Goal: Task Accomplishment & Management: Use online tool/utility

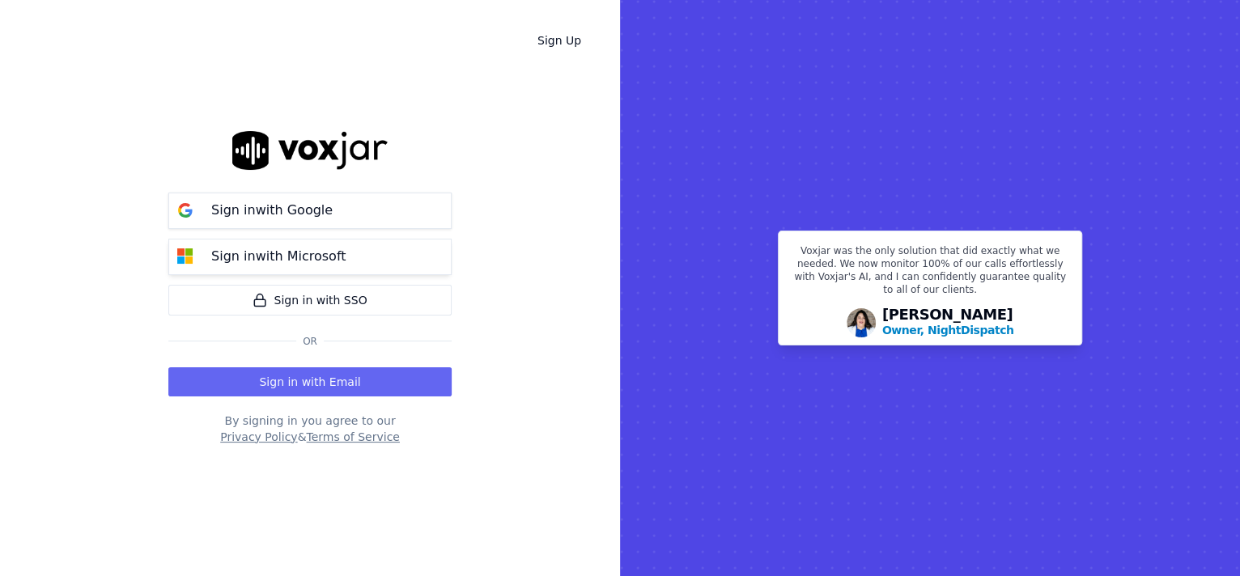
click at [365, 251] on button "Sign in with Microsoft" at bounding box center [309, 257] width 283 height 36
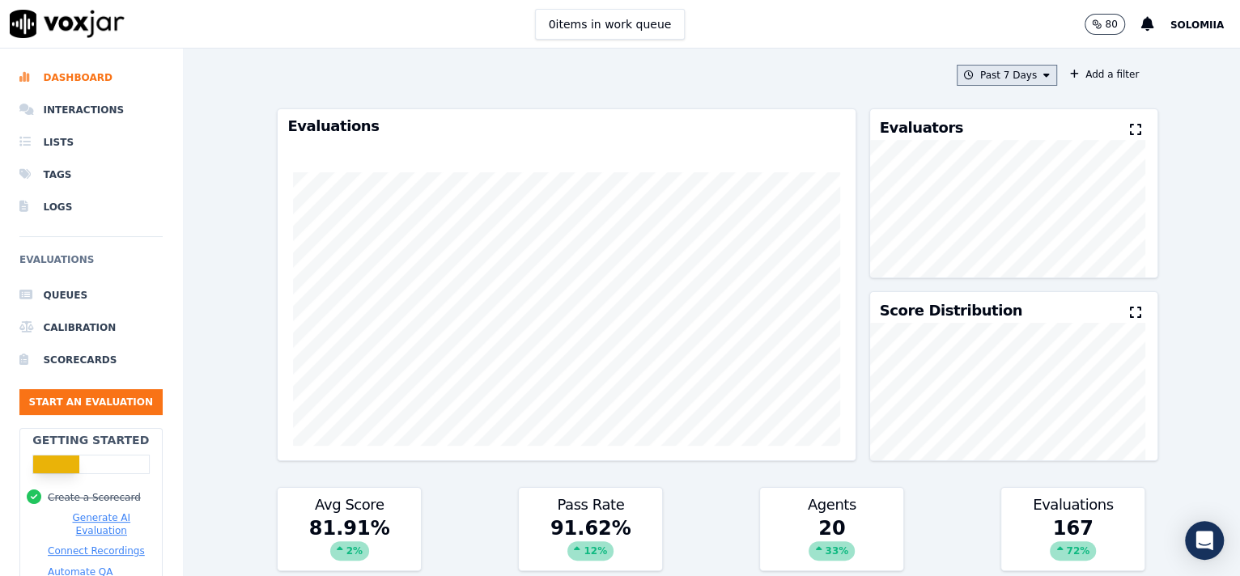
click at [988, 72] on button "Past 7 Days" at bounding box center [1007, 75] width 100 height 21
click at [983, 121] on div "[DATE]" at bounding box center [999, 124] width 33 height 13
click at [1017, 274] on button "Add" at bounding box center [1033, 261] width 32 height 26
click at [54, 409] on button "Start an Evaluation" at bounding box center [90, 402] width 143 height 26
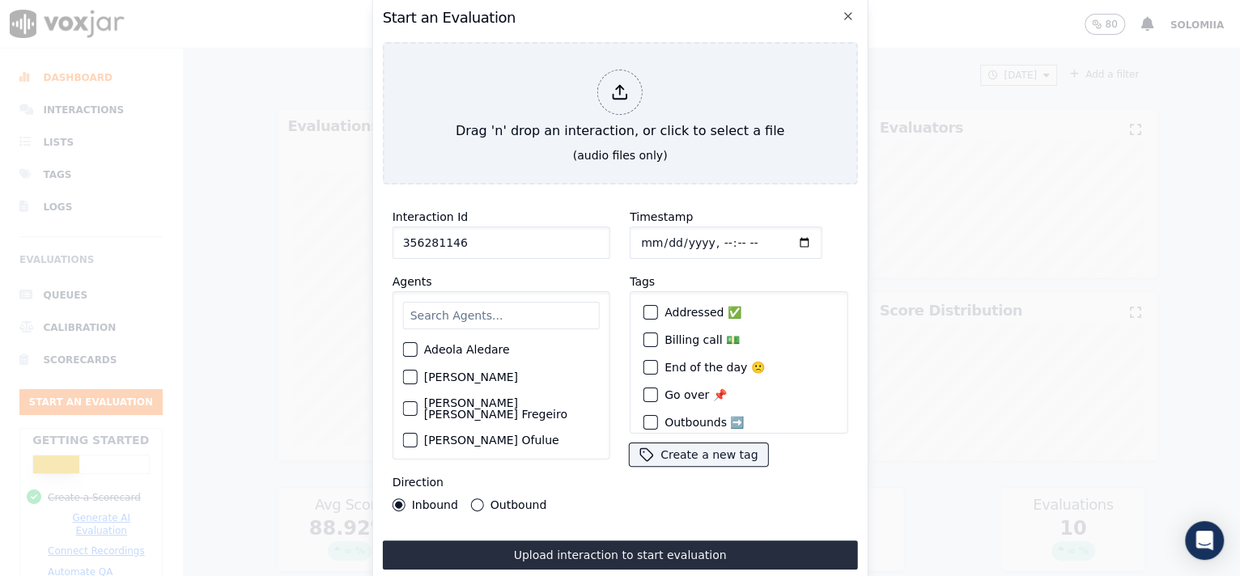
type input "356281146"
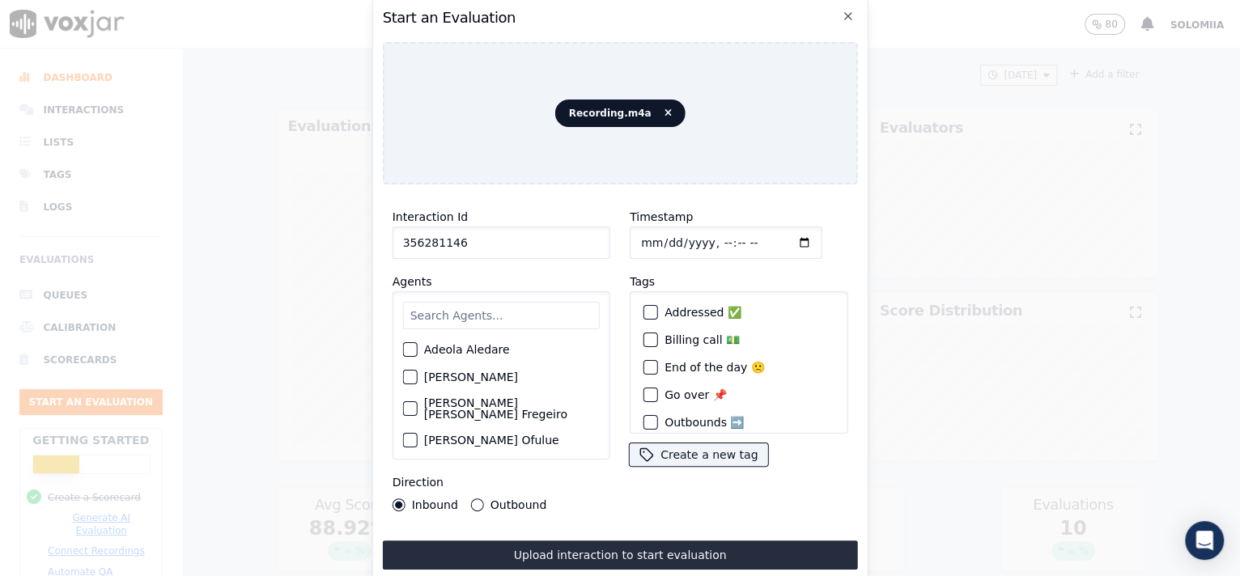
click at [657, 233] on input "Timestamp" at bounding box center [726, 243] width 193 height 32
click at [709, 235] on input "Timestamp" at bounding box center [726, 243] width 193 height 32
type input "[DATE]T09:21"
click at [465, 319] on input "text" at bounding box center [501, 316] width 197 height 28
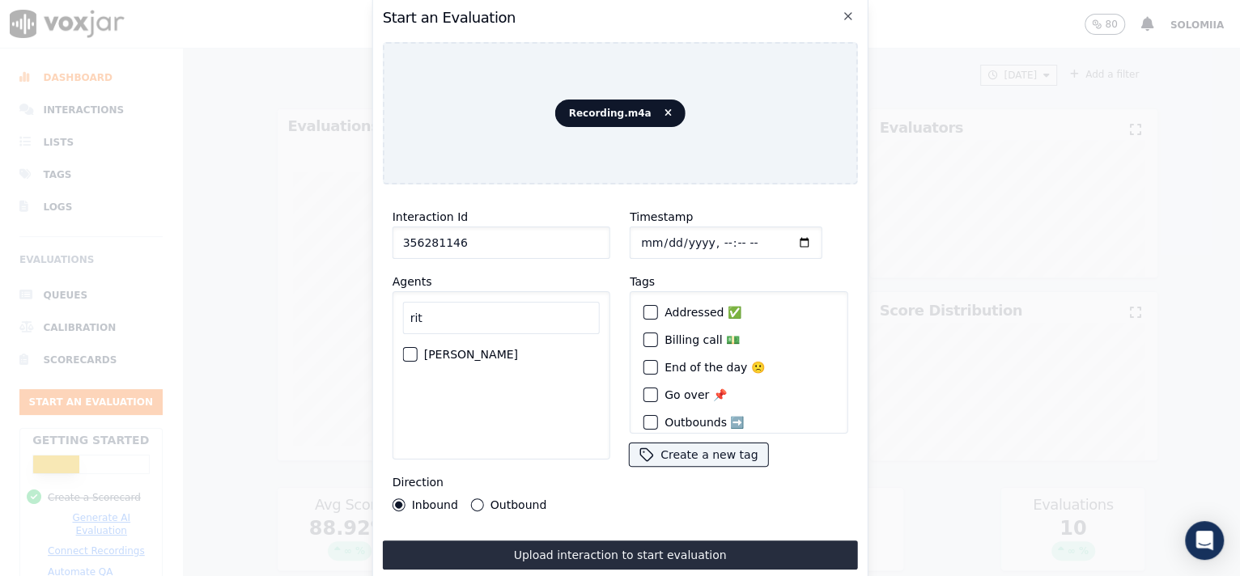
type input "rit"
click at [487, 349] on label "[PERSON_NAME]" at bounding box center [471, 354] width 94 height 11
click at [418, 347] on button "[PERSON_NAME]" at bounding box center [410, 354] width 15 height 15
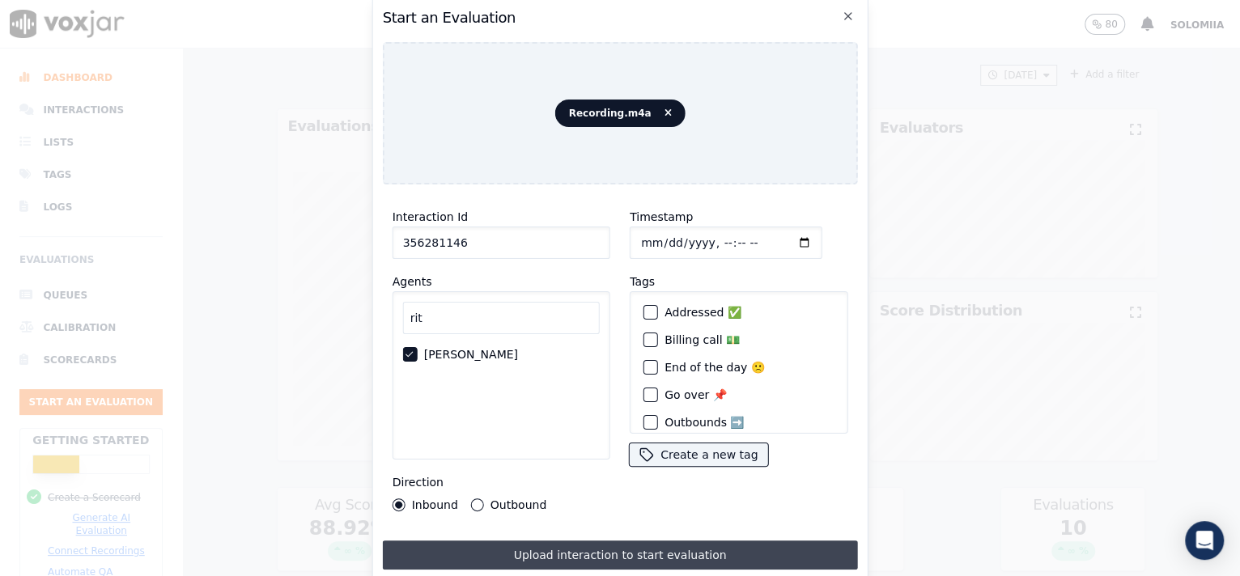
click at [621, 550] on button "Upload interaction to start evaluation" at bounding box center [620, 555] width 475 height 29
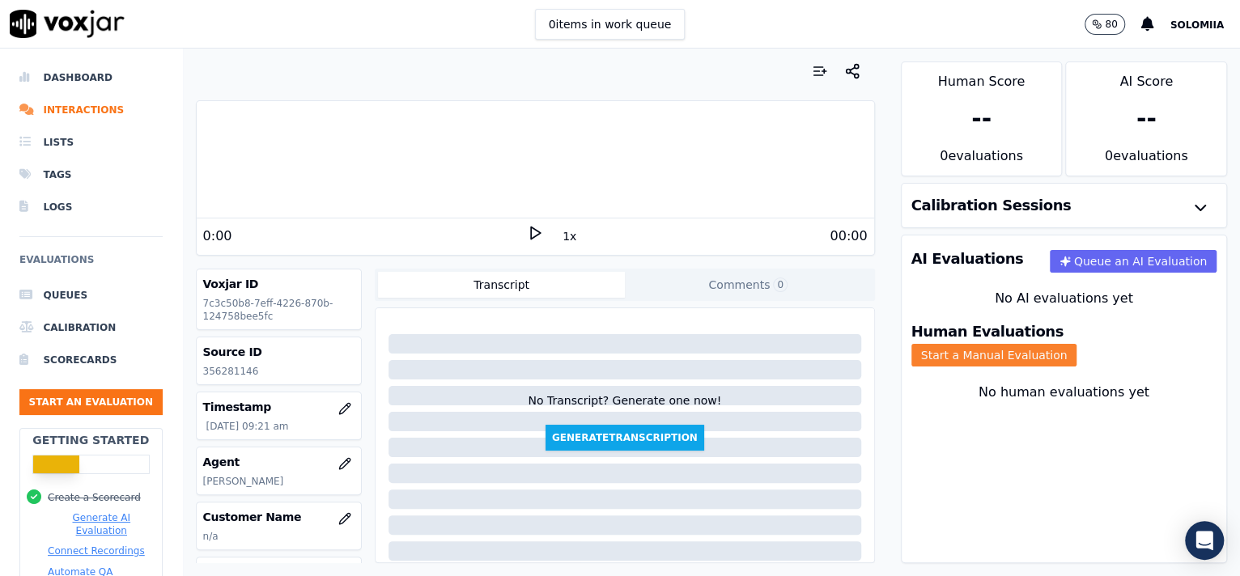
click at [1077, 344] on button "Start a Manual Evaluation" at bounding box center [994, 355] width 166 height 23
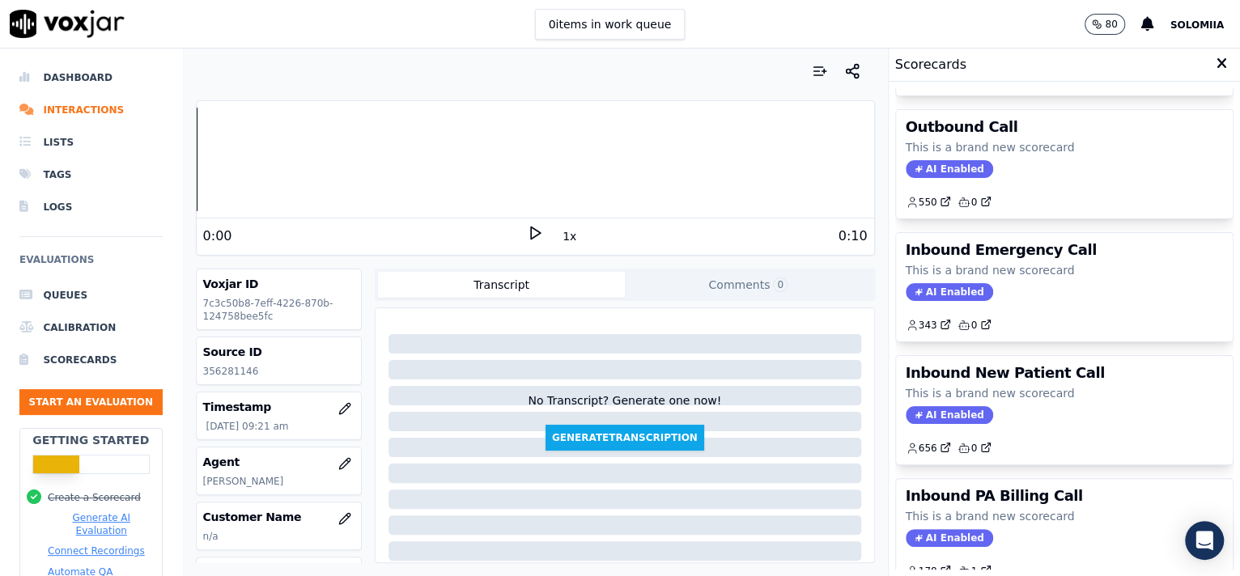
scroll to position [255, 0]
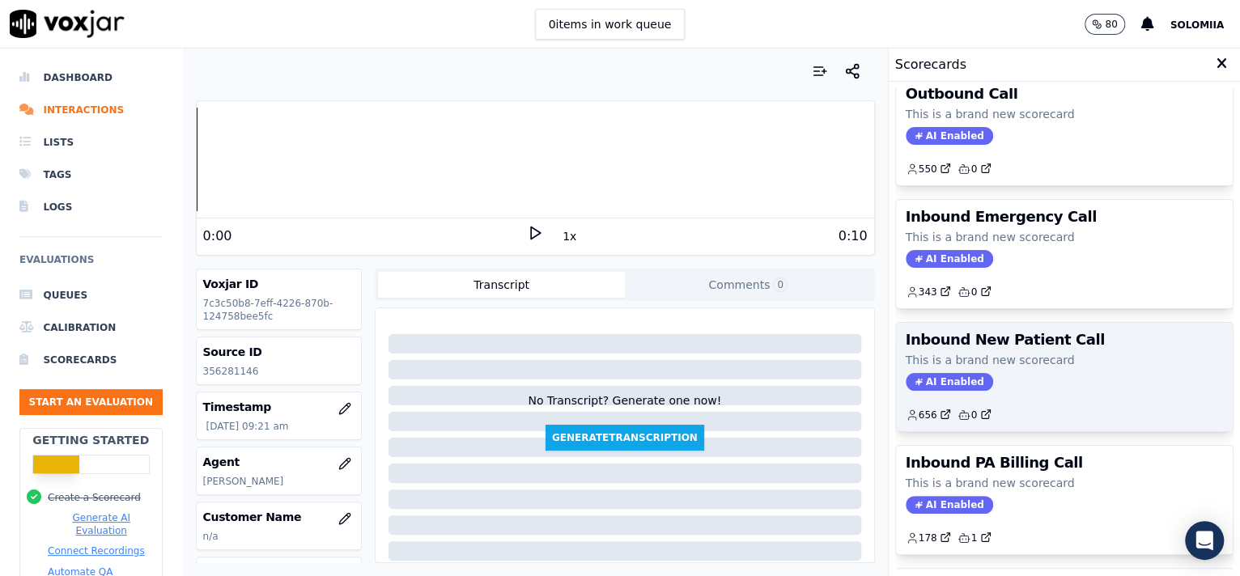
click at [1038, 346] on div "Inbound New Patient Call This is a brand new scorecard AI Enabled 656 0" at bounding box center [1065, 377] width 338 height 108
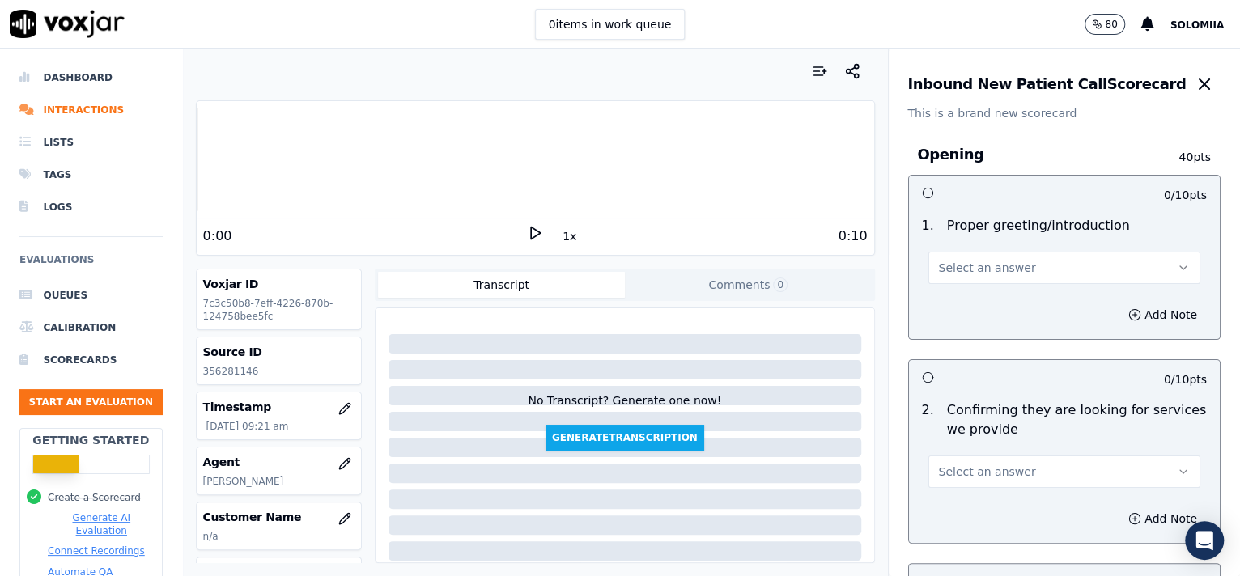
click at [955, 273] on span "Select an answer" at bounding box center [987, 268] width 97 height 16
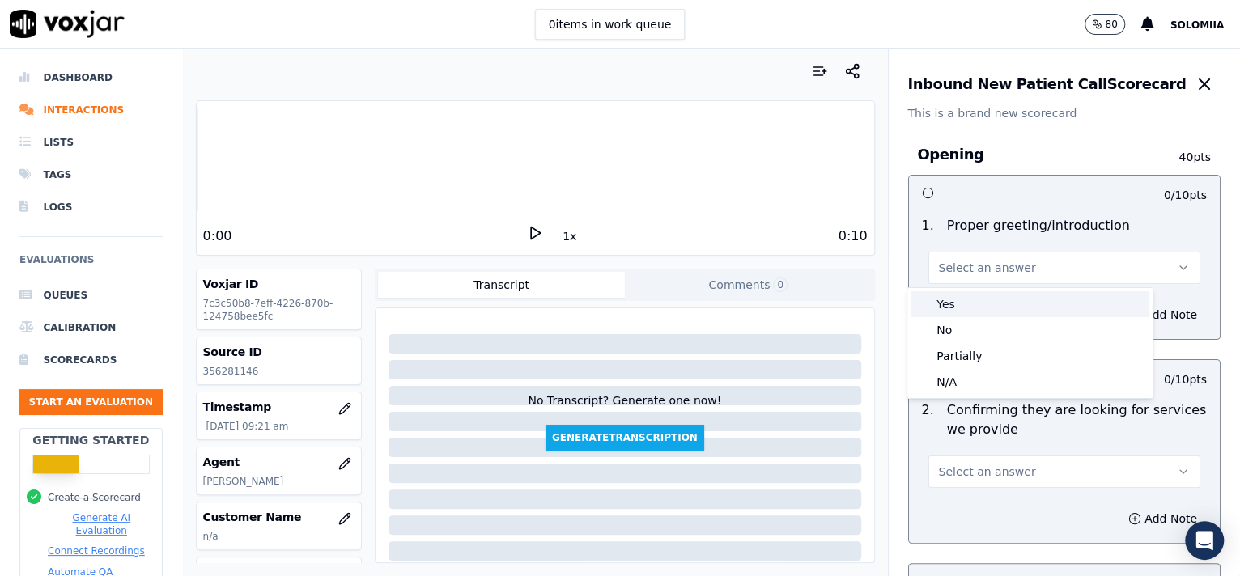
click at [1006, 302] on div "Yes" at bounding box center [1030, 304] width 239 height 26
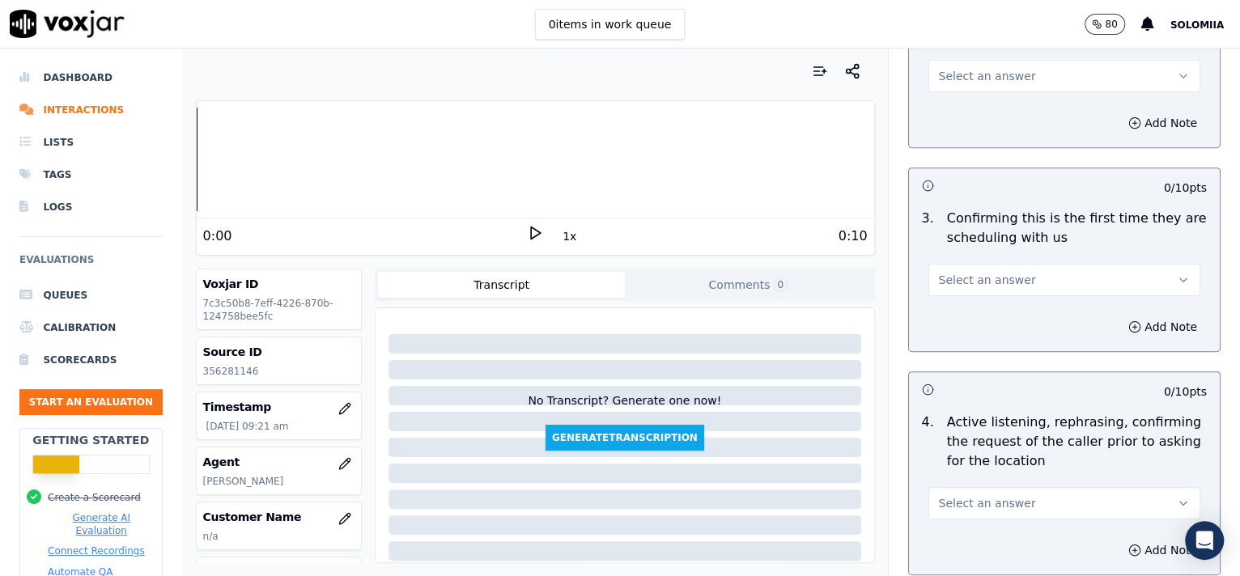
scroll to position [408, 0]
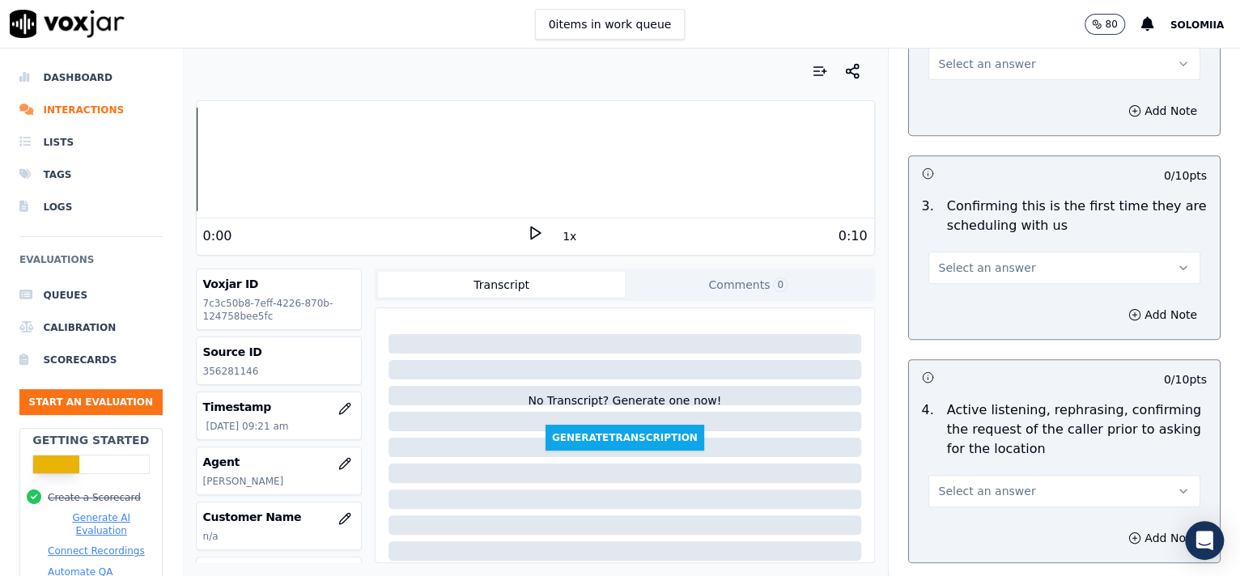
click at [939, 65] on span "Select an answer" at bounding box center [987, 64] width 97 height 16
click at [972, 89] on div "Yes" at bounding box center [1030, 100] width 239 height 26
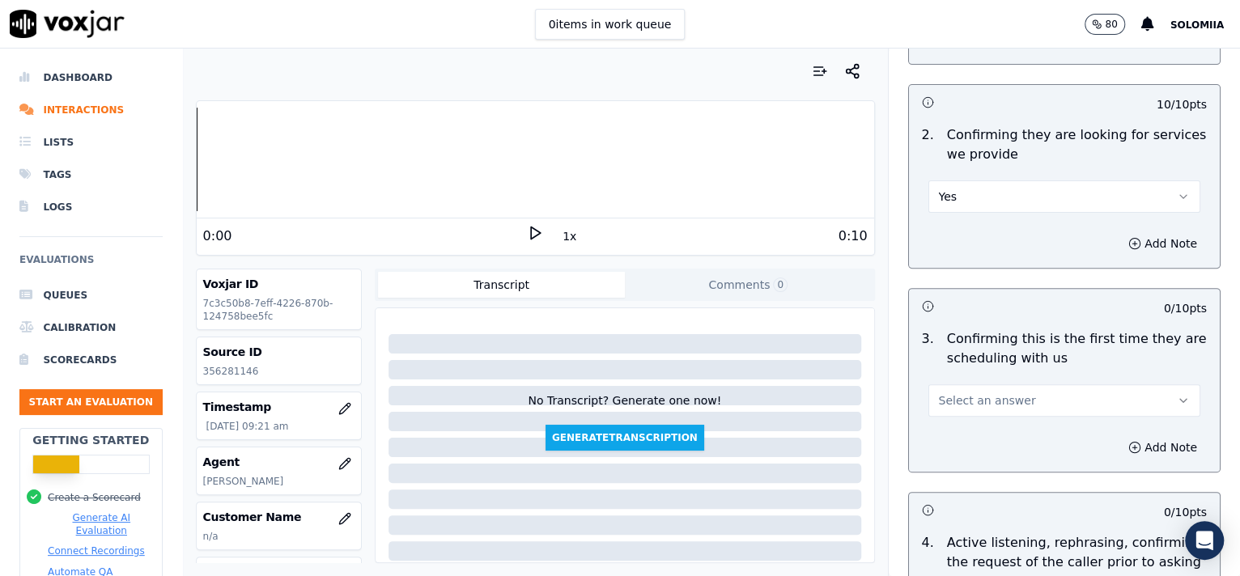
scroll to position [295, 0]
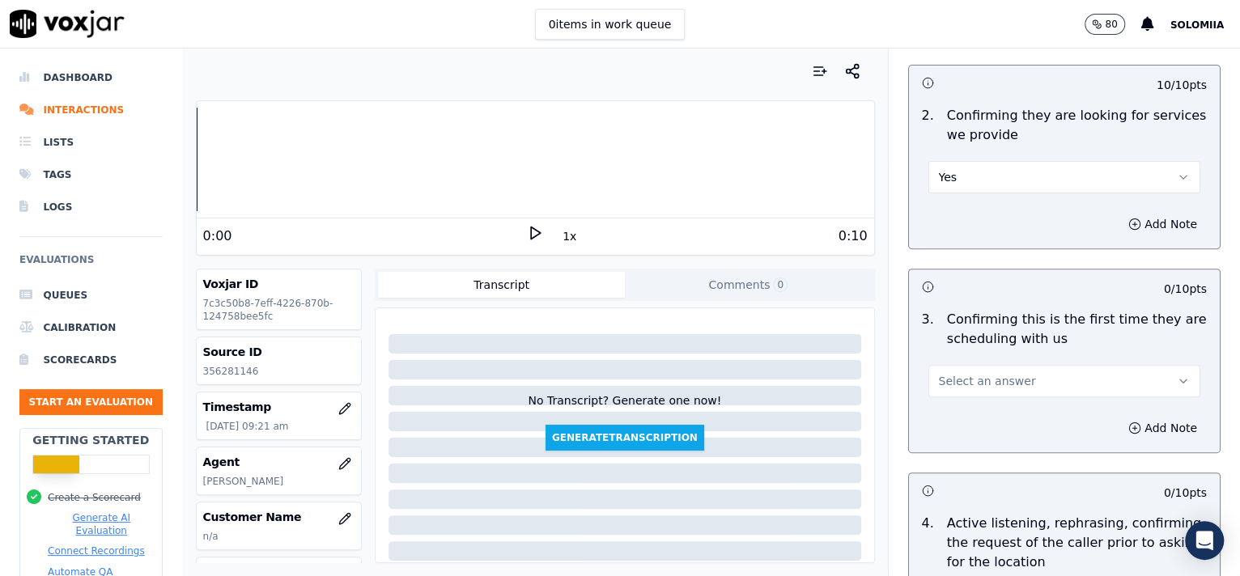
click at [953, 176] on button "Yes" at bounding box center [1064, 177] width 273 height 32
click at [970, 236] on div "No" at bounding box center [1030, 239] width 239 height 26
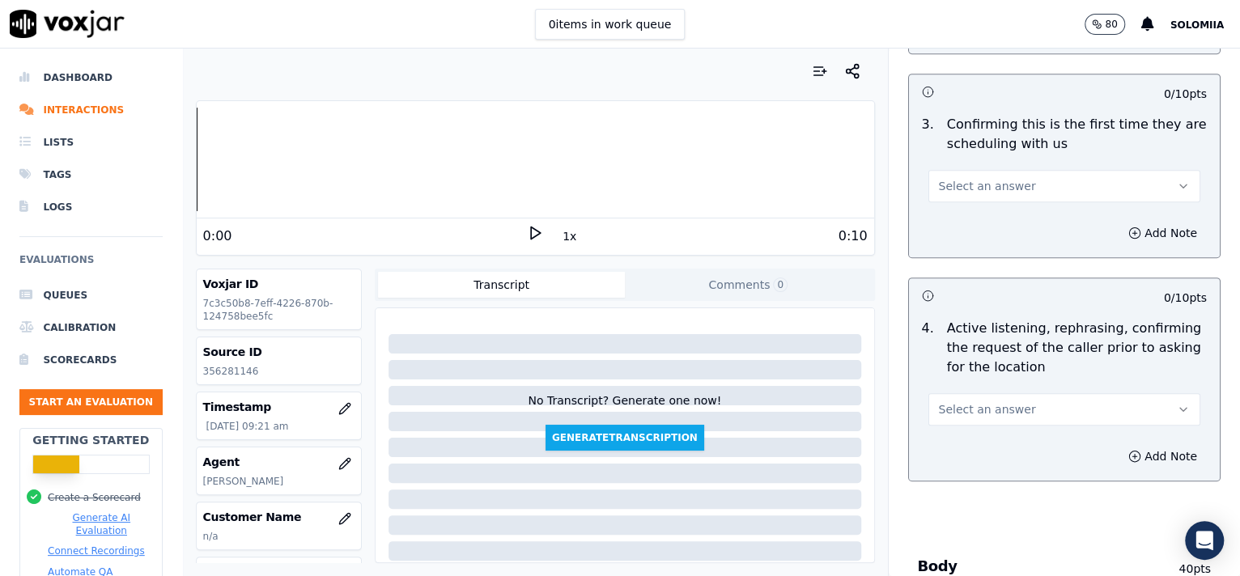
scroll to position [496, 0]
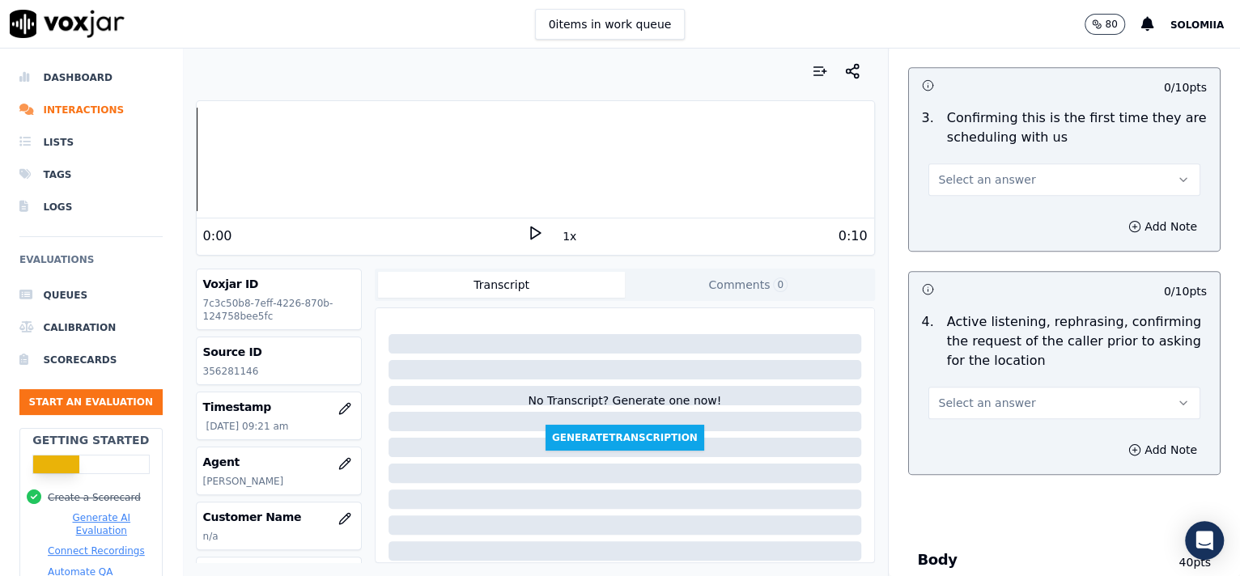
click at [961, 185] on span "Select an answer" at bounding box center [987, 180] width 97 height 16
click at [999, 205] on div "Yes" at bounding box center [1030, 215] width 239 height 26
click at [997, 397] on span "Select an answer" at bounding box center [987, 403] width 97 height 16
click at [1024, 430] on div "Yes" at bounding box center [1030, 438] width 239 height 26
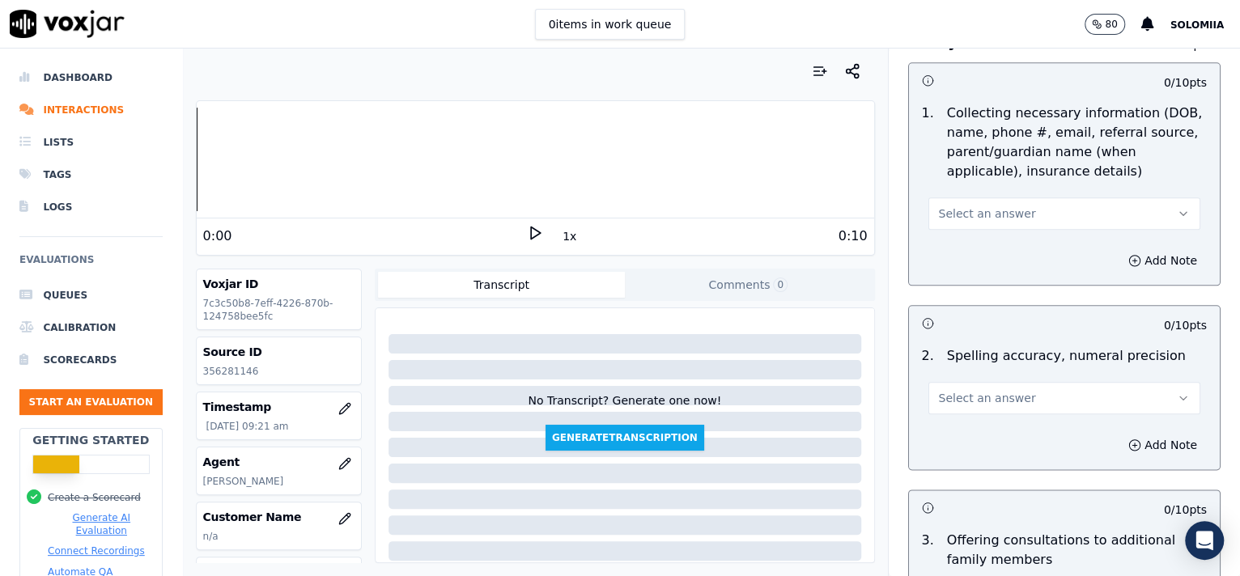
scroll to position [1039, 0]
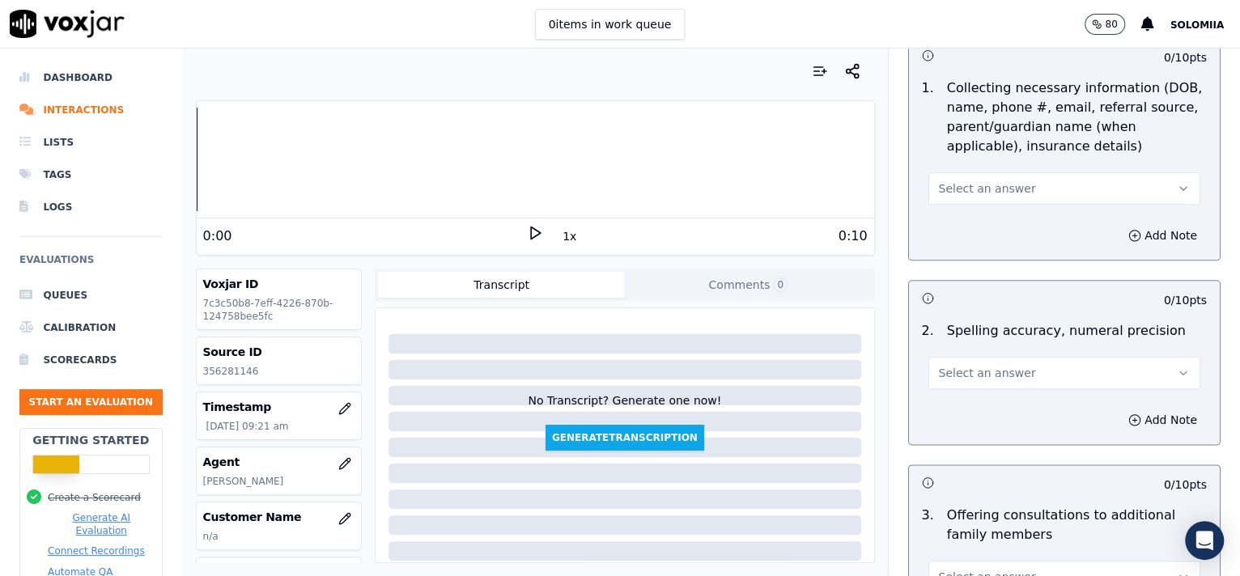
click at [958, 216] on div "Add Note" at bounding box center [1065, 235] width 312 height 49
click at [947, 201] on button "Select an answer" at bounding box center [1064, 188] width 273 height 32
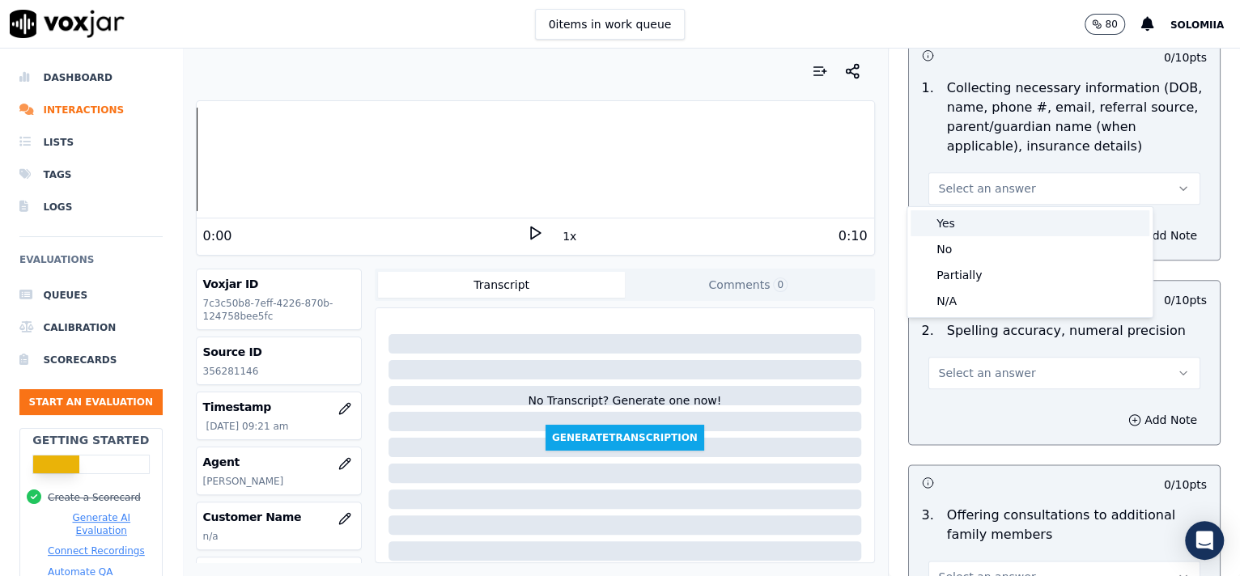
click at [969, 222] on div "Yes" at bounding box center [1030, 223] width 239 height 26
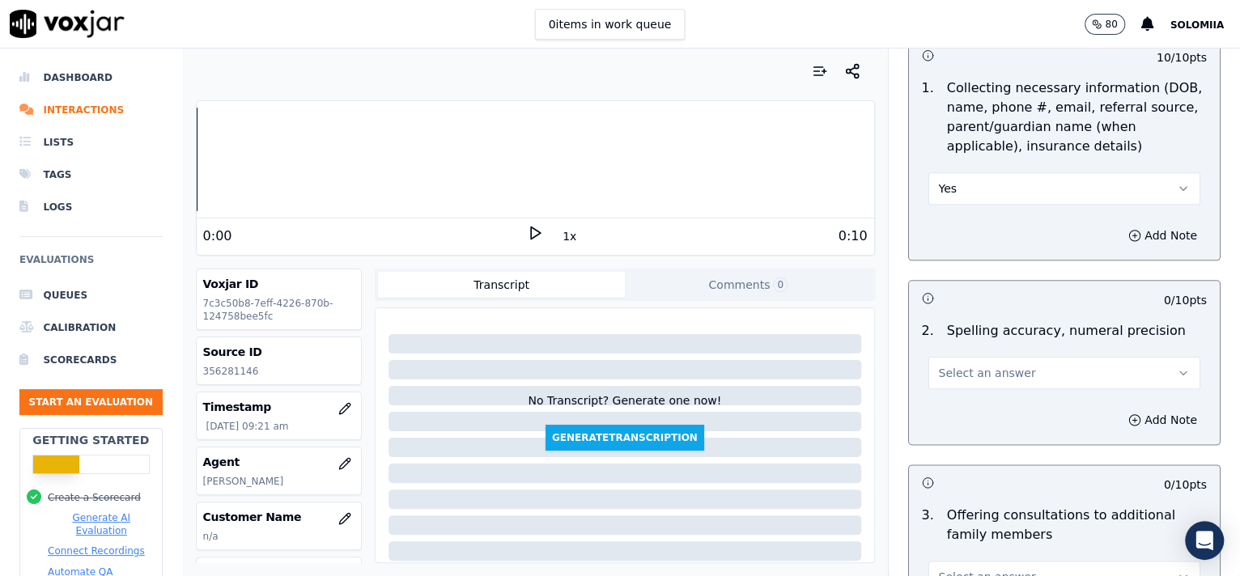
click at [966, 372] on span "Select an answer" at bounding box center [987, 373] width 97 height 16
click at [1002, 401] on div "Yes" at bounding box center [1030, 407] width 239 height 26
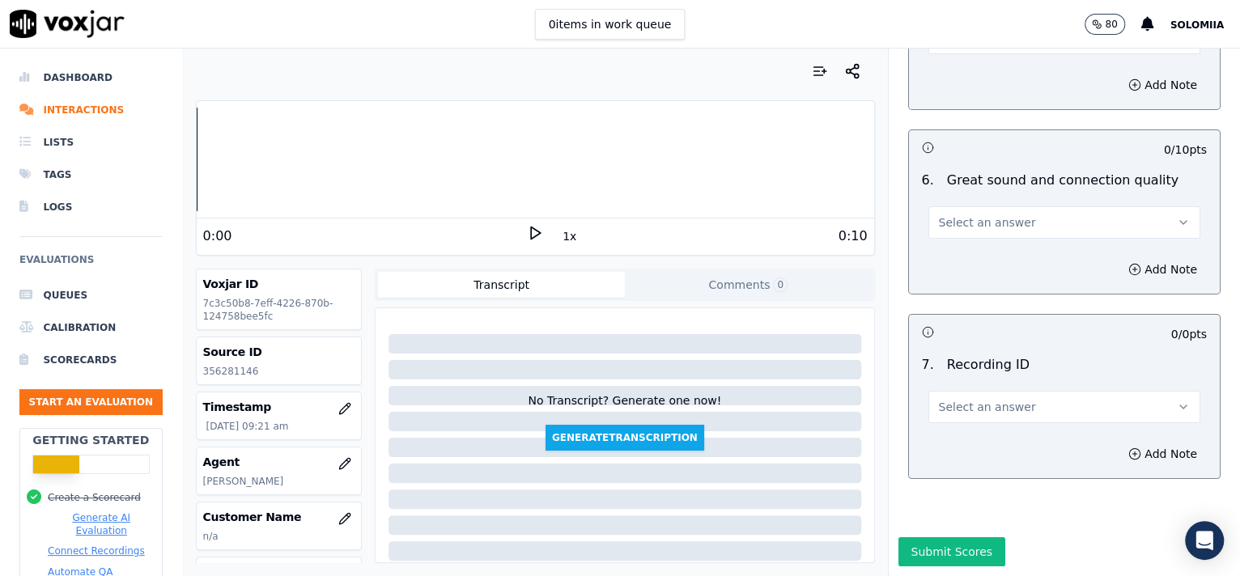
click at [968, 391] on button "Select an answer" at bounding box center [1064, 407] width 273 height 32
click at [992, 399] on div "N/A" at bounding box center [1030, 408] width 239 height 26
click at [1119, 443] on button "Add Note" at bounding box center [1163, 454] width 88 height 23
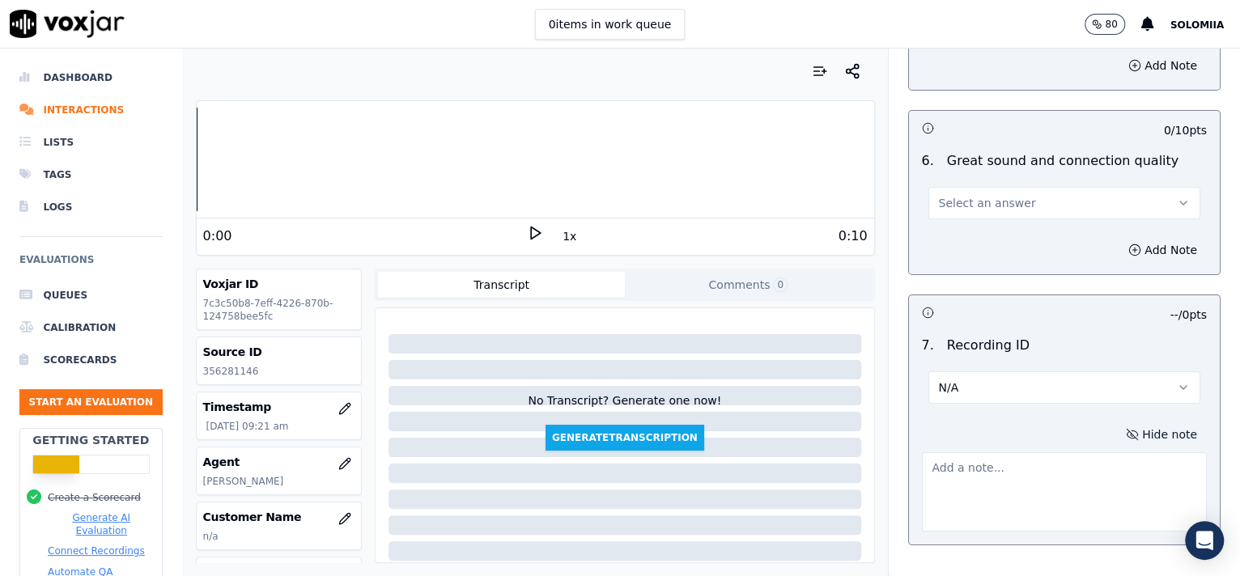
click at [974, 460] on textarea at bounding box center [1065, 491] width 286 height 79
paste textarea "356281146"
type textarea "356281146"
click at [958, 195] on span "Select an answer" at bounding box center [987, 203] width 97 height 16
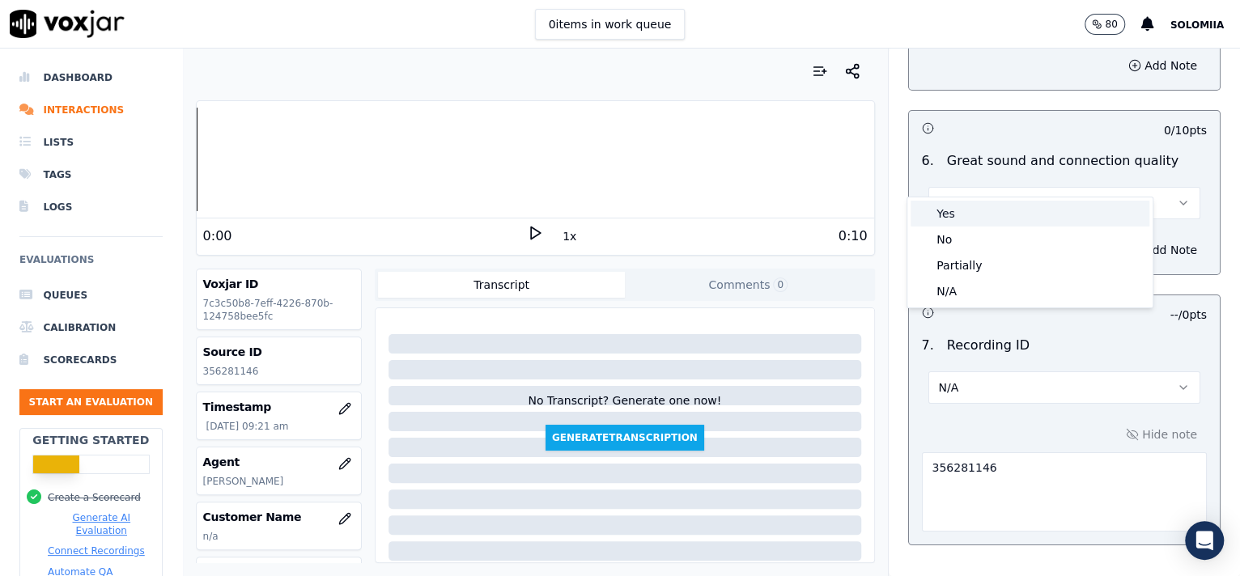
click at [1023, 212] on div "Yes" at bounding box center [1030, 214] width 239 height 26
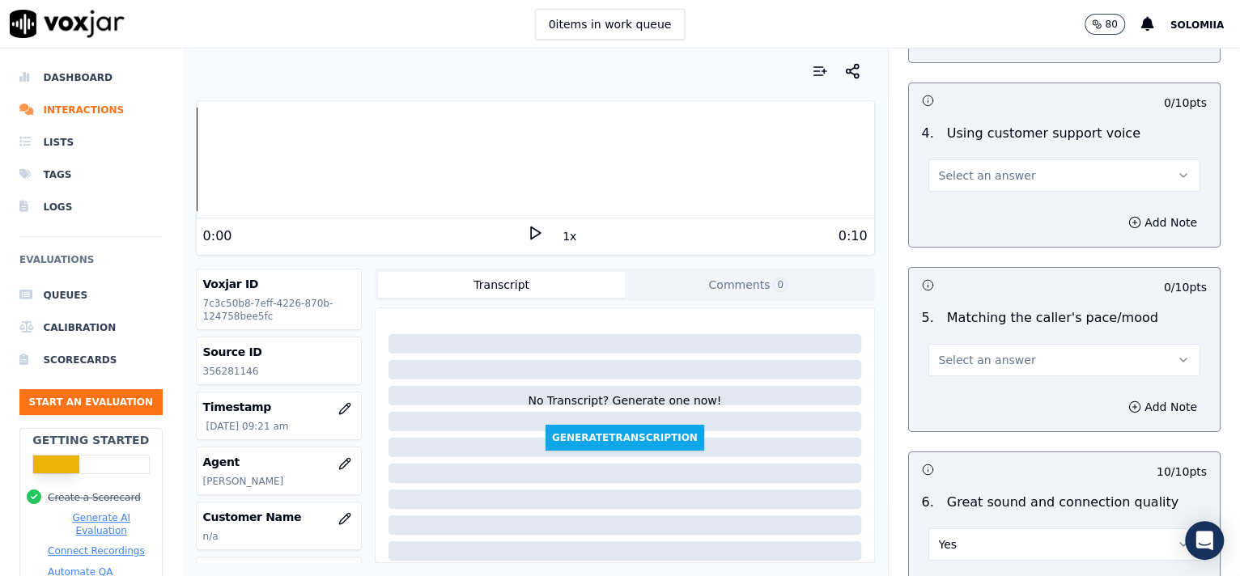
scroll to position [3212, 0]
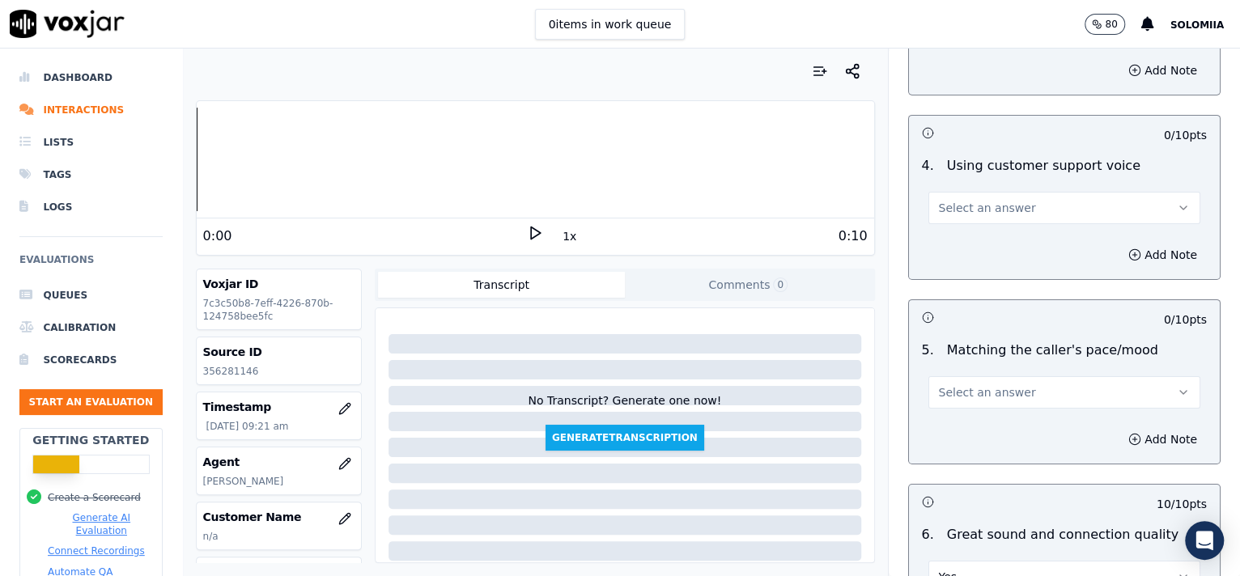
click at [964, 384] on span "Select an answer" at bounding box center [987, 392] width 97 height 16
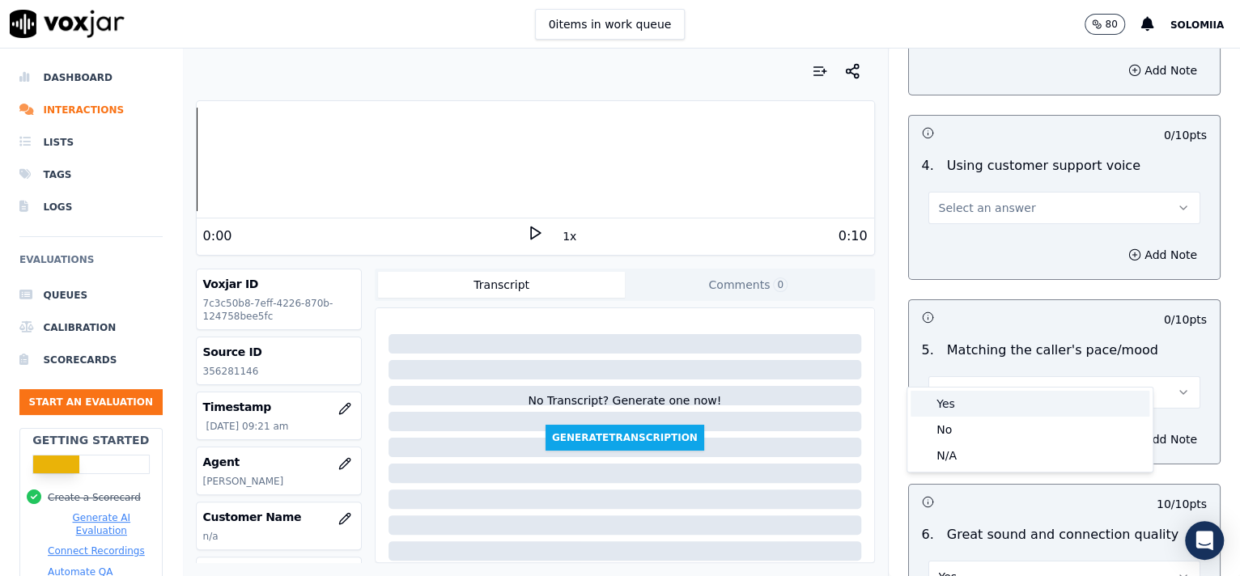
click at [1013, 402] on div "Yes" at bounding box center [1030, 404] width 239 height 26
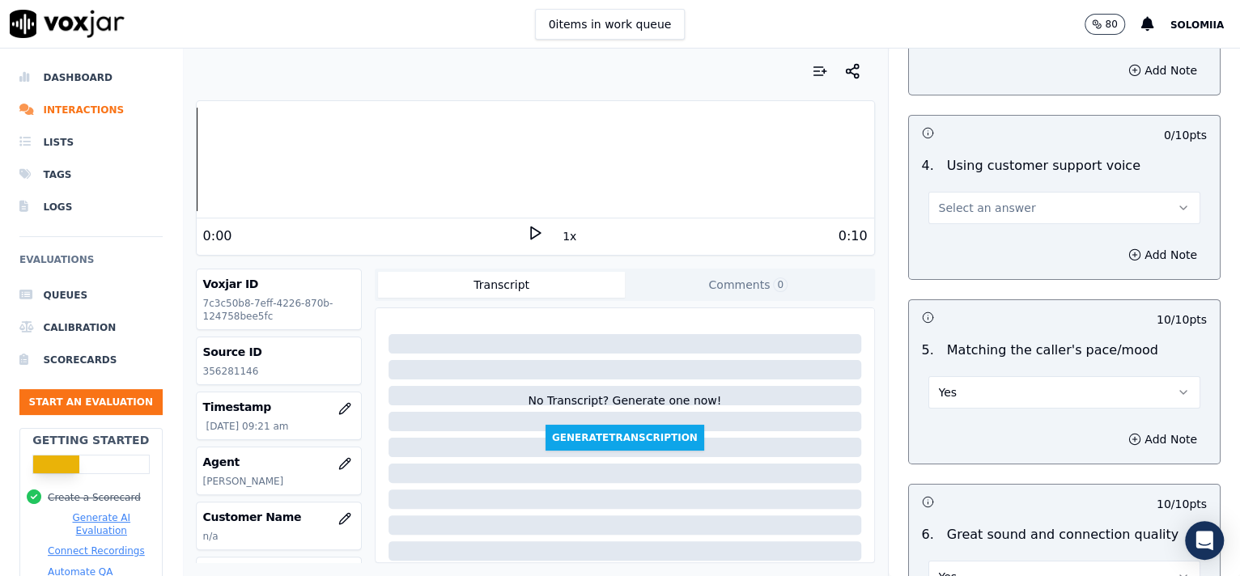
click at [968, 200] on span "Select an answer" at bounding box center [987, 208] width 97 height 16
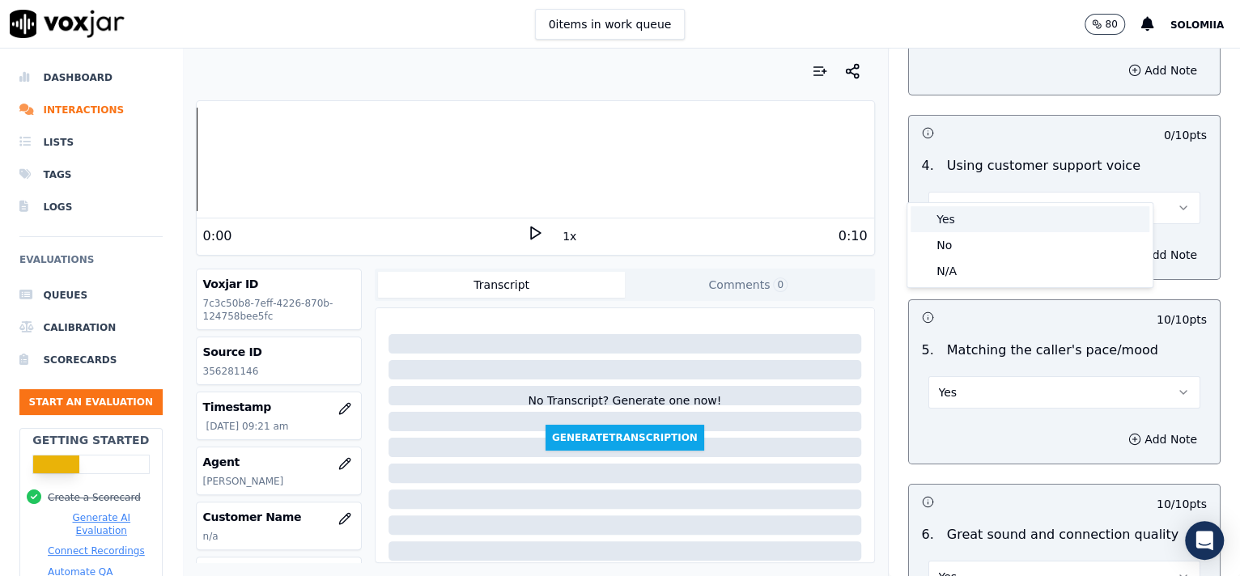
click at [1014, 223] on div "Yes" at bounding box center [1030, 219] width 239 height 26
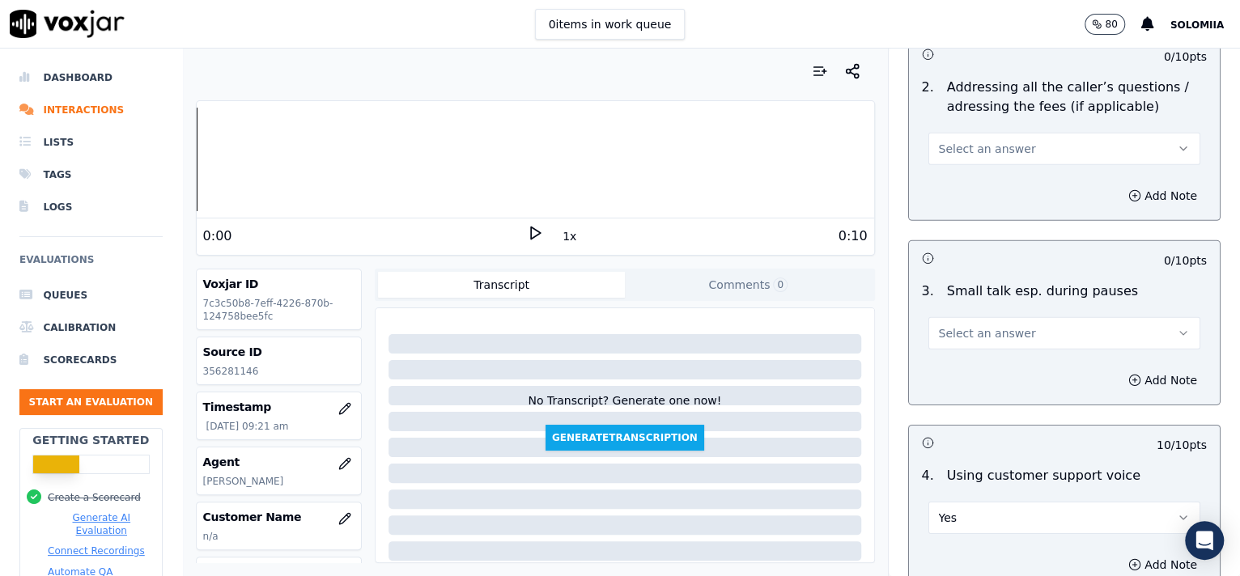
scroll to position [2805, 0]
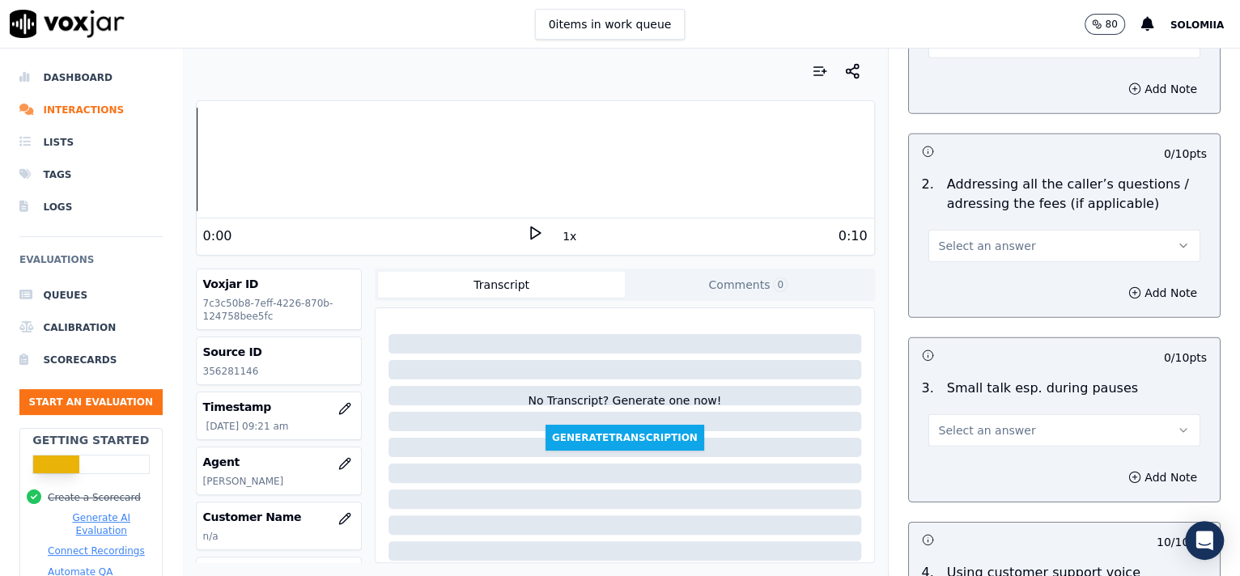
click at [966, 414] on button "Select an answer" at bounding box center [1064, 430] width 273 height 32
drag, startPoint x: 963, startPoint y: 453, endPoint x: 971, endPoint y: 468, distance: 16.7
click at [971, 468] on div "Yes No N/A" at bounding box center [1029, 468] width 245 height 84
click at [971, 468] on div "No" at bounding box center [1030, 468] width 239 height 26
click at [966, 239] on div "2 . Addressing all the caller’s questions / adressing the fees (if applicable) …" at bounding box center [1065, 218] width 312 height 100
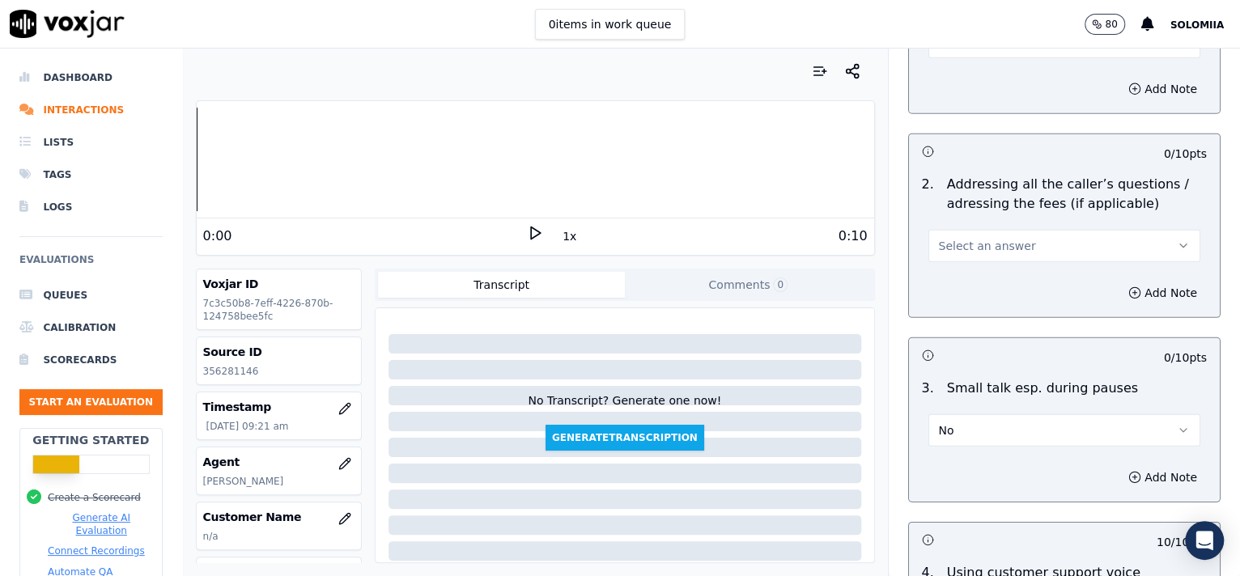
click at [988, 235] on button "Select an answer" at bounding box center [1064, 246] width 273 height 32
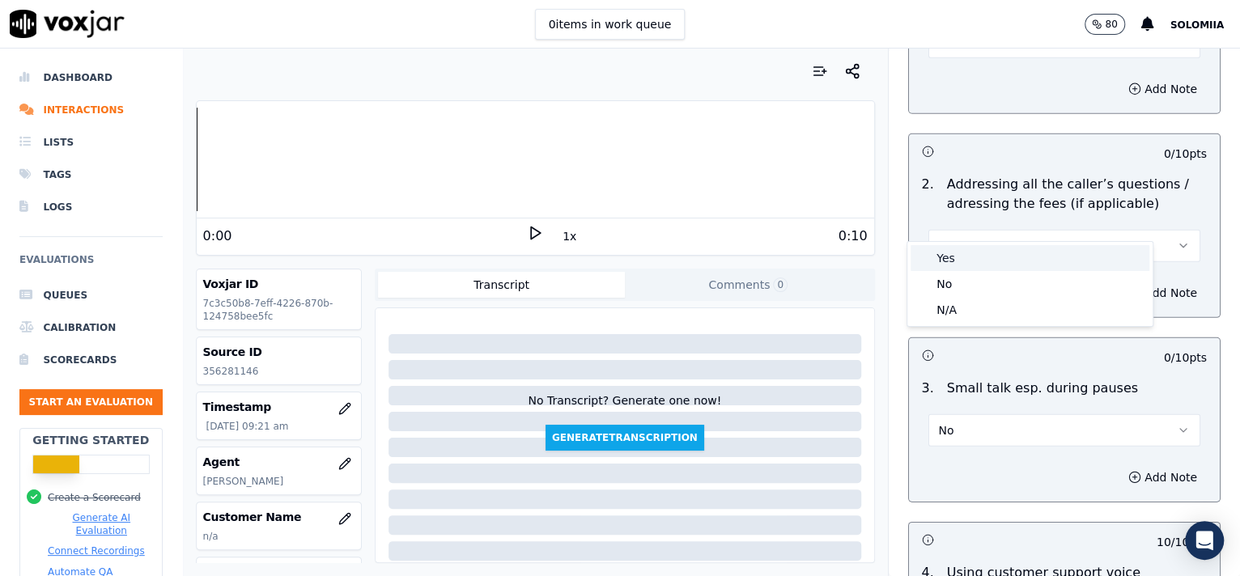
click at [1031, 257] on div "Yes" at bounding box center [1030, 258] width 239 height 26
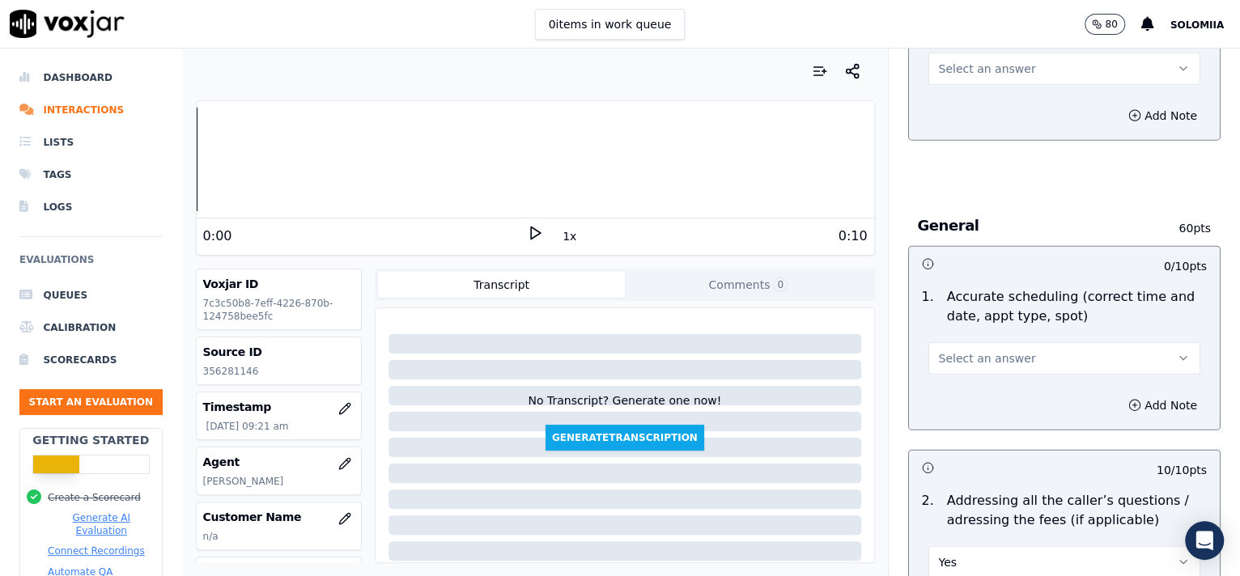
scroll to position [2470, 0]
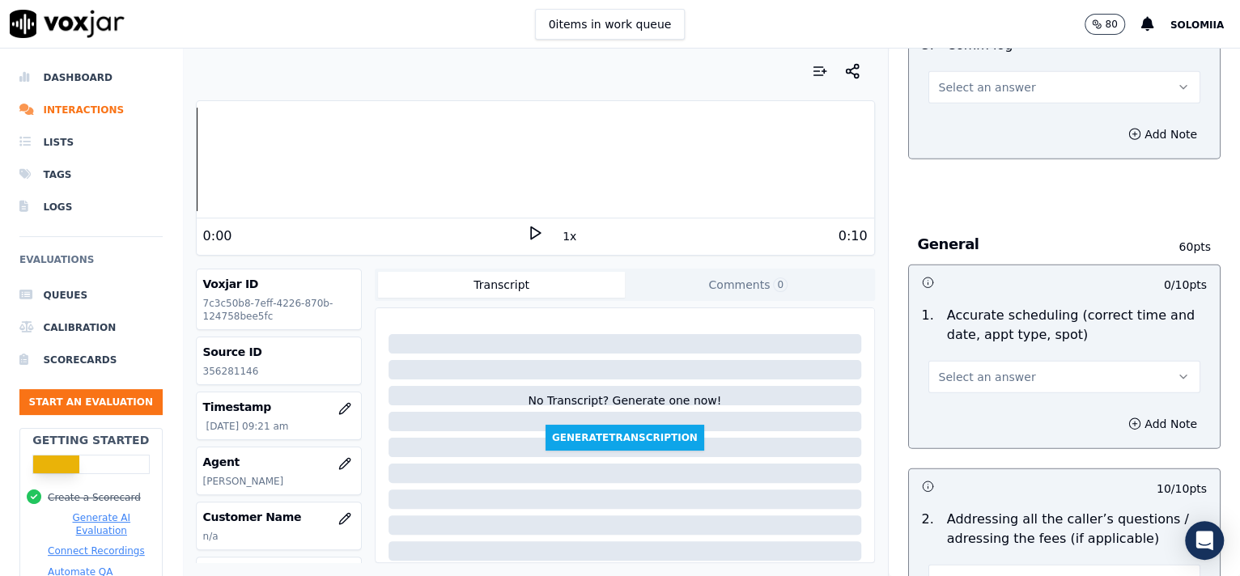
click at [945, 400] on div "Add Note" at bounding box center [1065, 424] width 312 height 49
click at [936, 363] on button "Select an answer" at bounding box center [1064, 377] width 273 height 32
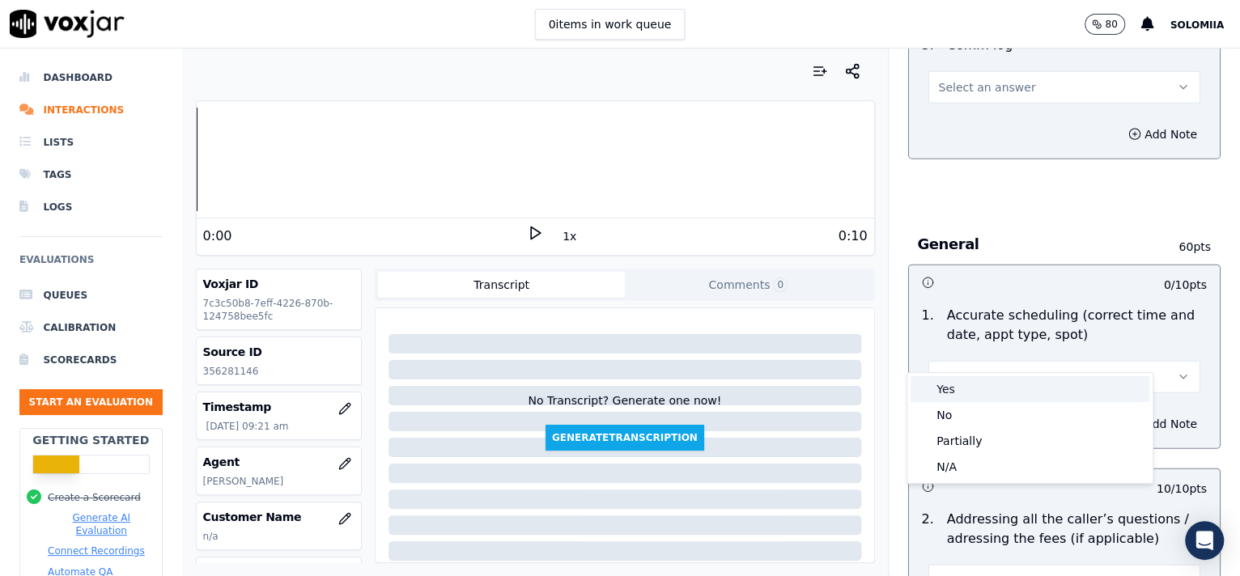
click at [985, 380] on div "Yes" at bounding box center [1030, 389] width 239 height 26
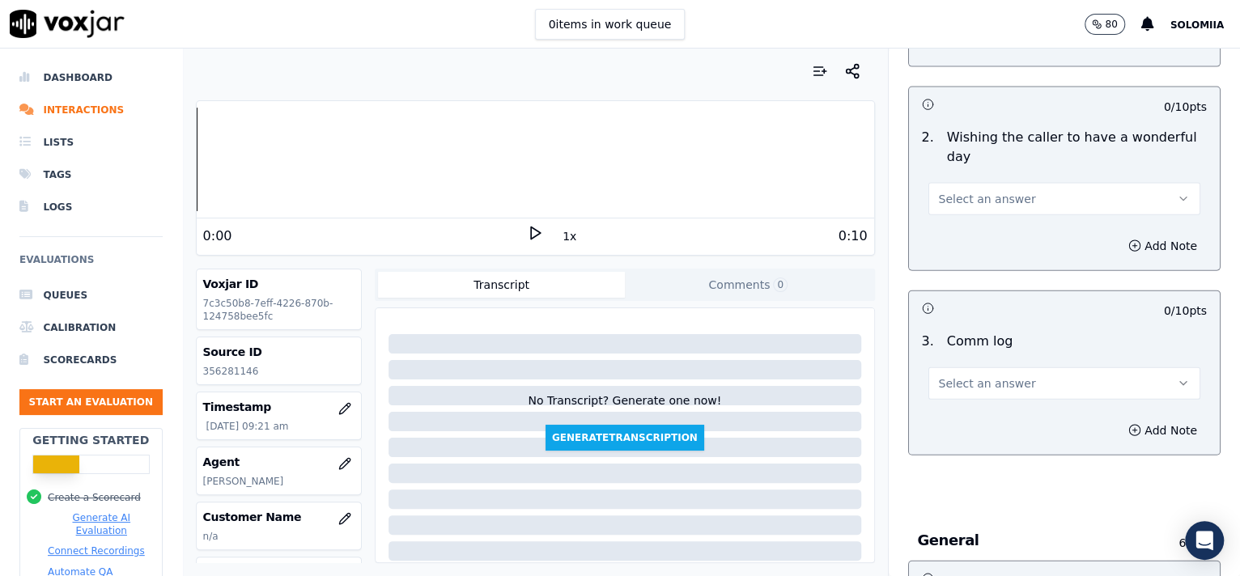
scroll to position [2160, 0]
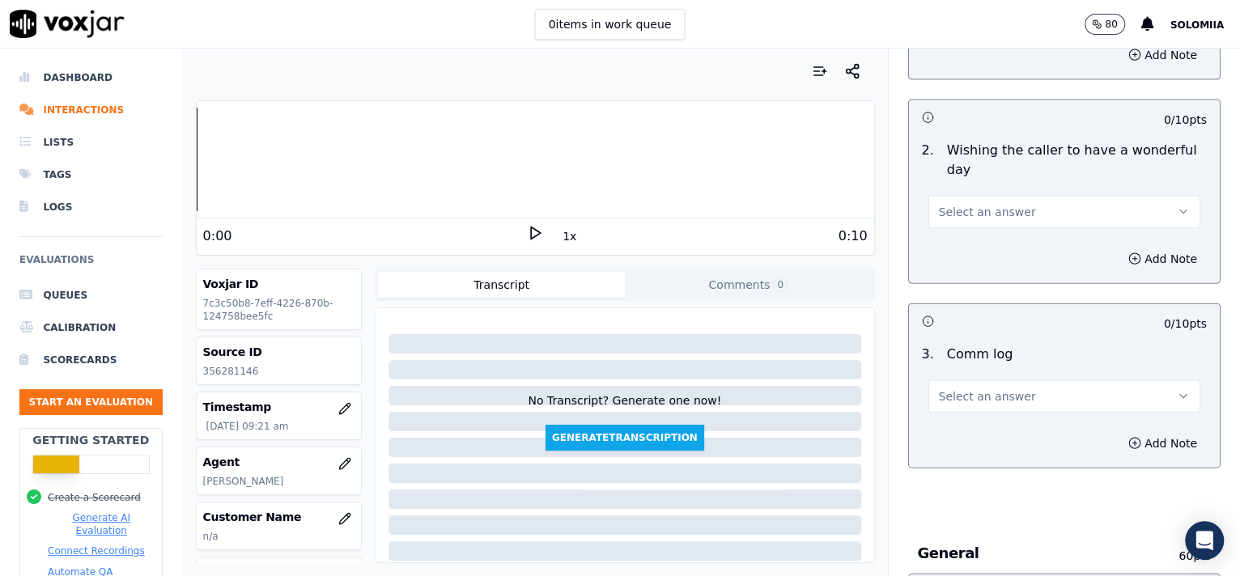
click at [928, 380] on button "Select an answer" at bounding box center [1064, 396] width 273 height 32
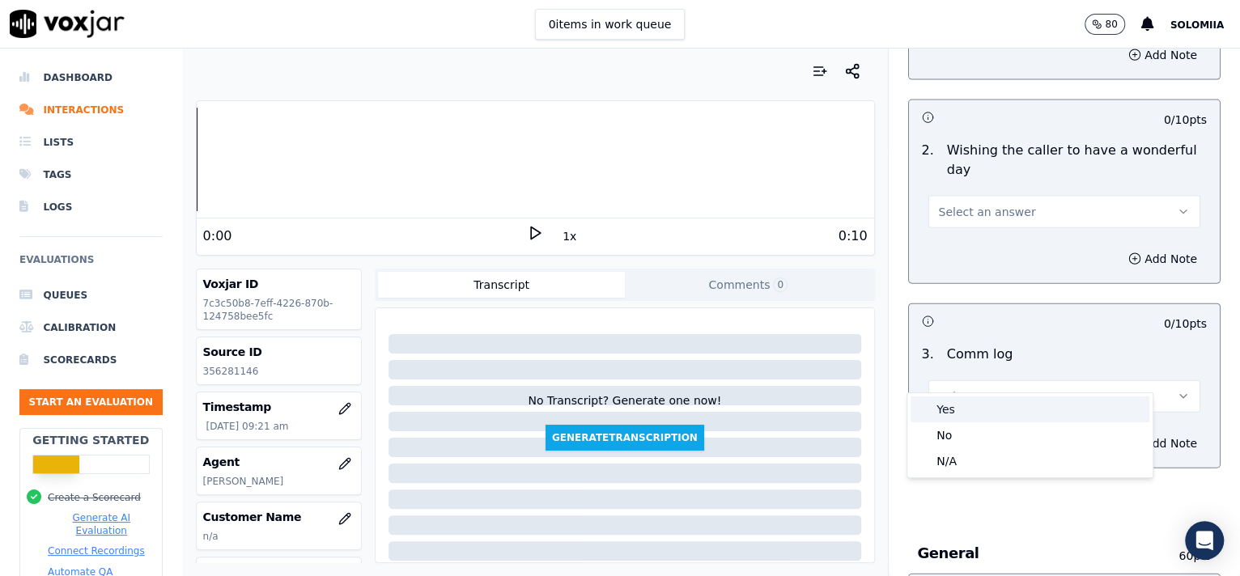
click at [954, 397] on div "Yes" at bounding box center [1030, 410] width 239 height 26
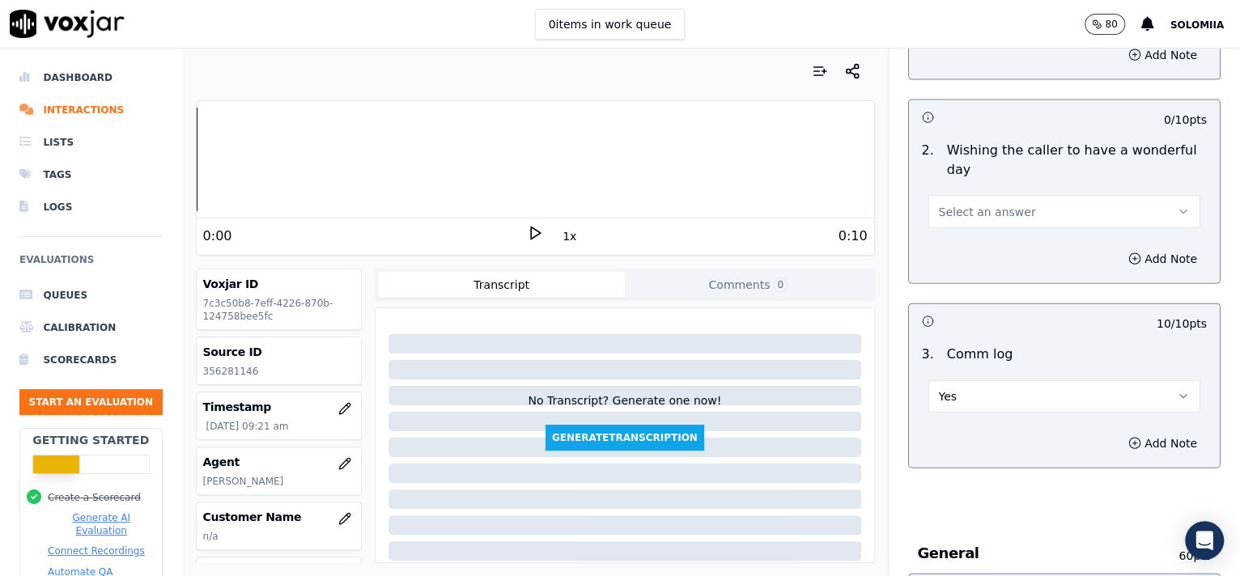
click at [946, 198] on button "Select an answer" at bounding box center [1064, 212] width 273 height 32
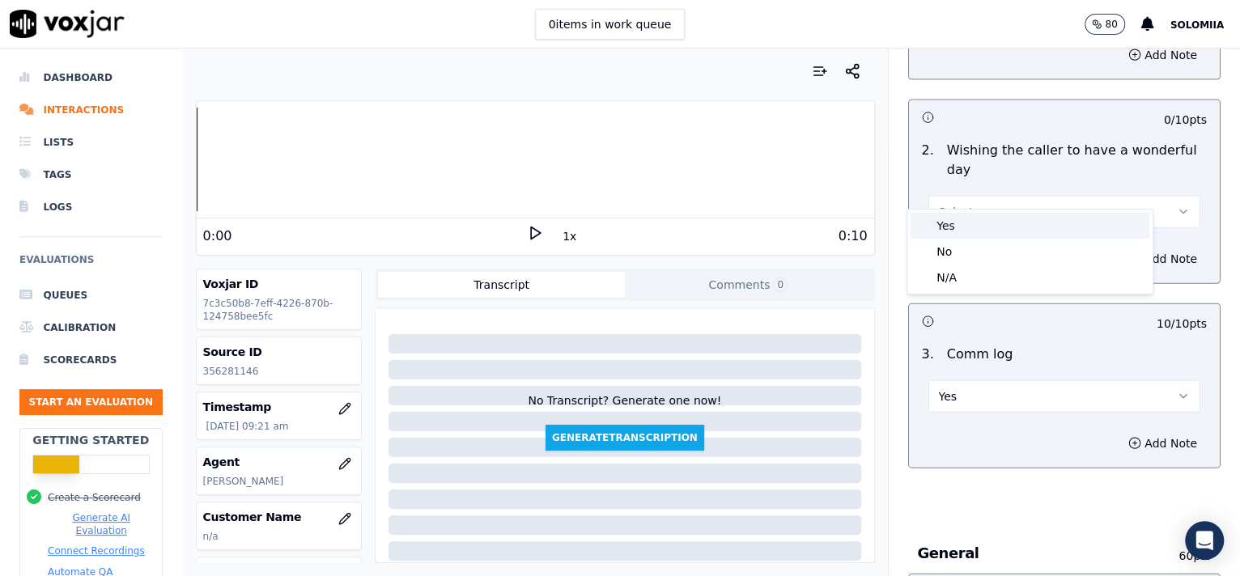
click at [1009, 219] on div "Yes" at bounding box center [1030, 226] width 239 height 26
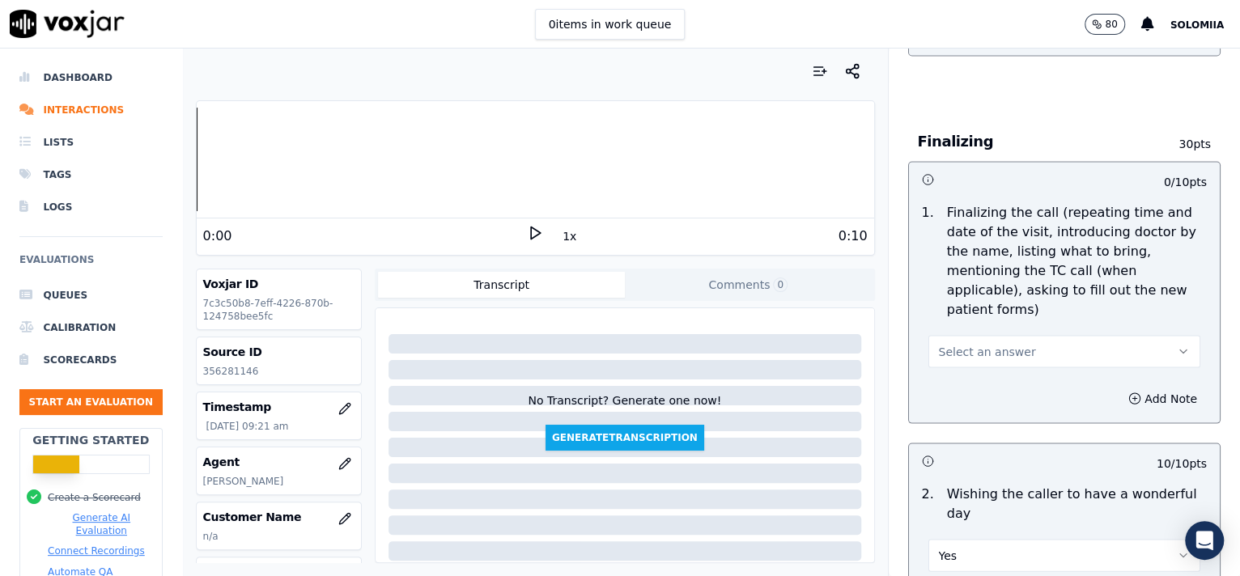
scroll to position [1799, 0]
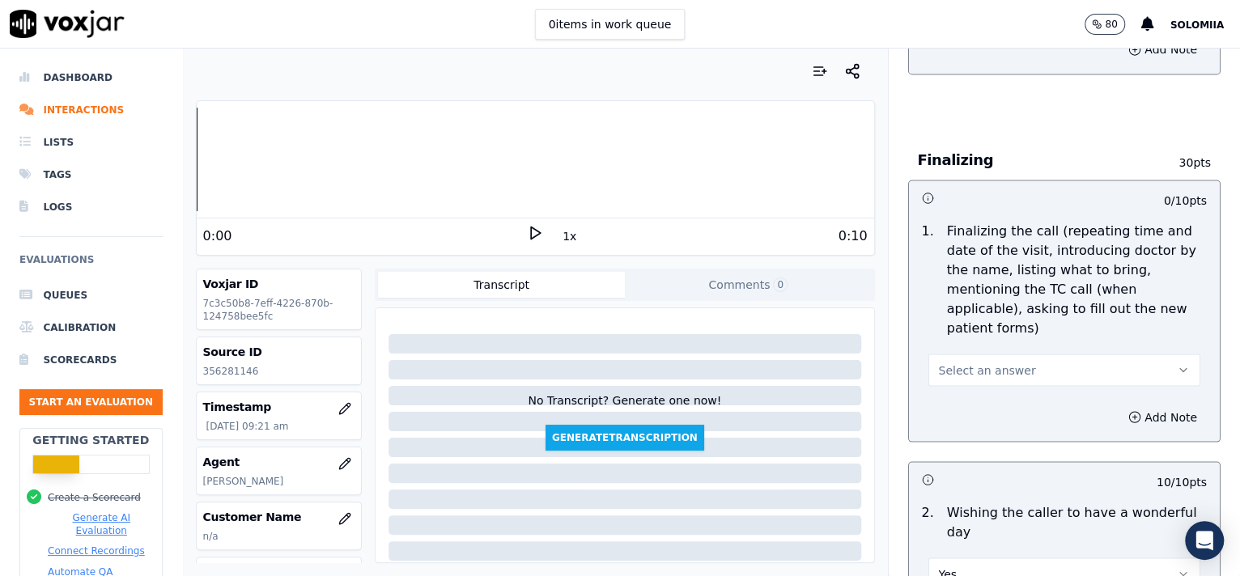
click at [942, 393] on div "Add Note" at bounding box center [1065, 417] width 312 height 49
click at [941, 360] on button "Select an answer" at bounding box center [1064, 370] width 273 height 32
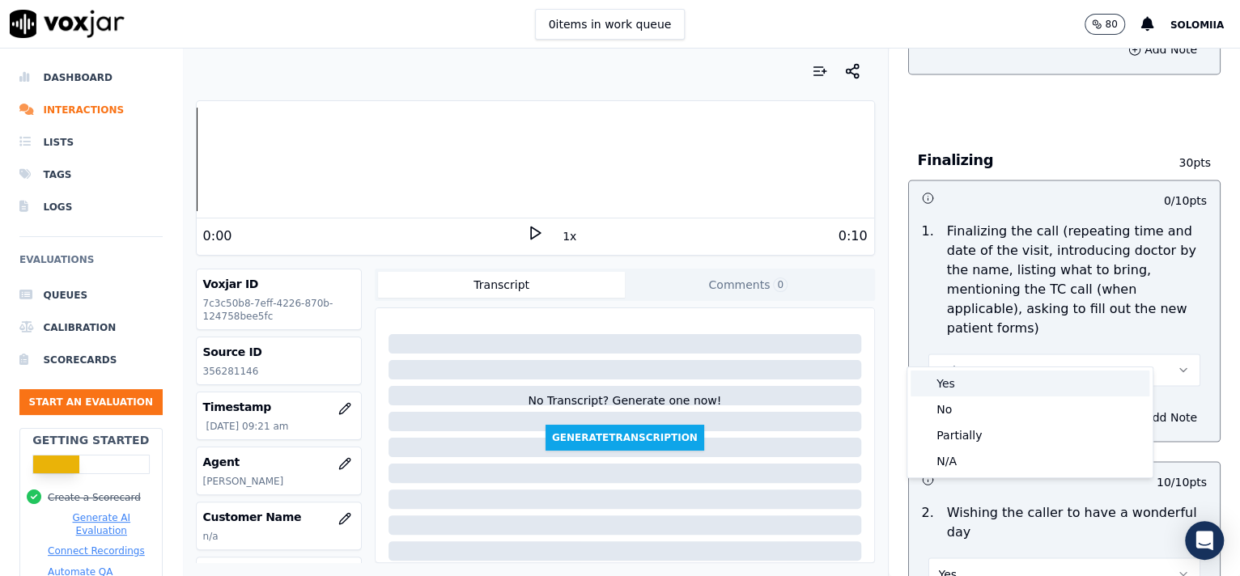
click at [984, 380] on div "Yes" at bounding box center [1030, 384] width 239 height 26
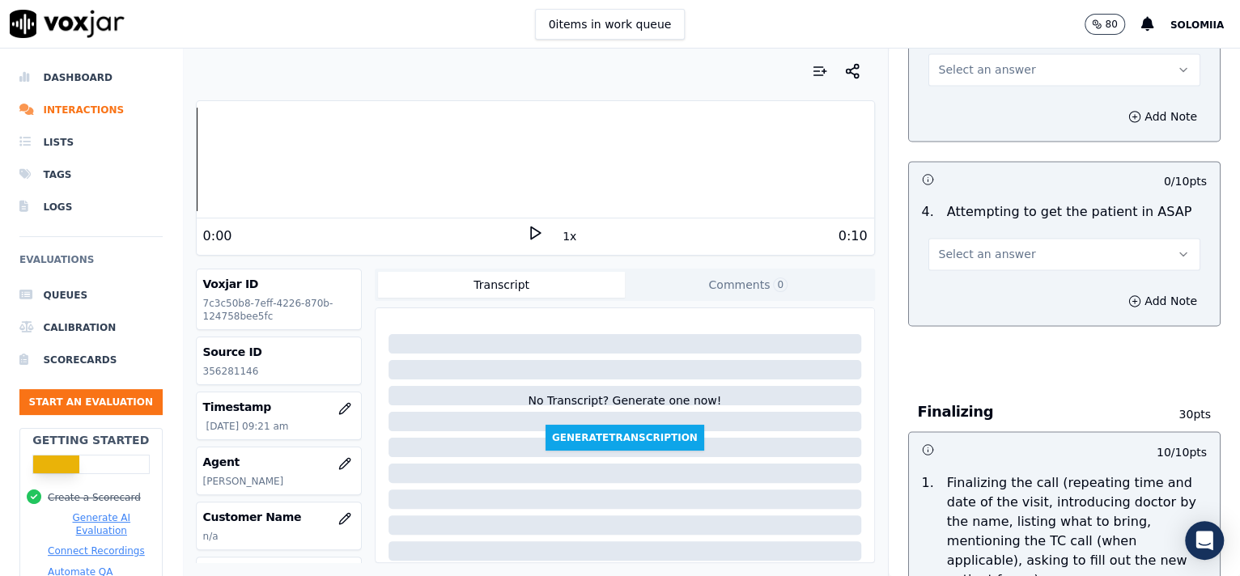
scroll to position [1495, 0]
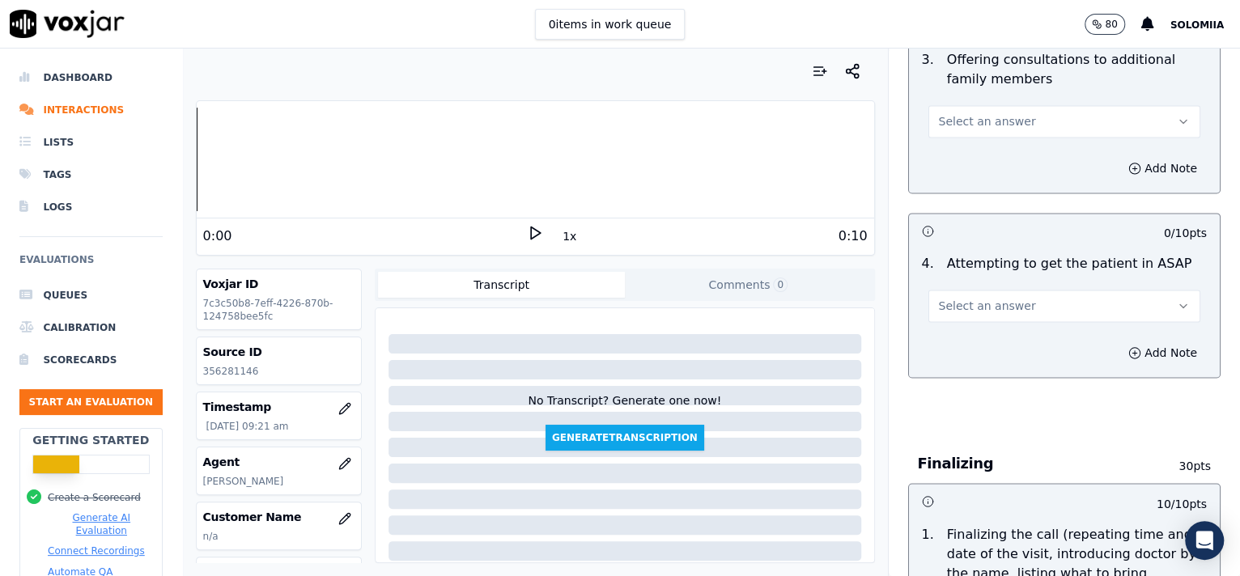
click at [1006, 290] on button "Select an answer" at bounding box center [1064, 306] width 273 height 32
click at [1026, 328] on div "Yes" at bounding box center [1030, 339] width 239 height 26
drag, startPoint x: 975, startPoint y: 138, endPoint x: 973, endPoint y: 130, distance: 9.0
click at [973, 130] on div "3 . Offering consultations to additional family members Select an answer" at bounding box center [1065, 94] width 312 height 100
click at [973, 130] on button "Select an answer" at bounding box center [1064, 121] width 273 height 32
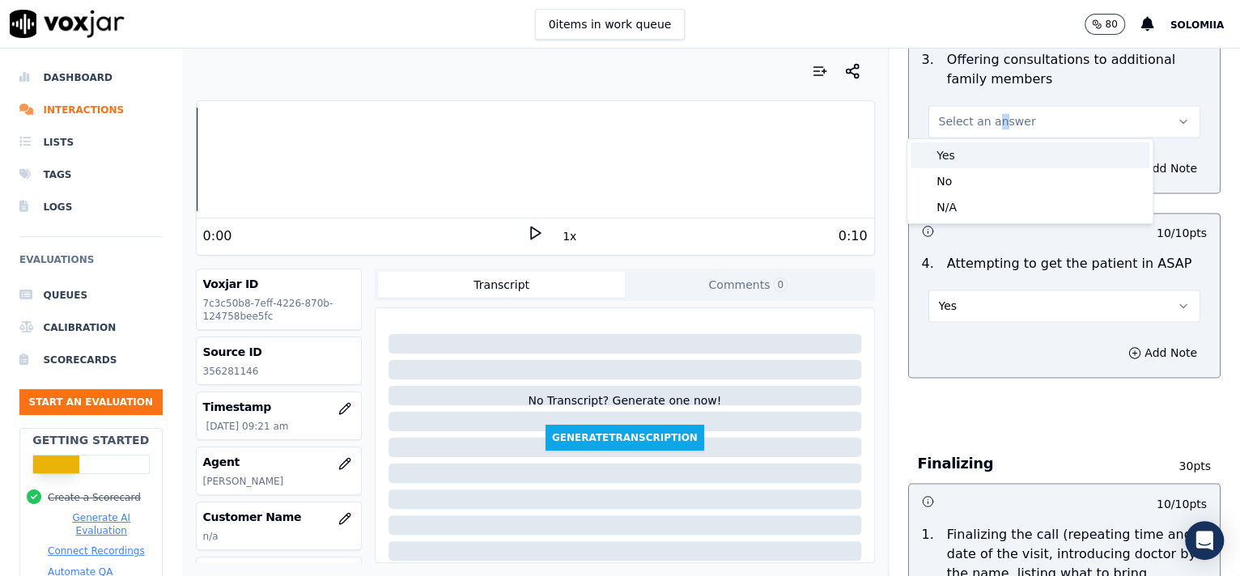
click at [1005, 151] on div "Yes" at bounding box center [1030, 155] width 239 height 26
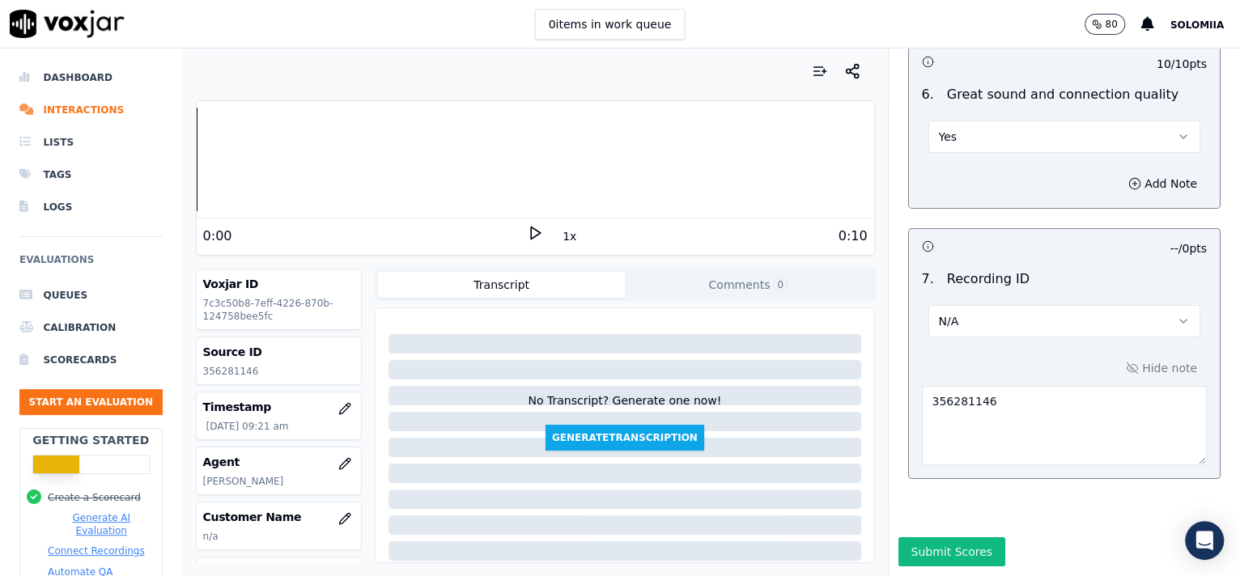
scroll to position [3672, 0]
click at [919, 537] on button "Submit Scores" at bounding box center [952, 551] width 108 height 29
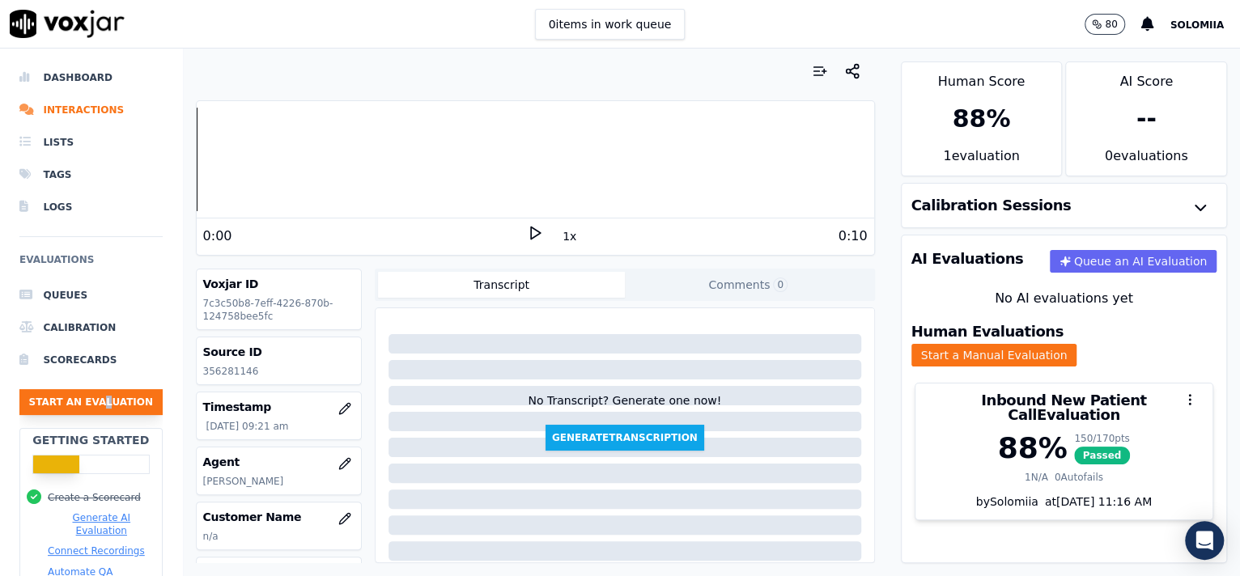
drag, startPoint x: 100, startPoint y: 416, endPoint x: 91, endPoint y: 406, distance: 13.2
click at [91, 406] on ul "Queues Calibration Scorecards Start an Evaluation" at bounding box center [90, 353] width 143 height 149
click at [91, 406] on button "Start an Evaluation" at bounding box center [90, 402] width 143 height 26
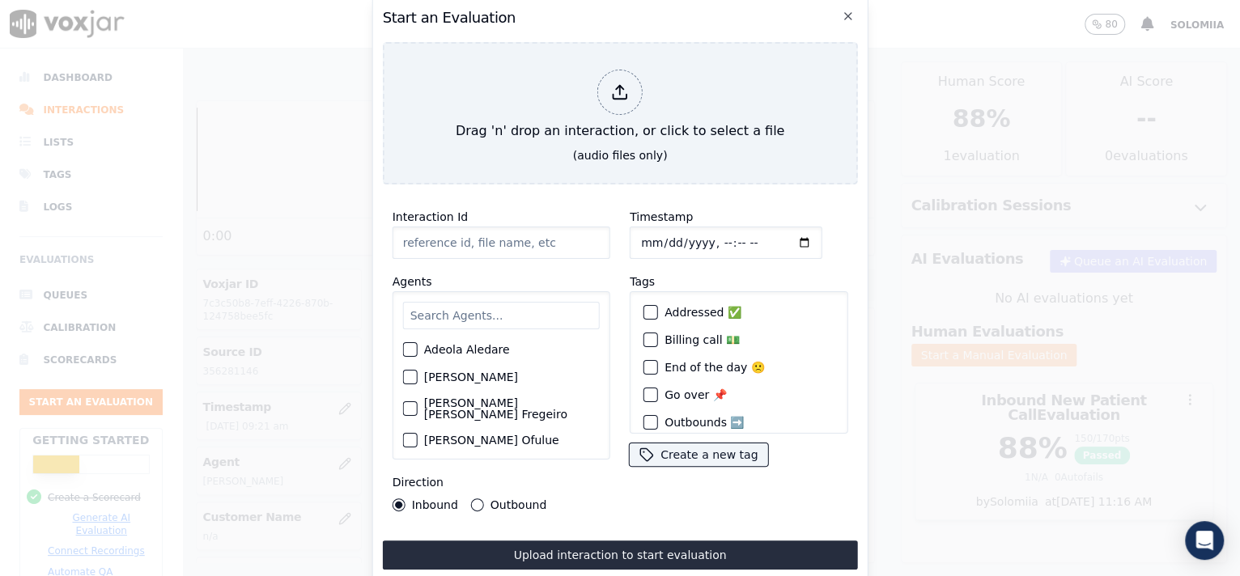
click at [422, 240] on input "Interaction Id" at bounding box center [502, 243] width 218 height 32
paste input "356282492"
type input "356282492"
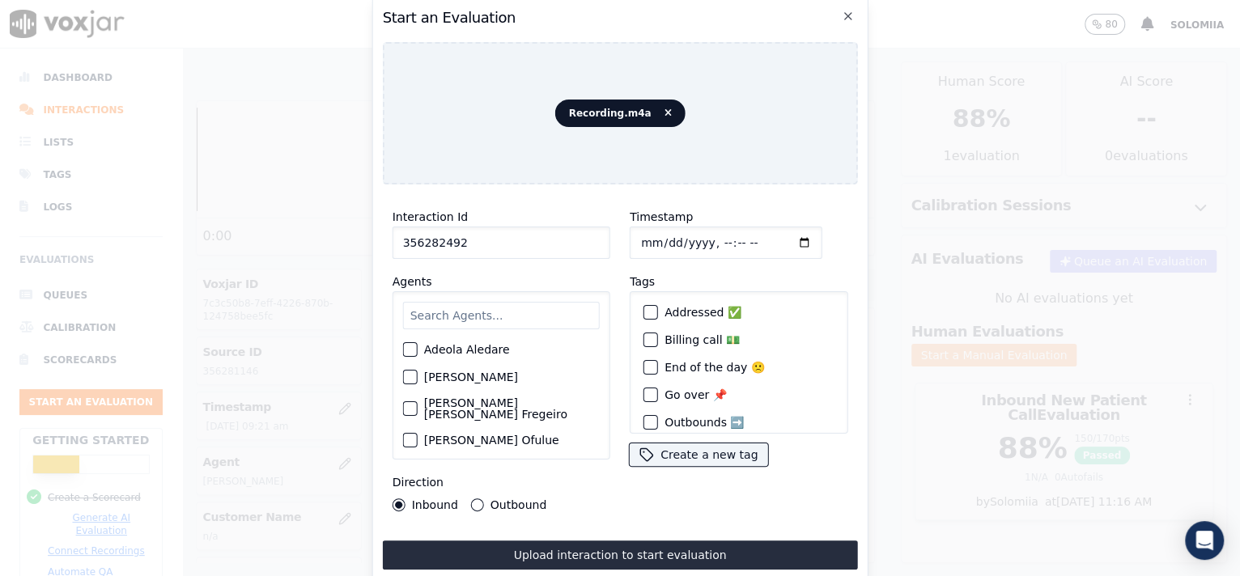
click at [657, 235] on input "Timestamp" at bounding box center [726, 243] width 193 height 32
type input "[DATE]T16:16"
drag, startPoint x: 499, startPoint y: 241, endPoint x: 282, endPoint y: 235, distance: 217.8
click at [282, 575] on div "Start an Evaluation Recording.m4a Interaction Id 356282492 Agents [PERSON_NAME]…" at bounding box center [620, 576] width 1240 height 0
paste input "4044"
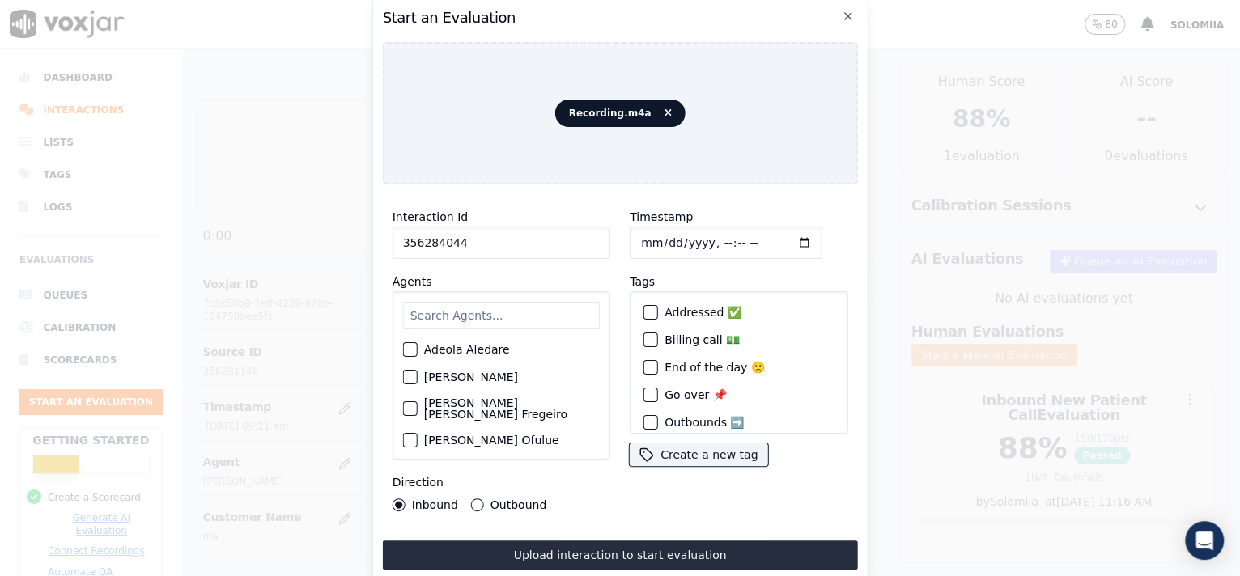
type input "356284044"
click at [707, 233] on input "Timestamp" at bounding box center [726, 243] width 193 height 32
type input "[DATE]T09:38"
click at [503, 315] on input "text" at bounding box center [501, 316] width 197 height 28
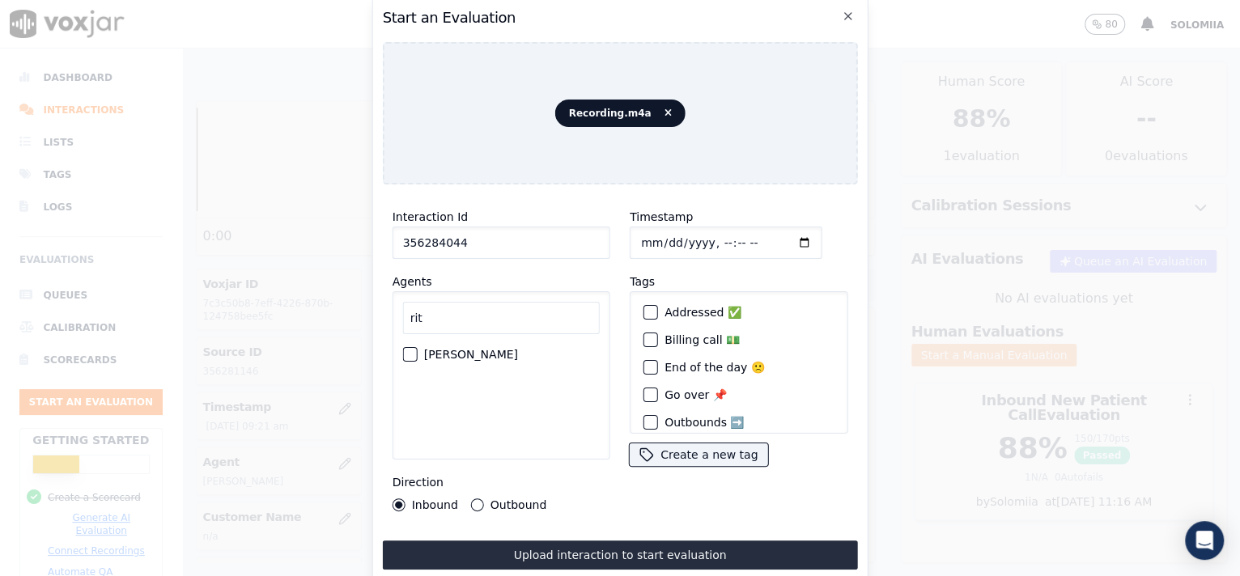
type input "rit"
click at [464, 349] on label "[PERSON_NAME]" at bounding box center [471, 354] width 94 height 11
click at [418, 347] on button "[PERSON_NAME]" at bounding box center [410, 354] width 15 height 15
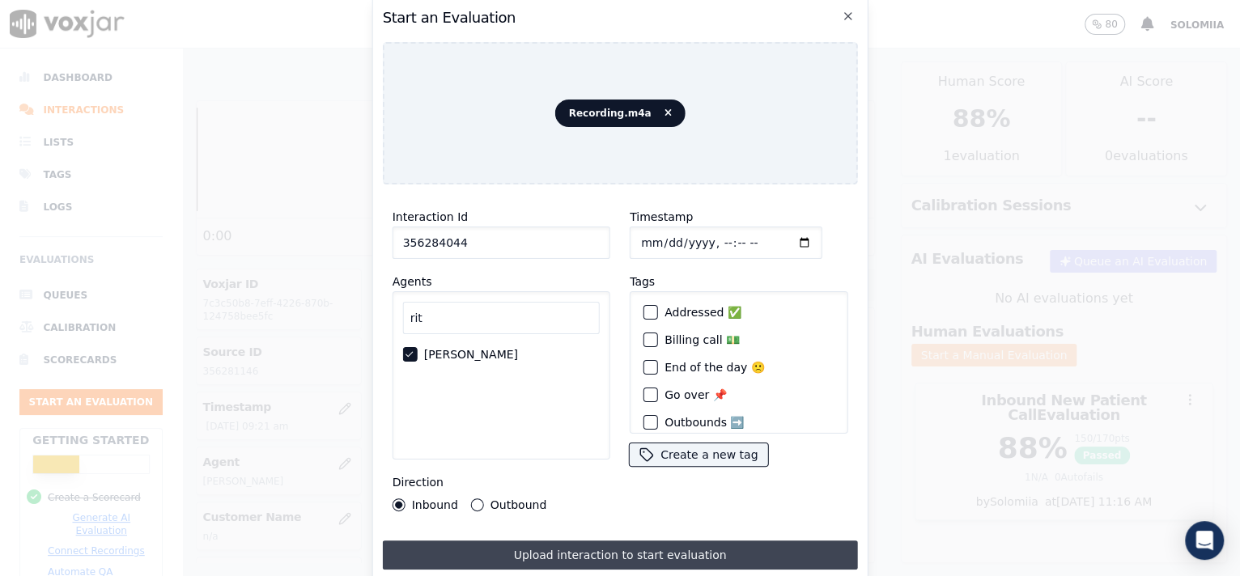
click at [597, 541] on button "Upload interaction to start evaluation" at bounding box center [620, 555] width 475 height 29
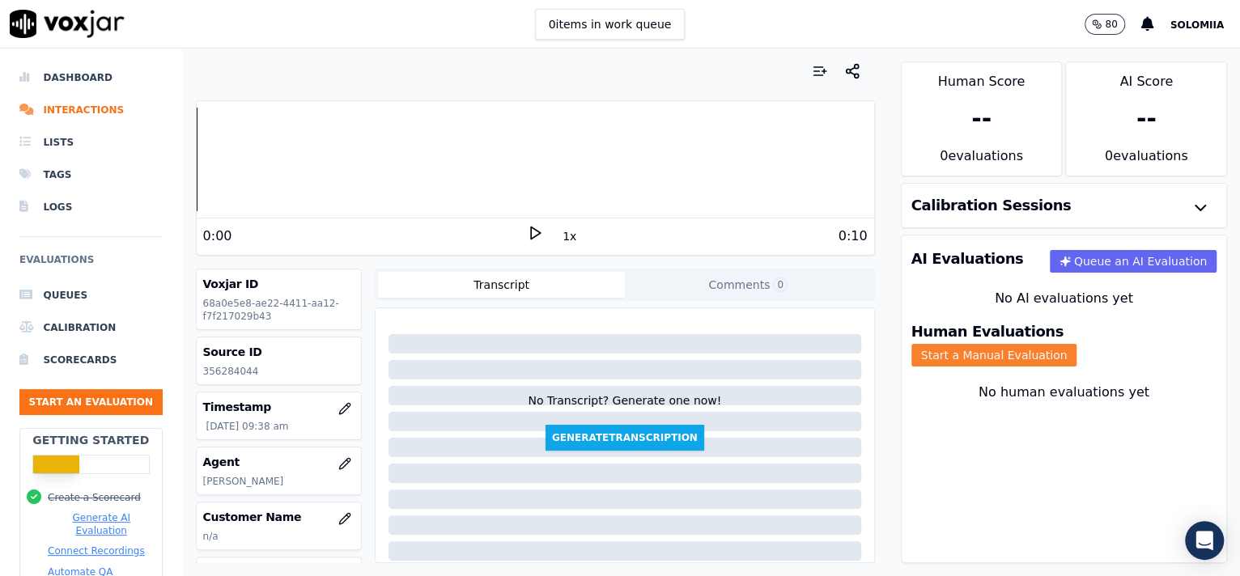
click at [1034, 344] on button "Start a Manual Evaluation" at bounding box center [994, 355] width 166 height 23
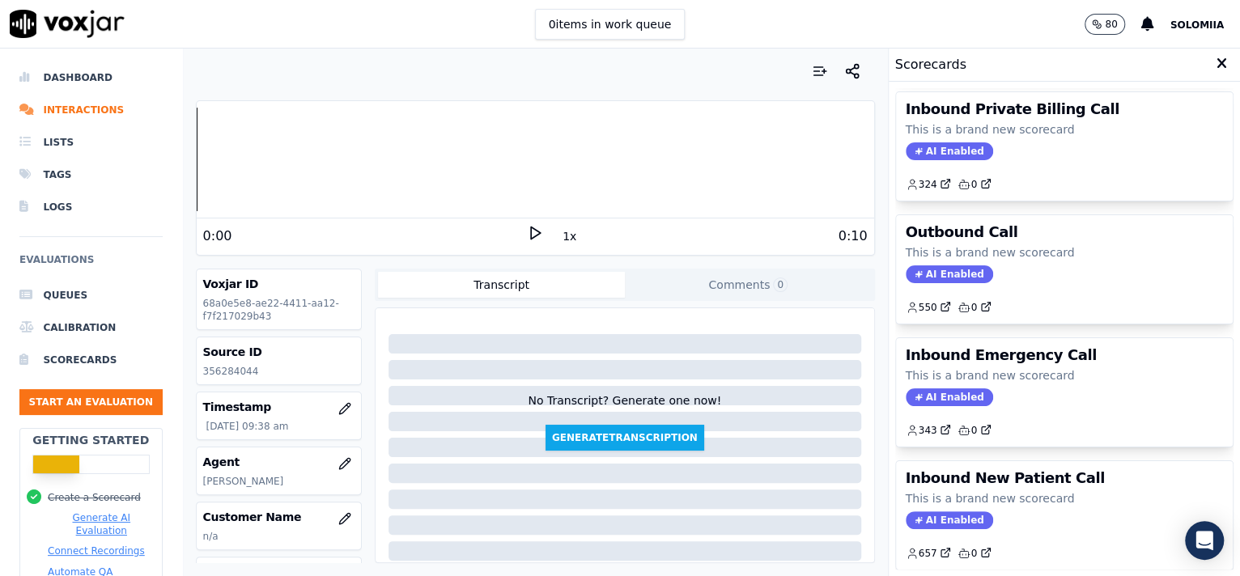
scroll to position [160, 0]
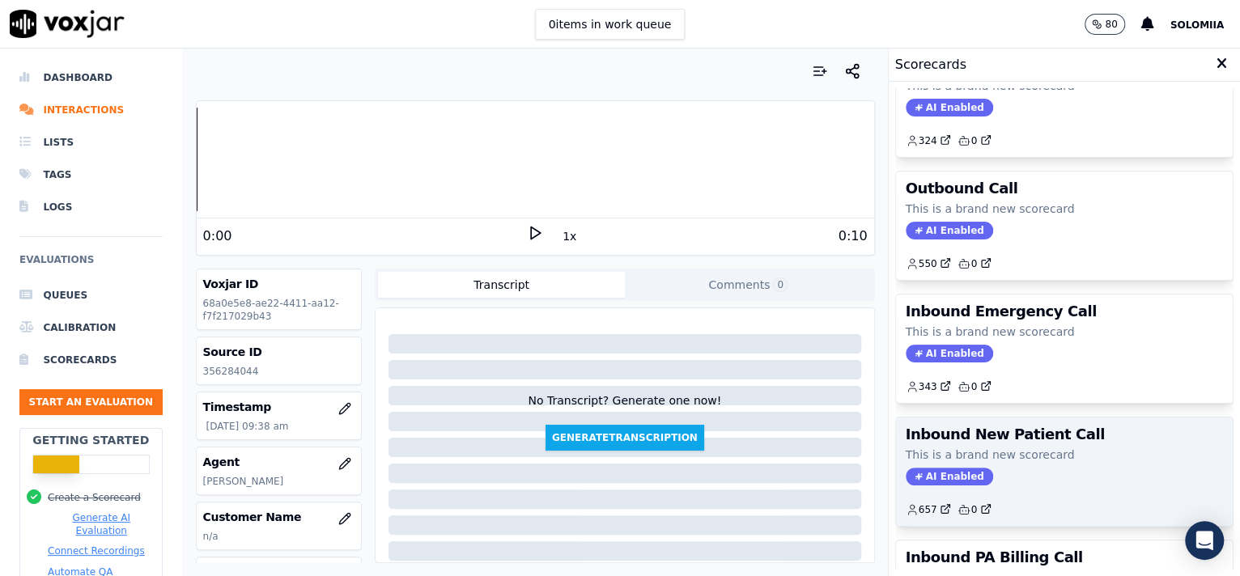
click at [1070, 427] on h3 "Inbound New Patient Call" at bounding box center [1065, 434] width 318 height 15
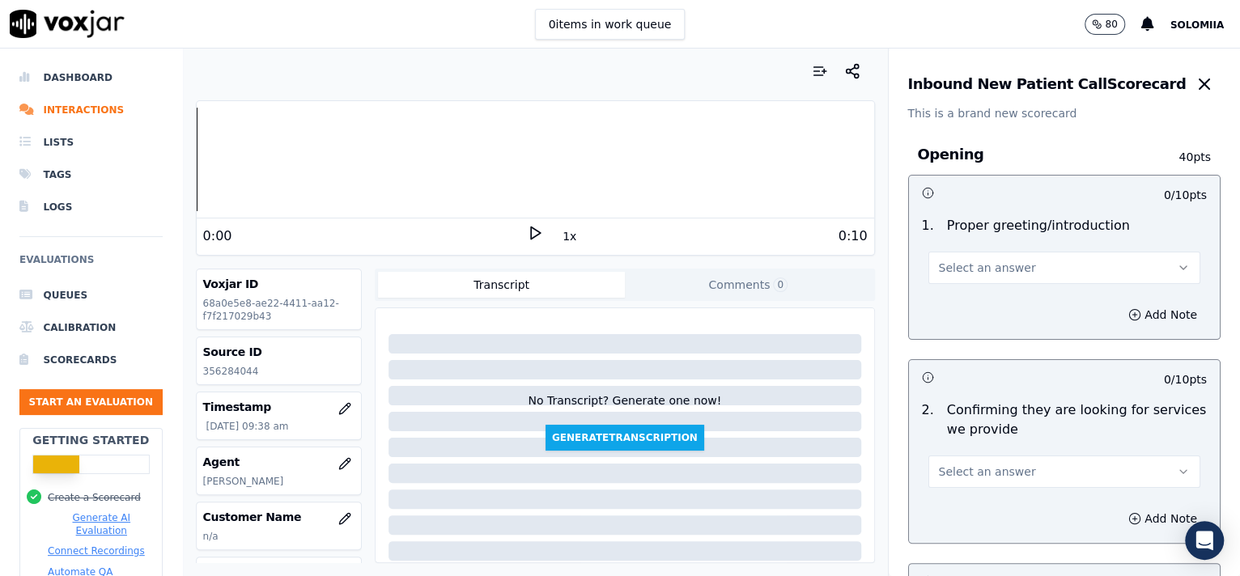
click at [987, 276] on button "Select an answer" at bounding box center [1064, 268] width 273 height 32
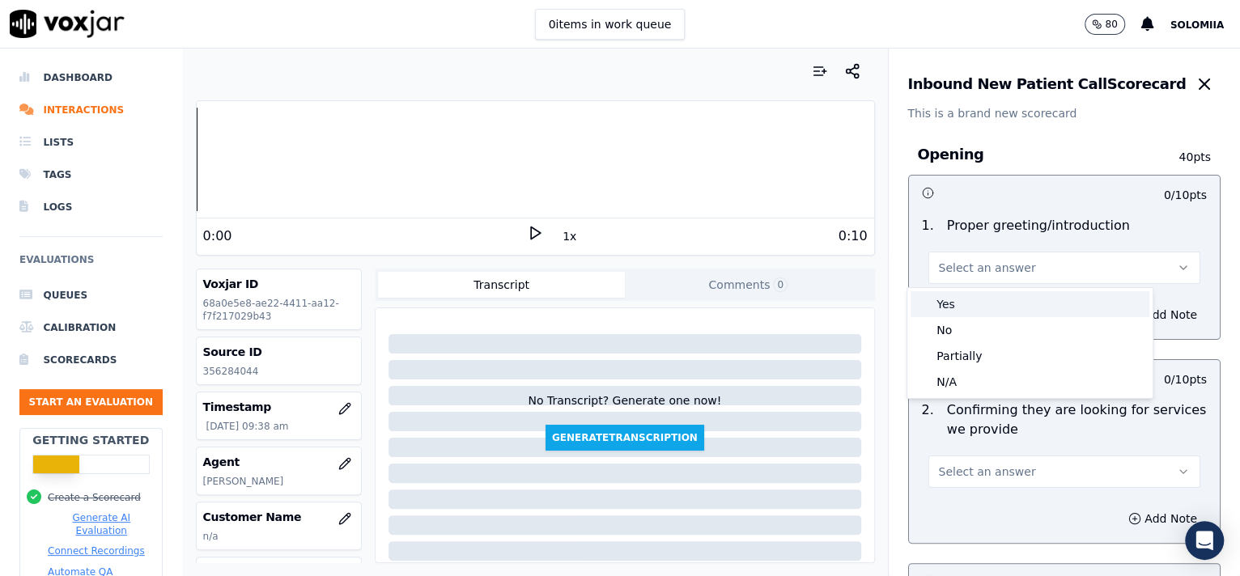
click at [1005, 303] on div "Yes" at bounding box center [1030, 304] width 239 height 26
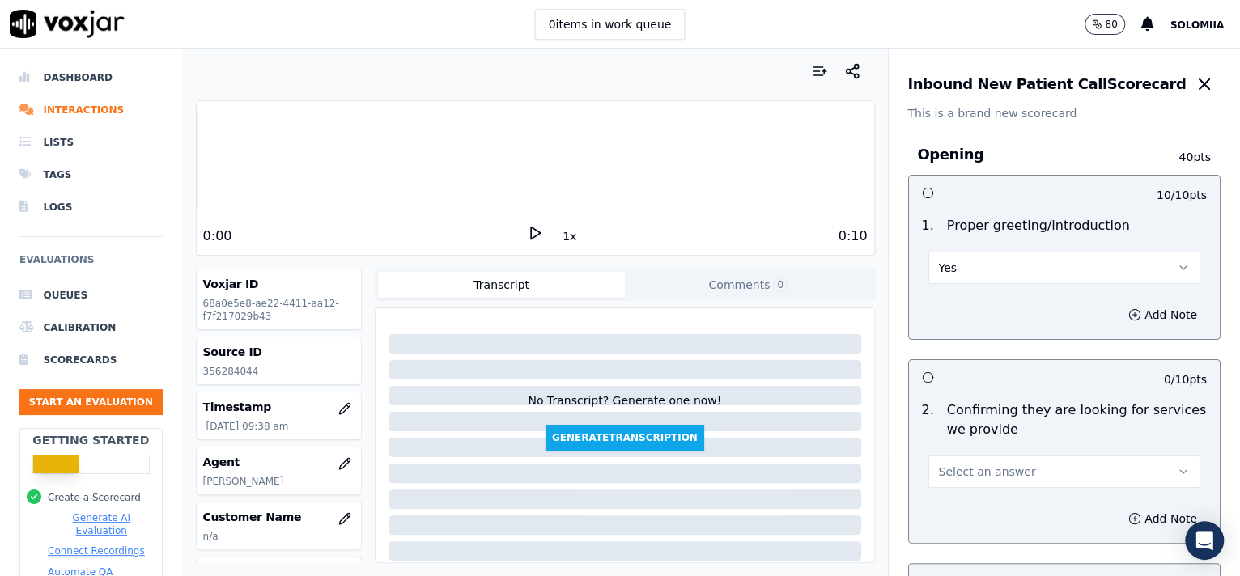
click at [995, 479] on button "Select an answer" at bounding box center [1064, 472] width 273 height 32
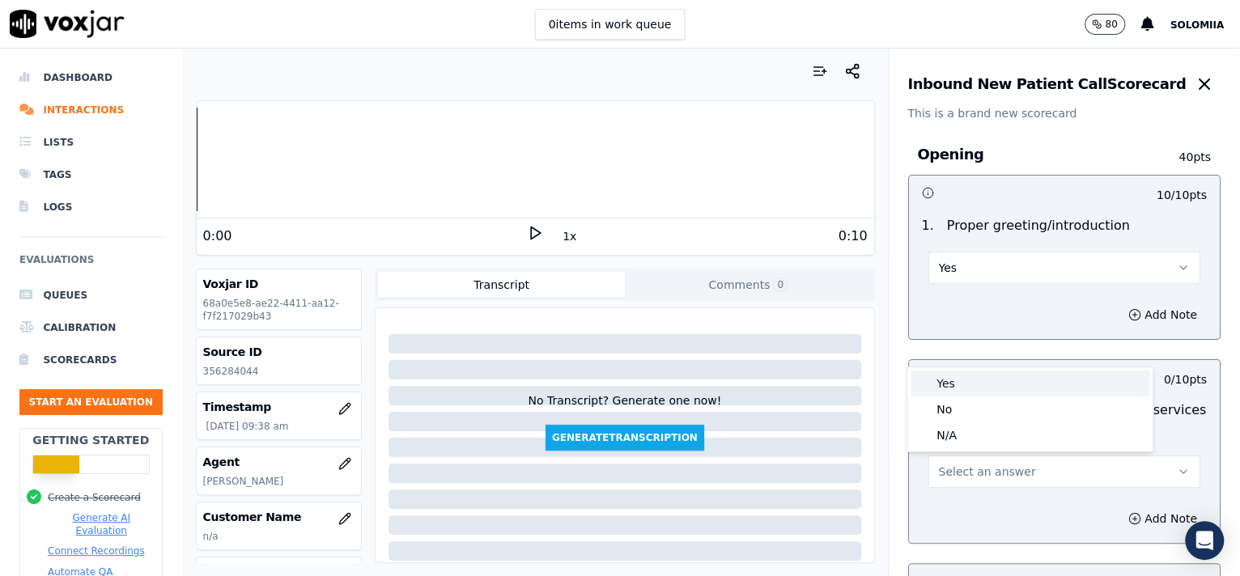
click at [962, 392] on div "Yes" at bounding box center [1030, 384] width 239 height 26
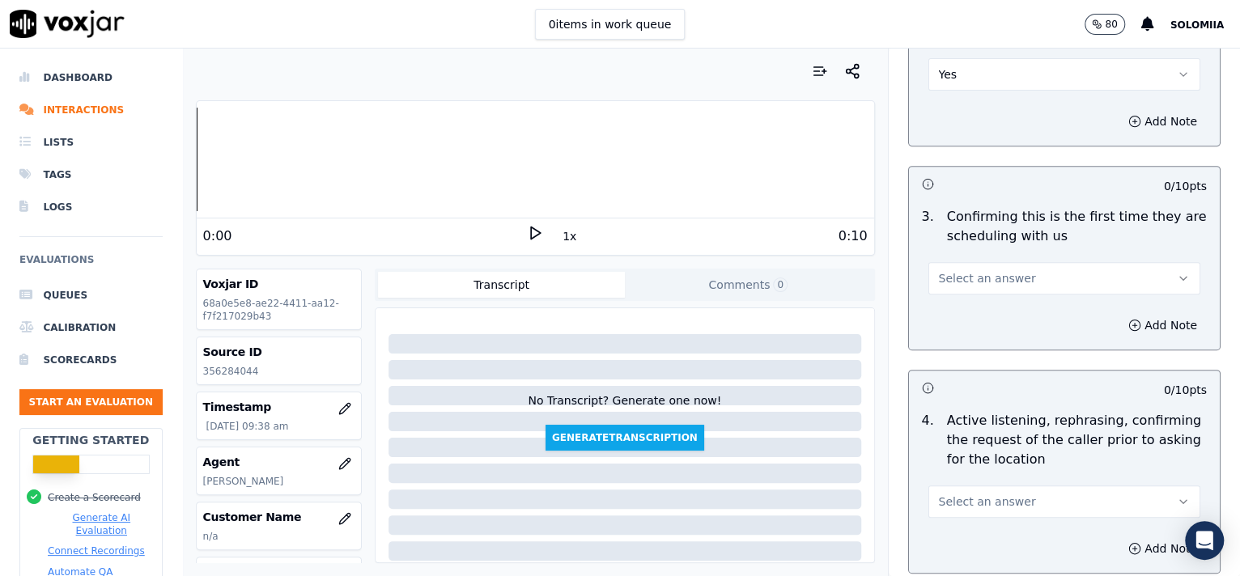
scroll to position [435, 0]
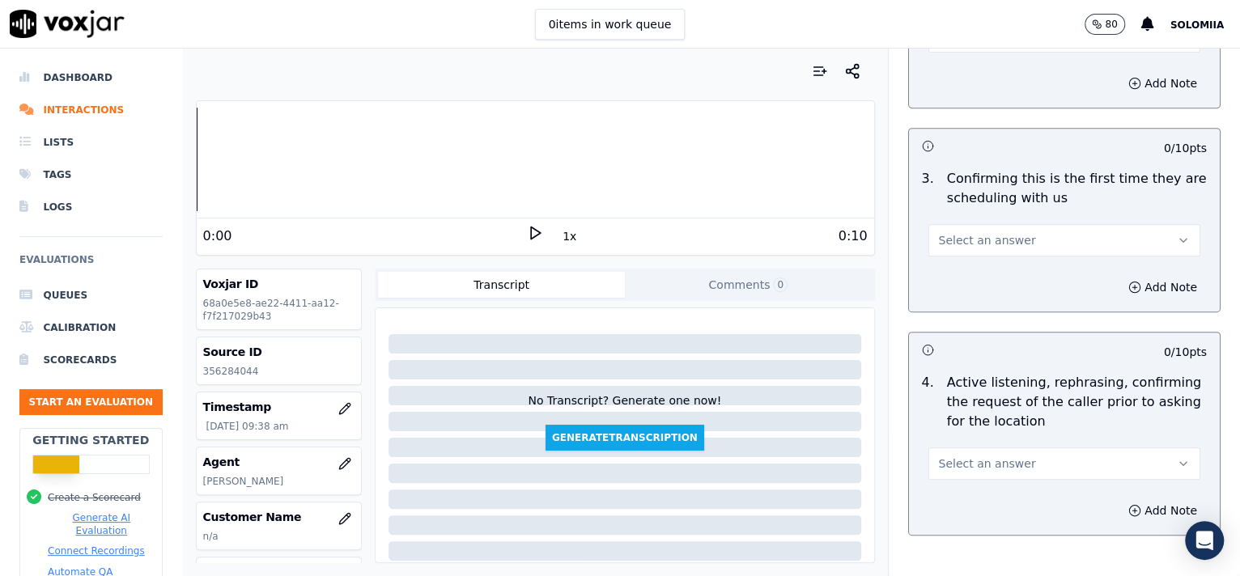
click at [1009, 231] on button "Select an answer" at bounding box center [1064, 240] width 273 height 32
click at [993, 284] on div "Yes" at bounding box center [1030, 275] width 239 height 26
click at [982, 464] on span "Select an answer" at bounding box center [987, 464] width 97 height 16
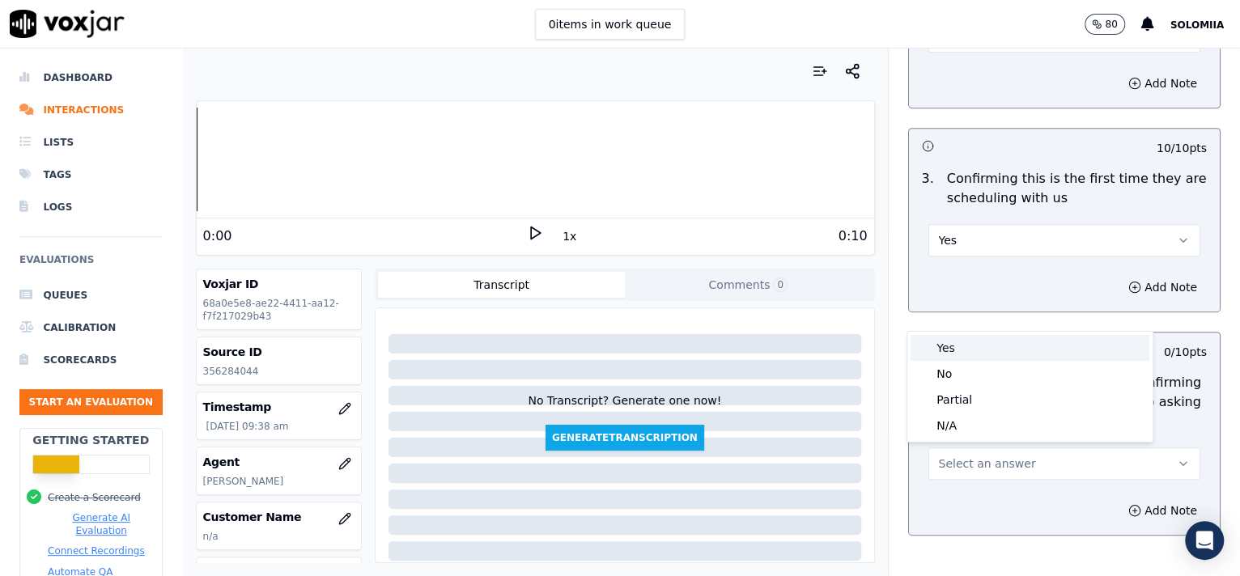
click at [977, 352] on div "Yes" at bounding box center [1030, 348] width 239 height 26
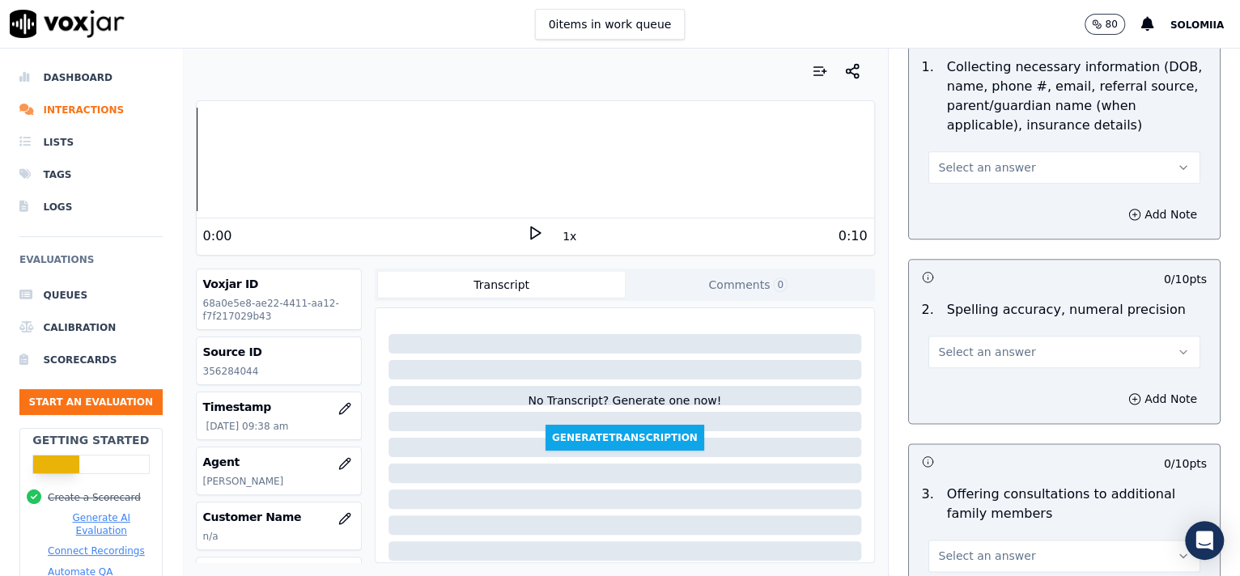
scroll to position [1054, 0]
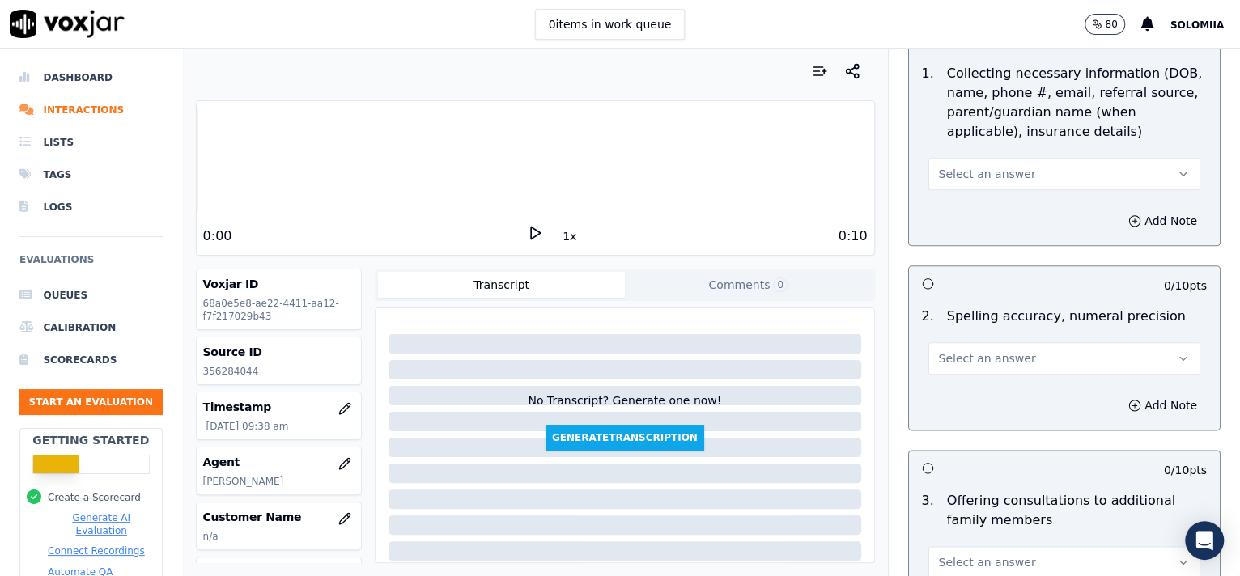
click at [971, 169] on span "Select an answer" at bounding box center [987, 174] width 97 height 16
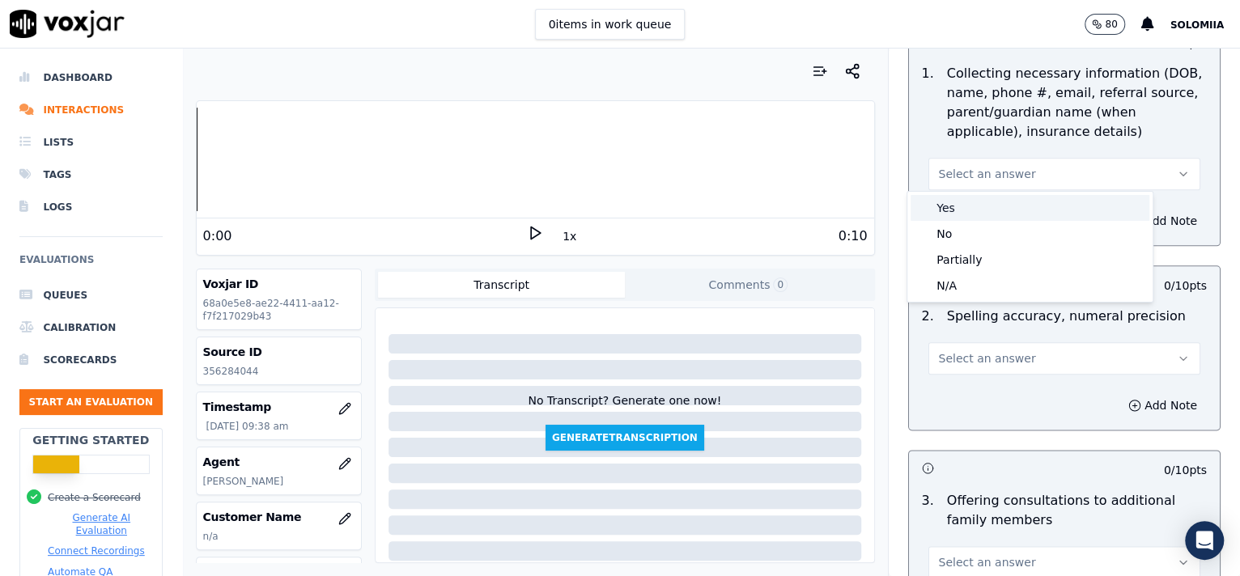
click at [987, 195] on div "Yes" at bounding box center [1030, 208] width 239 height 26
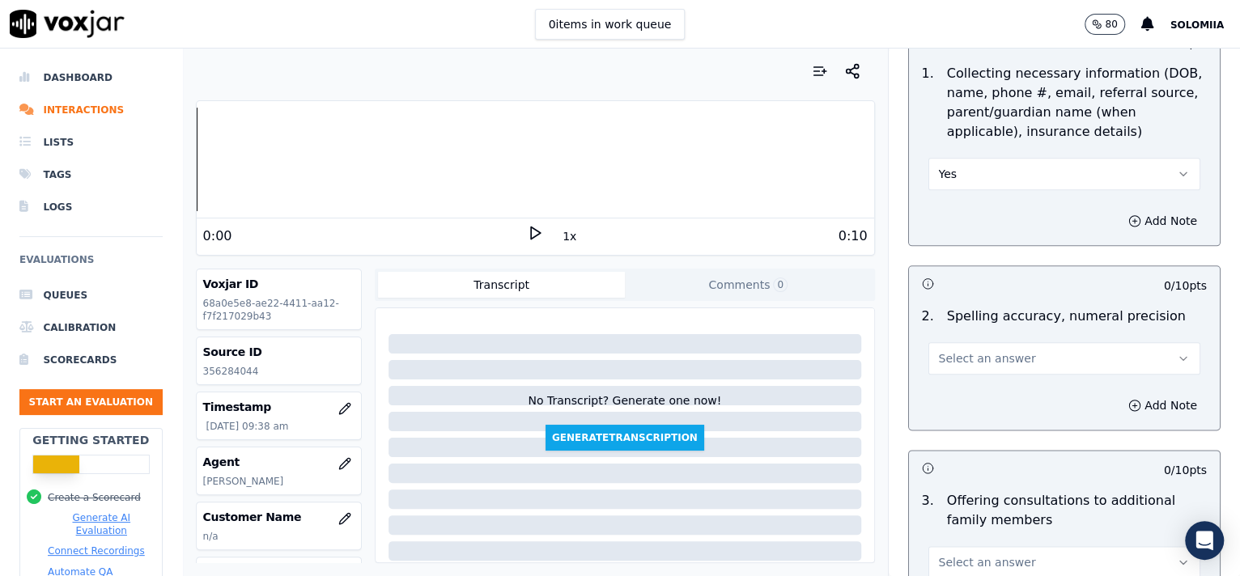
click at [982, 359] on span "Select an answer" at bounding box center [987, 358] width 97 height 16
click at [1009, 397] on div "Yes" at bounding box center [1030, 393] width 239 height 26
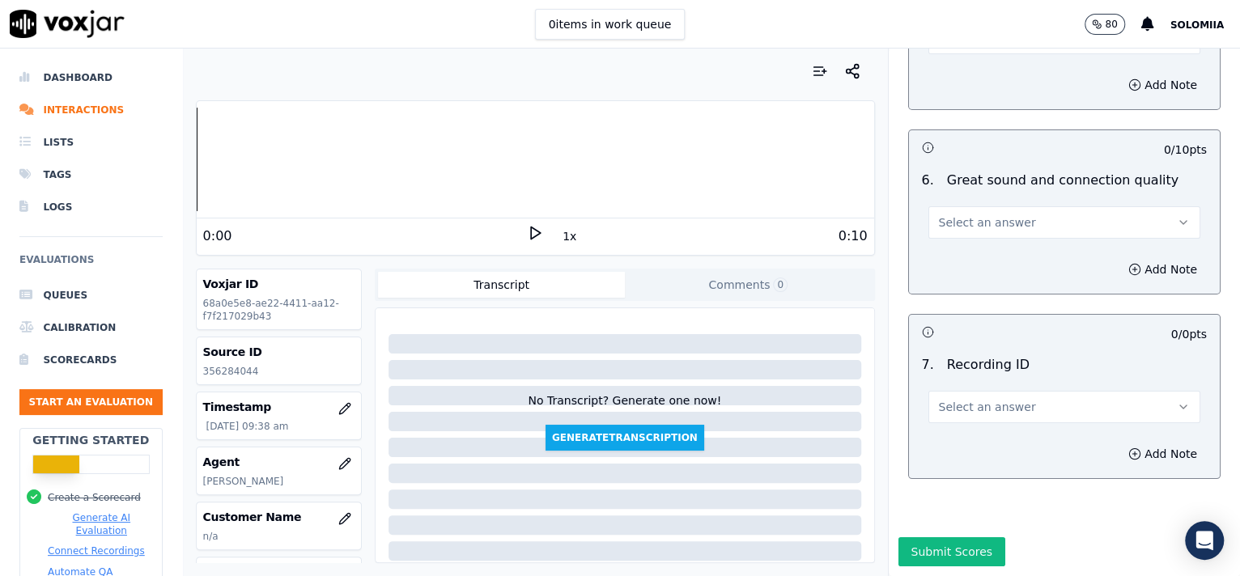
click at [932, 391] on button "Select an answer" at bounding box center [1064, 407] width 273 height 32
click at [957, 409] on div "N/A" at bounding box center [1030, 408] width 239 height 26
click at [1153, 430] on div "Add Note" at bounding box center [1065, 454] width 312 height 49
click at [1139, 443] on button "Add Note" at bounding box center [1163, 454] width 88 height 23
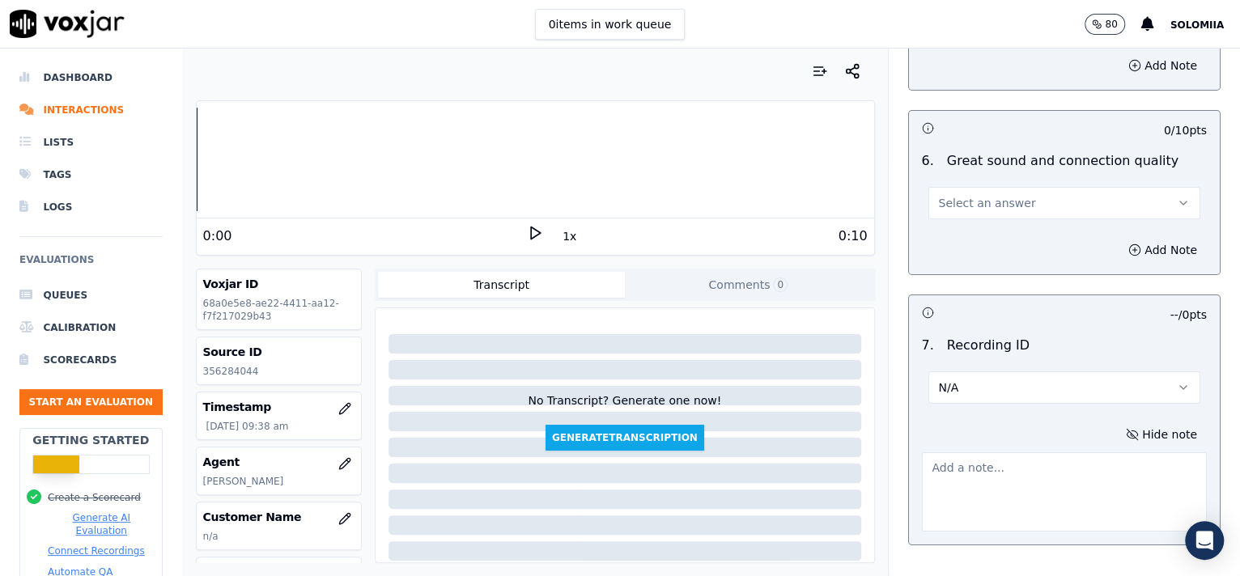
click at [999, 465] on textarea at bounding box center [1065, 491] width 286 height 79
paste textarea "356284044"
type textarea "356284044"
click at [979, 195] on span "Select an answer" at bounding box center [987, 203] width 97 height 16
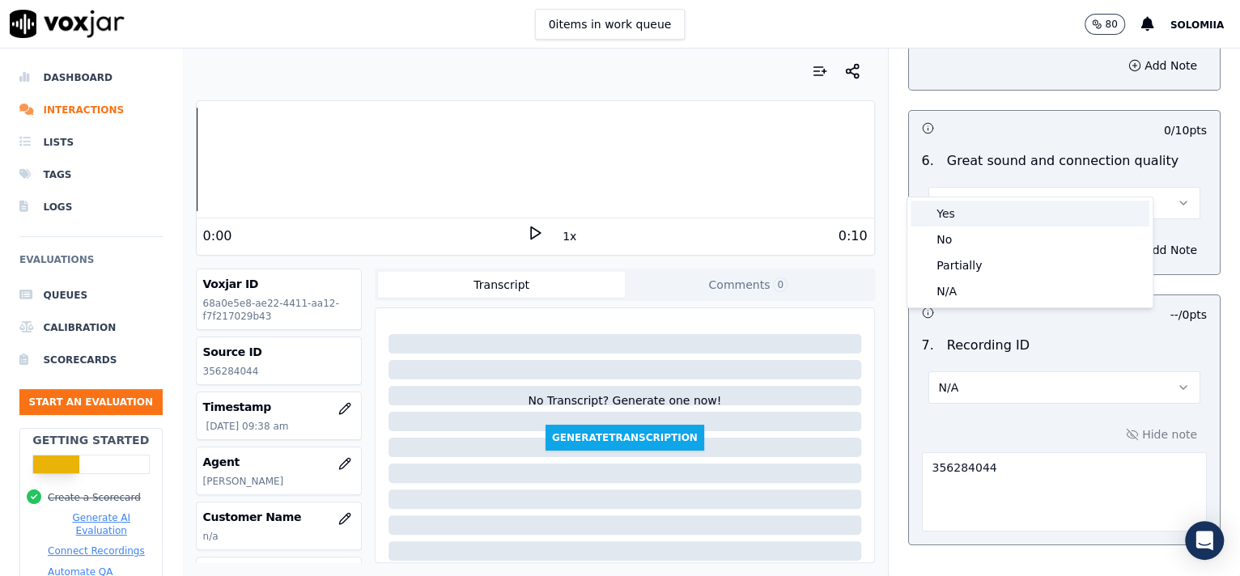
click at [988, 213] on div "Yes" at bounding box center [1030, 214] width 239 height 26
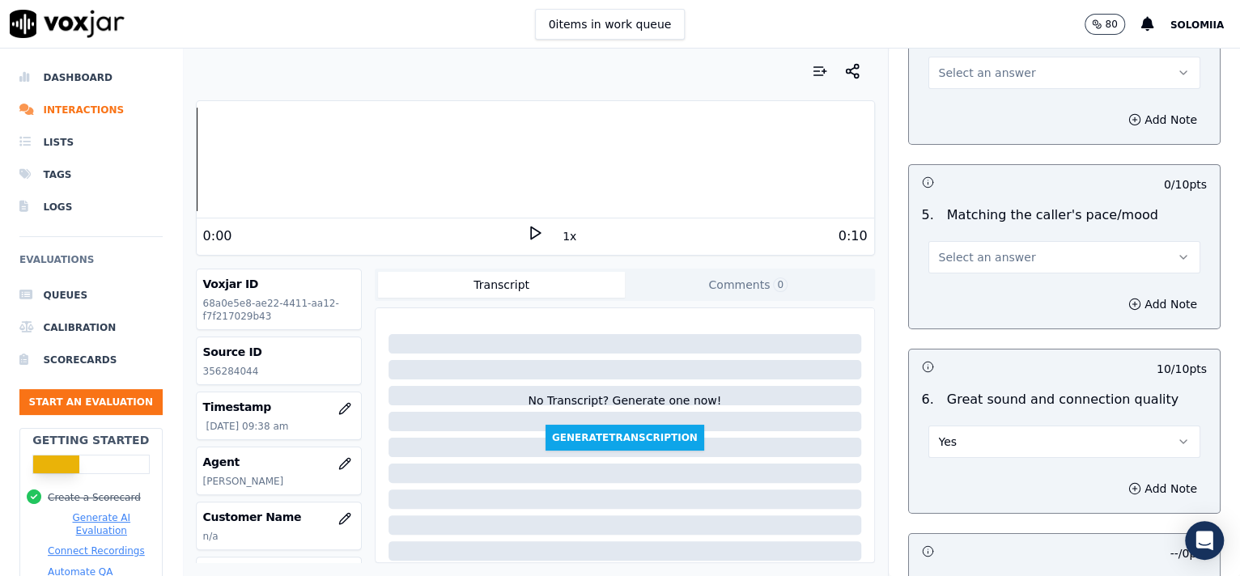
scroll to position [3309, 0]
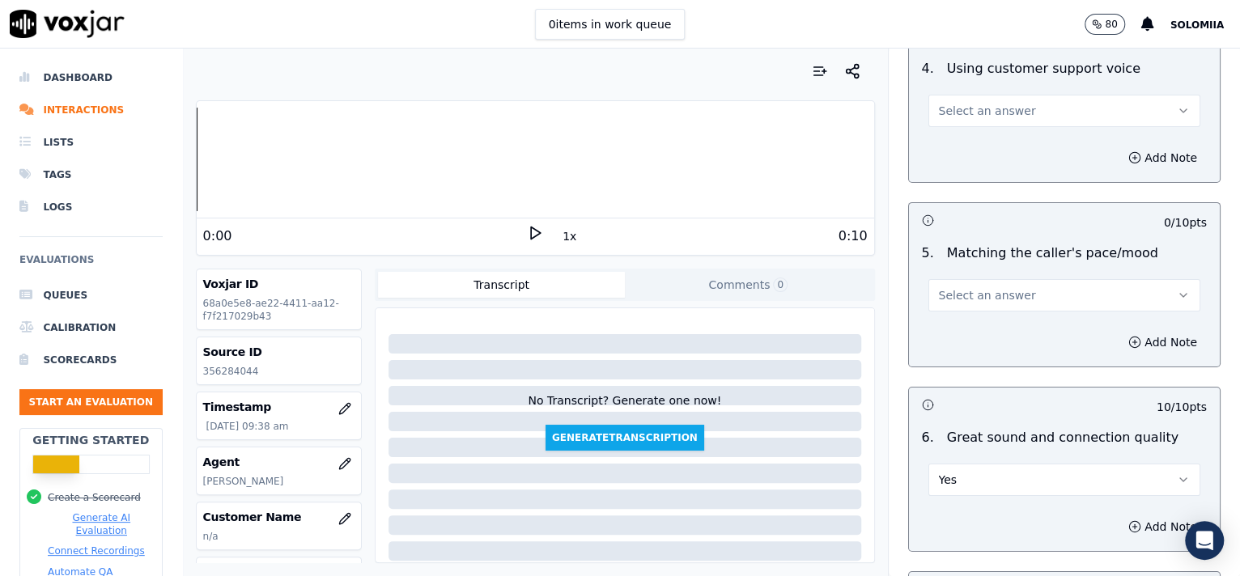
click at [935, 288] on div "5 . Matching the caller's pace/mood Select an answer" at bounding box center [1065, 277] width 312 height 81
drag, startPoint x: 935, startPoint y: 288, endPoint x: 932, endPoint y: 275, distance: 13.2
click at [939, 287] on span "Select an answer" at bounding box center [987, 295] width 97 height 16
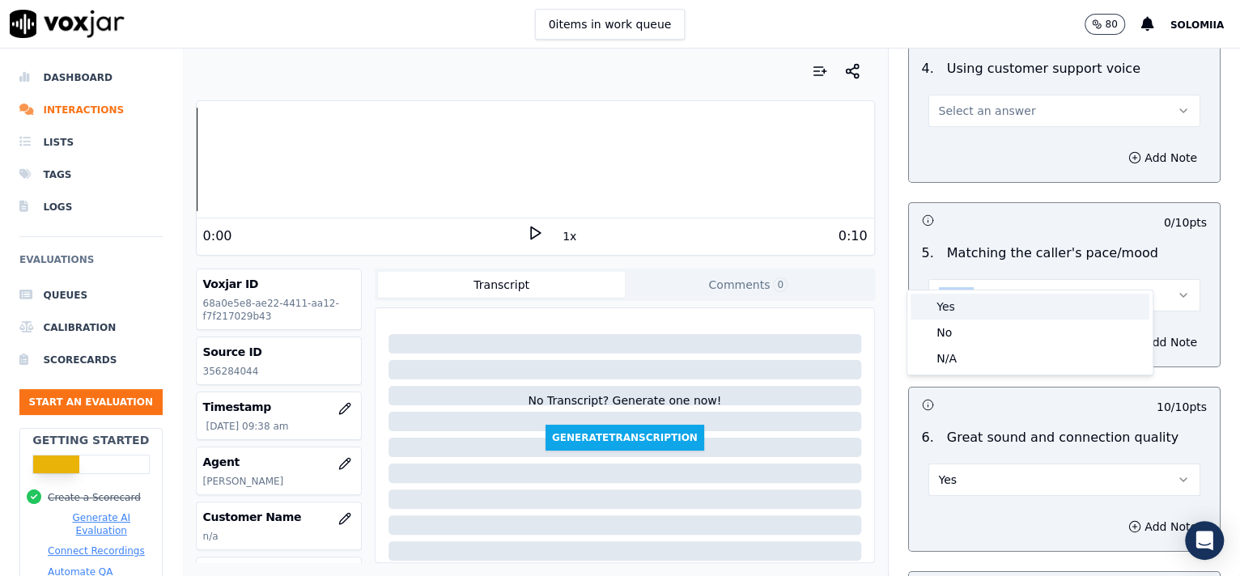
click at [959, 314] on div "Yes" at bounding box center [1030, 307] width 239 height 26
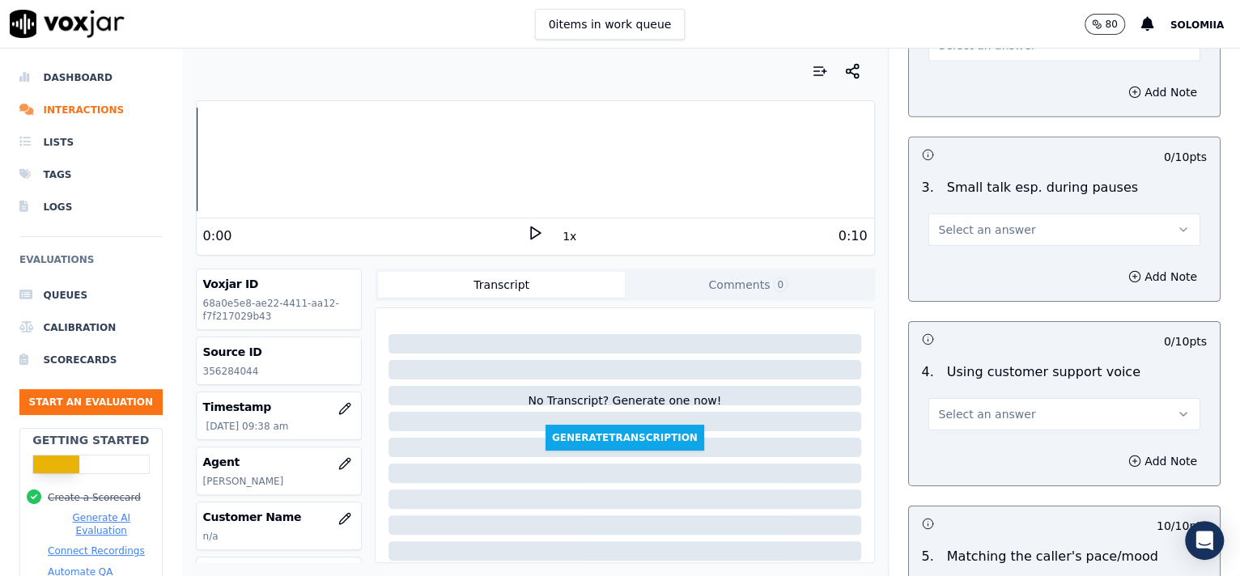
scroll to position [2992, 0]
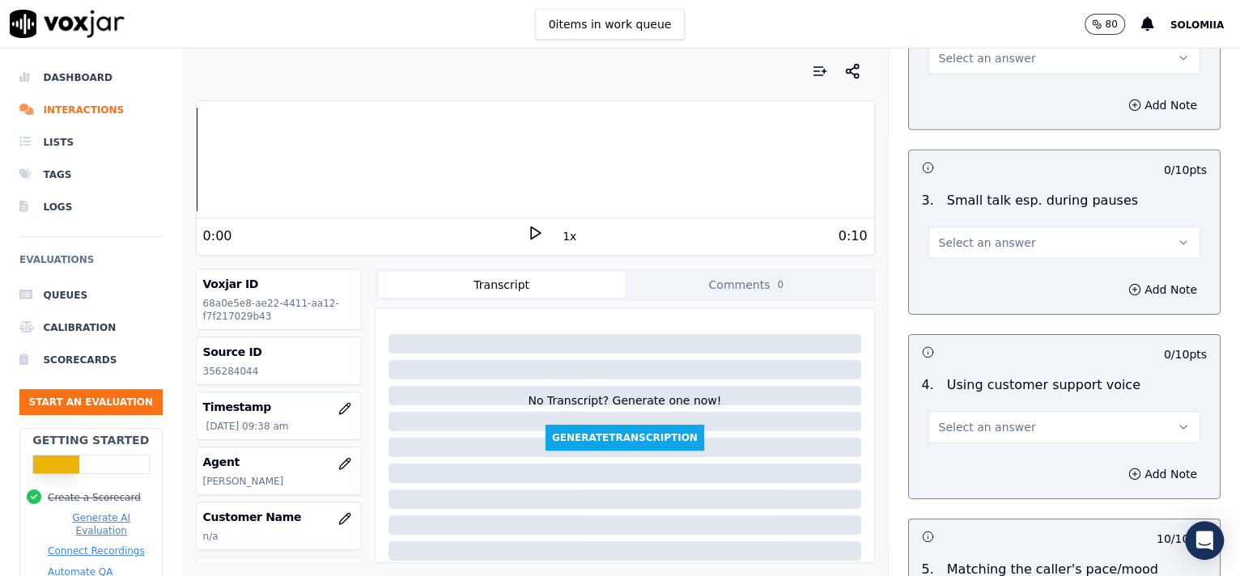
click at [955, 417] on button "Select an answer" at bounding box center [1064, 427] width 273 height 32
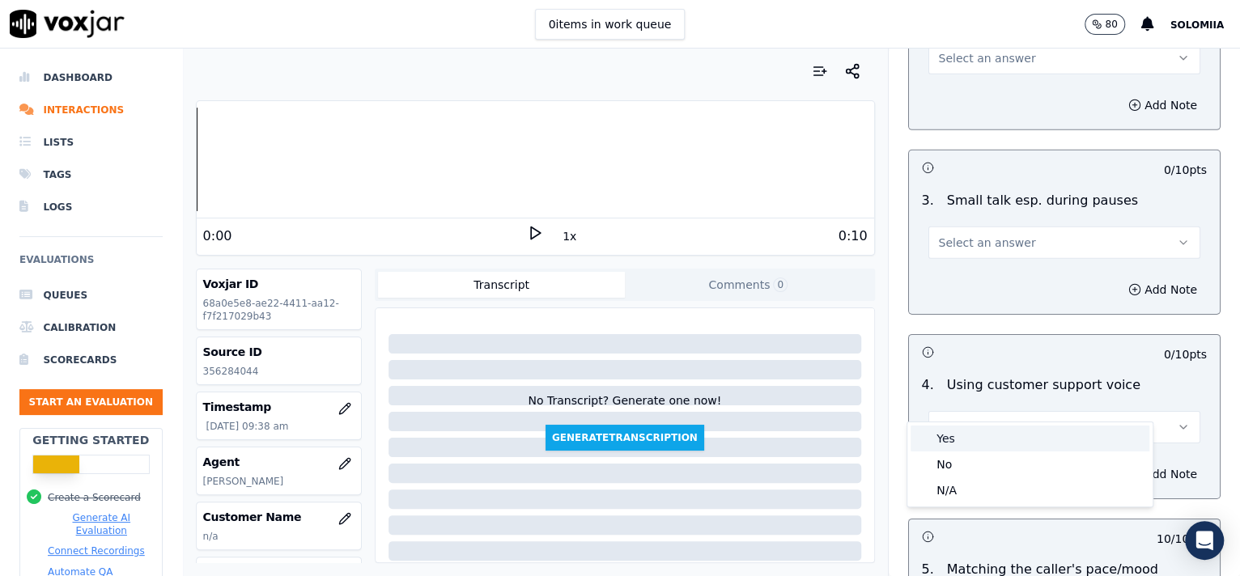
click at [971, 433] on div "Yes" at bounding box center [1030, 439] width 239 height 26
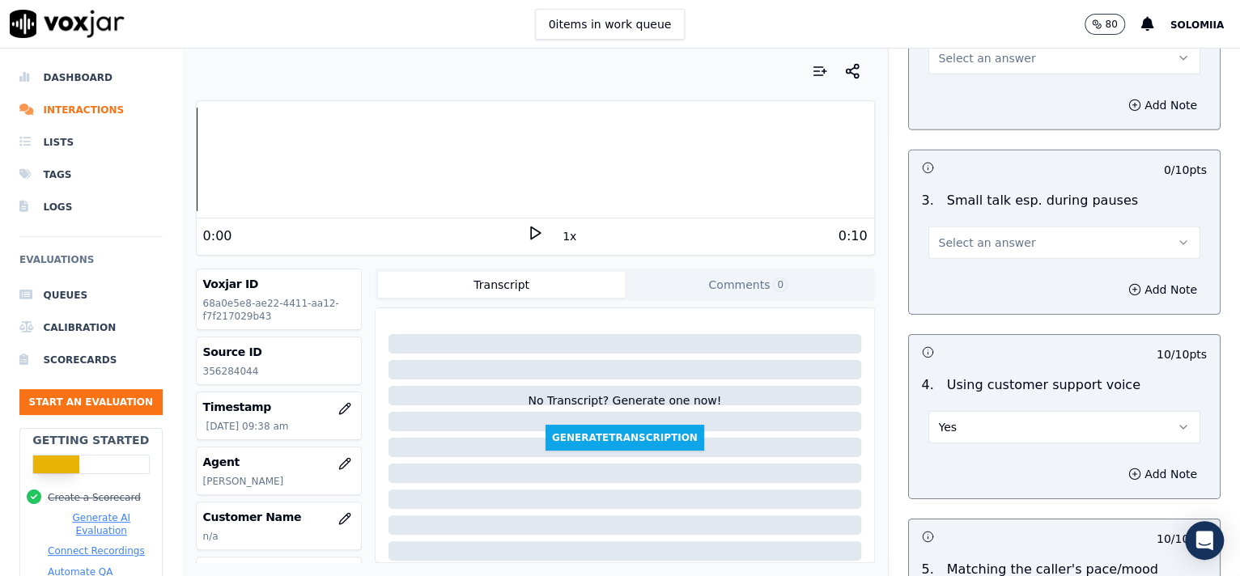
click at [974, 235] on span "Select an answer" at bounding box center [987, 243] width 97 height 16
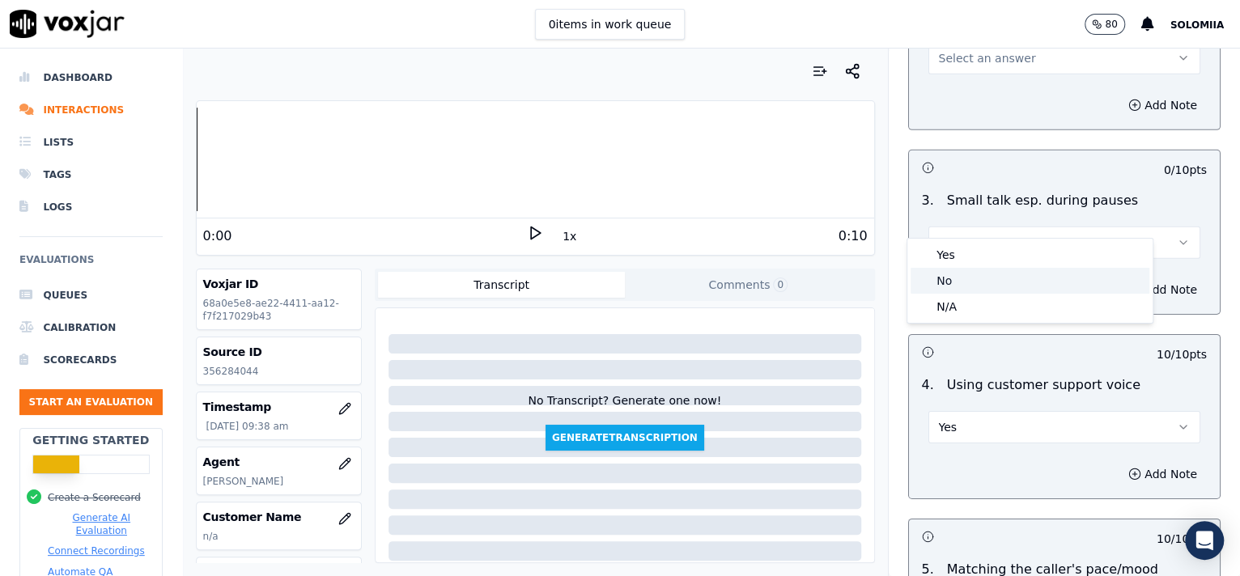
click at [979, 278] on div "No" at bounding box center [1030, 281] width 239 height 26
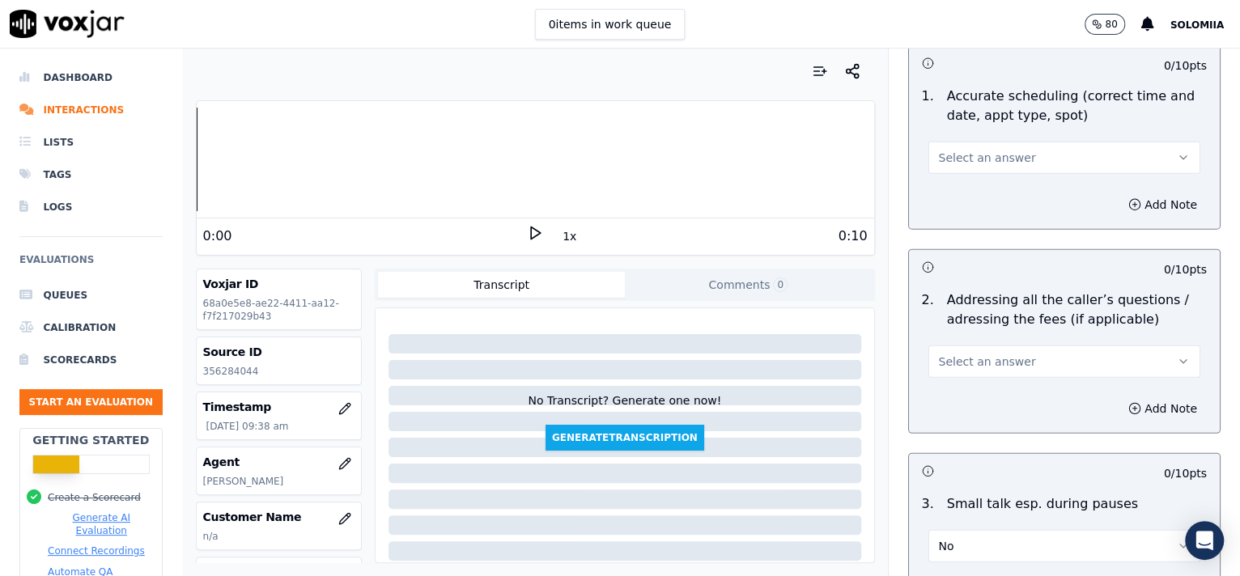
scroll to position [2618, 0]
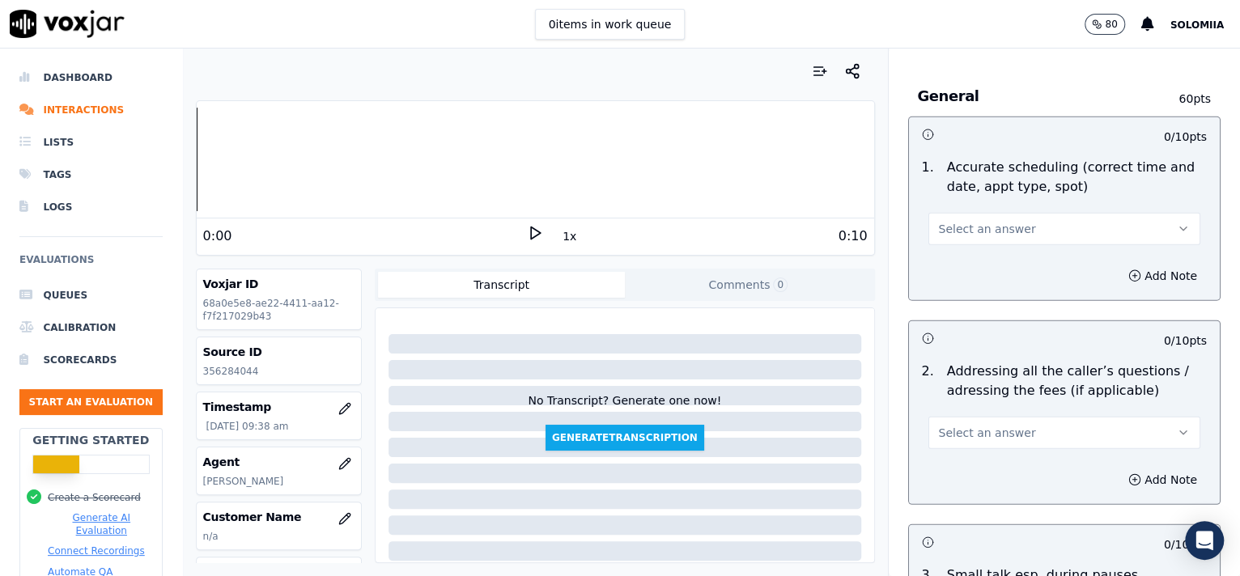
click at [1006, 417] on button "Select an answer" at bounding box center [1064, 433] width 273 height 32
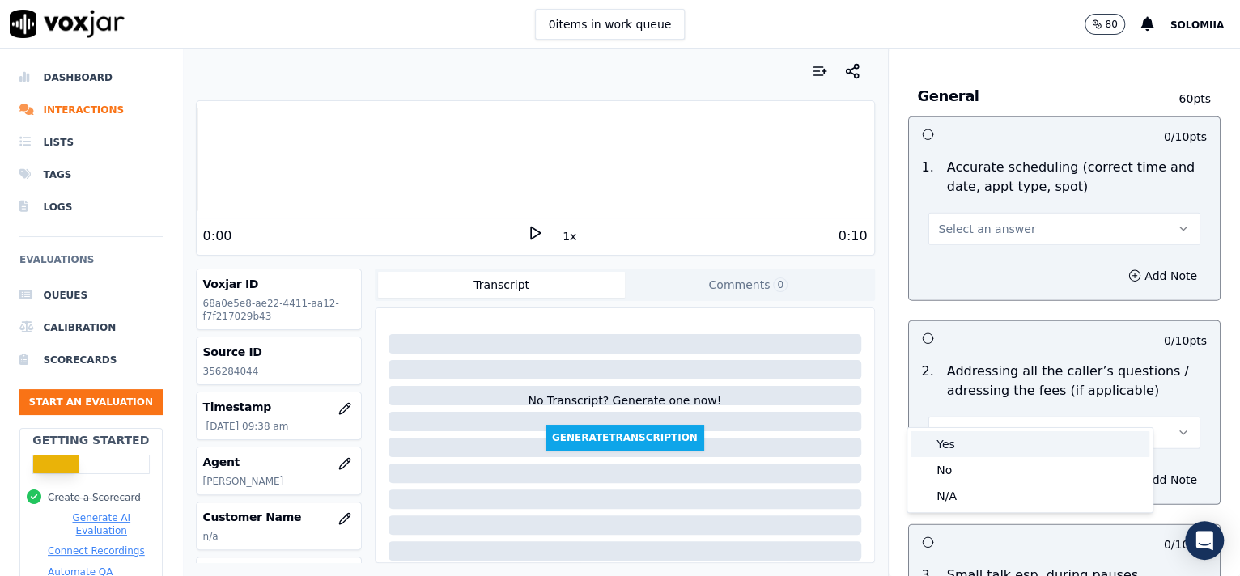
click at [955, 435] on div "Yes" at bounding box center [1030, 444] width 239 height 26
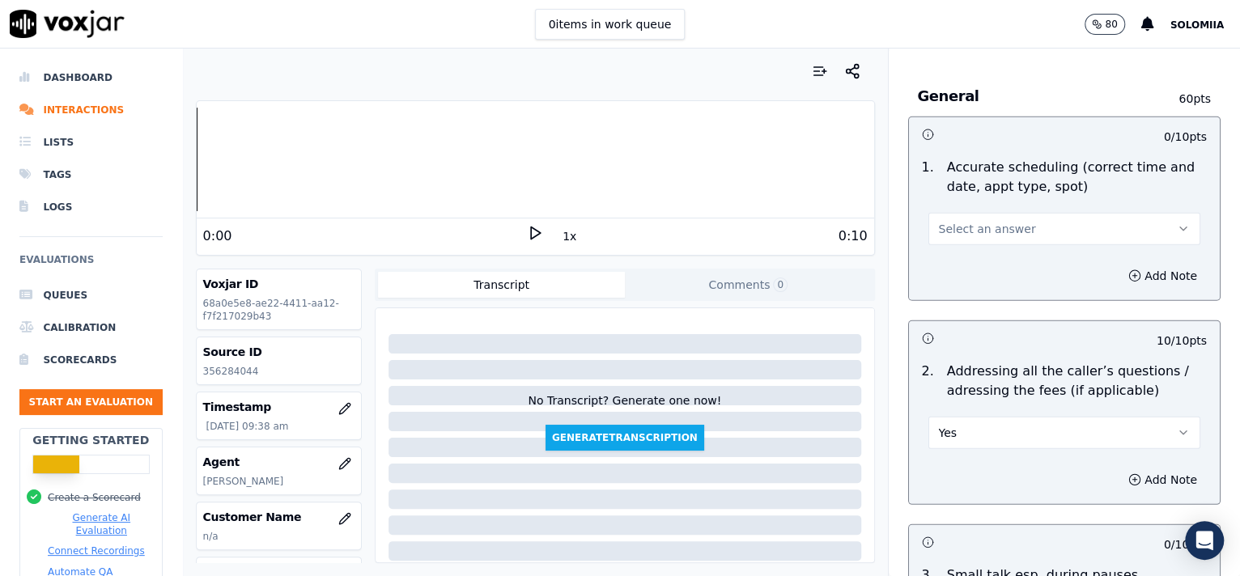
click at [958, 221] on span "Select an answer" at bounding box center [987, 229] width 97 height 16
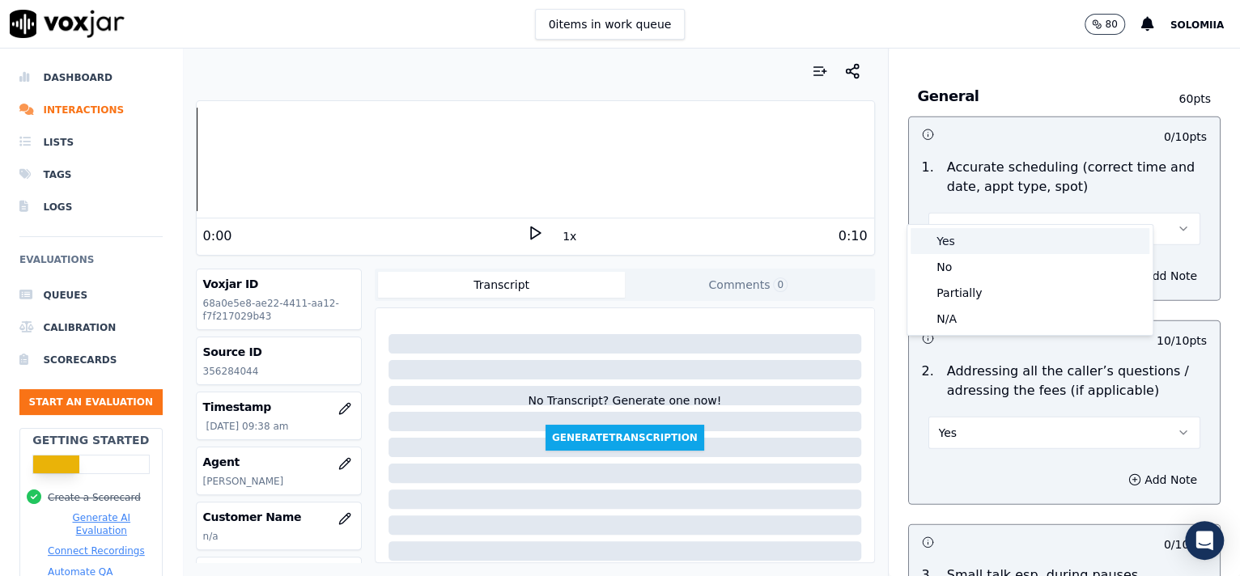
click at [983, 236] on div "Yes" at bounding box center [1030, 241] width 239 height 26
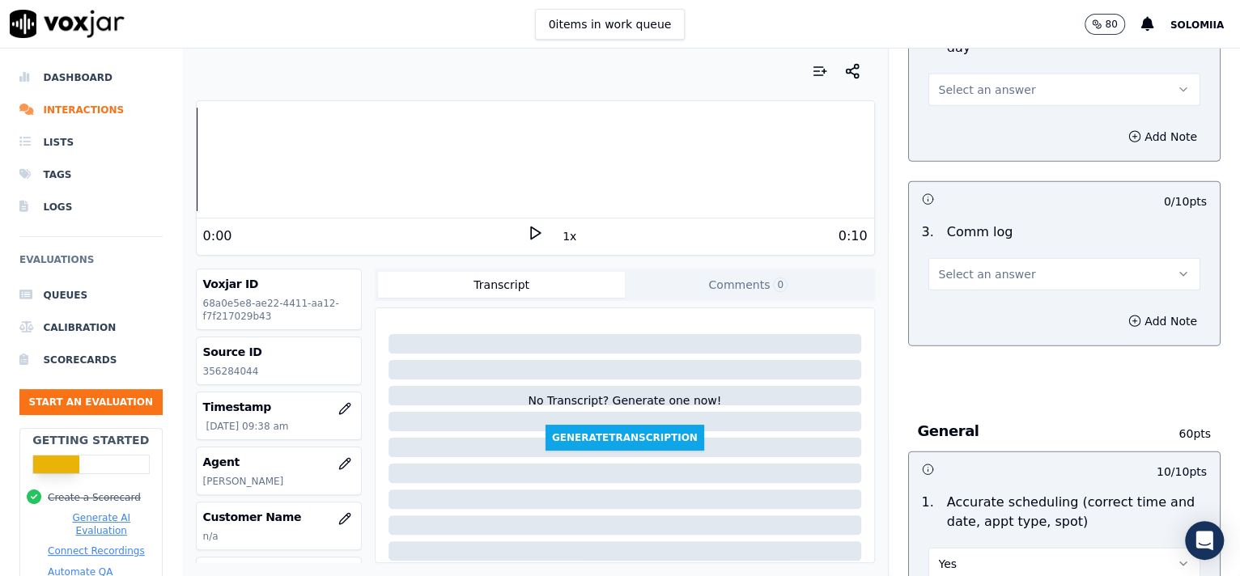
scroll to position [2141, 0]
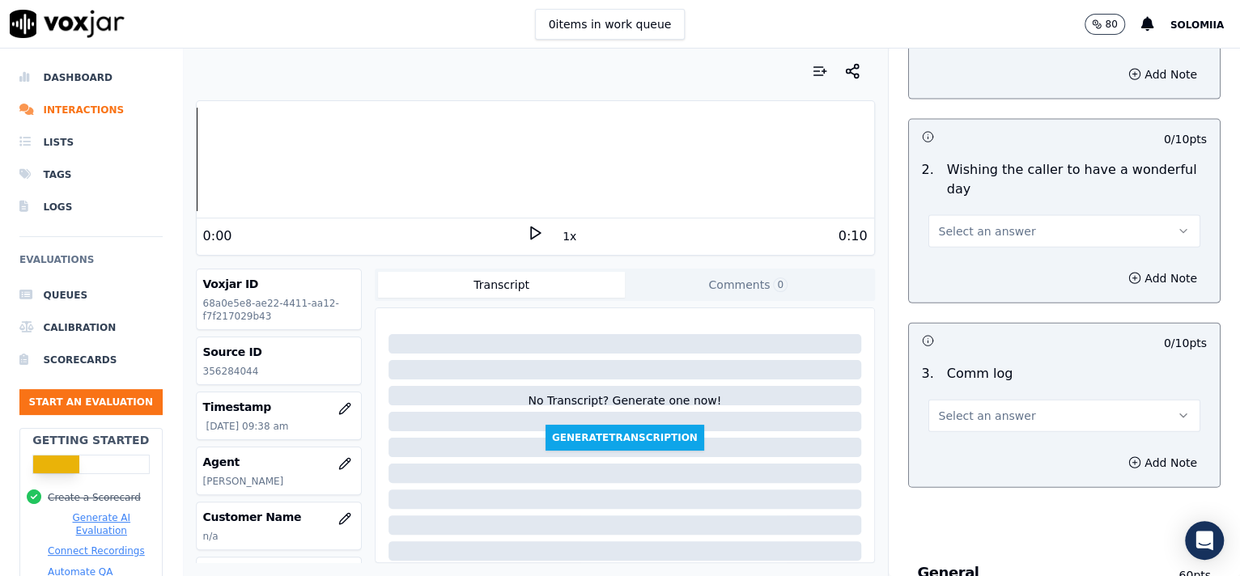
click at [985, 408] on button "Select an answer" at bounding box center [1064, 416] width 273 height 32
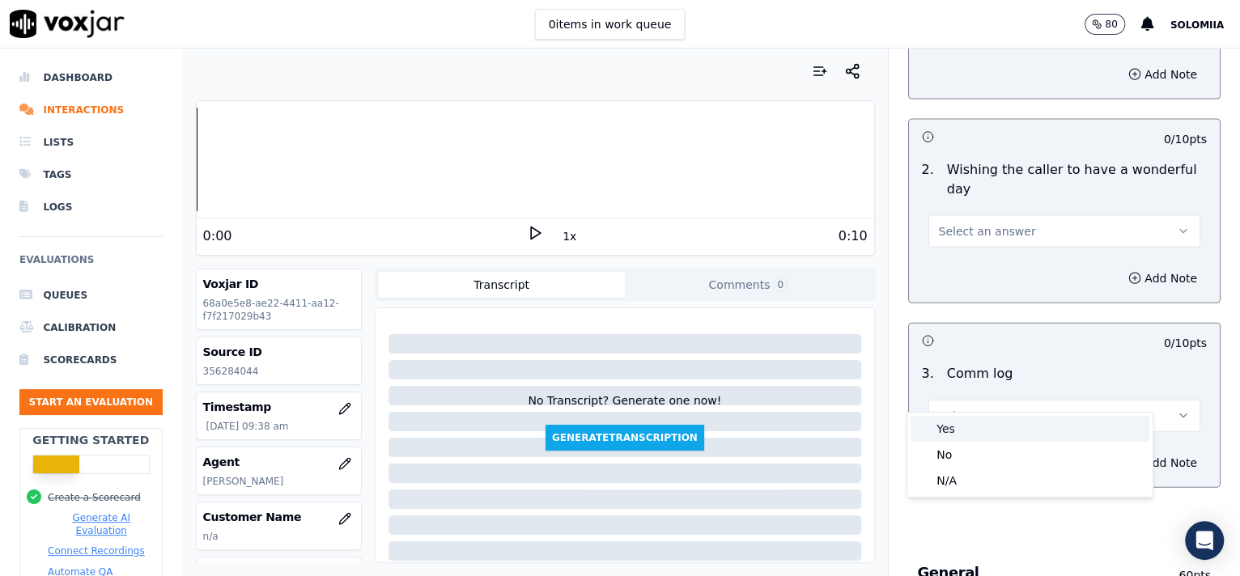
click at [1000, 426] on div "Yes" at bounding box center [1030, 429] width 239 height 26
click at [969, 215] on button "Select an answer" at bounding box center [1064, 231] width 273 height 32
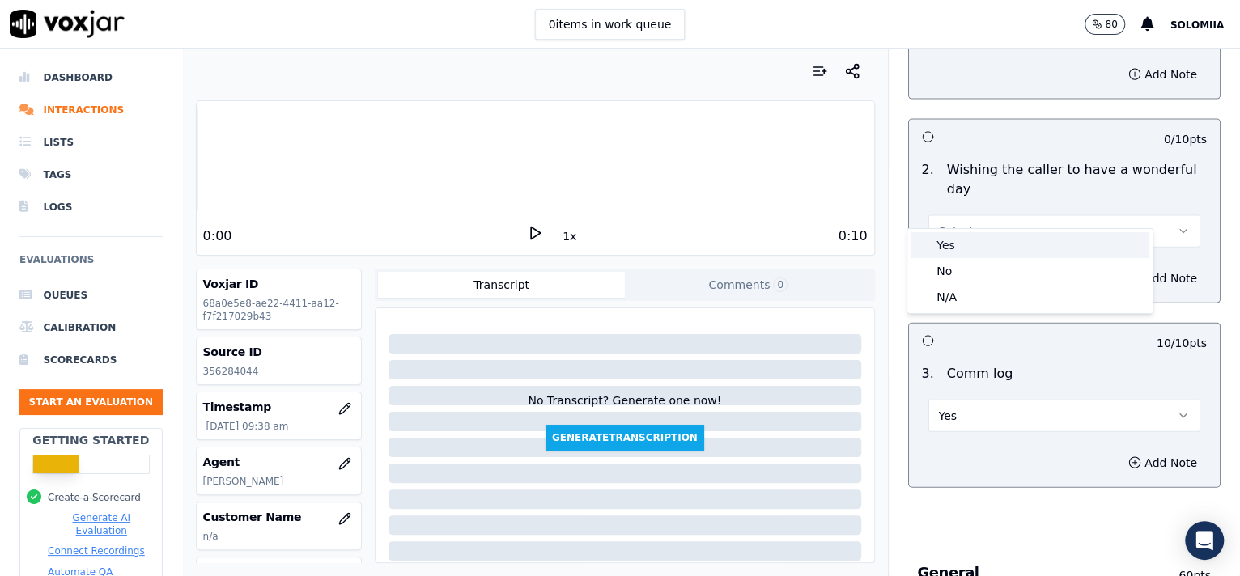
drag, startPoint x: 1001, startPoint y: 229, endPoint x: 1013, endPoint y: 239, distance: 15.5
click at [1013, 239] on div "Yes No N/A" at bounding box center [1029, 271] width 245 height 84
click at [1013, 239] on div "Yes" at bounding box center [1030, 245] width 239 height 26
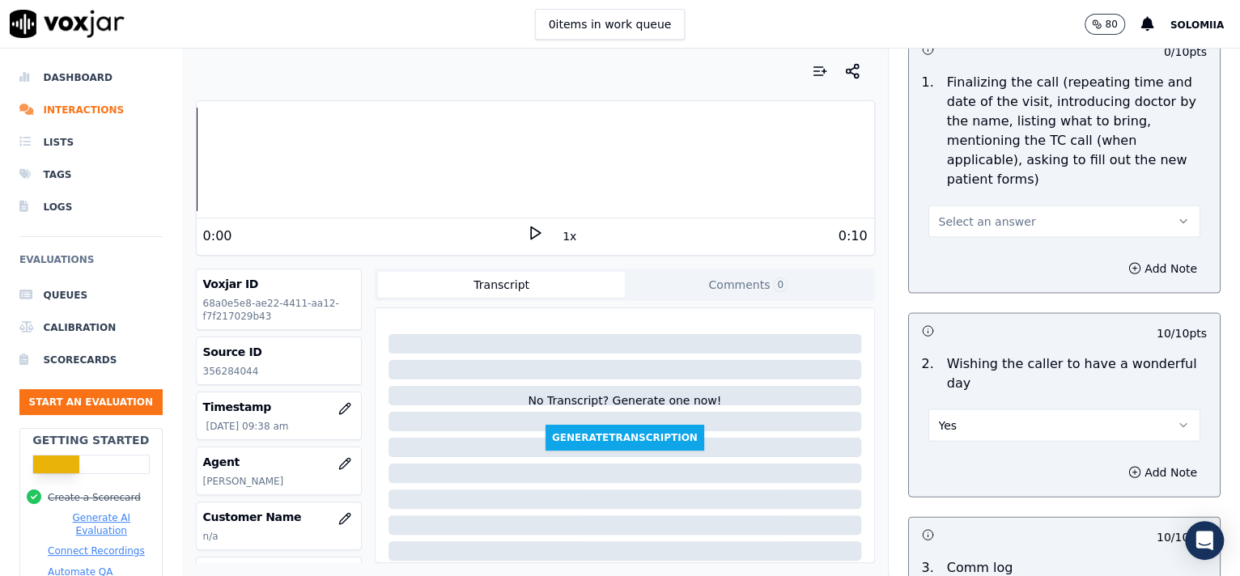
scroll to position [1908, 0]
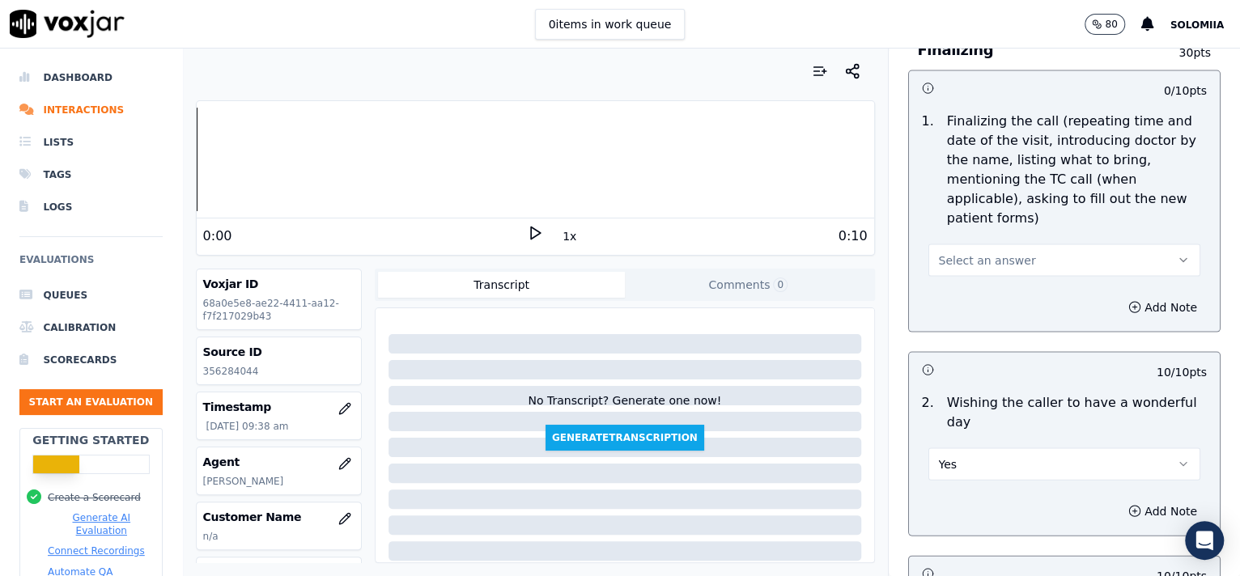
click at [987, 244] on button "Select an answer" at bounding box center [1064, 260] width 273 height 32
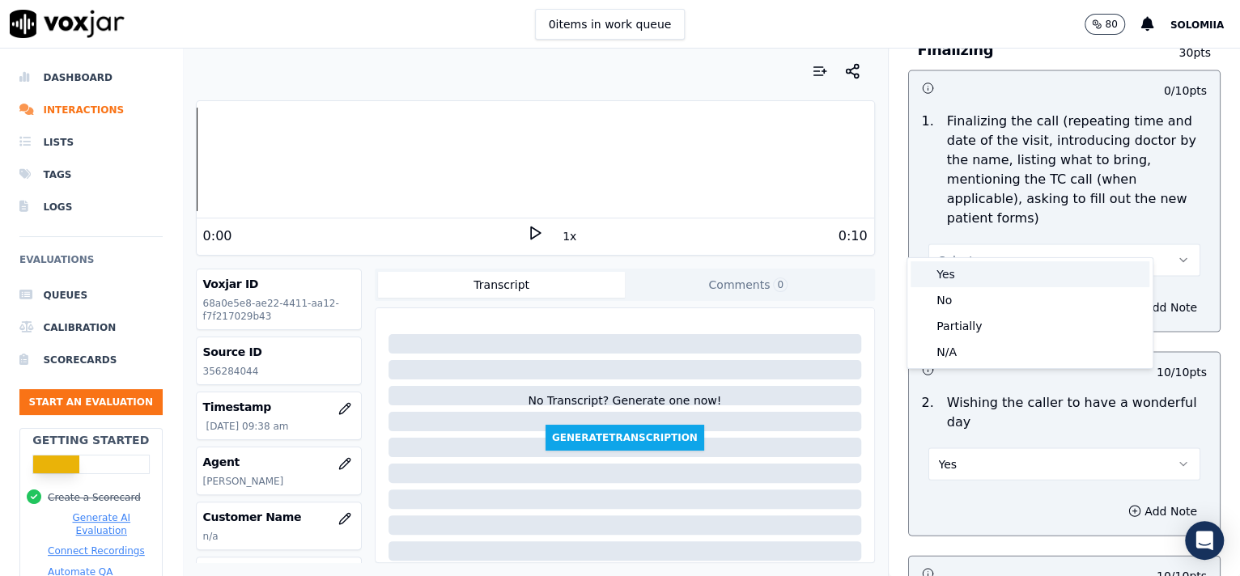
click at [1020, 265] on div "Yes" at bounding box center [1030, 274] width 239 height 26
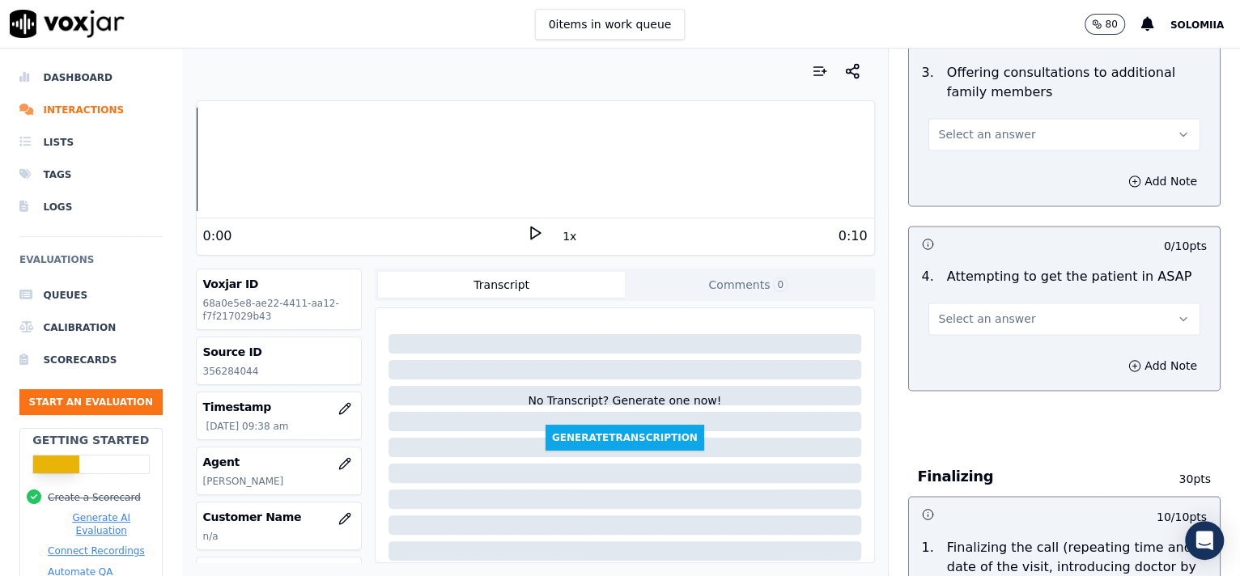
scroll to position [1450, 0]
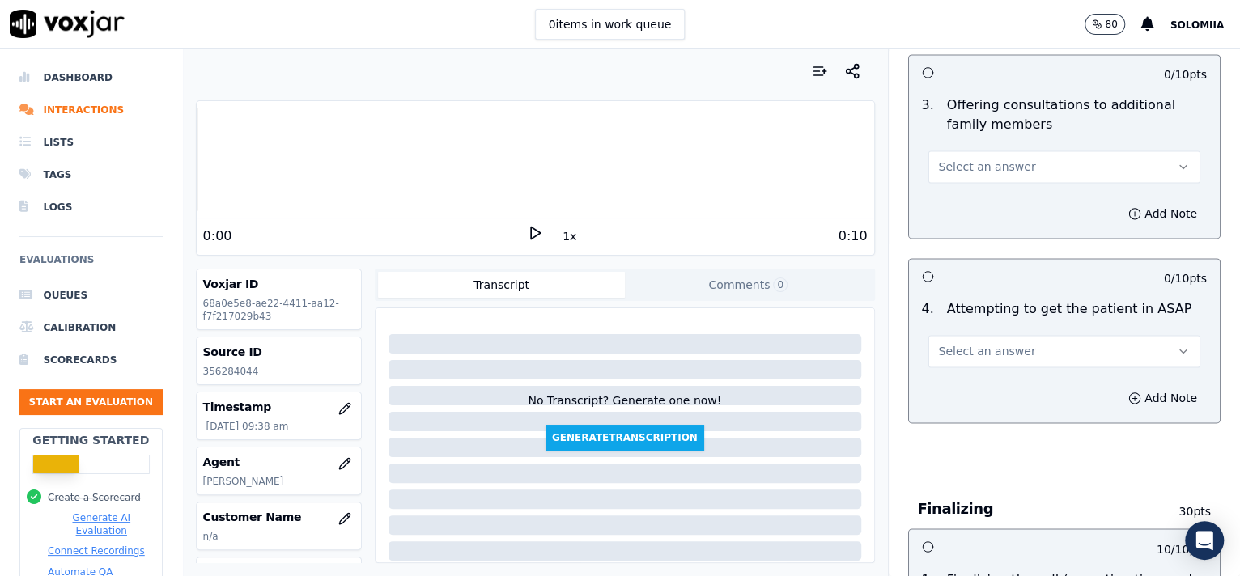
click at [981, 343] on span "Select an answer" at bounding box center [987, 351] width 97 height 16
click at [1009, 384] on div "Yes" at bounding box center [1030, 385] width 239 height 26
click at [994, 175] on button "Select an answer" at bounding box center [1064, 167] width 273 height 32
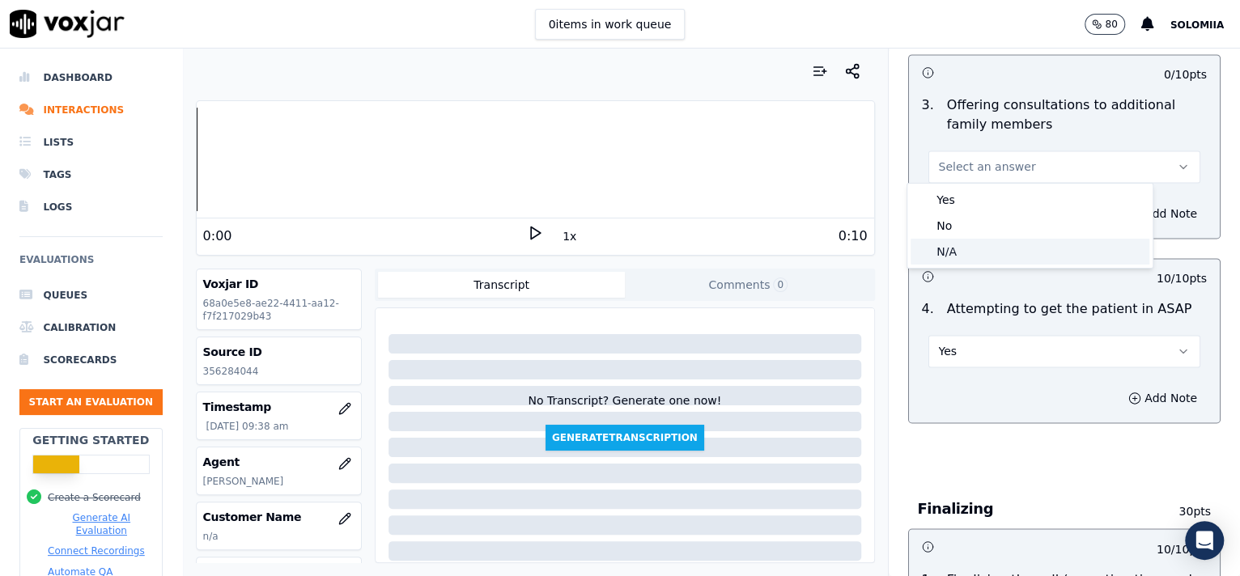
drag, startPoint x: 985, startPoint y: 240, endPoint x: 979, endPoint y: 225, distance: 15.9
click at [979, 225] on div "Yes No N/A" at bounding box center [1029, 226] width 245 height 84
click at [979, 225] on div "No" at bounding box center [1030, 226] width 239 height 26
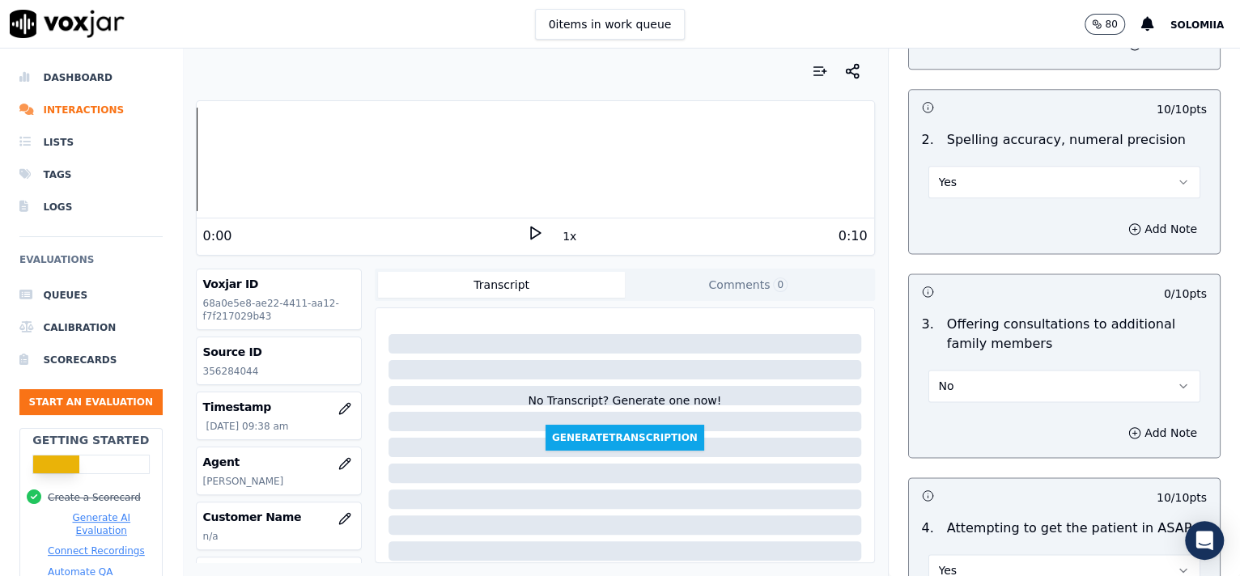
scroll to position [1133, 0]
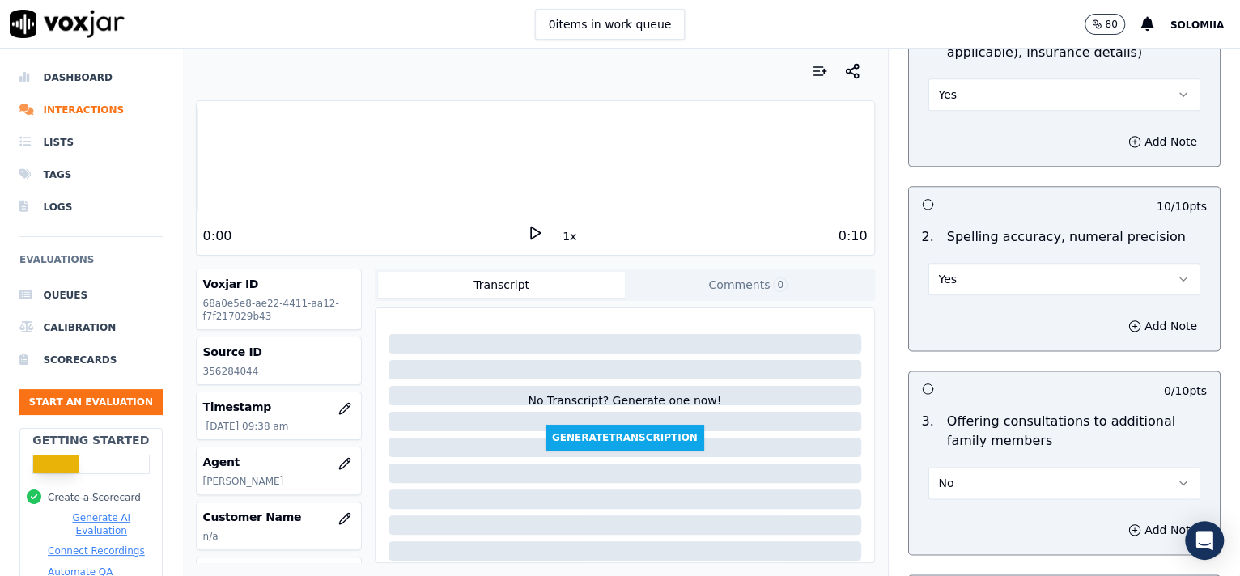
drag, startPoint x: 1184, startPoint y: 220, endPoint x: 1179, endPoint y: 448, distance: 228.3
click at [1179, 448] on div "Body 40 pts 10 / 10 pts 1 . Collecting necessary information (DOB, name, phone …" at bounding box center [1064, 331] width 339 height 882
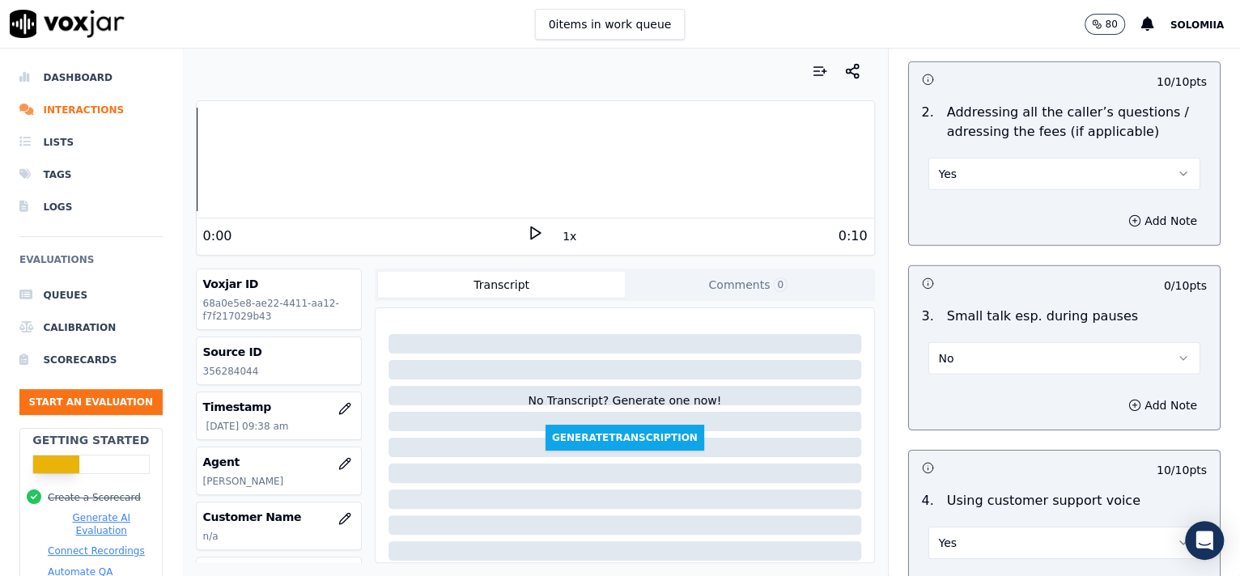
scroll to position [3672, 0]
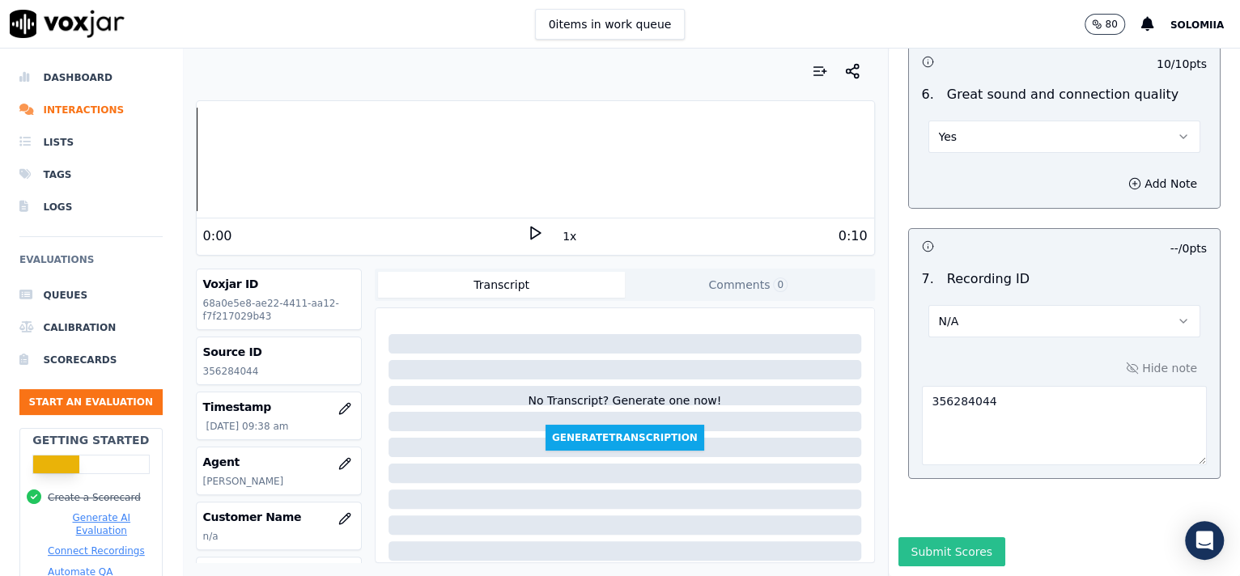
click at [926, 537] on button "Submit Scores" at bounding box center [952, 551] width 108 height 29
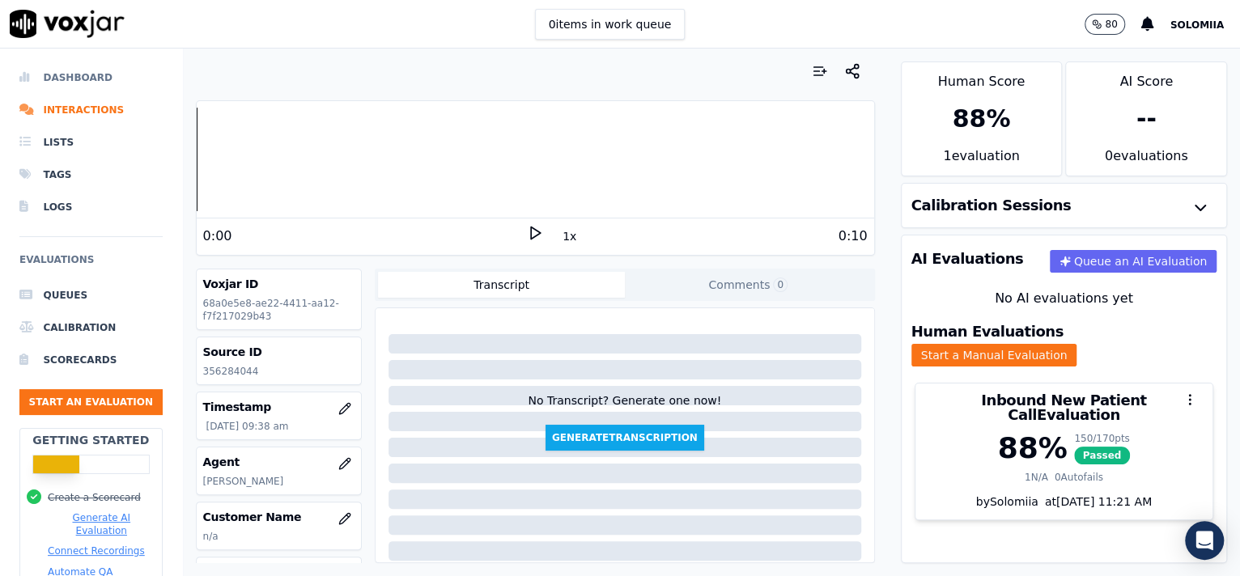
click at [66, 80] on li "Dashboard" at bounding box center [90, 78] width 143 height 32
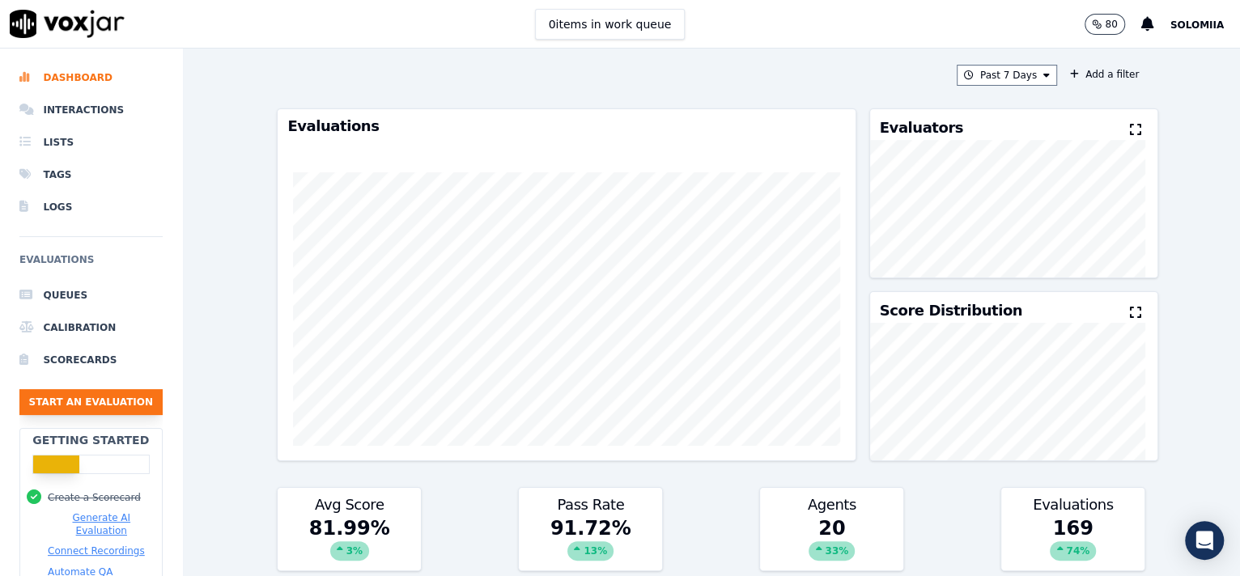
click at [123, 414] on button "Start an Evaluation" at bounding box center [90, 402] width 143 height 26
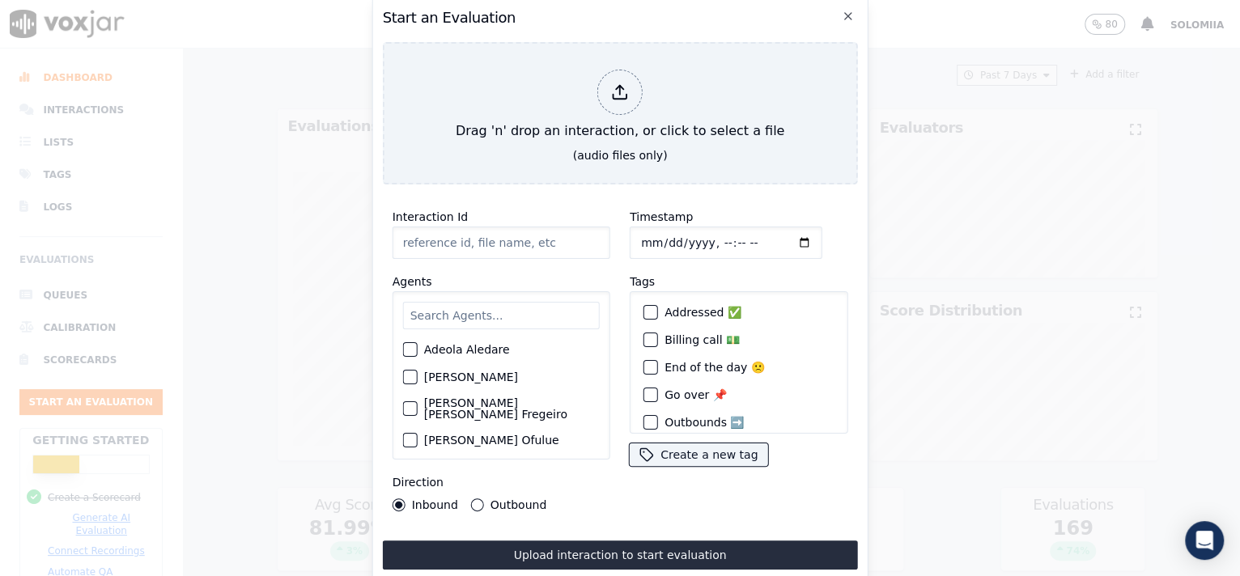
click at [526, 240] on input "Interaction Id" at bounding box center [502, 243] width 218 height 32
paste input "356284851"
type input "356284851"
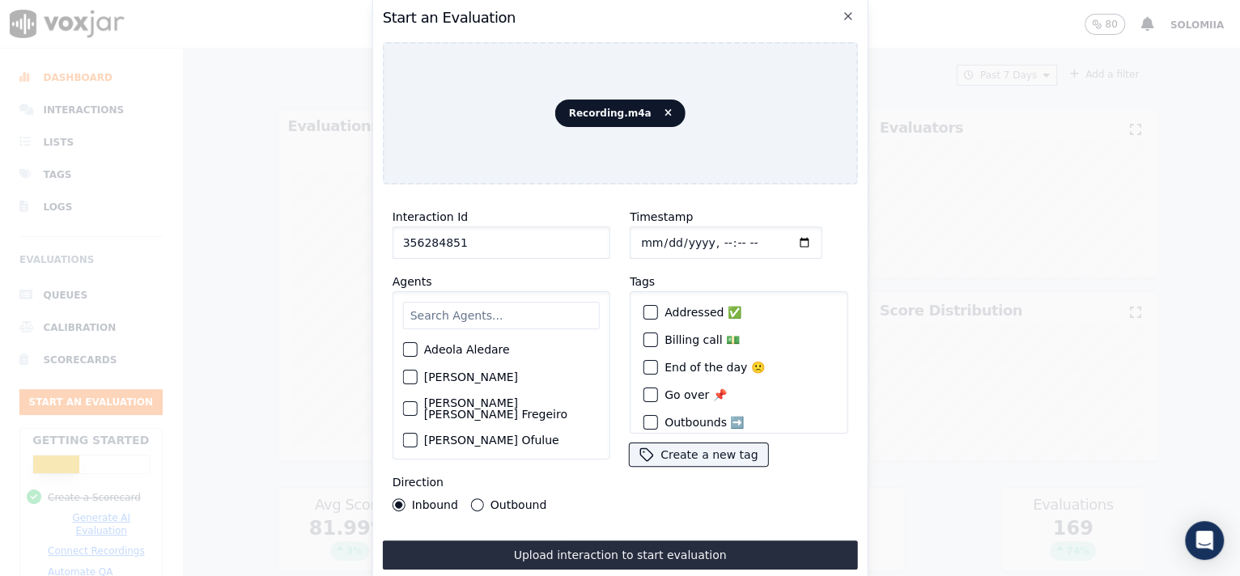
click at [656, 235] on input "Timestamp" at bounding box center [726, 243] width 193 height 32
click at [701, 235] on input "Timestamp" at bounding box center [726, 243] width 193 height 32
type input "[DATE]T09:47"
click at [461, 304] on input "text" at bounding box center [501, 316] width 197 height 28
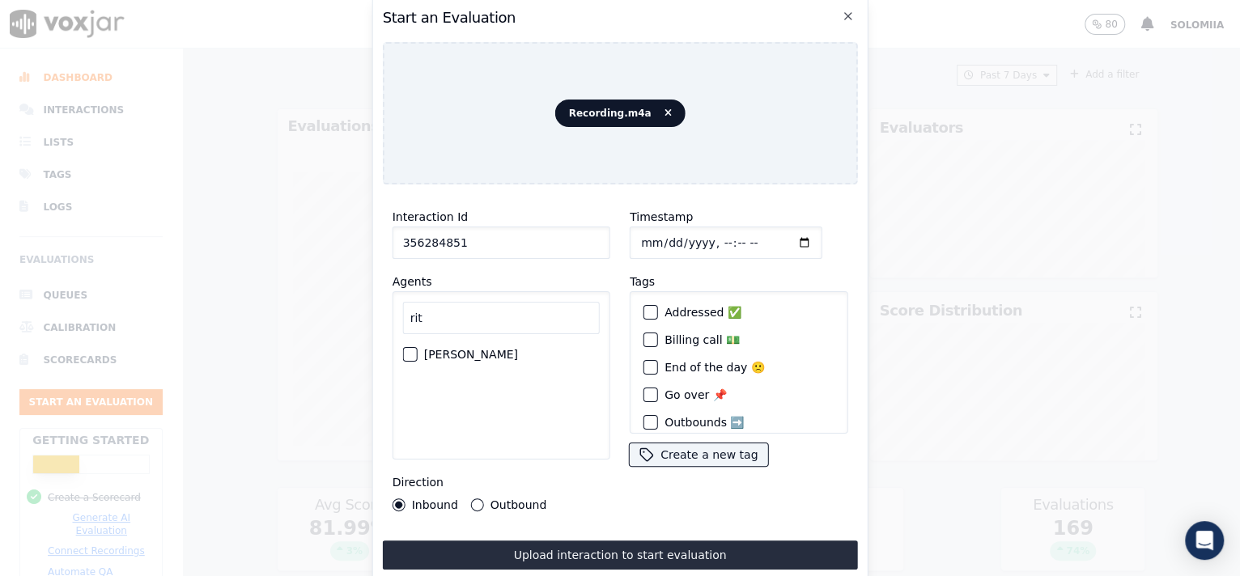
type input "rit"
click at [474, 349] on label "[PERSON_NAME]" at bounding box center [471, 354] width 94 height 11
click at [418, 347] on button "[PERSON_NAME]" at bounding box center [410, 354] width 15 height 15
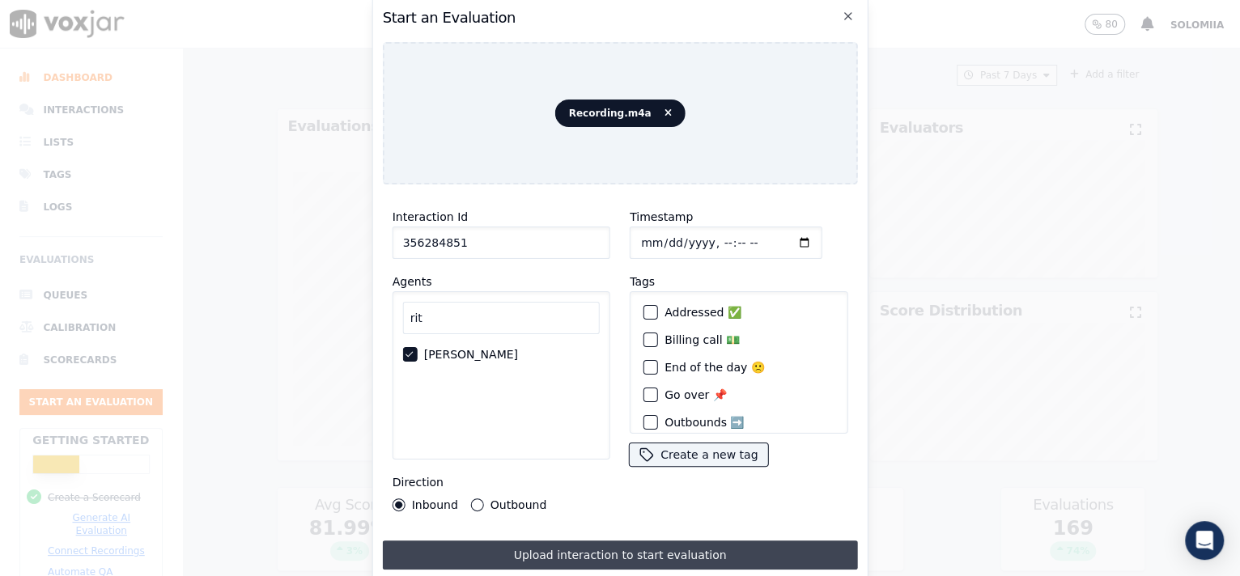
click at [552, 554] on button "Upload interaction to start evaluation" at bounding box center [620, 555] width 475 height 29
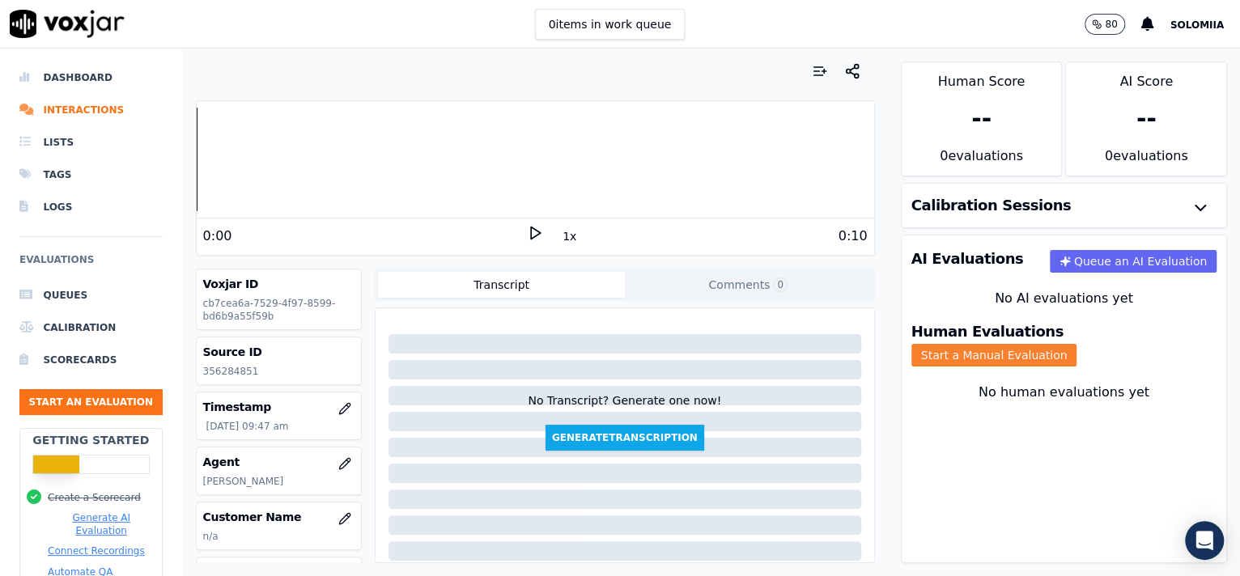
click at [1077, 344] on button "Start a Manual Evaluation" at bounding box center [994, 355] width 166 height 23
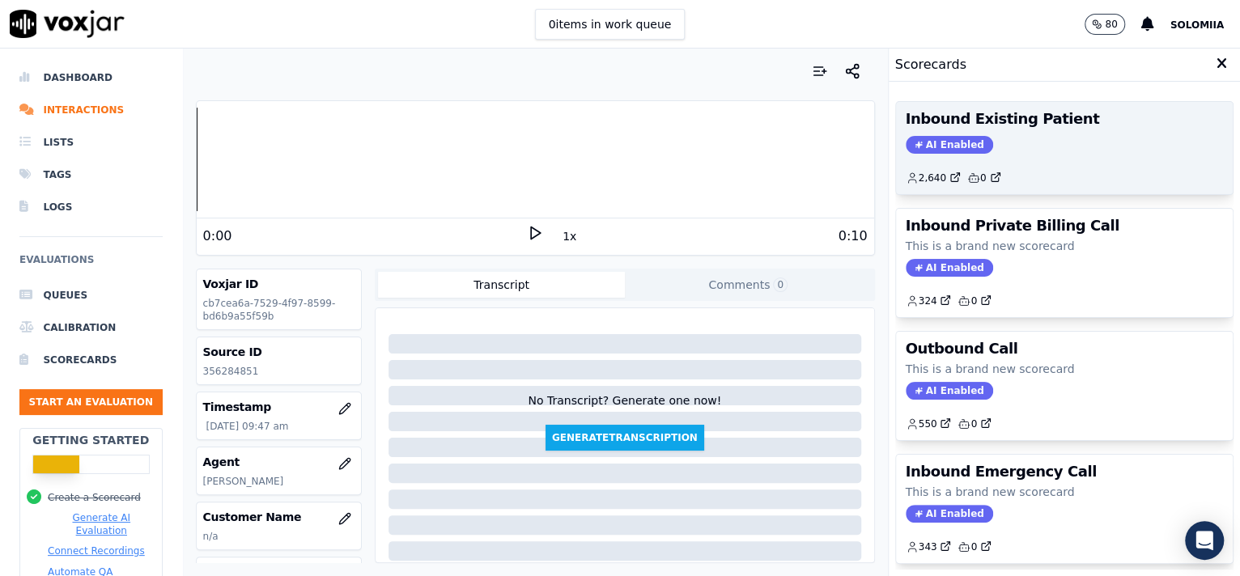
click at [1034, 119] on h3 "Inbound Existing Patient" at bounding box center [1065, 119] width 318 height 15
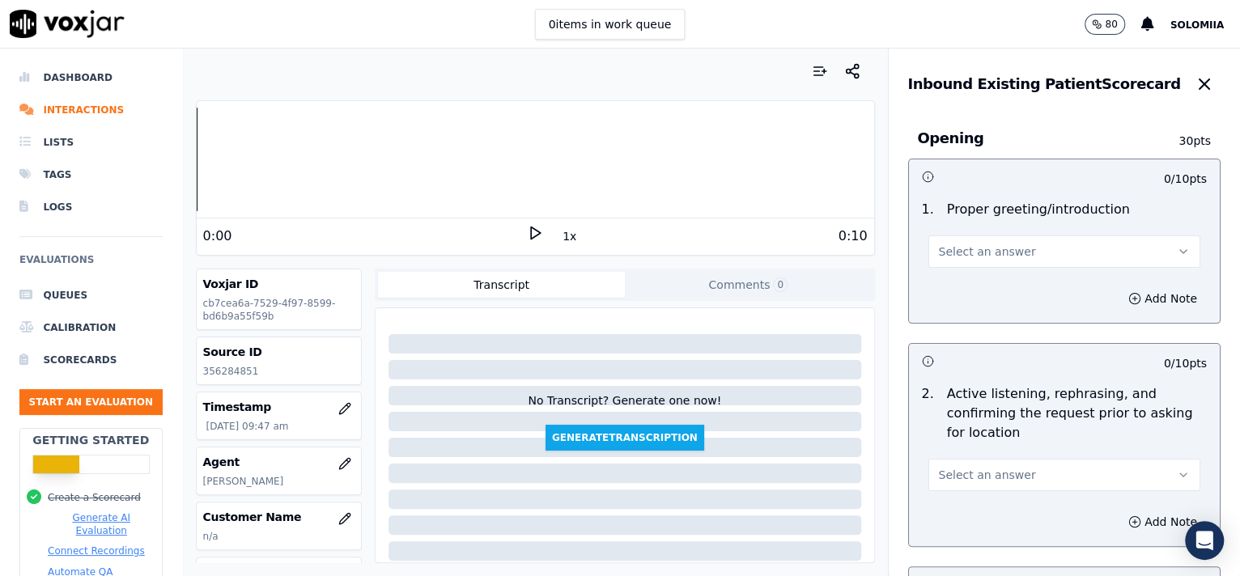
click at [942, 258] on span "Select an answer" at bounding box center [987, 252] width 97 height 16
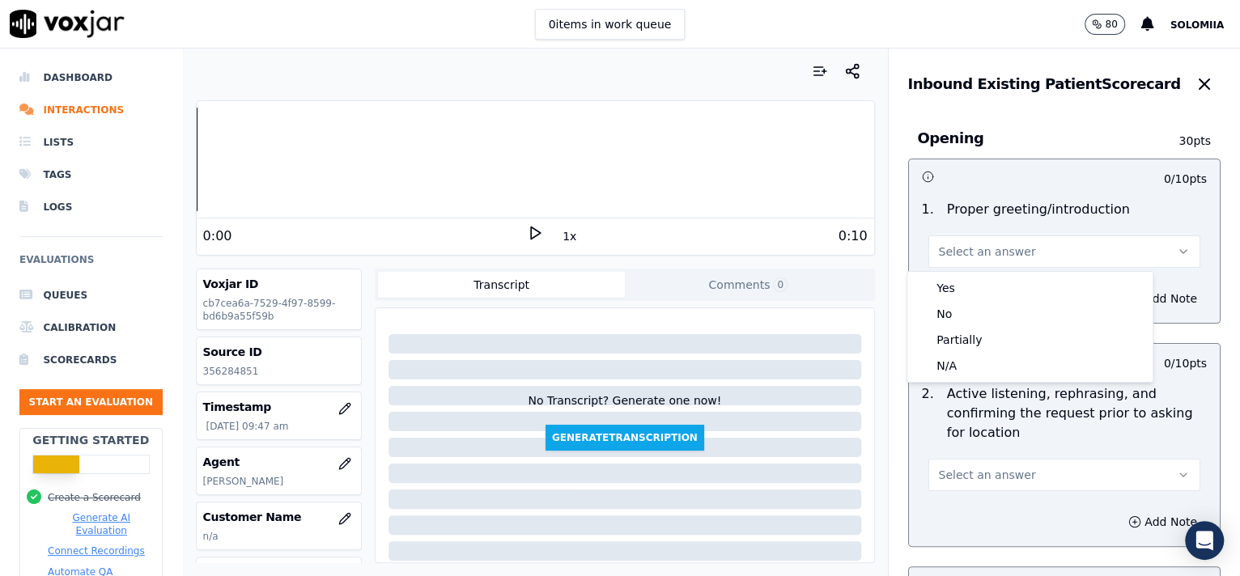
drag, startPoint x: 977, startPoint y: 281, endPoint x: 1021, endPoint y: 280, distance: 44.5
click at [1021, 280] on div "Yes" at bounding box center [1030, 288] width 239 height 26
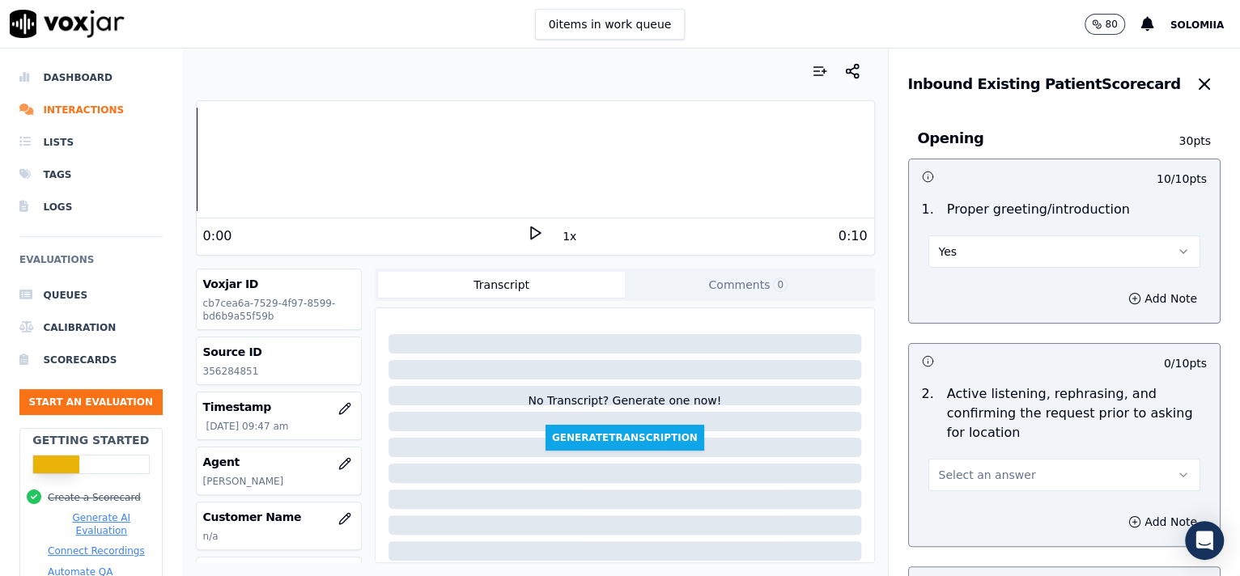
click at [1021, 280] on div "Add Note" at bounding box center [1065, 298] width 312 height 49
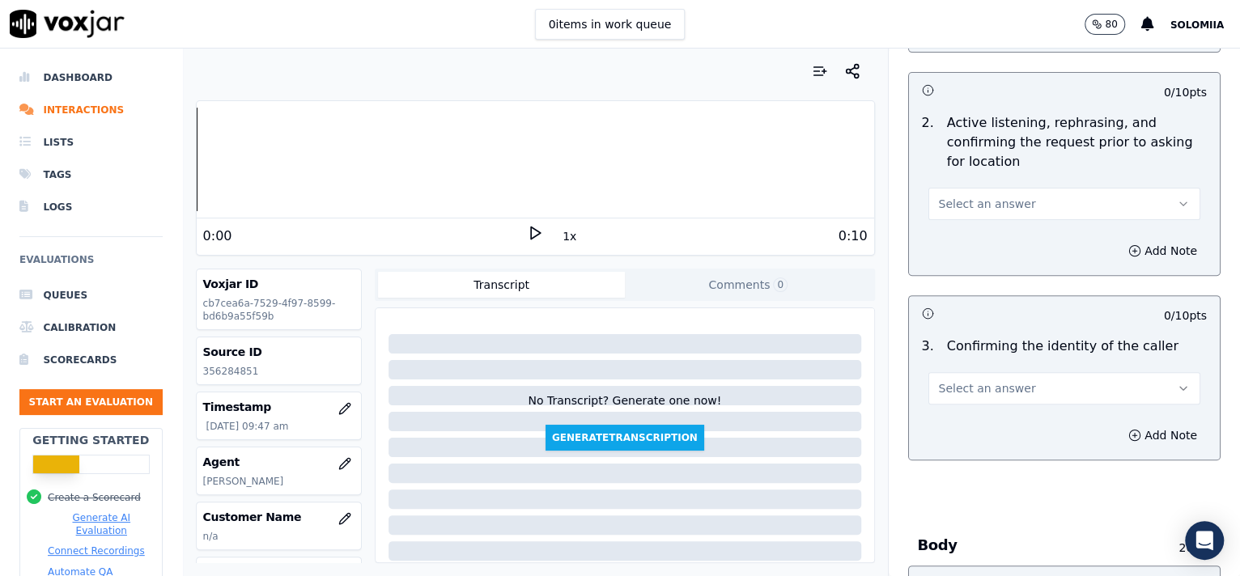
scroll to position [298, 0]
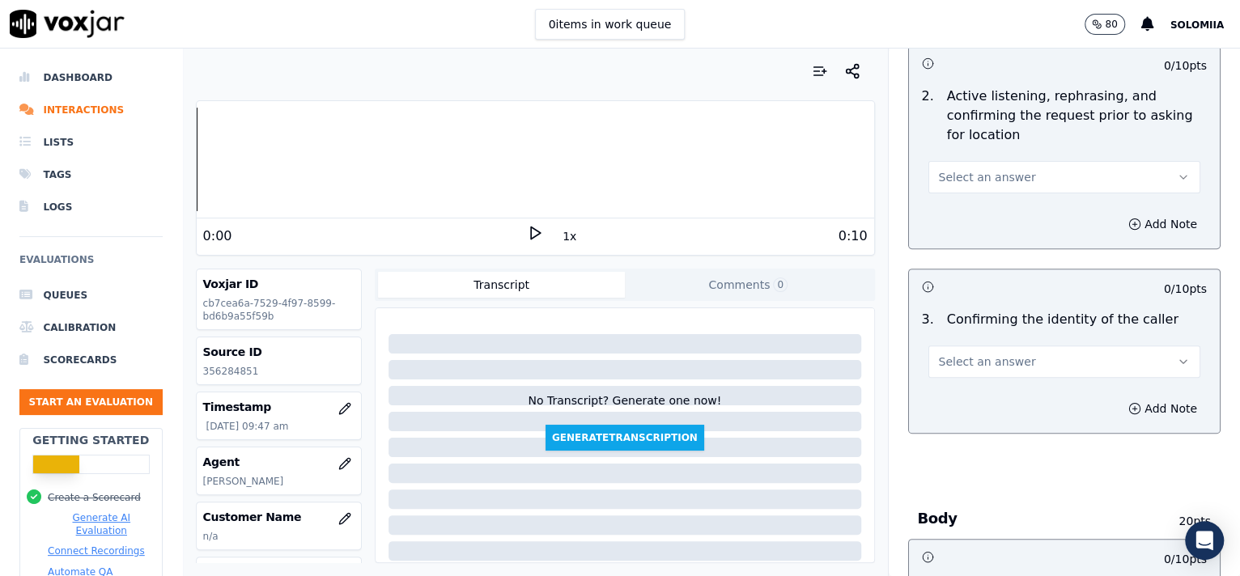
click at [987, 185] on button "Select an answer" at bounding box center [1064, 177] width 273 height 32
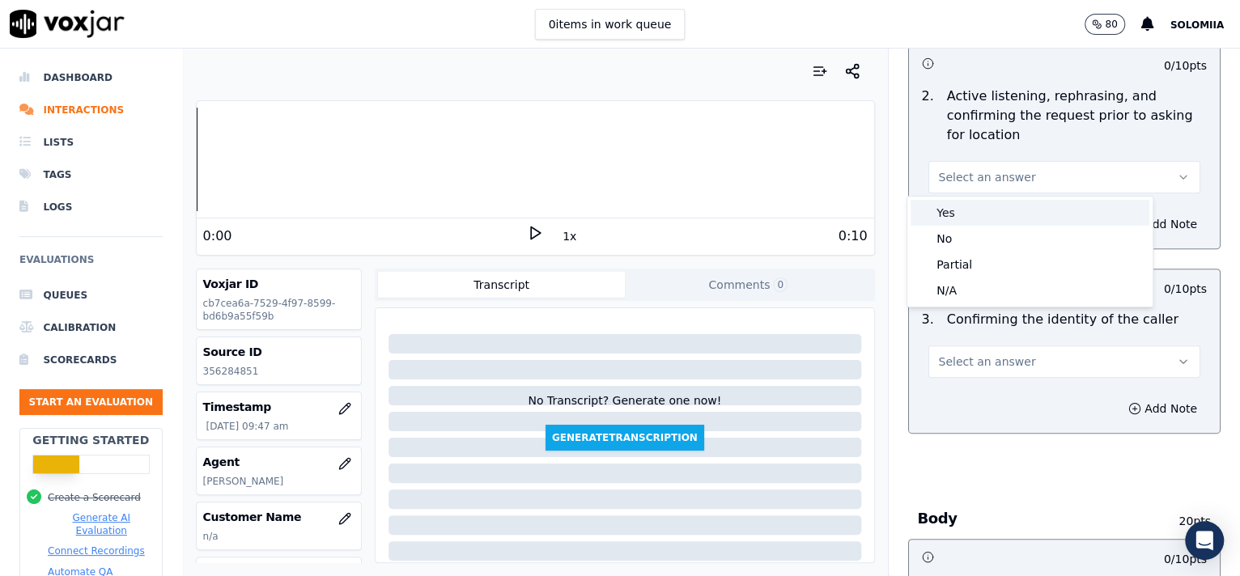
click at [982, 206] on div "Yes" at bounding box center [1030, 213] width 239 height 26
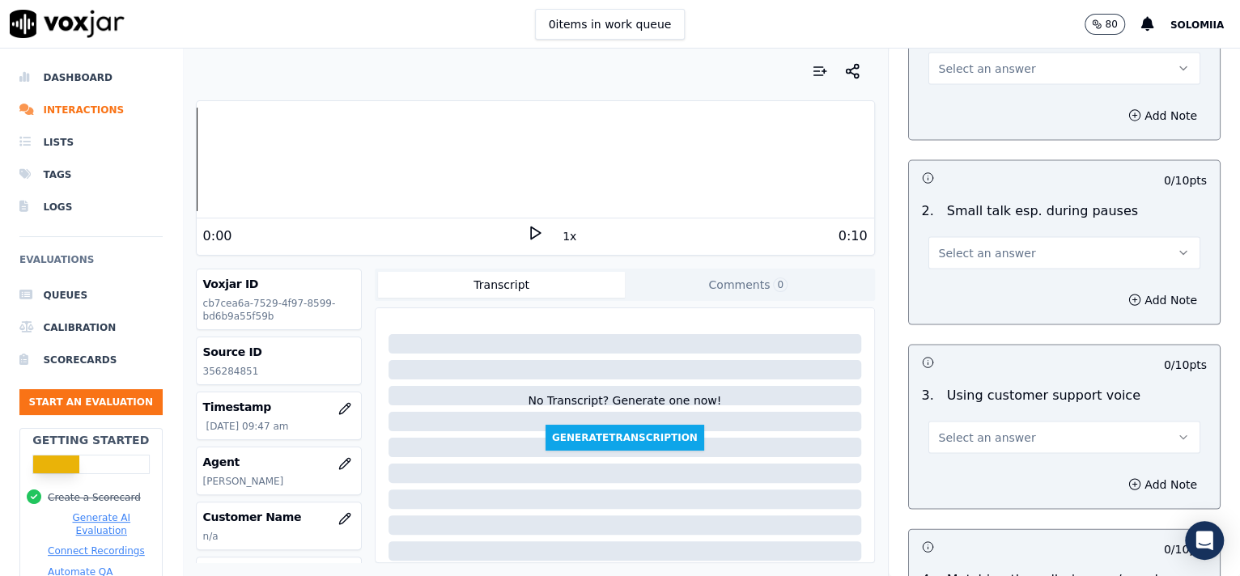
scroll to position [2474, 0]
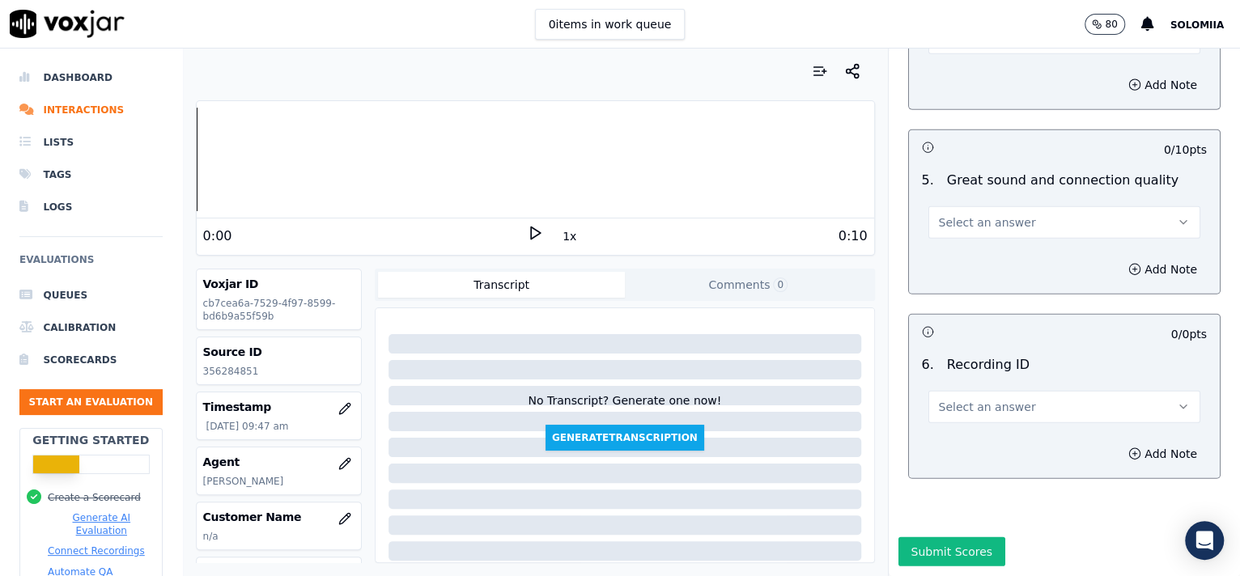
click at [958, 399] on span "Select an answer" at bounding box center [987, 407] width 97 height 16
click at [979, 414] on div "N/A" at bounding box center [1030, 407] width 239 height 26
click at [1123, 443] on button "Add Note" at bounding box center [1163, 454] width 88 height 23
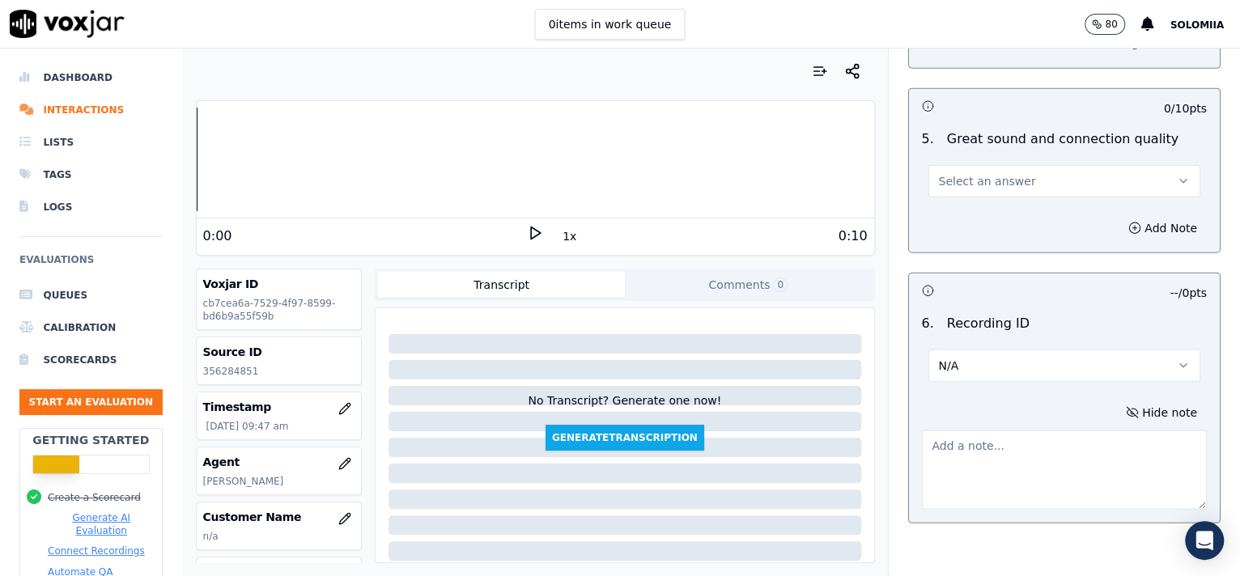
click at [970, 482] on textarea at bounding box center [1065, 470] width 286 height 79
paste textarea "356284851"
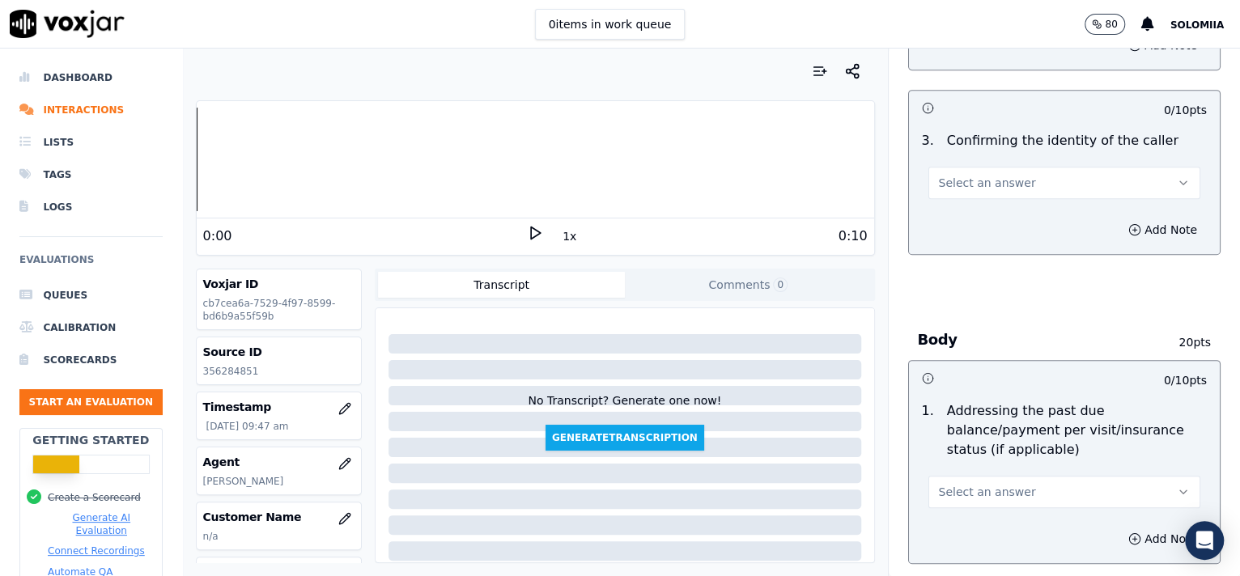
scroll to position [519, 0]
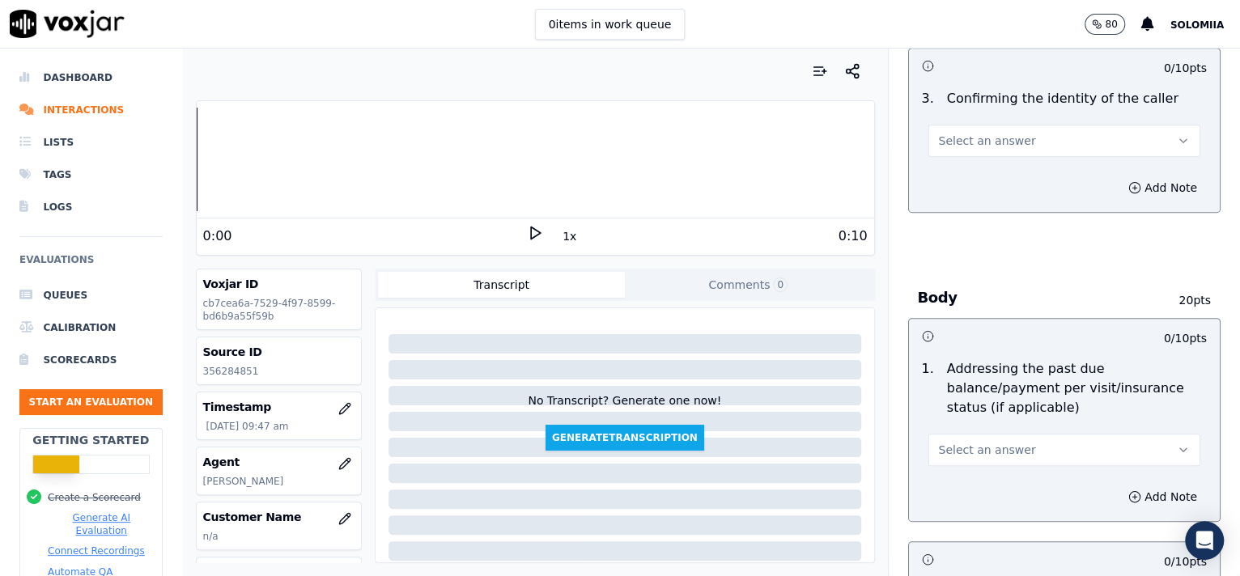
type textarea "356284851"
click at [942, 149] on button "Select an answer" at bounding box center [1064, 141] width 273 height 32
click at [959, 164] on div "Yes" at bounding box center [1030, 176] width 239 height 26
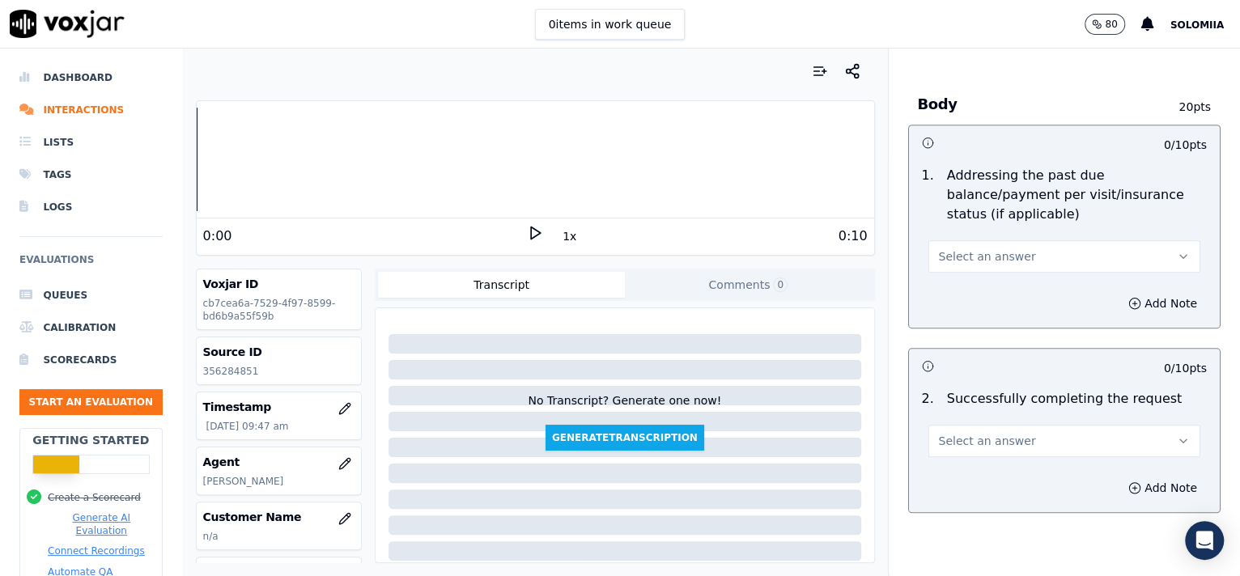
scroll to position [784, 0]
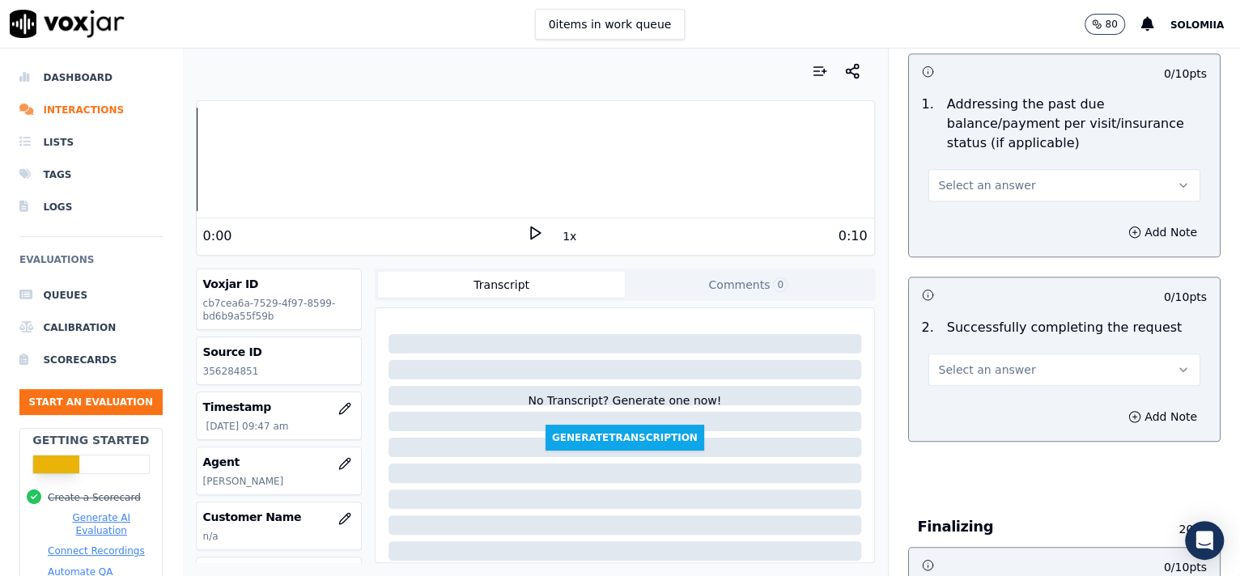
click at [985, 174] on button "Select an answer" at bounding box center [1064, 185] width 273 height 32
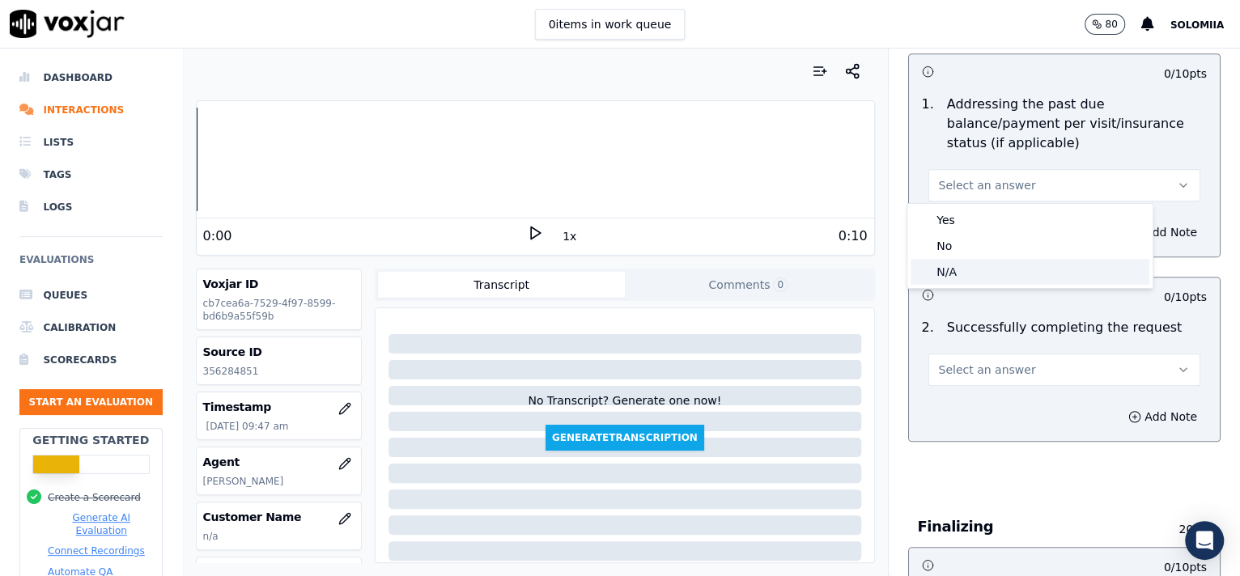
click at [985, 267] on div "N/A" at bounding box center [1030, 272] width 239 height 26
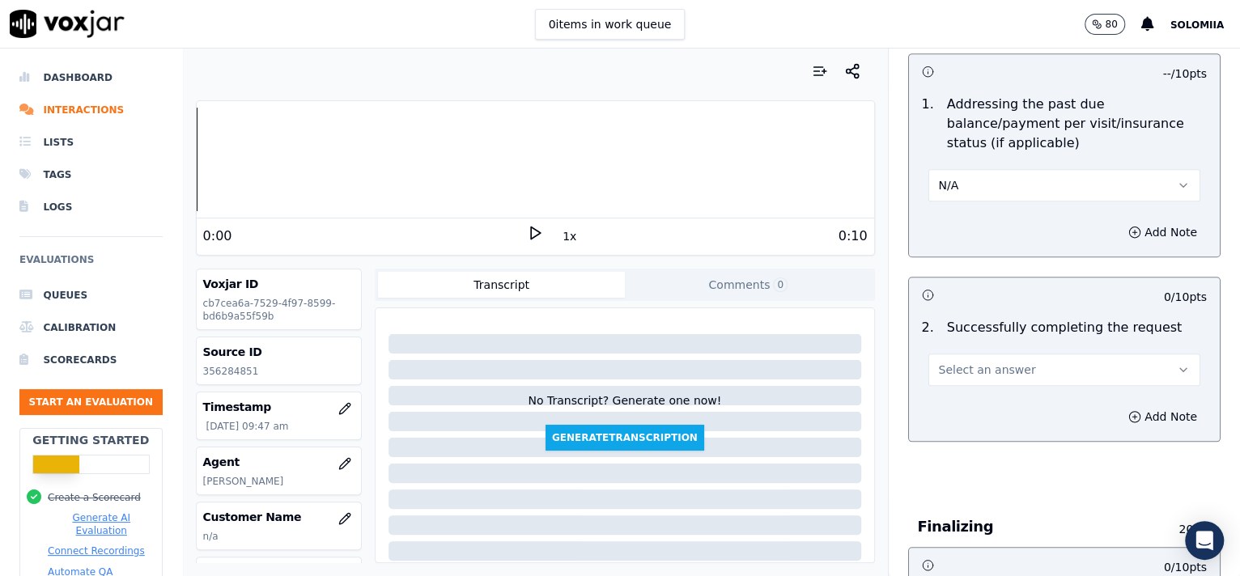
click at [965, 363] on span "Select an answer" at bounding box center [987, 370] width 97 height 16
click at [981, 393] on div "Yes" at bounding box center [1030, 405] width 239 height 26
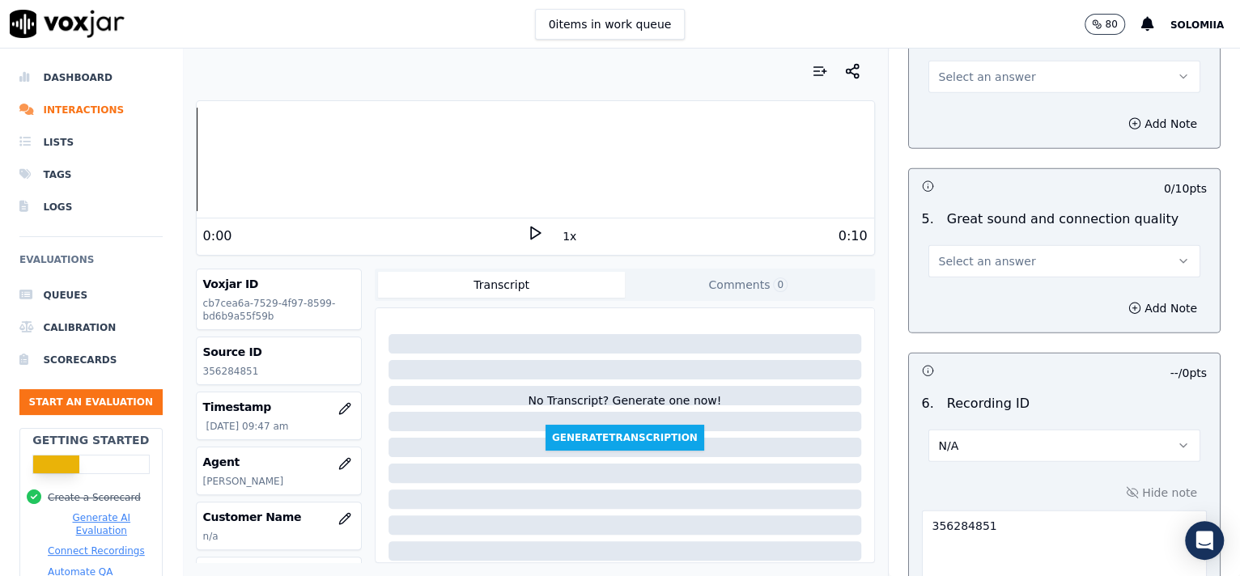
scroll to position [2347, 0]
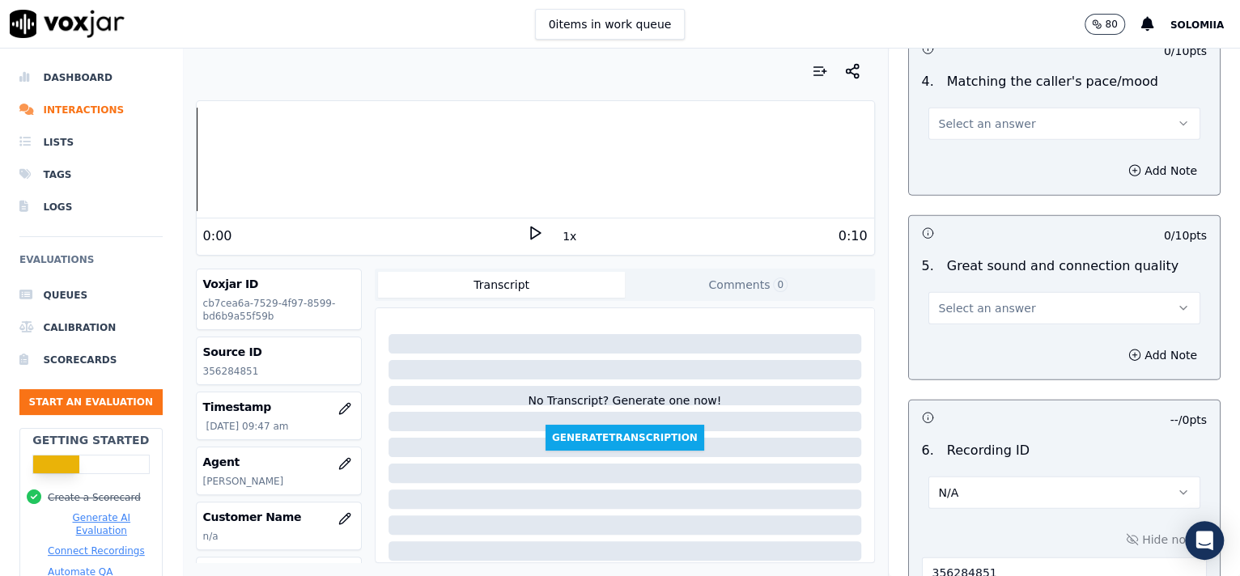
click at [959, 316] on button "Select an answer" at bounding box center [1064, 308] width 273 height 32
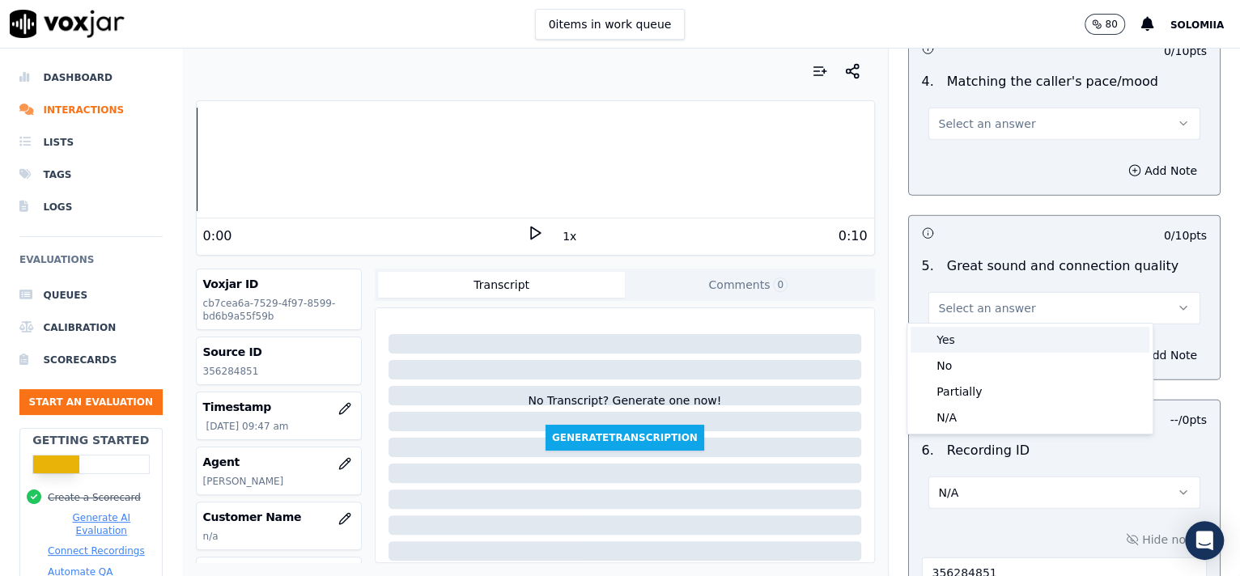
click at [977, 333] on div "Yes" at bounding box center [1030, 340] width 239 height 26
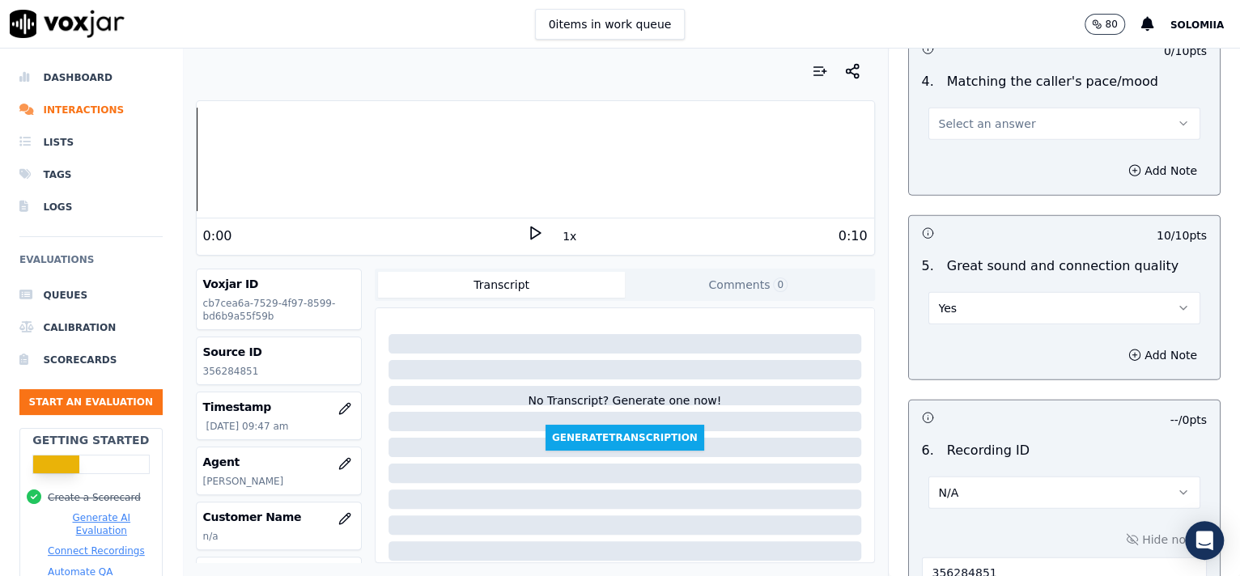
click at [980, 134] on button "Select an answer" at bounding box center [1064, 124] width 273 height 32
click at [1003, 155] on div "Yes" at bounding box center [1030, 155] width 239 height 26
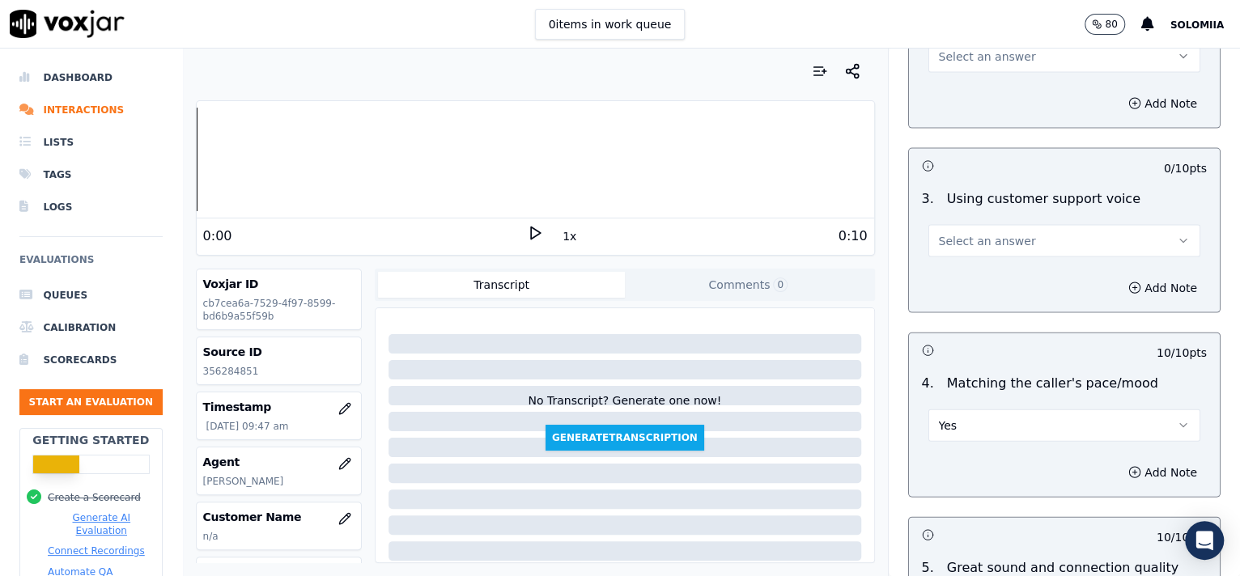
scroll to position [2012, 0]
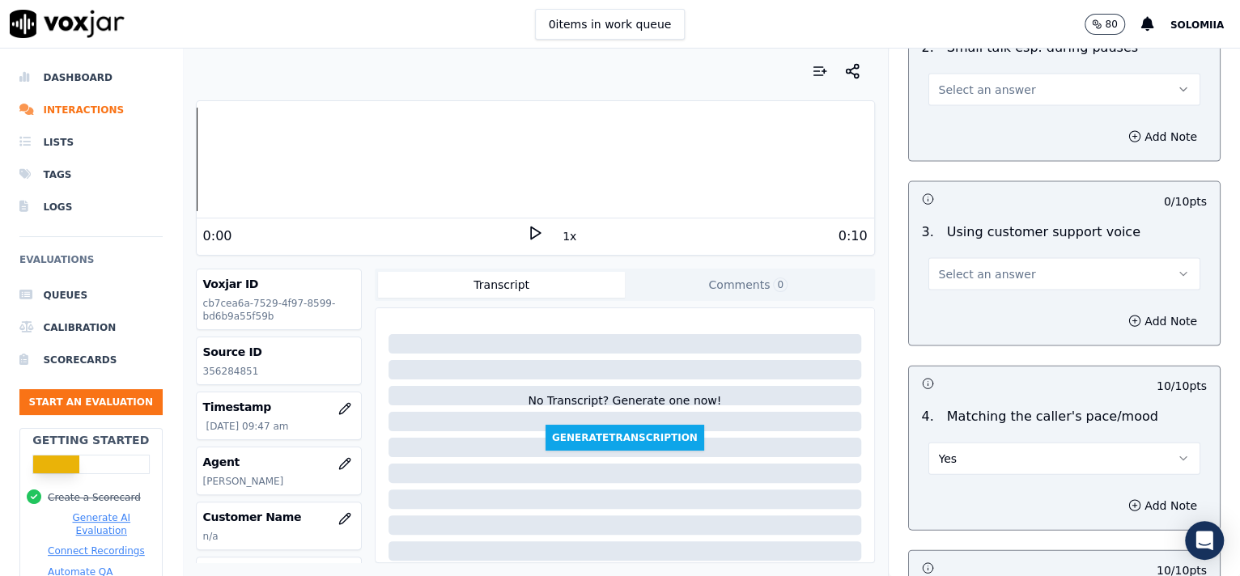
click at [958, 258] on button "Select an answer" at bounding box center [1064, 274] width 273 height 32
click at [987, 303] on div "Yes" at bounding box center [1030, 307] width 239 height 26
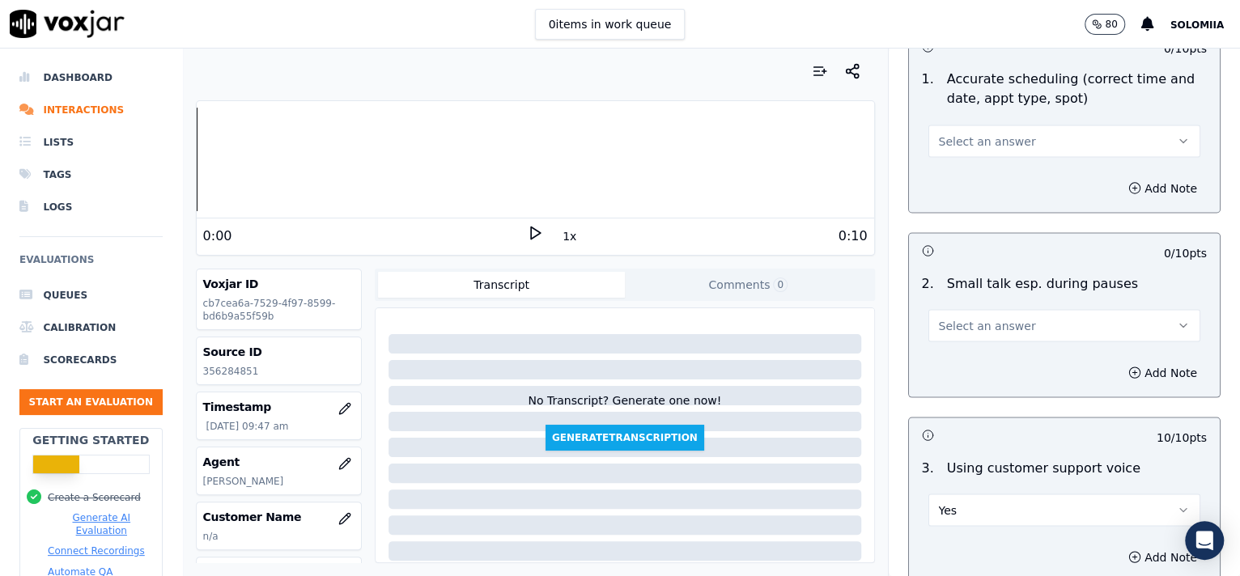
scroll to position [1762, 0]
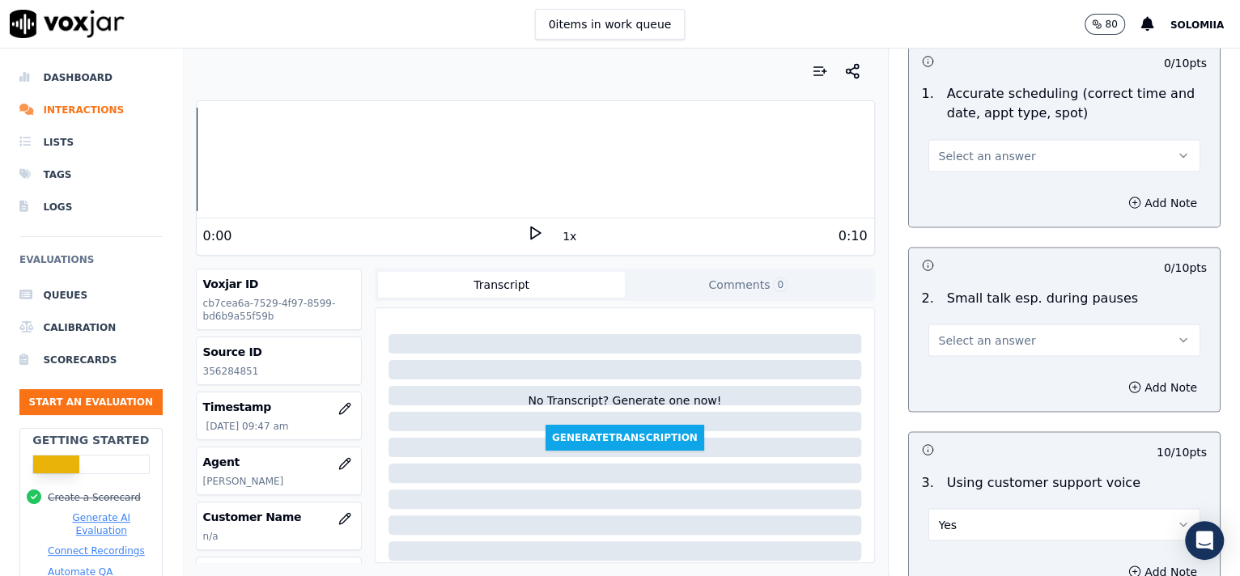
click at [1009, 331] on button "Select an answer" at bounding box center [1064, 340] width 273 height 32
click at [950, 389] on div "No" at bounding box center [1030, 399] width 239 height 26
click at [953, 164] on button "Select an answer" at bounding box center [1064, 155] width 273 height 32
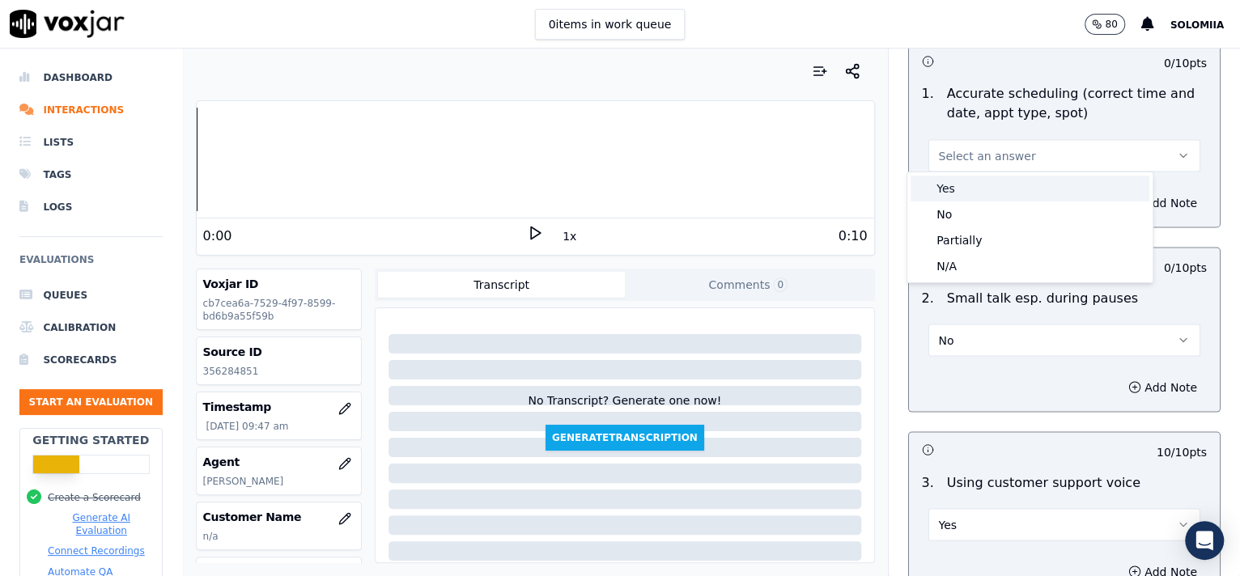
click at [985, 193] on div "Yes" at bounding box center [1030, 189] width 239 height 26
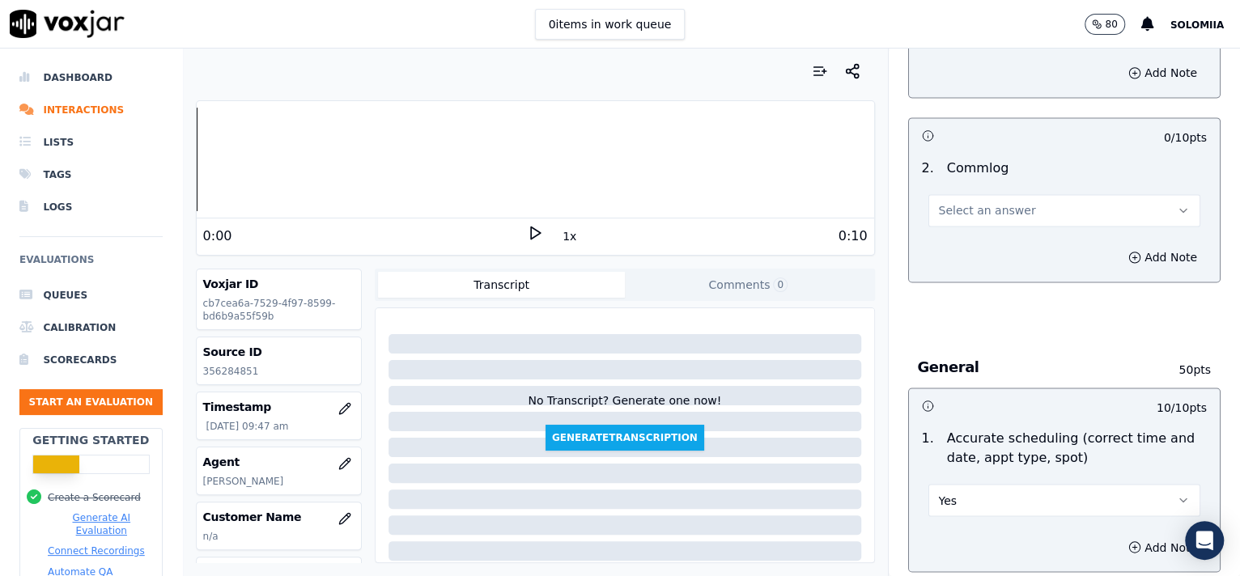
scroll to position [1389, 0]
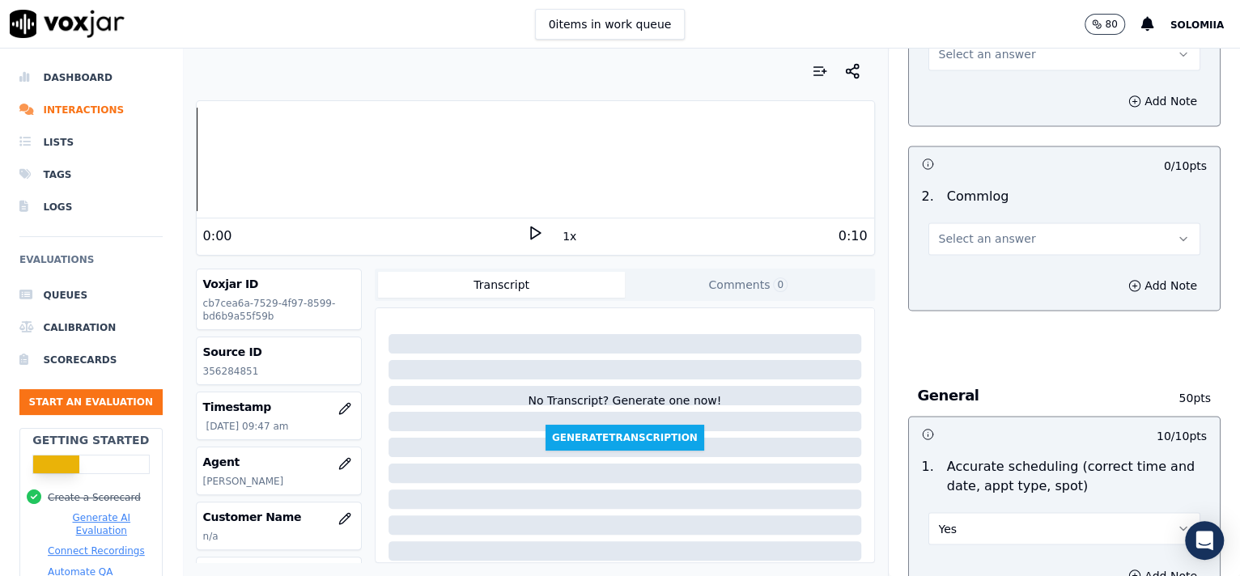
click at [972, 231] on span "Select an answer" at bounding box center [987, 239] width 97 height 16
click at [1010, 270] on div "Yes" at bounding box center [1030, 272] width 239 height 26
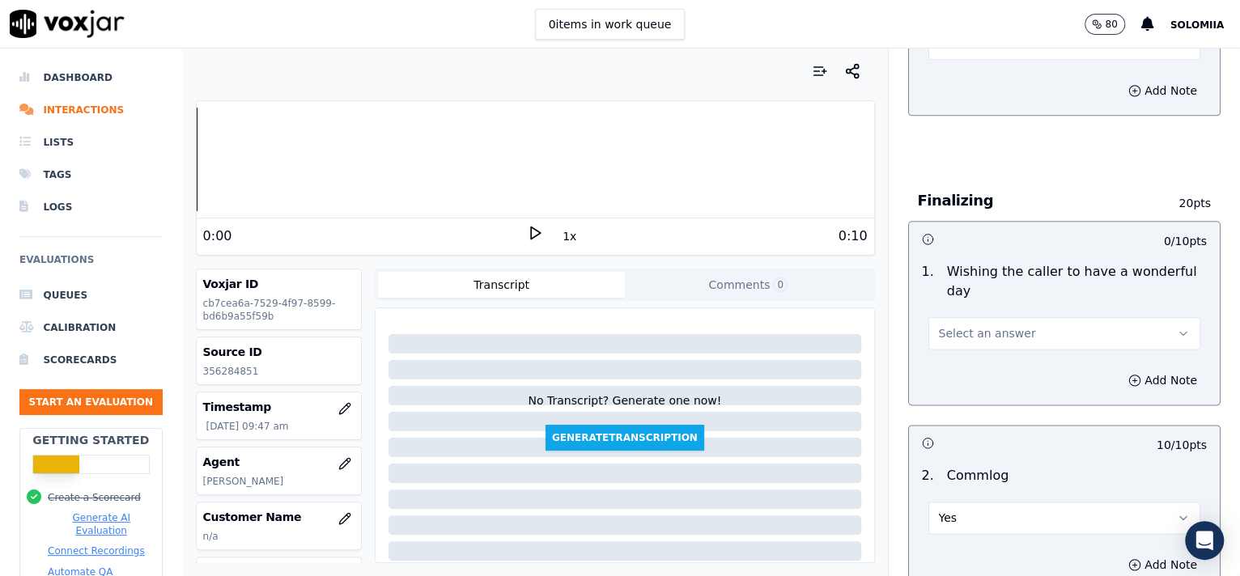
scroll to position [1105, 0]
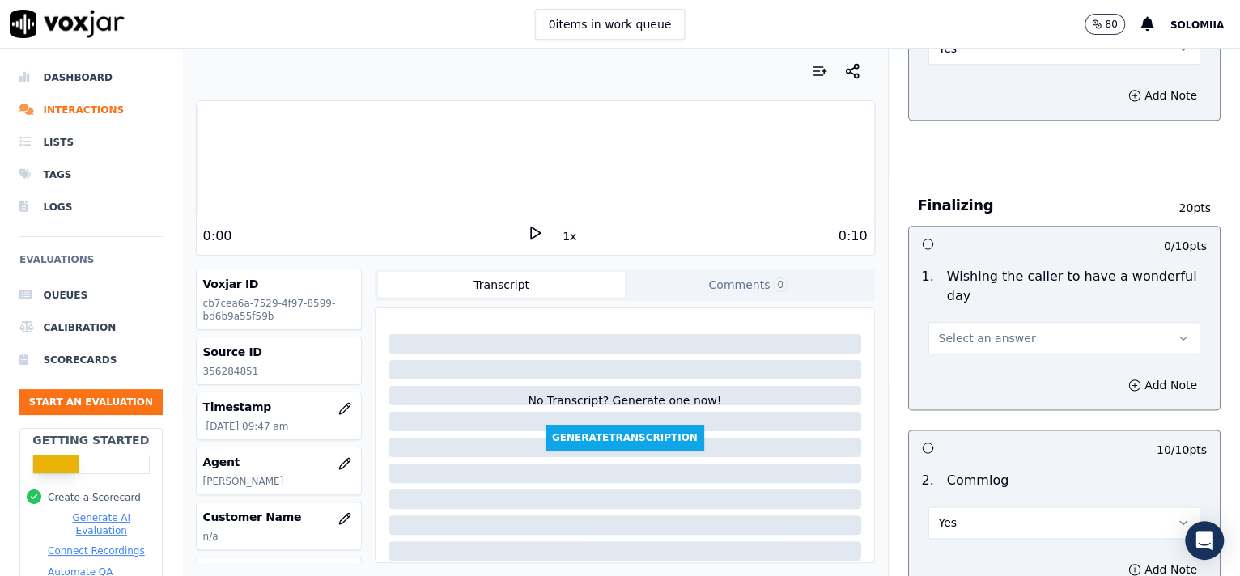
click at [981, 330] on span "Select an answer" at bounding box center [987, 338] width 97 height 16
click at [1021, 379] on div "Yes" at bounding box center [1030, 372] width 239 height 26
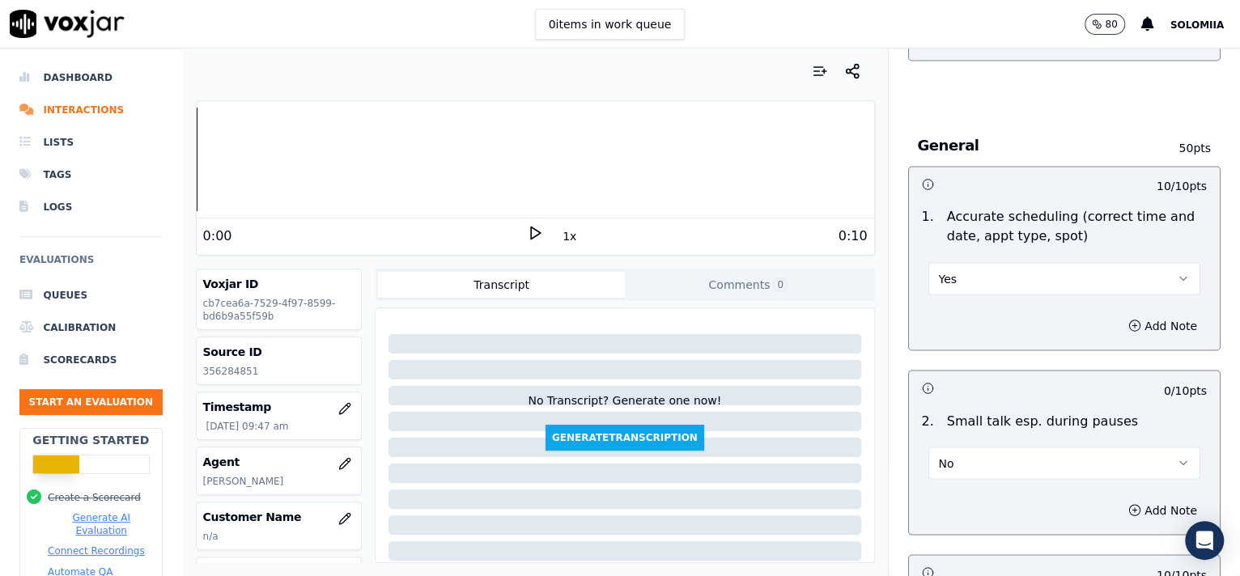
scroll to position [1634, 0]
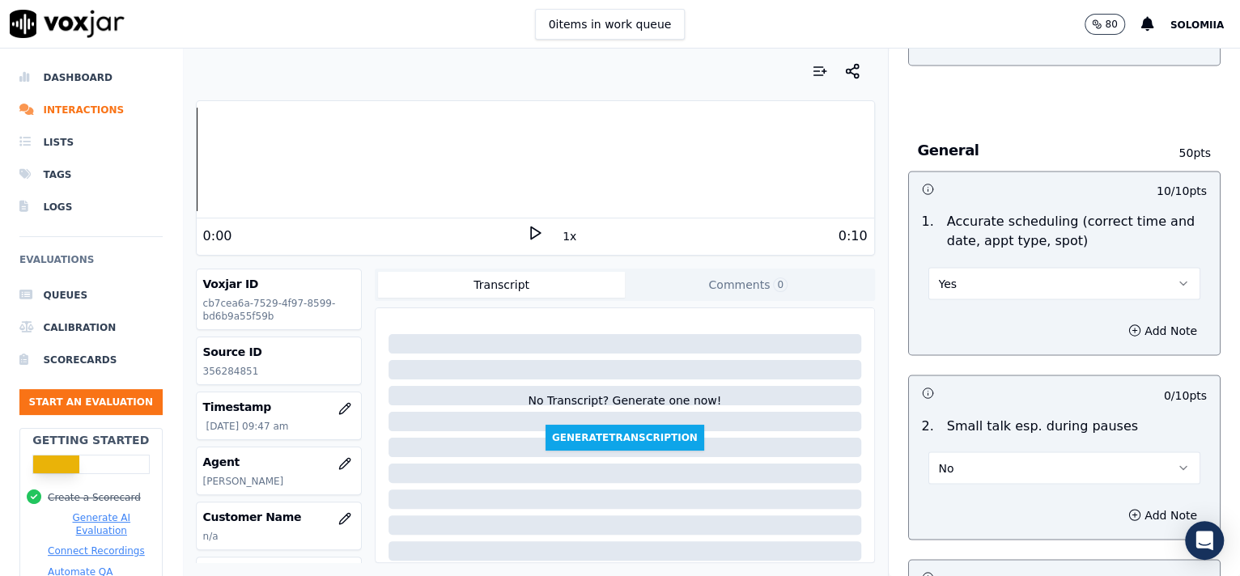
click at [995, 278] on button "Yes" at bounding box center [1064, 283] width 273 height 32
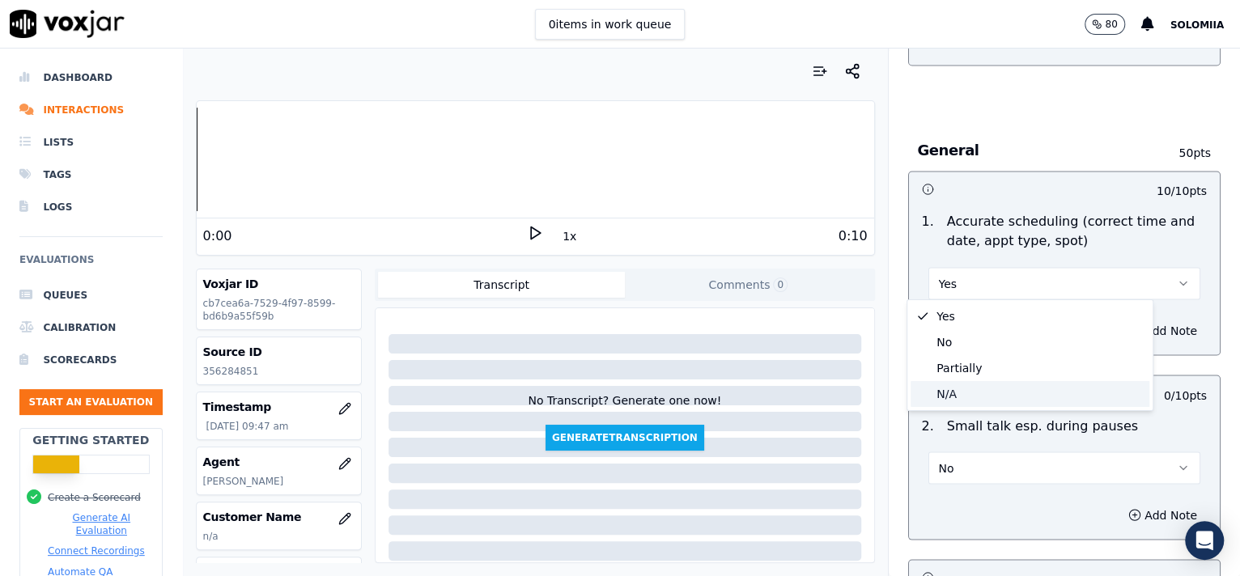
click at [961, 387] on div "N/A" at bounding box center [1030, 394] width 239 height 26
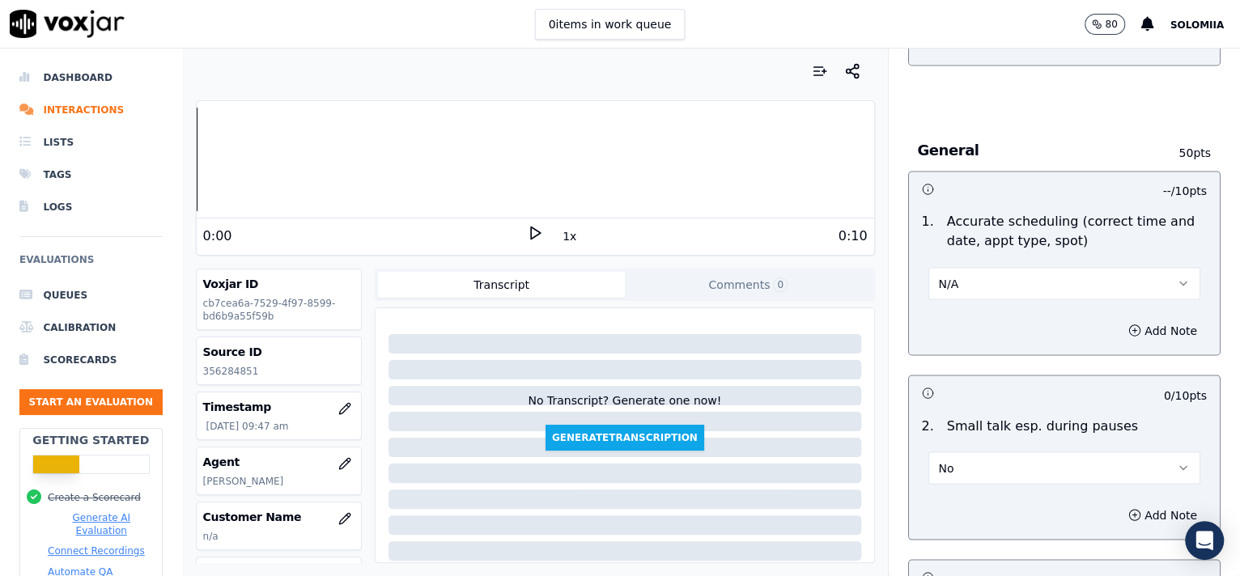
scroll to position [2559, 0]
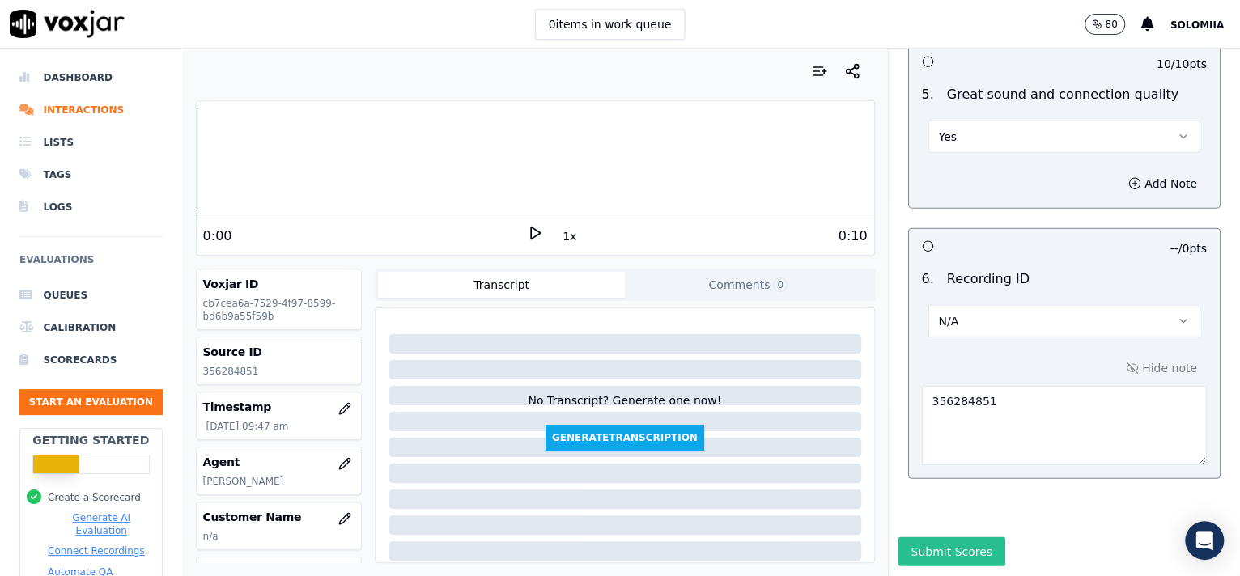
click at [898, 537] on button "Submit Scores" at bounding box center [952, 551] width 108 height 29
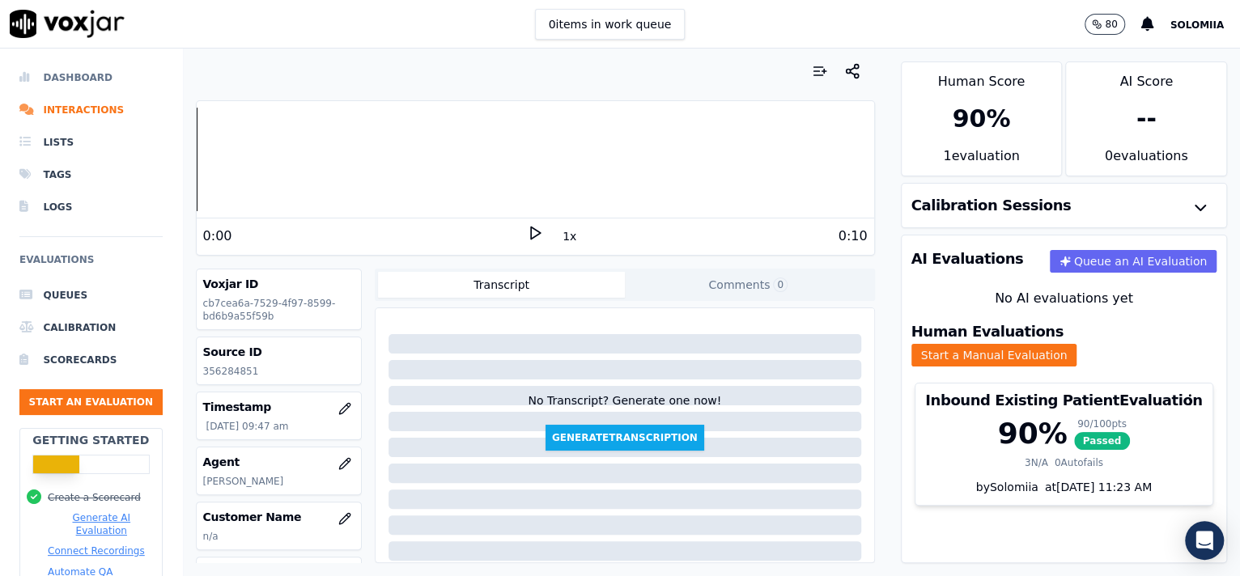
click at [76, 63] on li "Dashboard" at bounding box center [90, 78] width 143 height 32
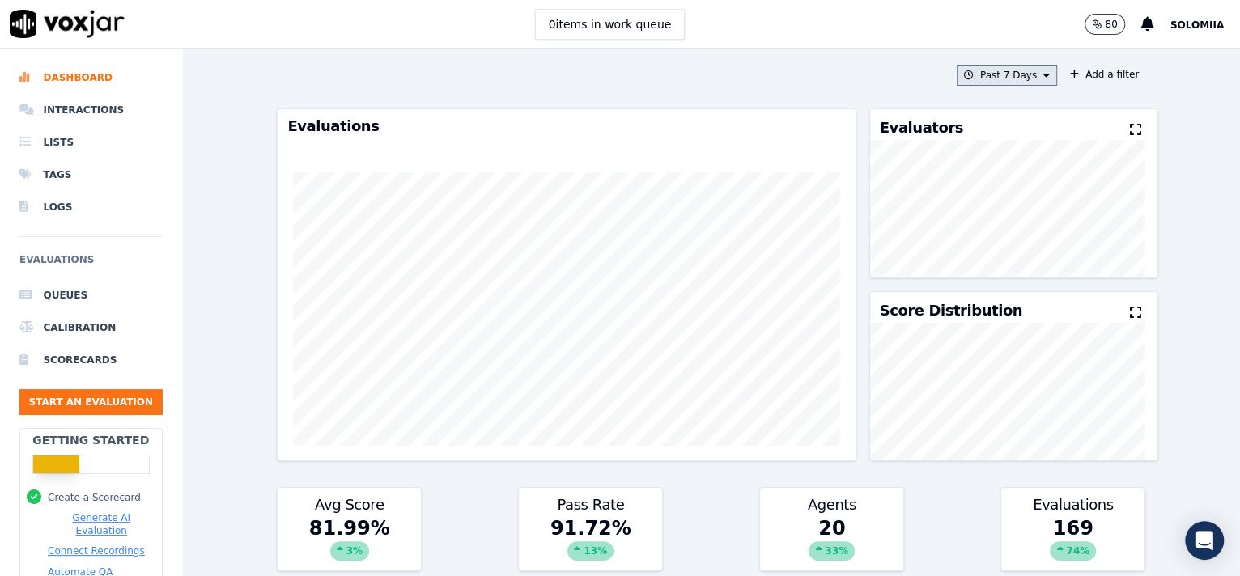
click at [1006, 74] on button "Past 7 Days" at bounding box center [1007, 75] width 100 height 21
click at [983, 123] on div "[DATE]" at bounding box center [999, 124] width 33 height 13
click at [1017, 274] on button "Add" at bounding box center [1033, 261] width 32 height 26
click at [95, 401] on button "Start an Evaluation" at bounding box center [90, 402] width 143 height 26
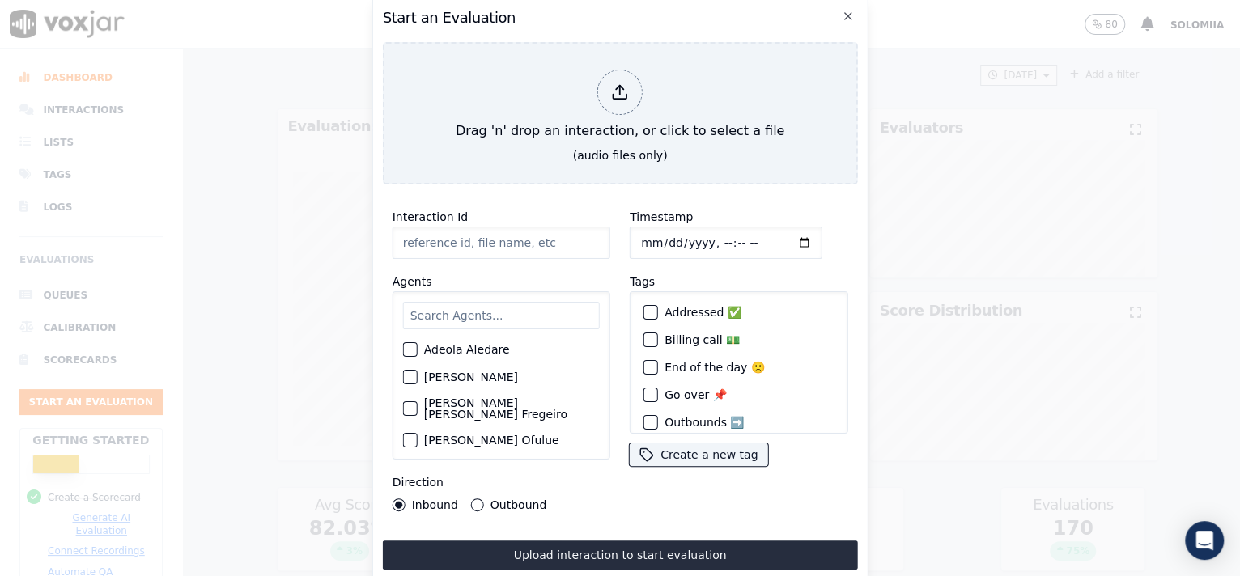
click at [427, 239] on input "Interaction Id" at bounding box center [502, 243] width 218 height 32
paste input "356285399"
type input "356285399"
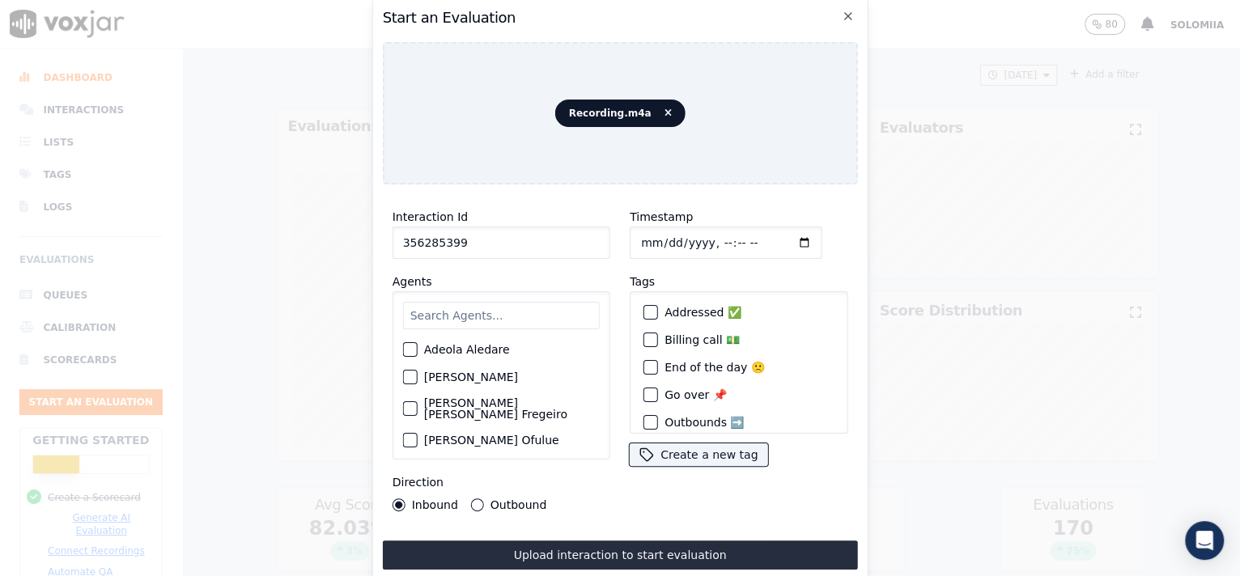
click at [657, 236] on input "Timestamp" at bounding box center [726, 243] width 193 height 32
click at [703, 237] on input "Timestamp" at bounding box center [726, 243] width 193 height 32
type input "[DATE]T09:51"
click at [524, 302] on input "text" at bounding box center [501, 316] width 197 height 28
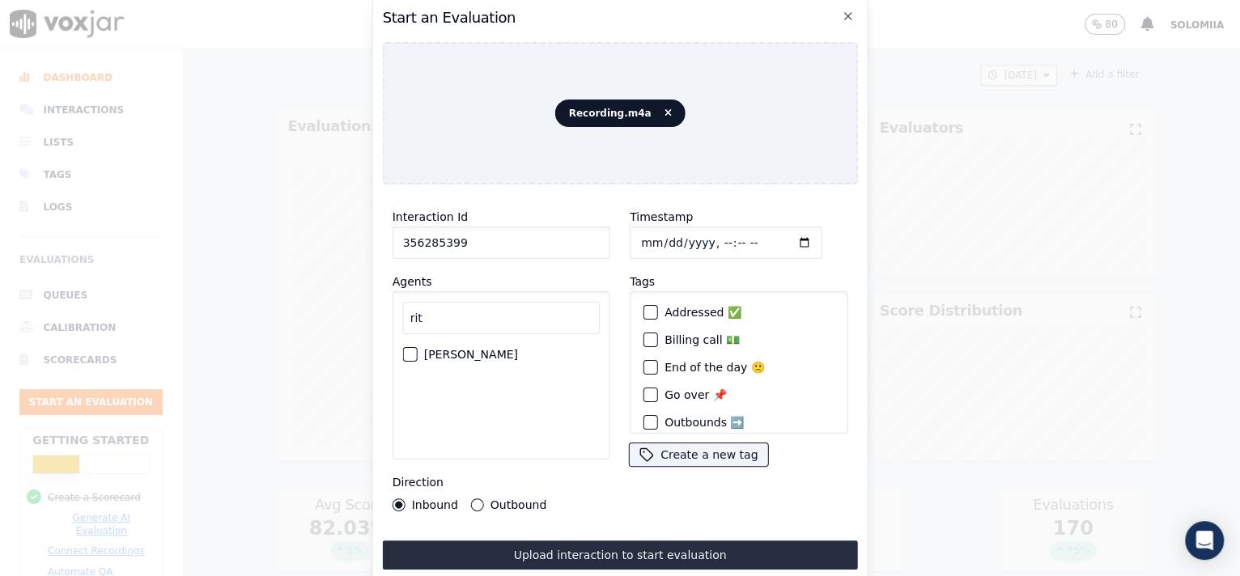
type input "rit"
click at [469, 352] on label "[PERSON_NAME]" at bounding box center [471, 354] width 94 height 11
click at [418, 352] on button "[PERSON_NAME]" at bounding box center [410, 354] width 15 height 15
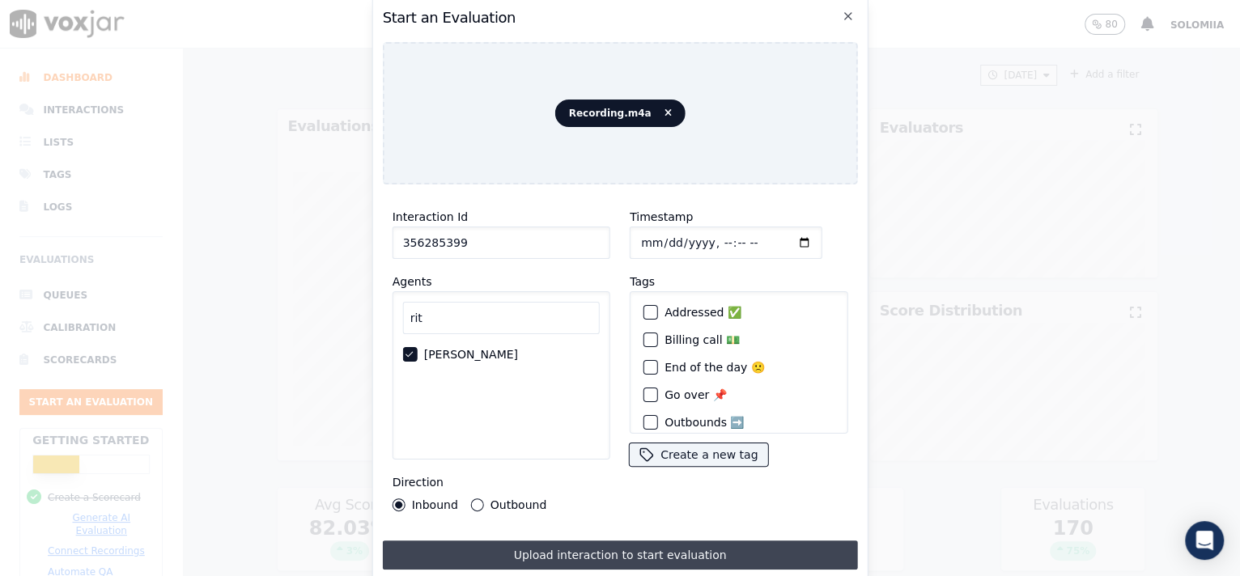
click at [617, 542] on button "Upload interaction to start evaluation" at bounding box center [620, 555] width 475 height 29
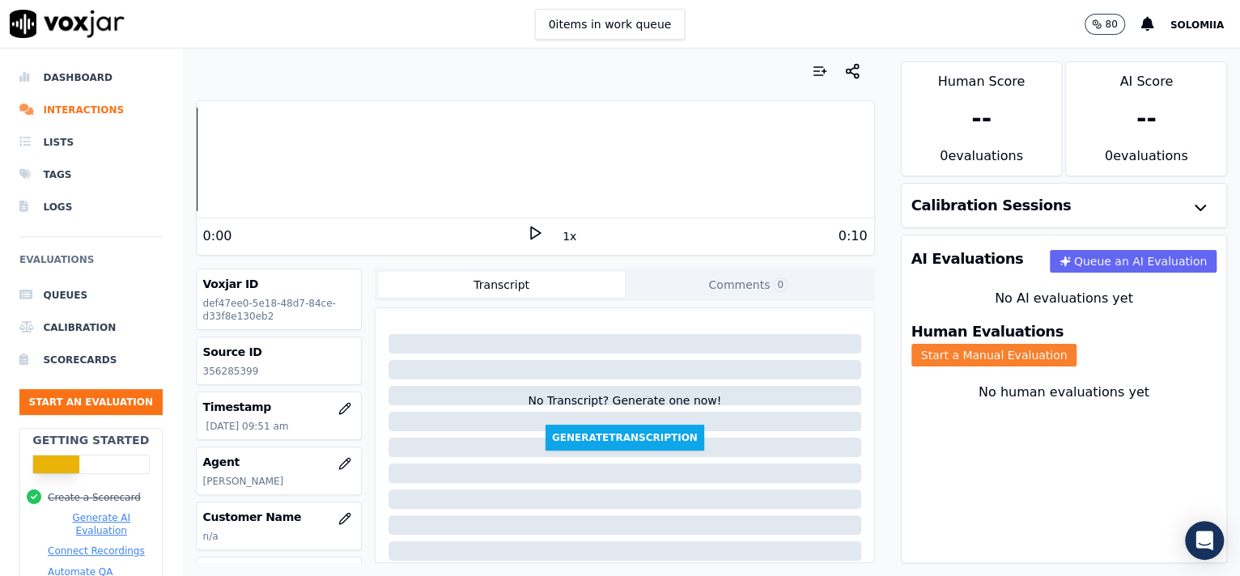
click at [1052, 344] on button "Start a Manual Evaluation" at bounding box center [994, 355] width 166 height 23
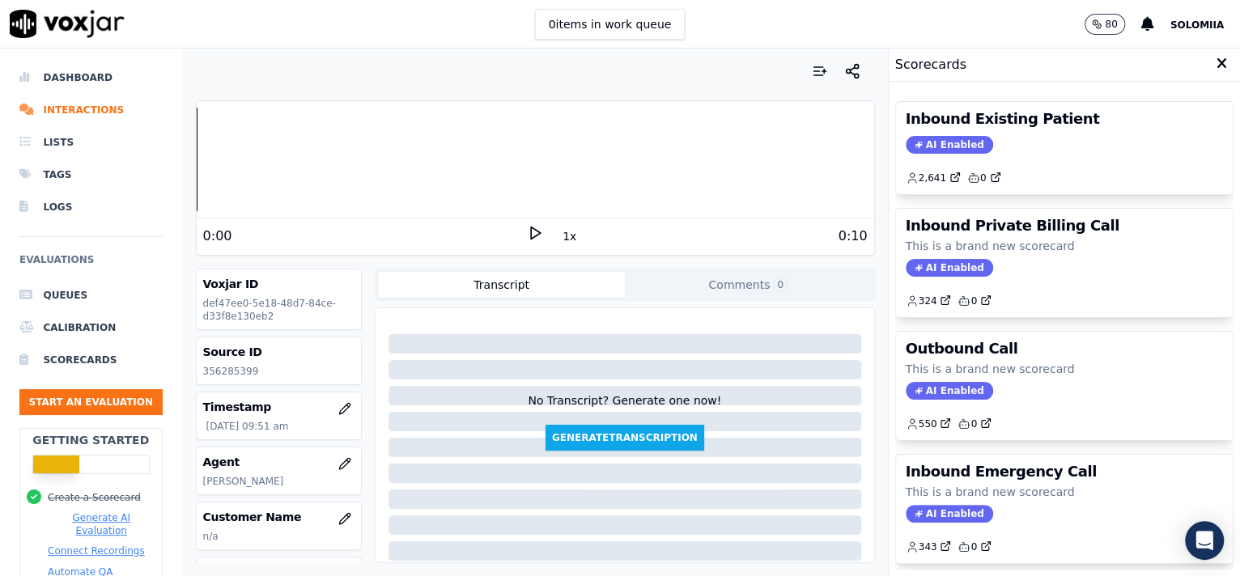
click at [266, 354] on h3 "Source ID" at bounding box center [279, 352] width 152 height 16
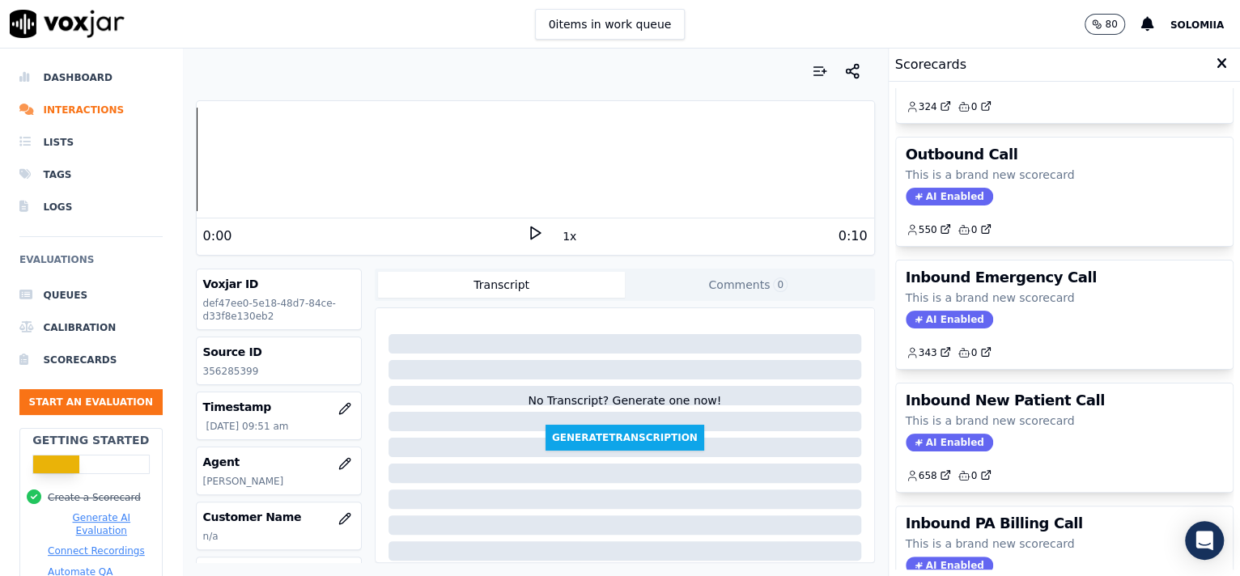
scroll to position [197, 0]
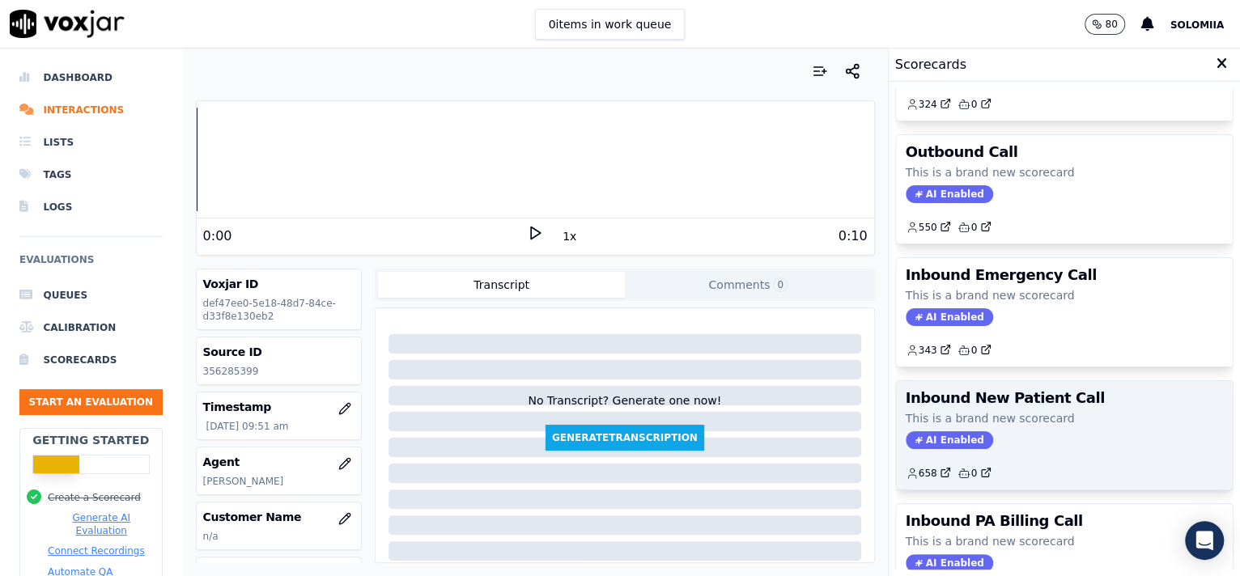
click at [999, 448] on div "Inbound New Patient Call This is a brand new scorecard AI Enabled 658 0" at bounding box center [1065, 435] width 338 height 108
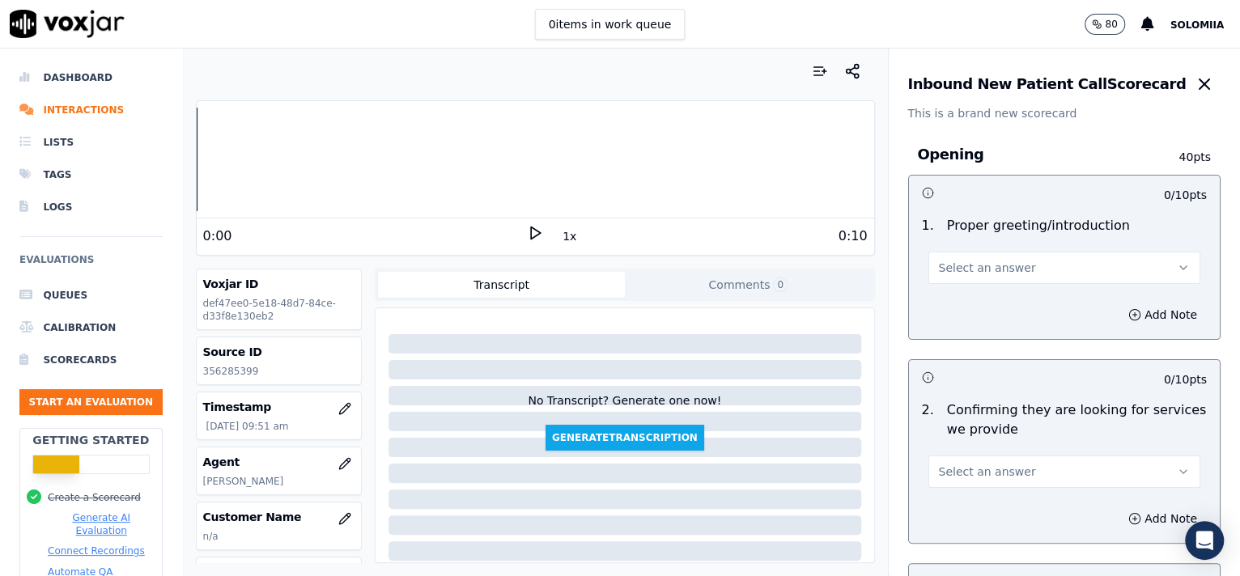
click at [973, 268] on span "Select an answer" at bounding box center [987, 268] width 97 height 16
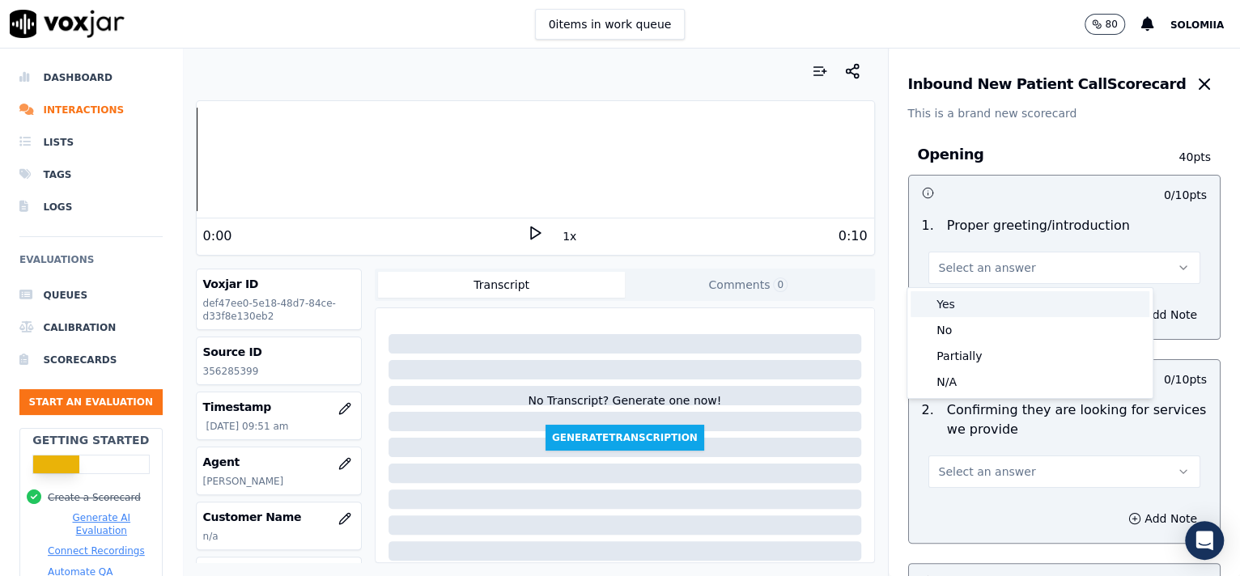
click at [986, 307] on div "Yes" at bounding box center [1030, 304] width 239 height 26
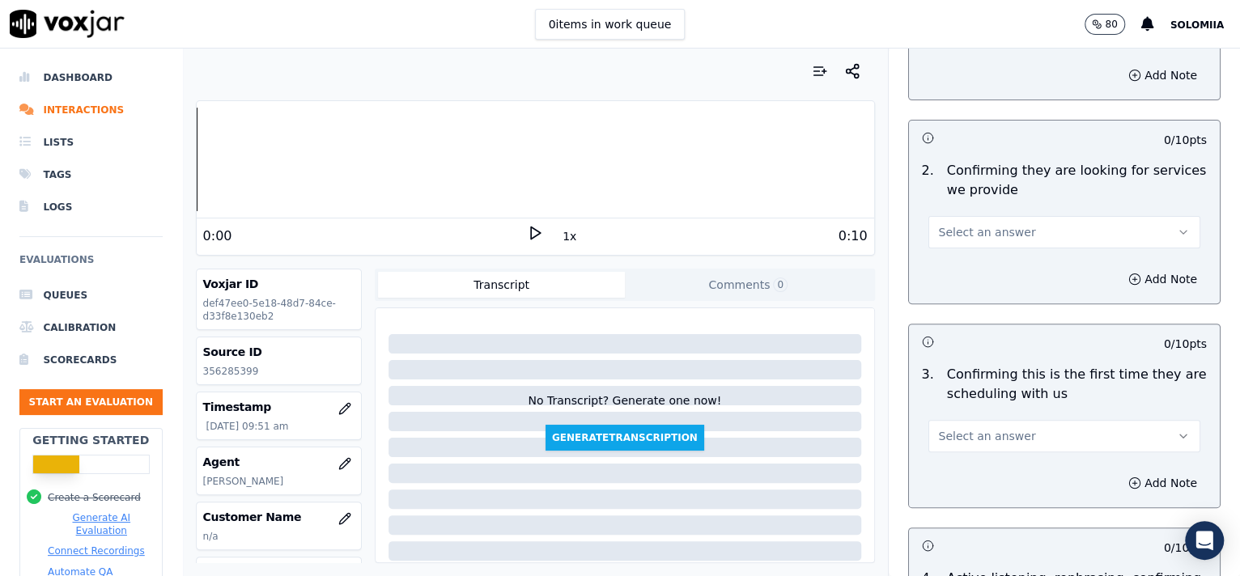
scroll to position [246, 0]
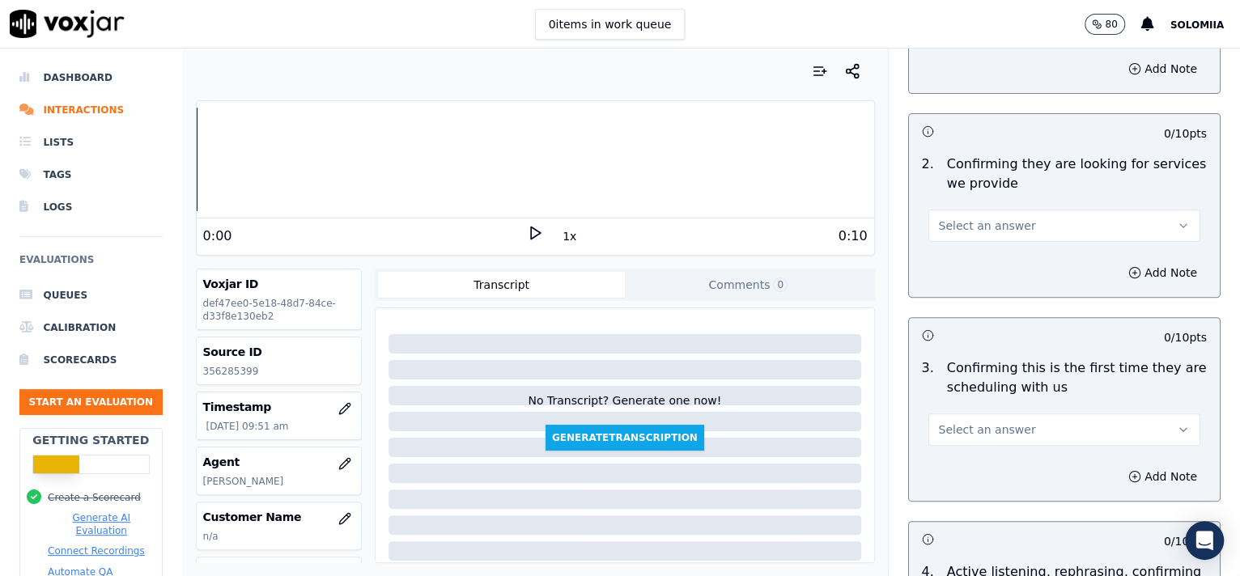
click at [980, 228] on span "Select an answer" at bounding box center [987, 226] width 97 height 16
click at [964, 282] on div "No" at bounding box center [1030, 287] width 239 height 26
click at [975, 427] on span "Select an answer" at bounding box center [987, 430] width 97 height 16
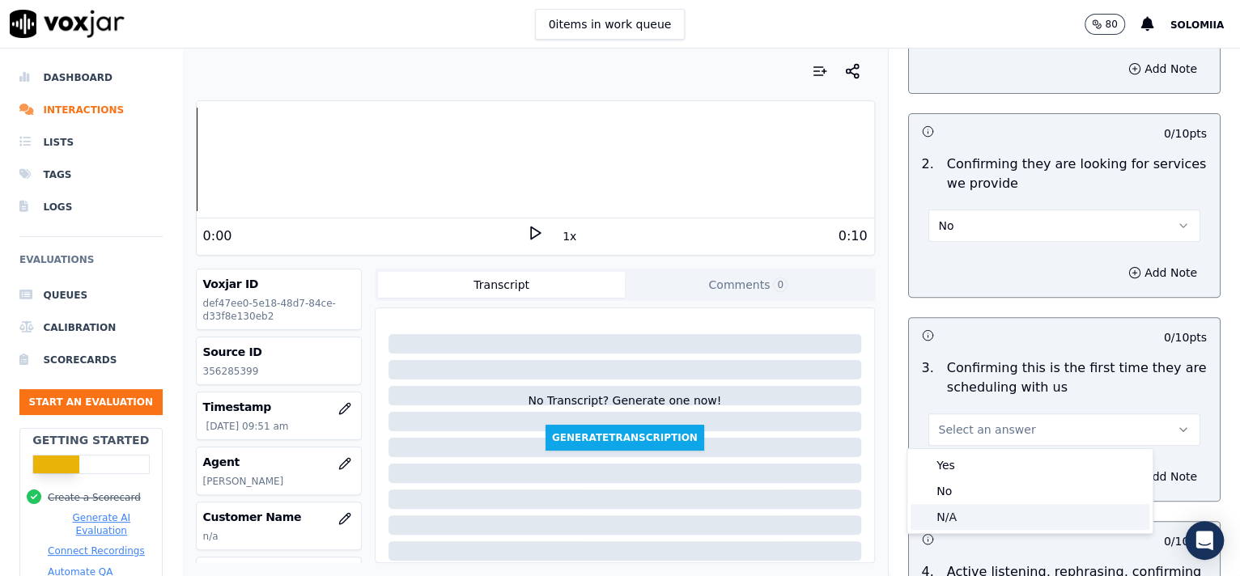
click at [974, 518] on div "N/A" at bounding box center [1030, 517] width 239 height 26
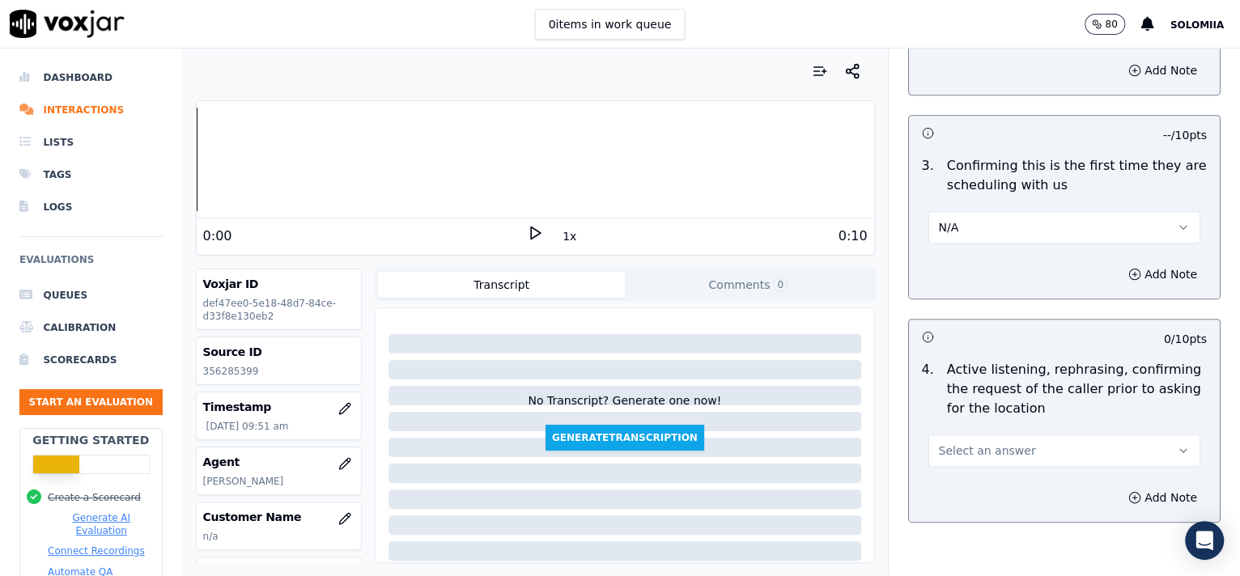
scroll to position [643, 0]
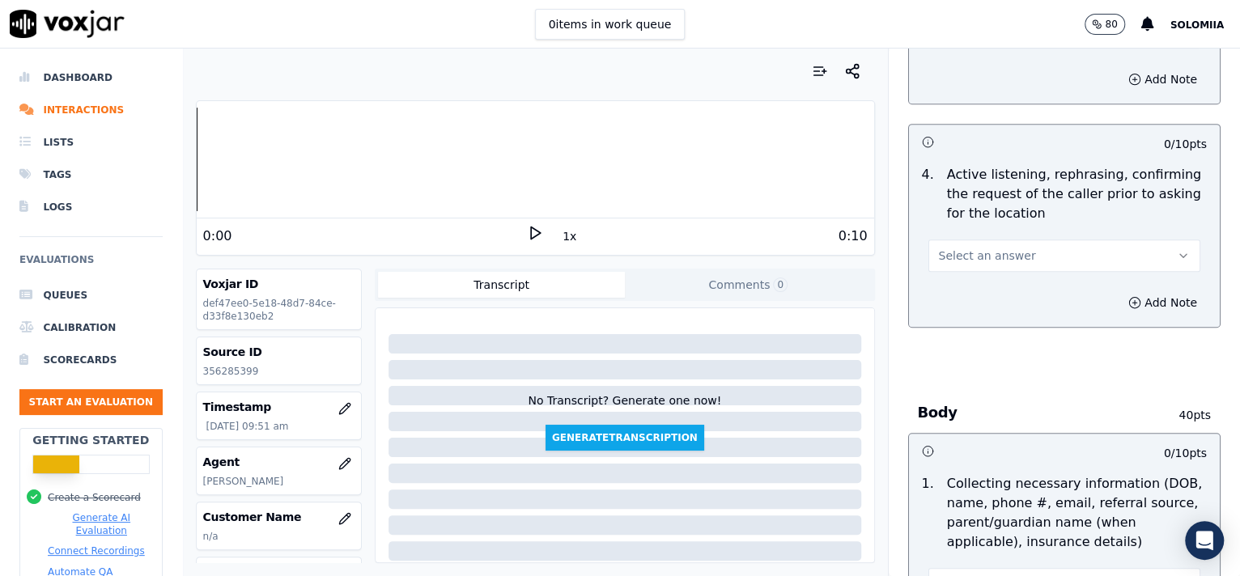
click at [1032, 243] on button "Select an answer" at bounding box center [1064, 256] width 273 height 32
click at [1001, 282] on div "Yes" at bounding box center [1030, 290] width 239 height 26
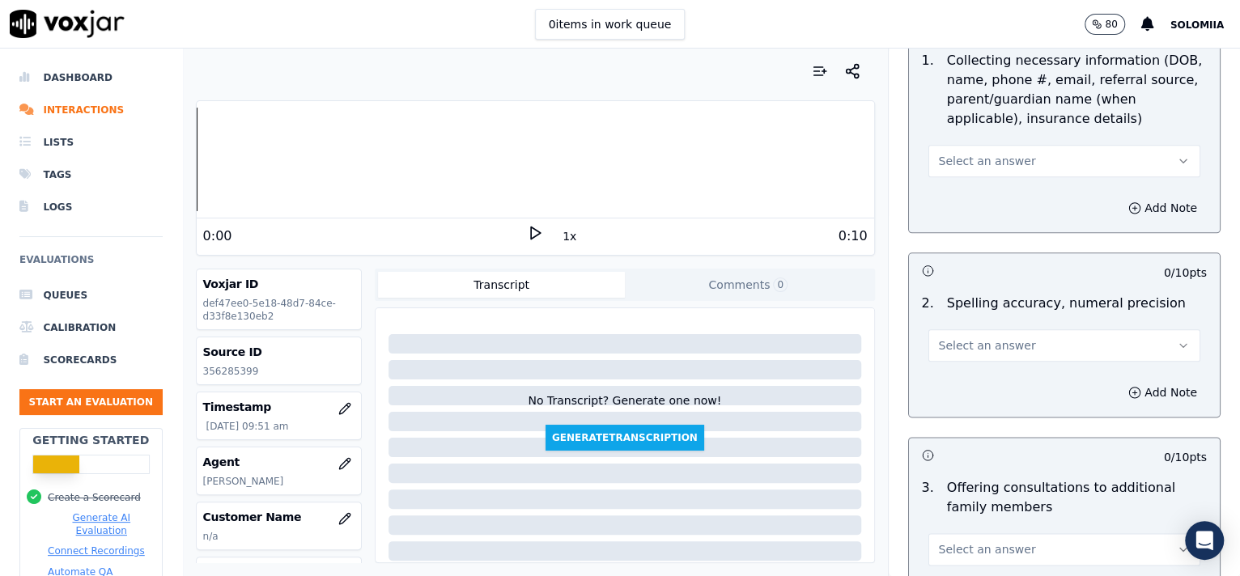
scroll to position [1054, 0]
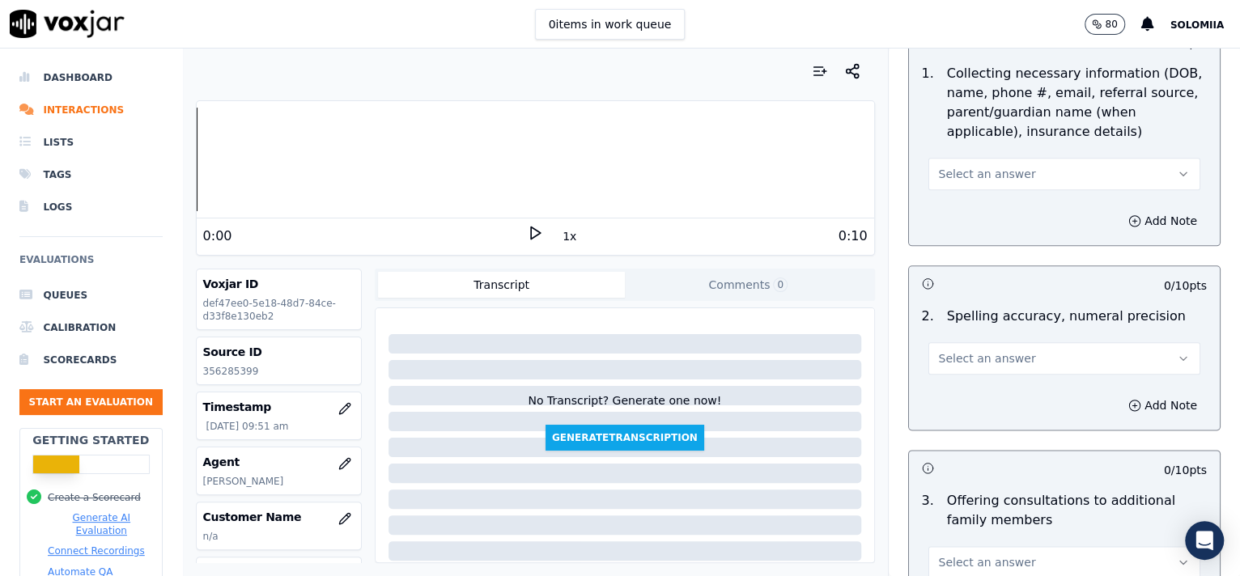
click at [1054, 169] on button "Select an answer" at bounding box center [1064, 174] width 273 height 32
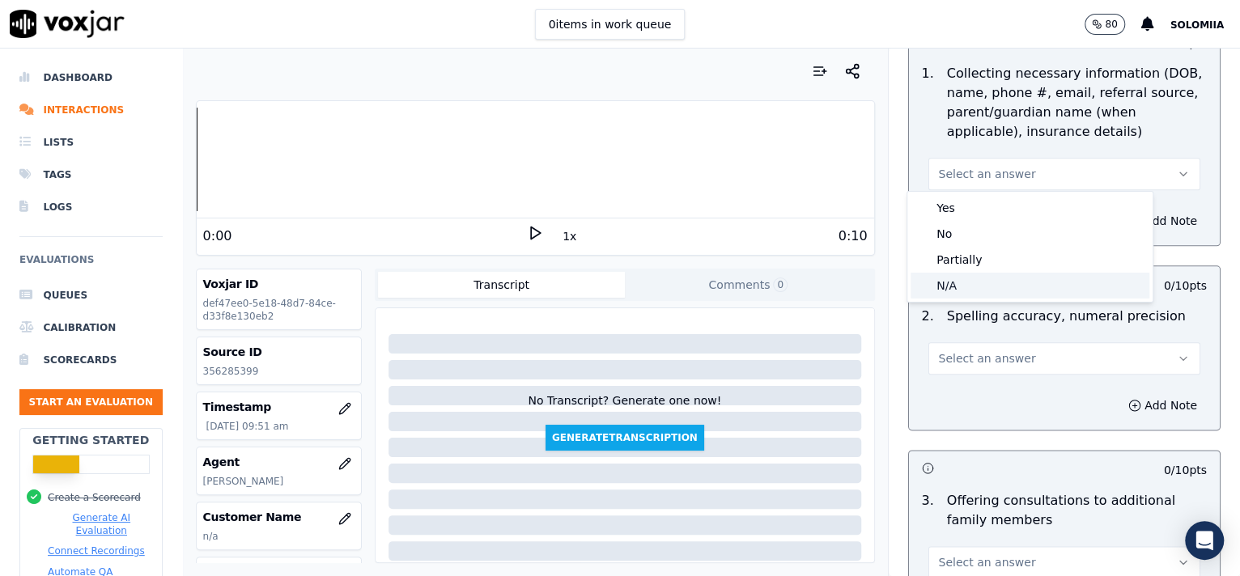
click at [981, 280] on div "N/A" at bounding box center [1030, 286] width 239 height 26
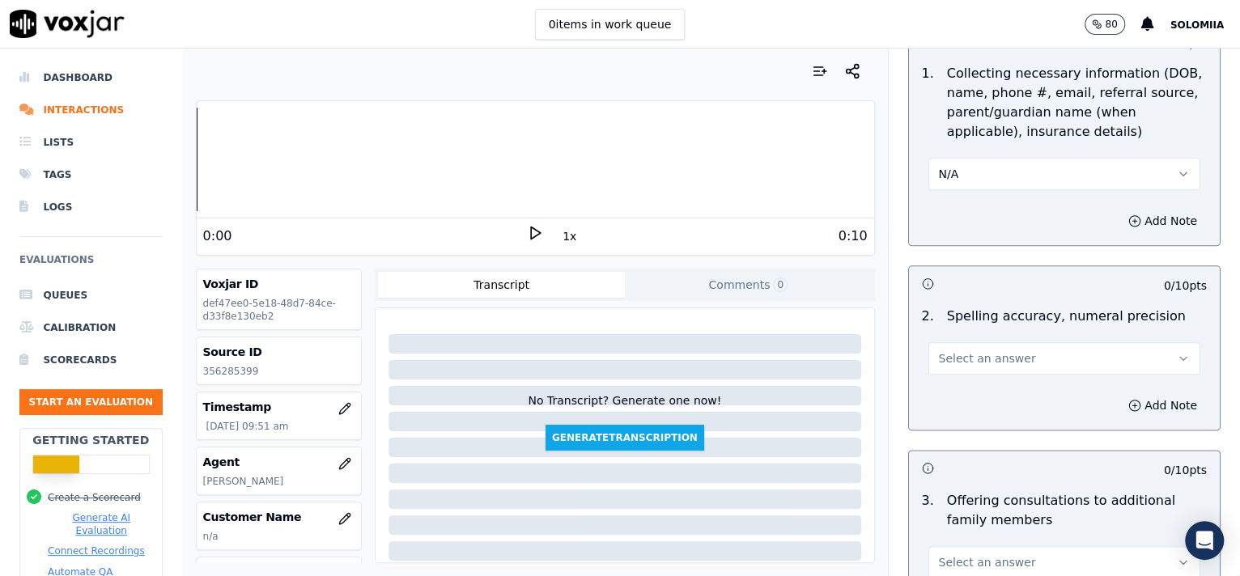
click at [1010, 346] on button "Select an answer" at bounding box center [1064, 358] width 273 height 32
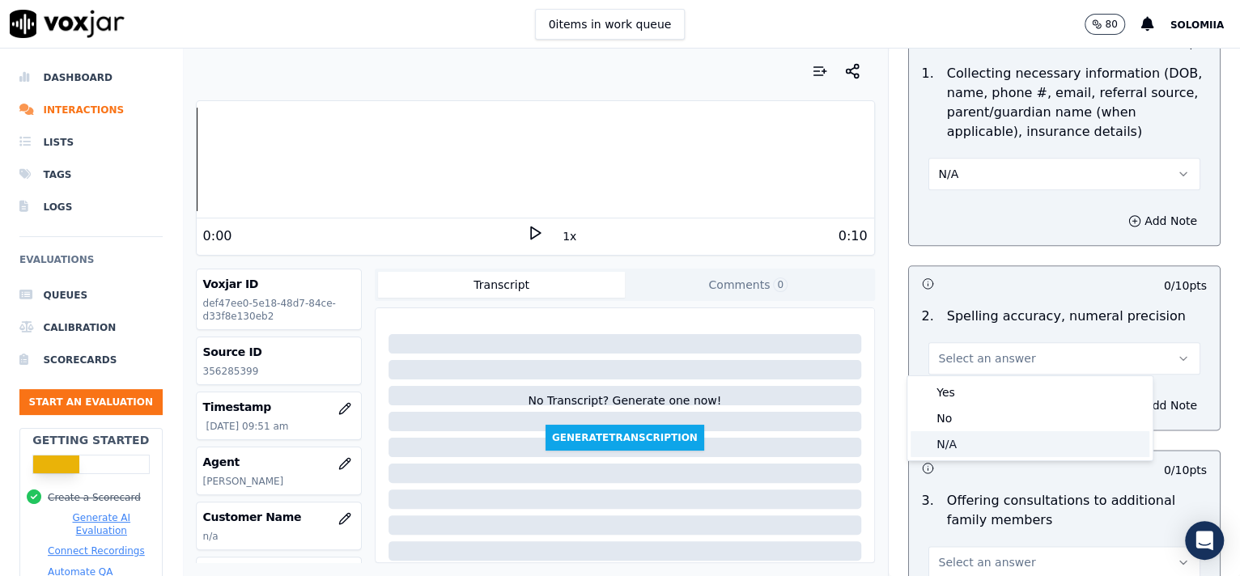
click at [983, 435] on div "N/A" at bounding box center [1030, 444] width 239 height 26
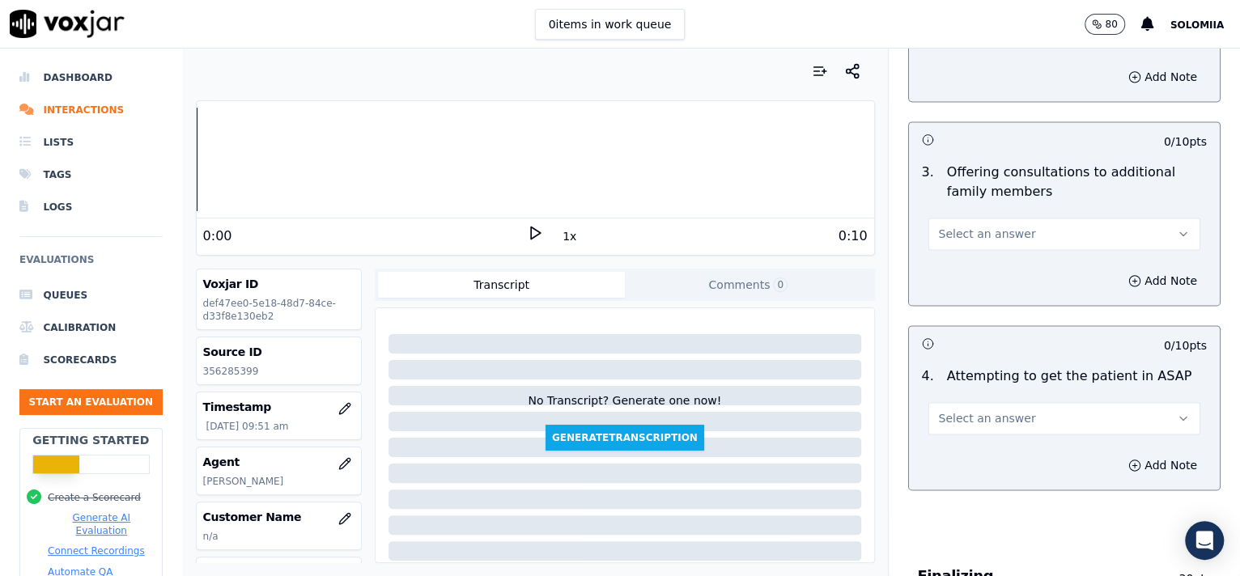
scroll to position [1376, 0]
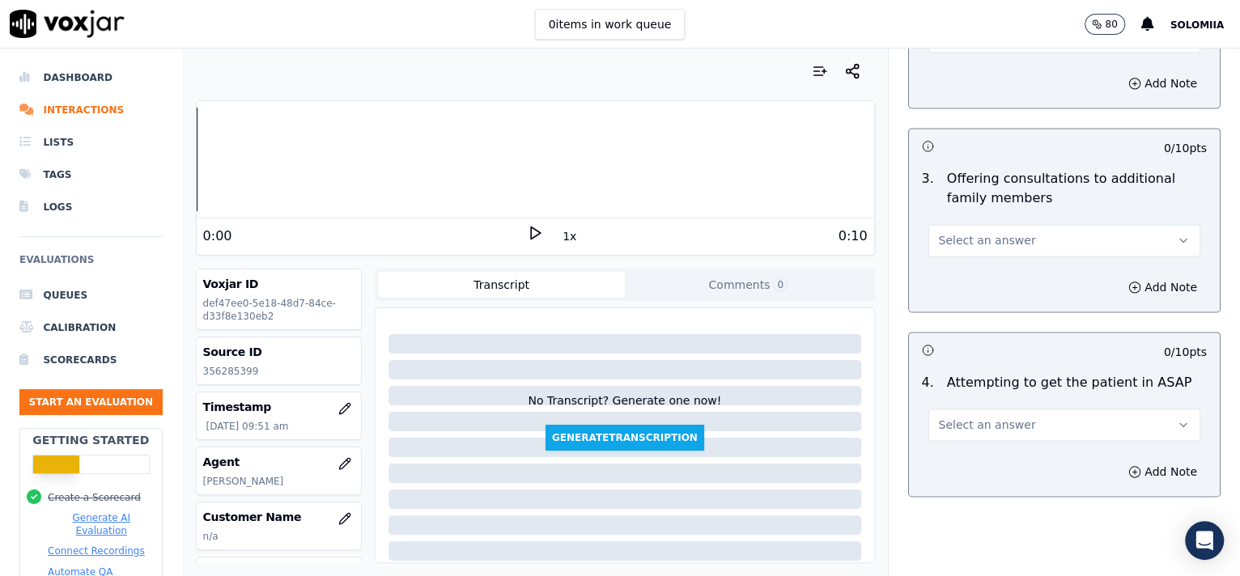
click at [1054, 227] on button "Select an answer" at bounding box center [1064, 240] width 273 height 32
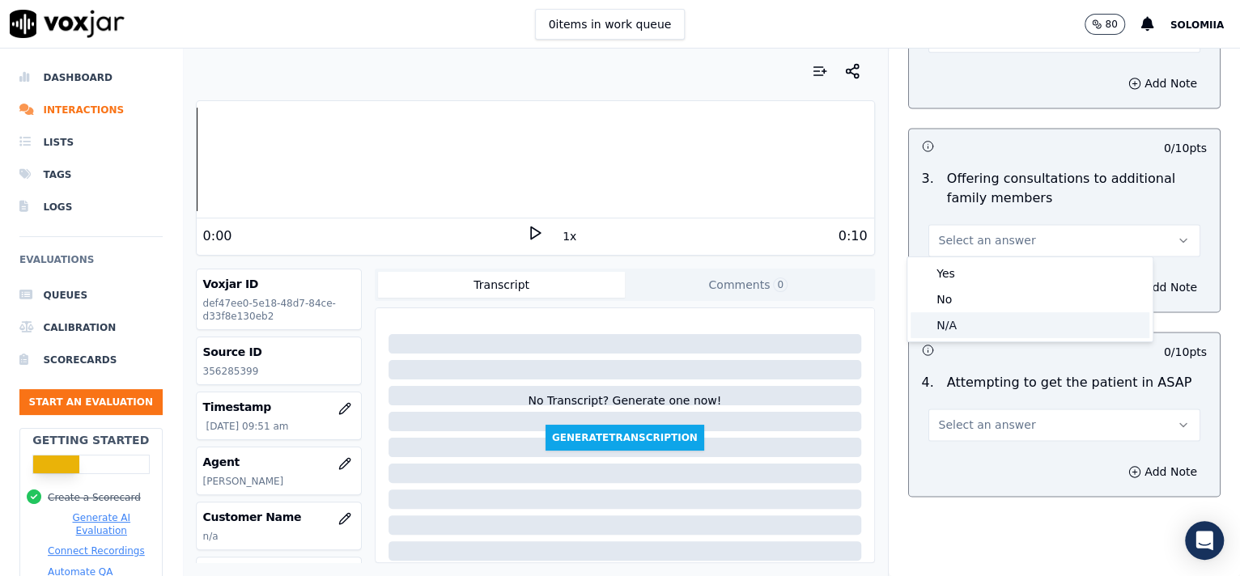
click at [985, 312] on div "N/A" at bounding box center [1030, 325] width 239 height 26
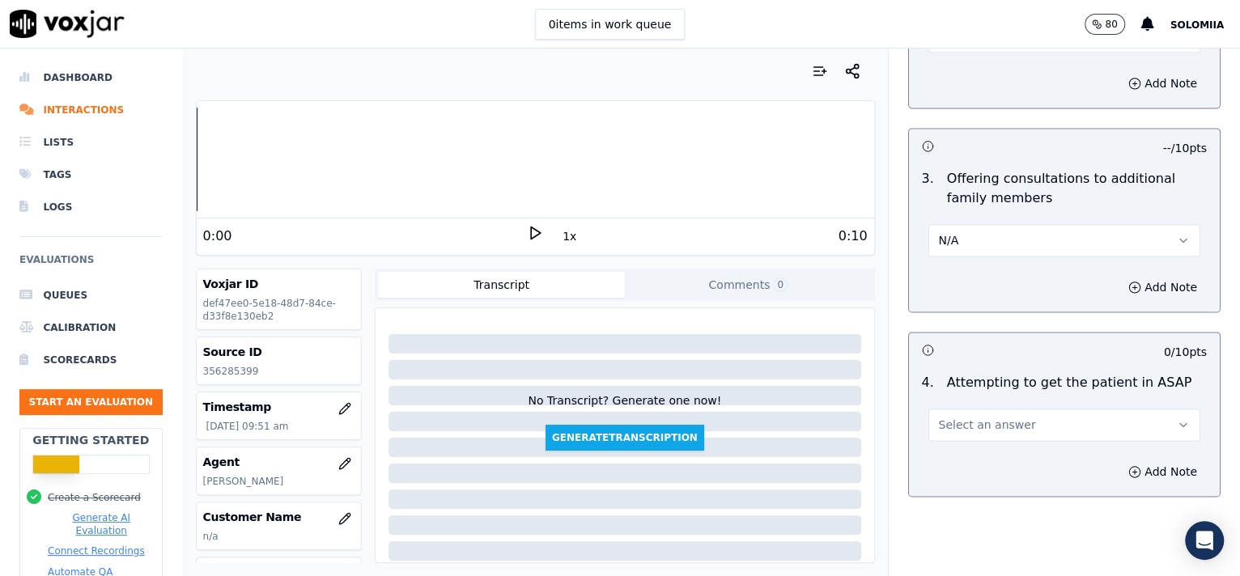
click at [972, 427] on span "Select an answer" at bounding box center [987, 425] width 97 height 16
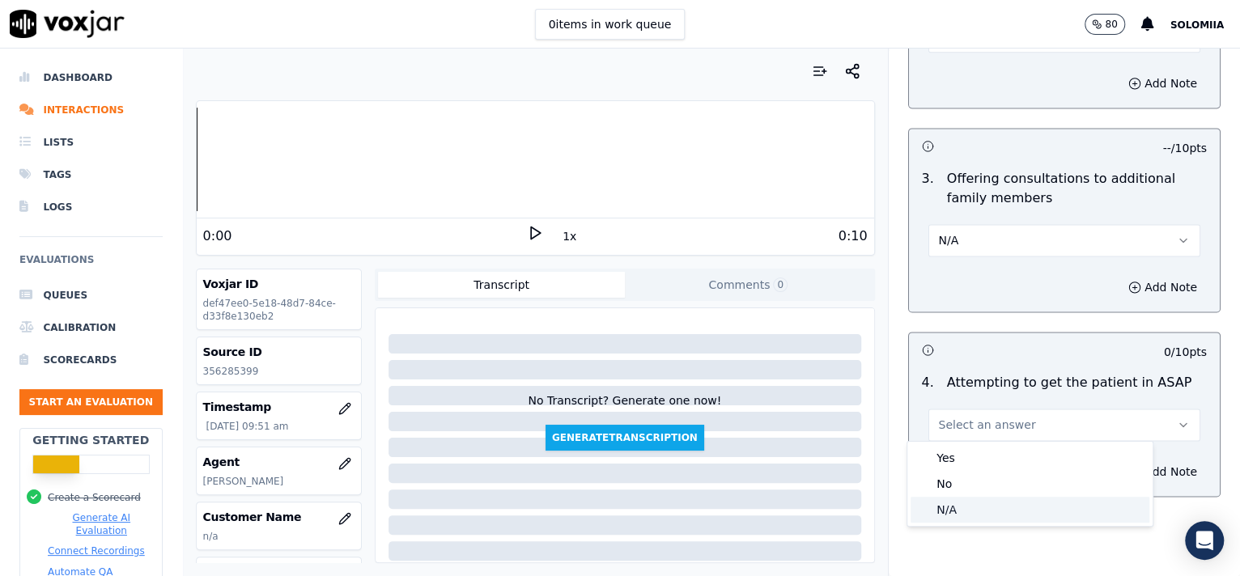
click at [964, 499] on div "N/A" at bounding box center [1030, 510] width 239 height 26
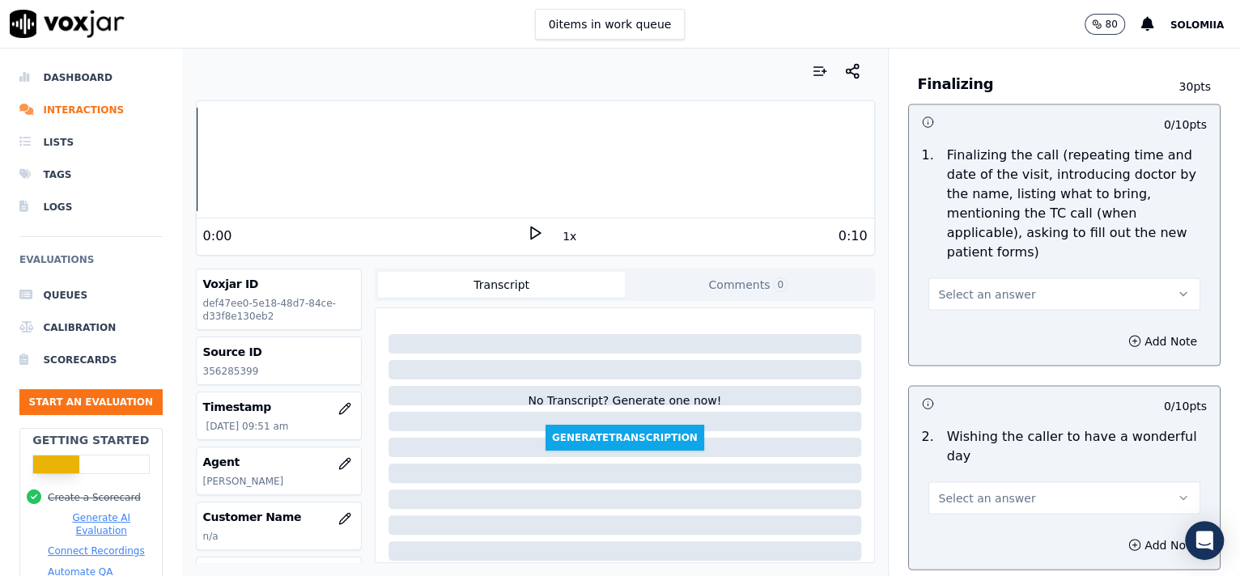
scroll to position [1875, 0]
click at [1033, 278] on button "Select an answer" at bounding box center [1064, 294] width 273 height 32
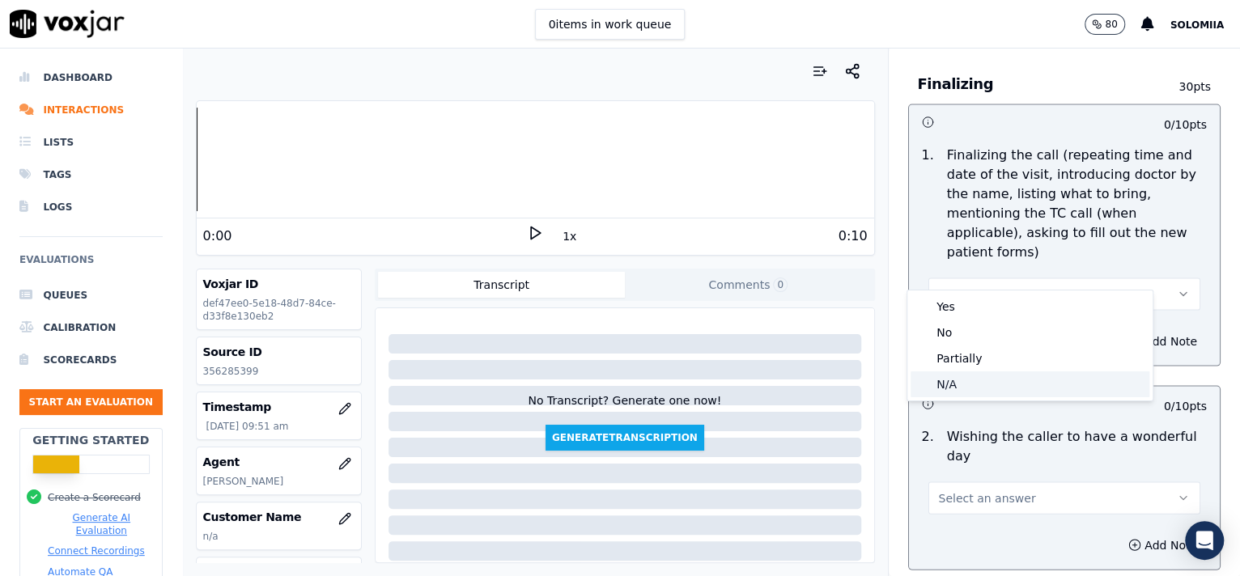
click at [936, 377] on div "N/A" at bounding box center [1030, 385] width 239 height 26
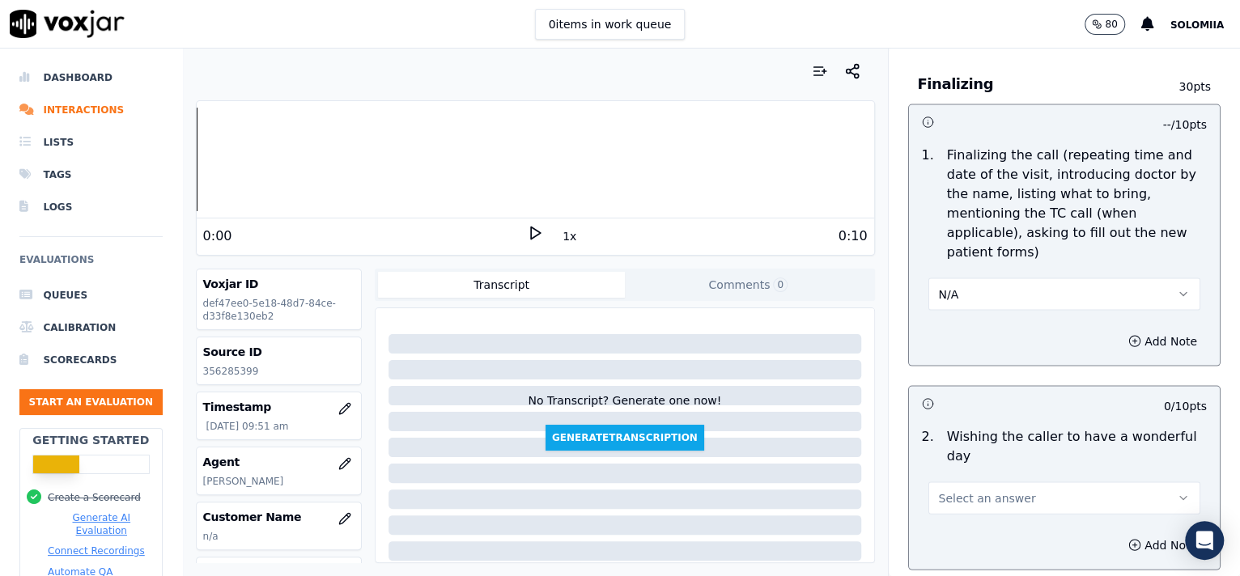
scroll to position [2027, 0]
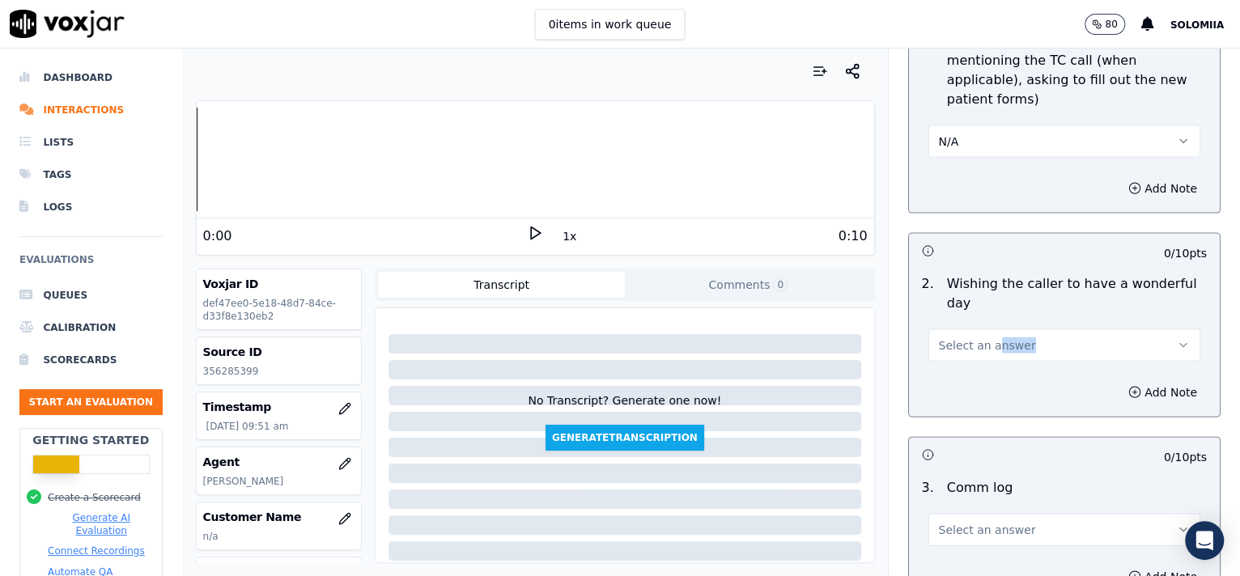
drag, startPoint x: 1033, startPoint y: 299, endPoint x: 956, endPoint y: 326, distance: 81.4
click at [956, 326] on div "Select an answer" at bounding box center [1064, 337] width 299 height 49
click at [956, 338] on span "Select an answer" at bounding box center [987, 346] width 97 height 16
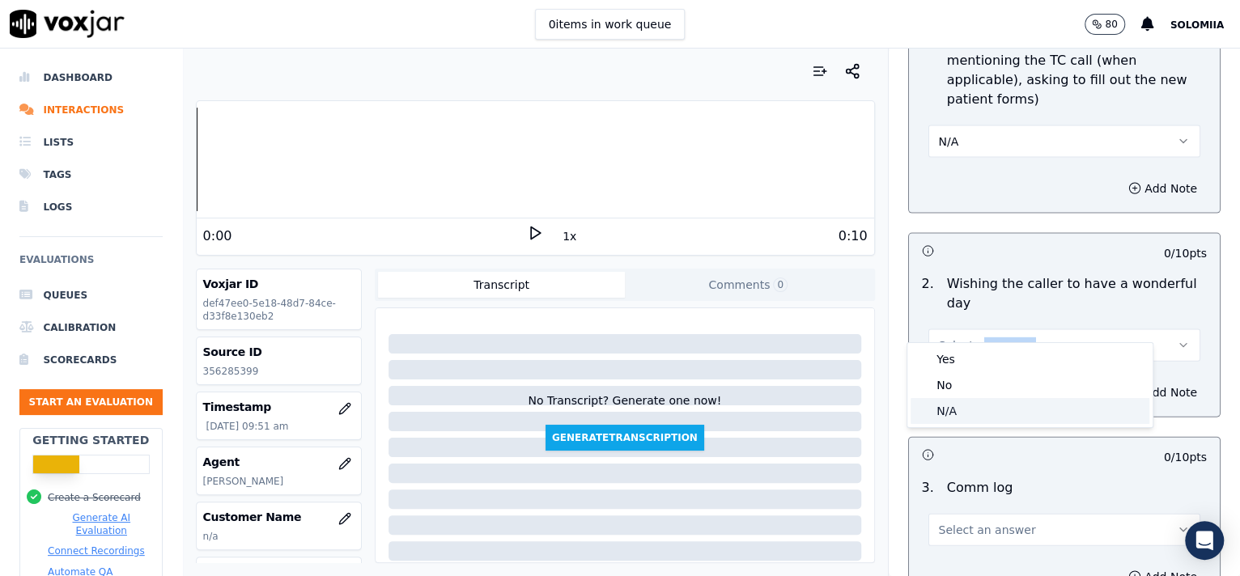
click at [954, 418] on div "N/A" at bounding box center [1030, 411] width 239 height 26
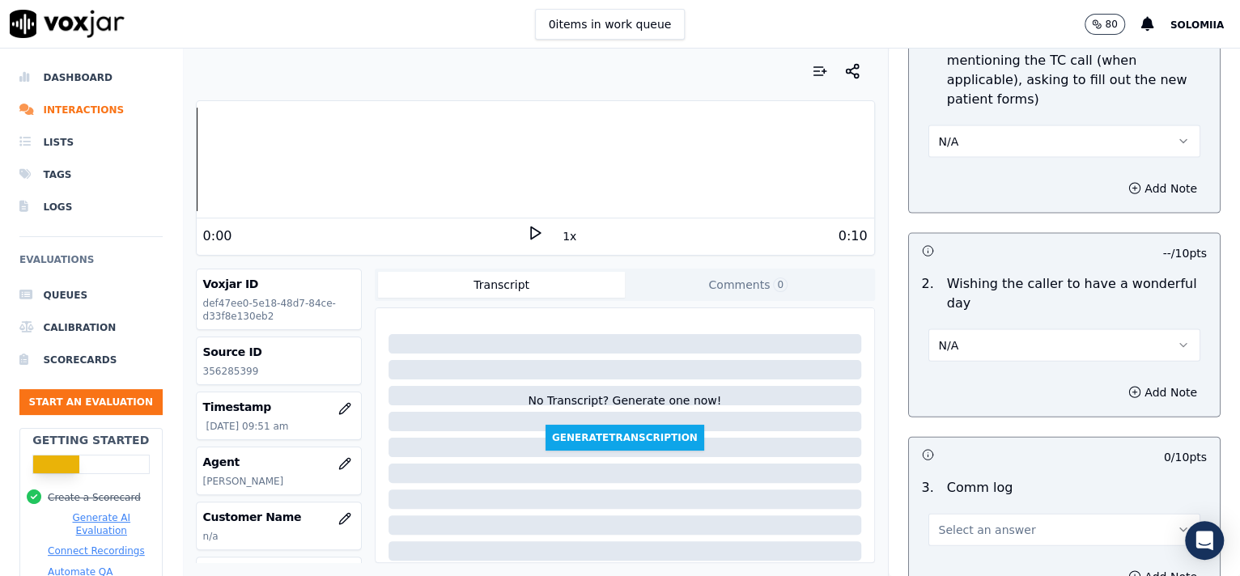
scroll to position [2198, 0]
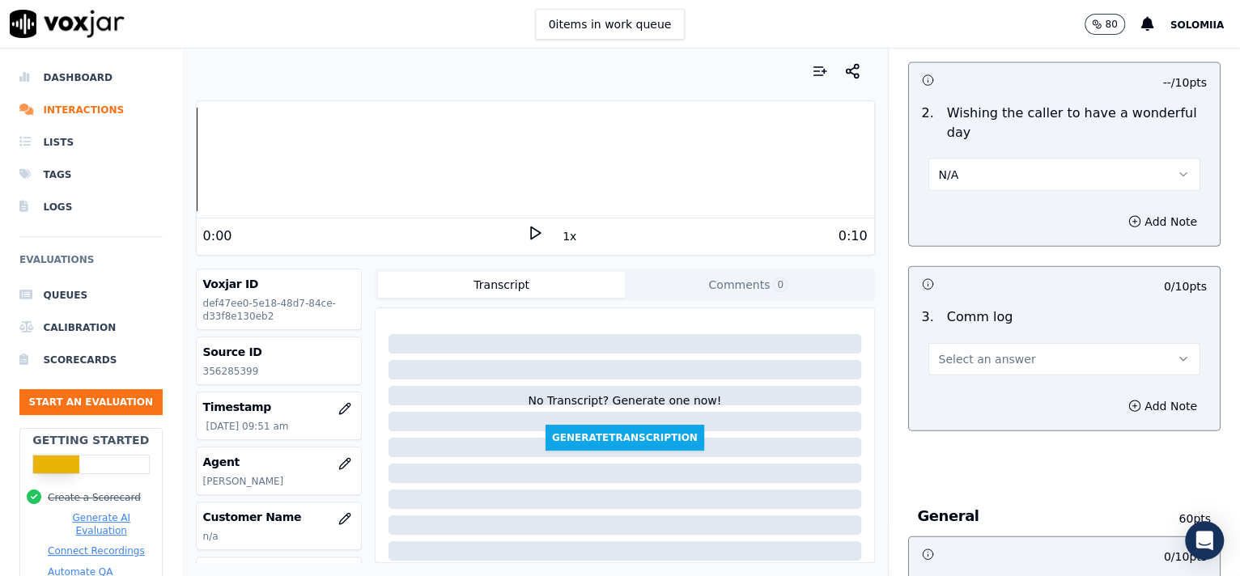
click at [990, 343] on button "Select an answer" at bounding box center [1064, 359] width 273 height 32
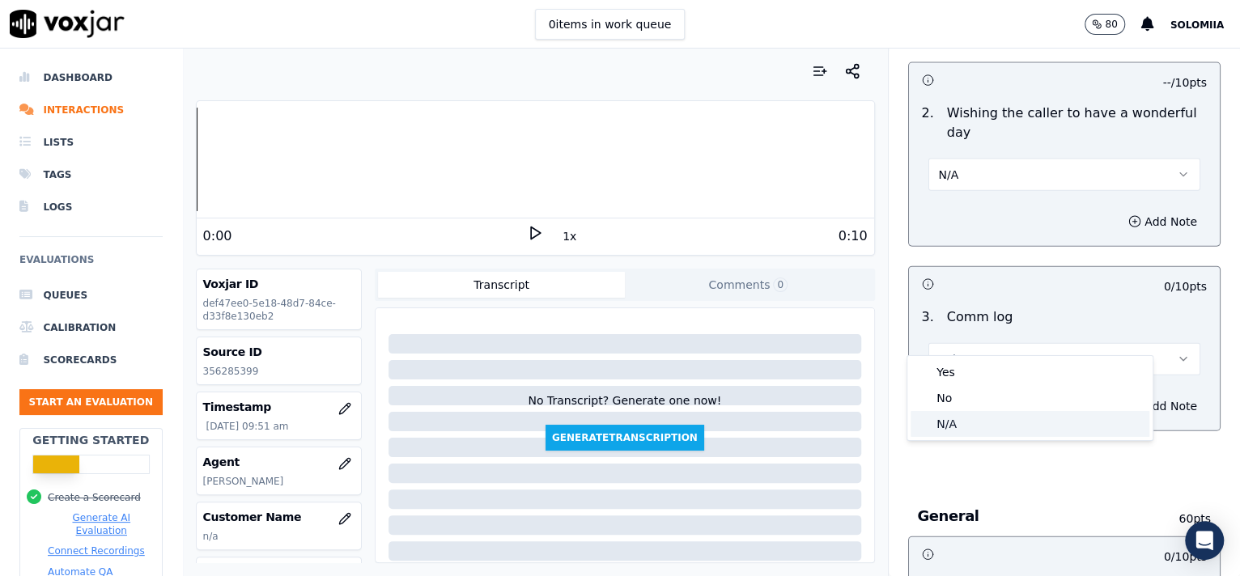
click at [950, 419] on div "N/A" at bounding box center [1030, 424] width 239 height 26
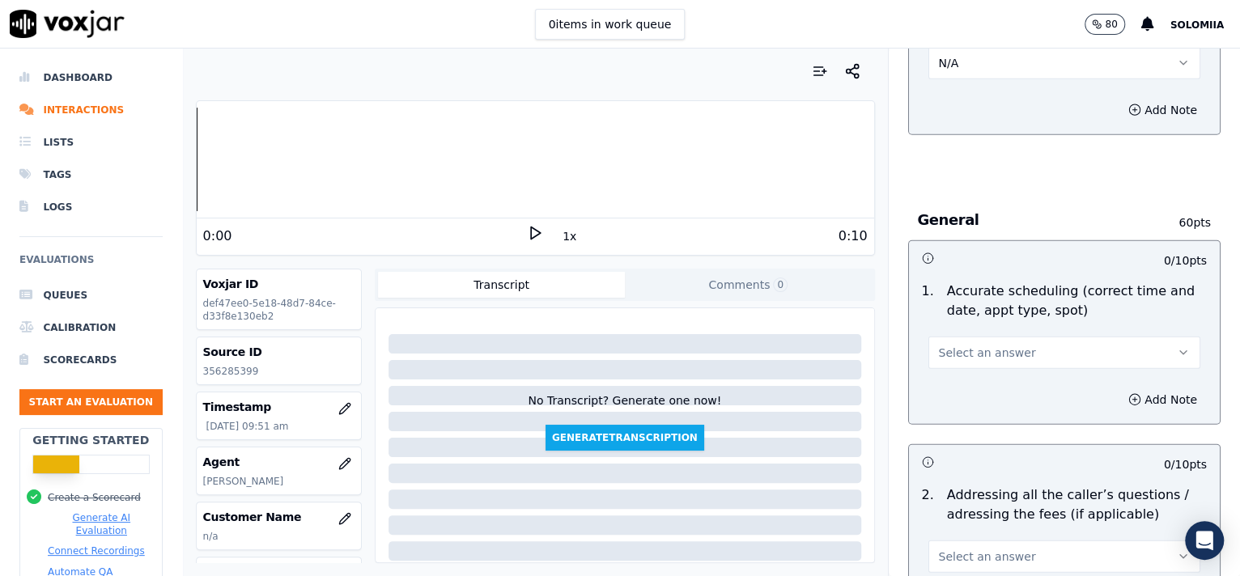
scroll to position [2576, 0]
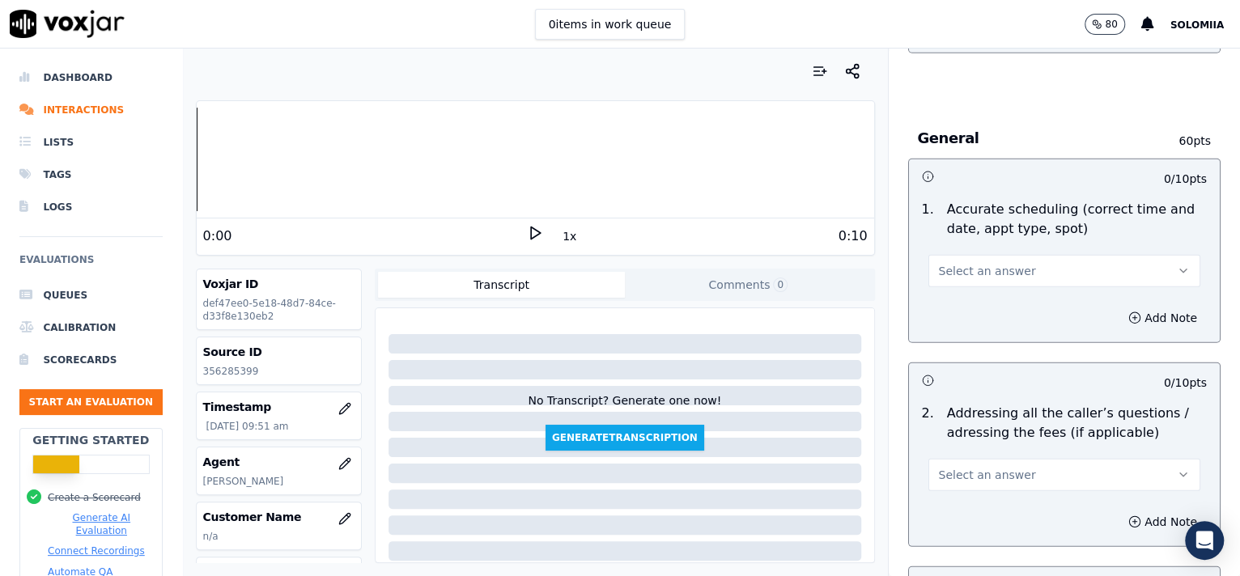
click at [998, 255] on button "Select an answer" at bounding box center [1064, 271] width 273 height 32
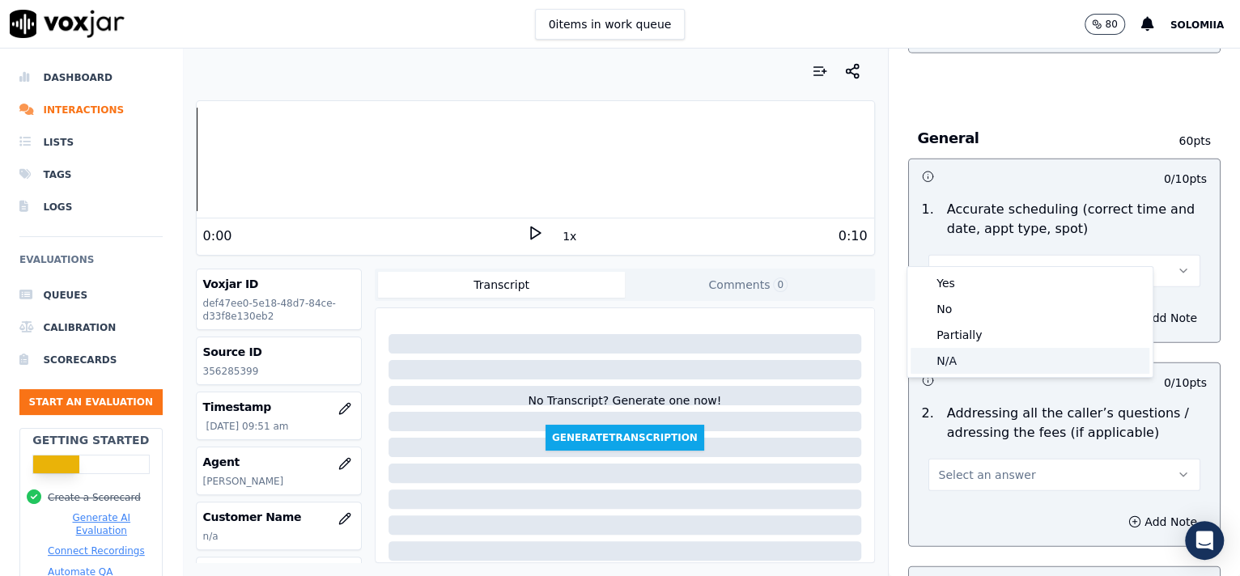
click at [976, 350] on div "N/A" at bounding box center [1030, 361] width 239 height 26
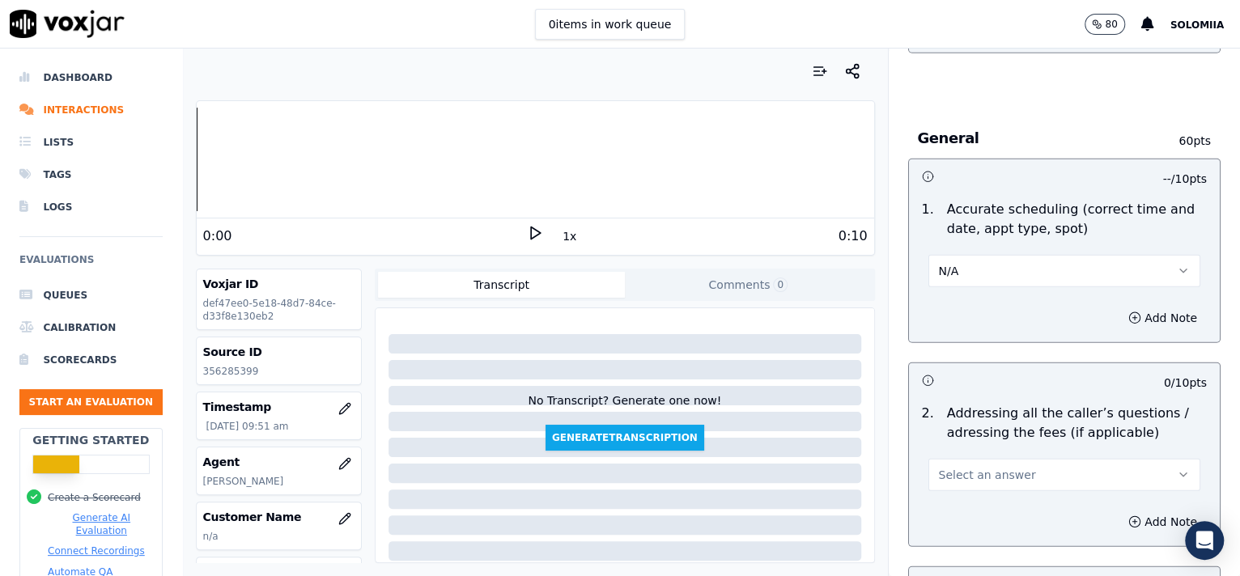
click at [972, 467] on span "Select an answer" at bounding box center [987, 475] width 97 height 16
click at [965, 511] on div "No" at bounding box center [1030, 513] width 239 height 26
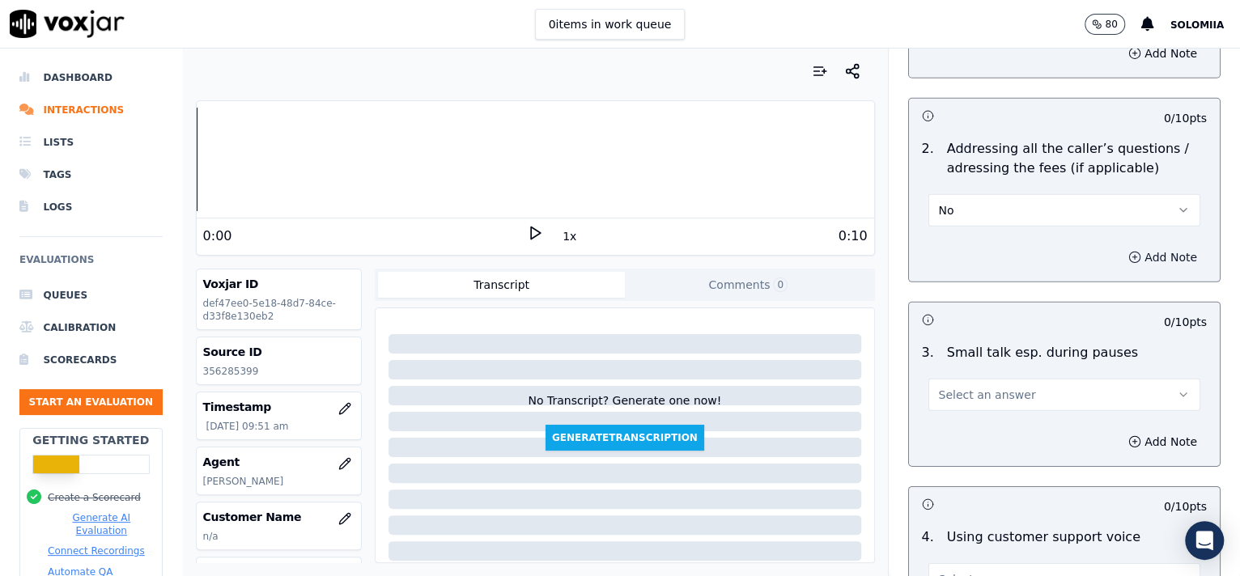
click at [1127, 246] on button "Add Note" at bounding box center [1163, 257] width 88 height 23
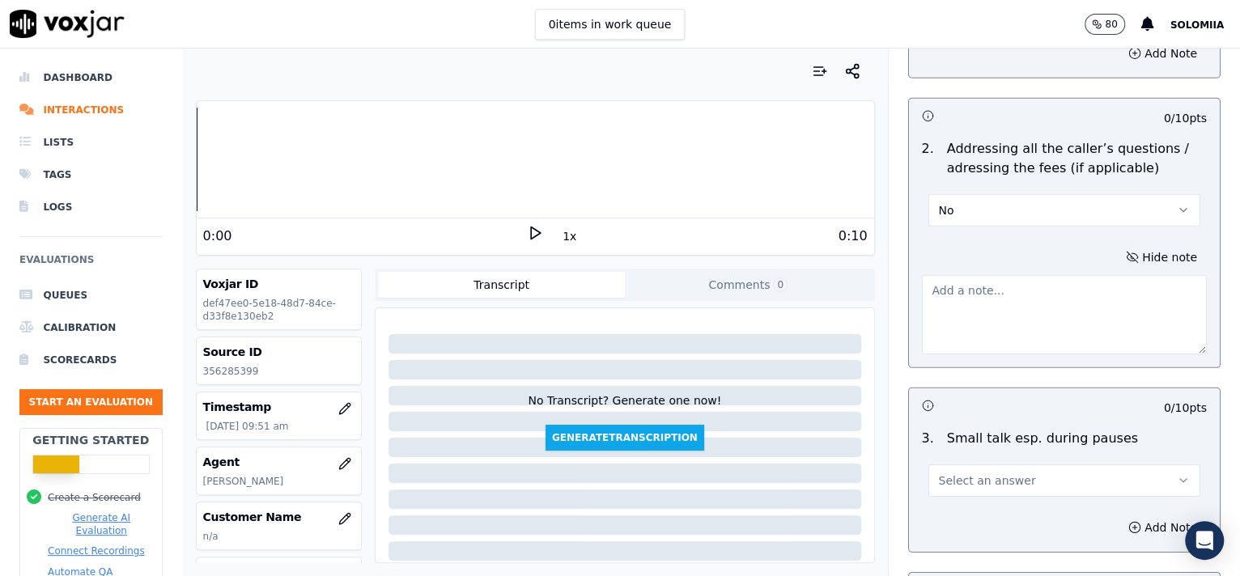
click at [1003, 304] on textarea at bounding box center [1065, 314] width 286 height 79
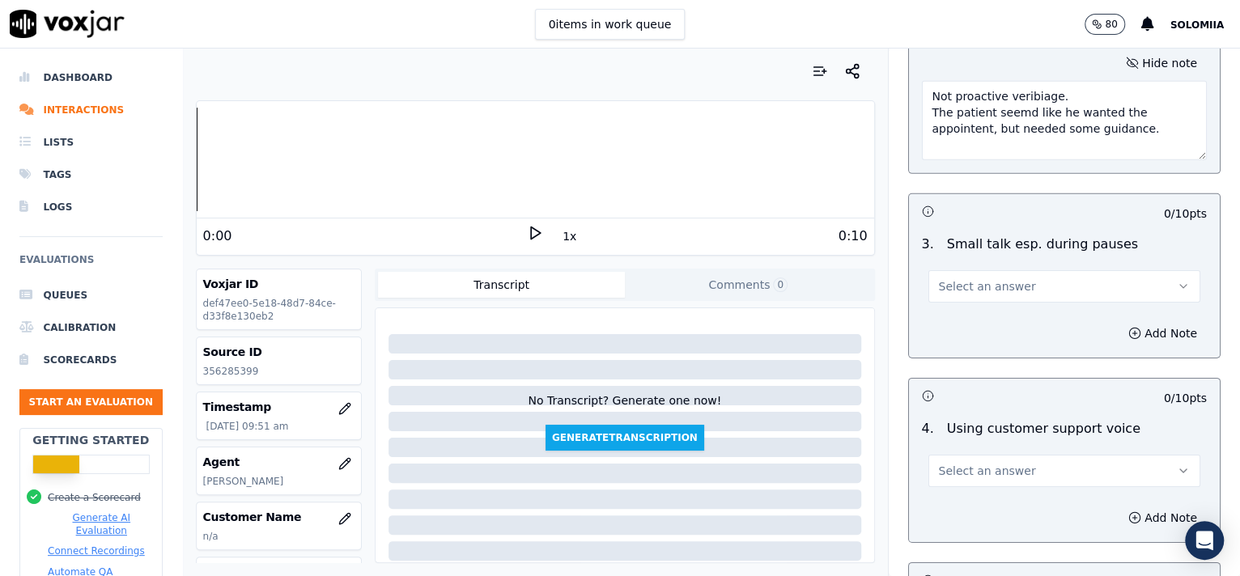
scroll to position [3111, 0]
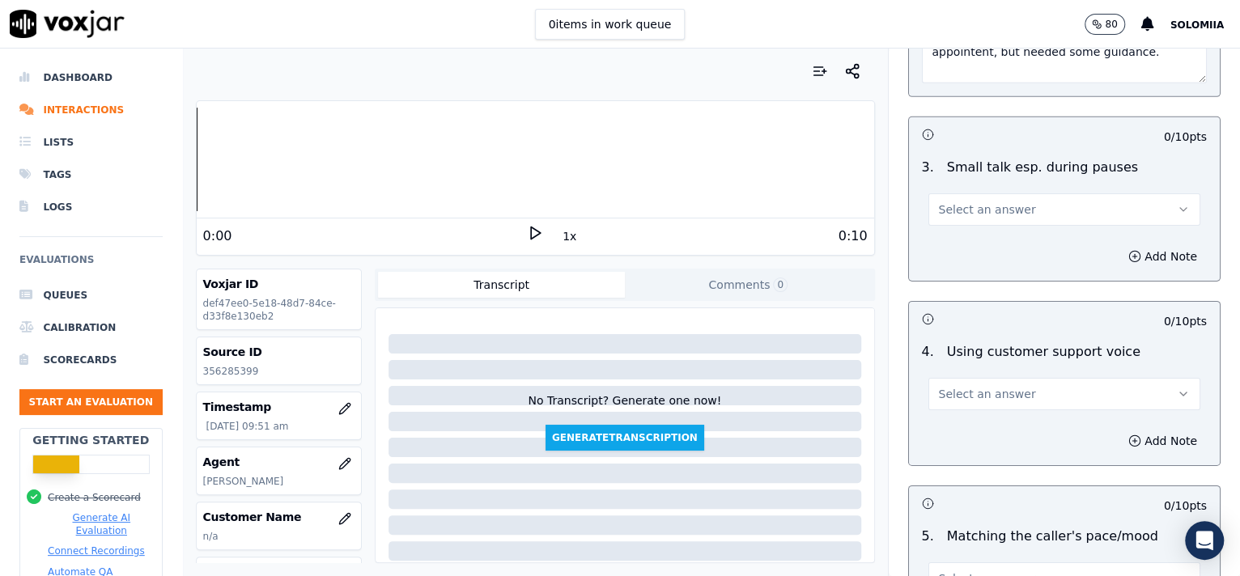
type textarea "Not proactive veribiage. The patient seemd like he wanted the appointent, but n…"
click at [954, 202] on span "Select an answer" at bounding box center [987, 210] width 97 height 16
click at [962, 239] on div "No" at bounding box center [1030, 247] width 239 height 26
click at [976, 386] on span "Select an answer" at bounding box center [987, 394] width 97 height 16
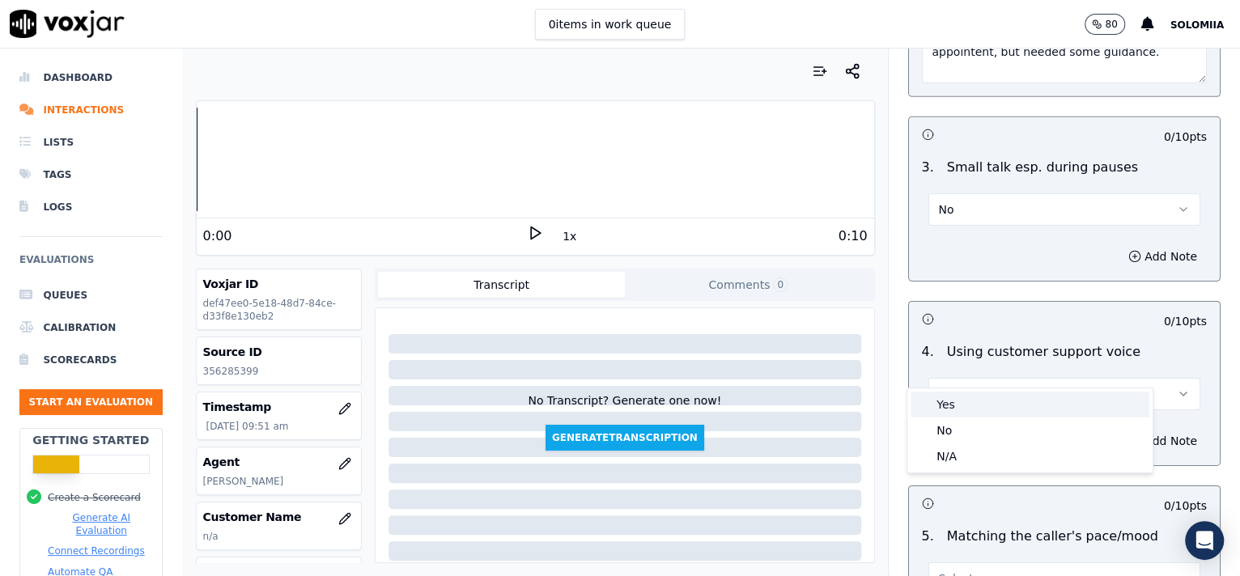
click at [987, 410] on div "Yes" at bounding box center [1030, 405] width 239 height 26
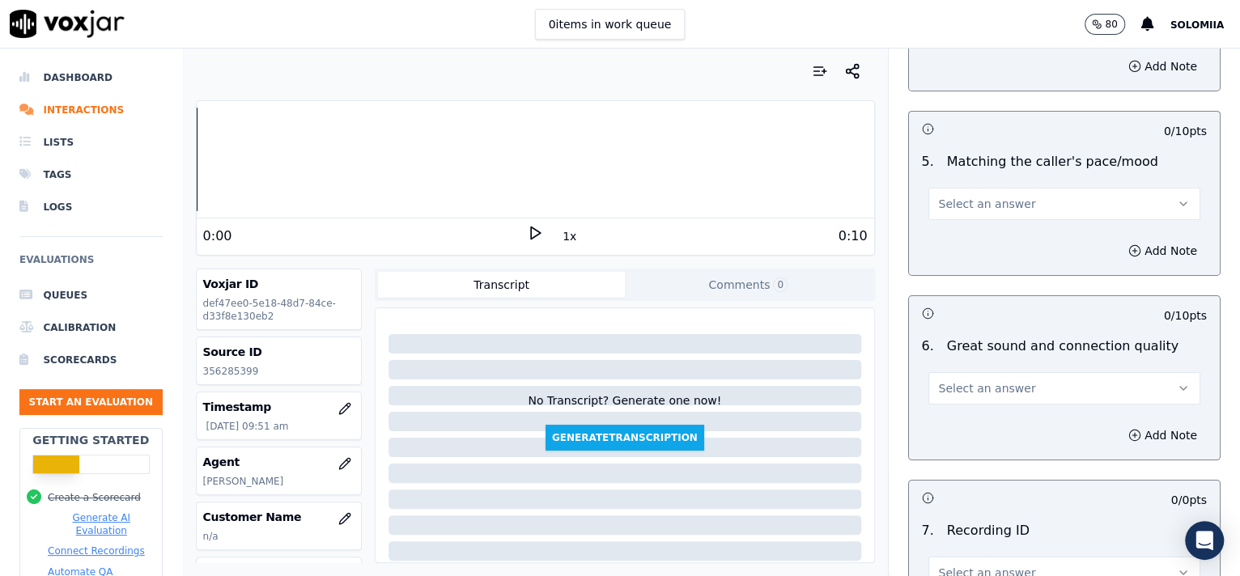
scroll to position [3506, 0]
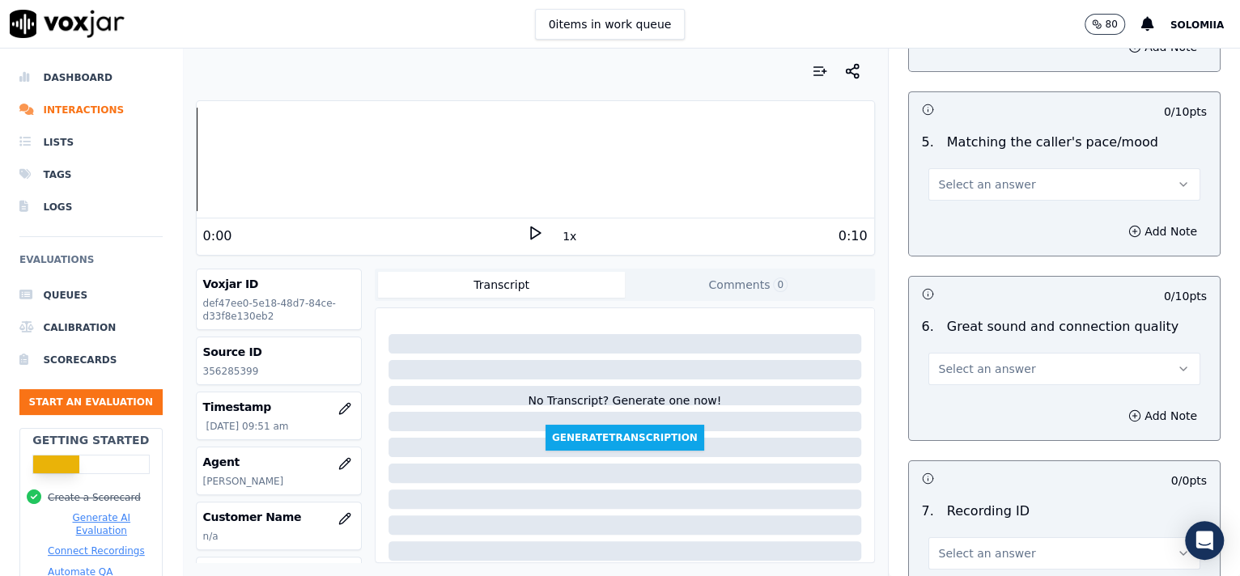
click at [928, 168] on button "Select an answer" at bounding box center [1064, 184] width 273 height 32
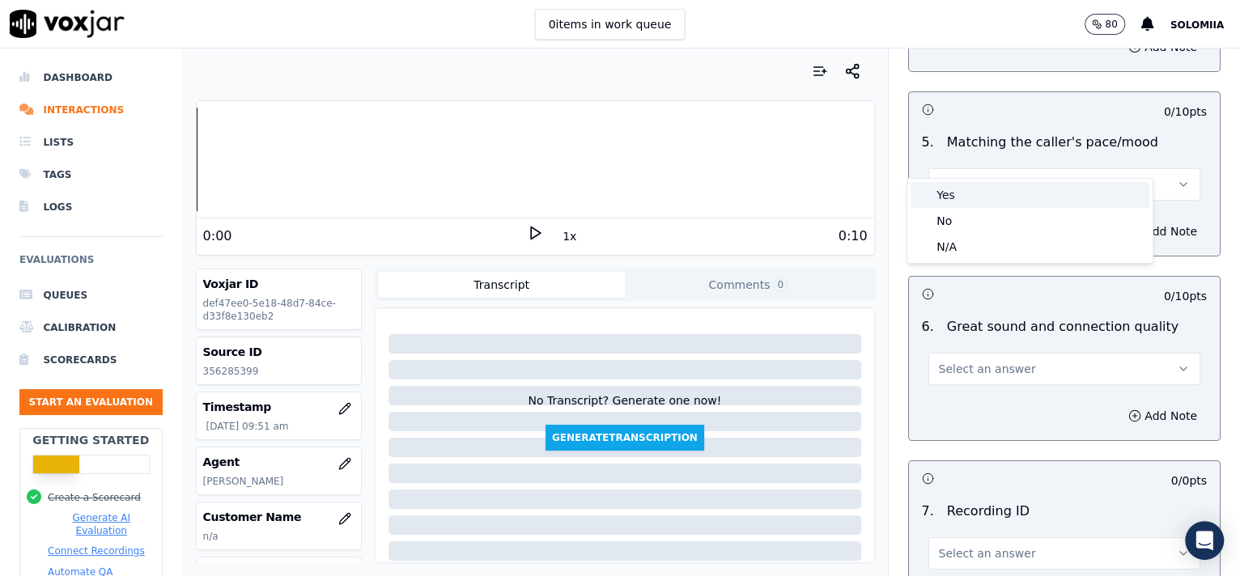
click at [960, 198] on div "Yes" at bounding box center [1030, 195] width 239 height 26
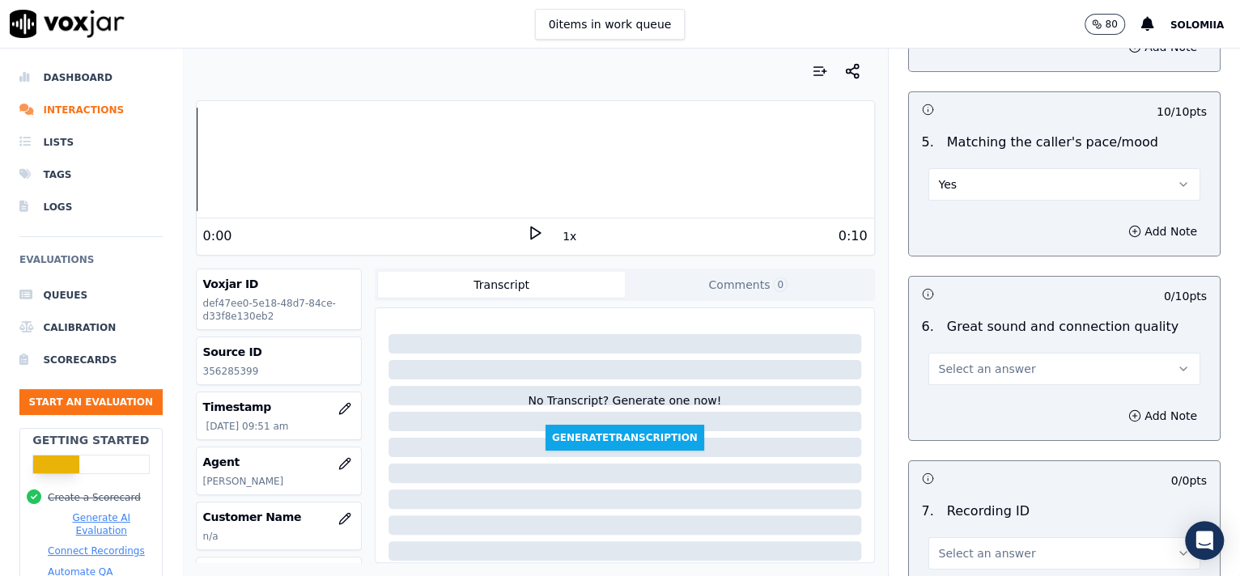
click at [967, 362] on div "6 . Great sound and connection quality Select an answer" at bounding box center [1065, 351] width 312 height 81
click at [958, 361] on span "Select an answer" at bounding box center [987, 369] width 97 height 16
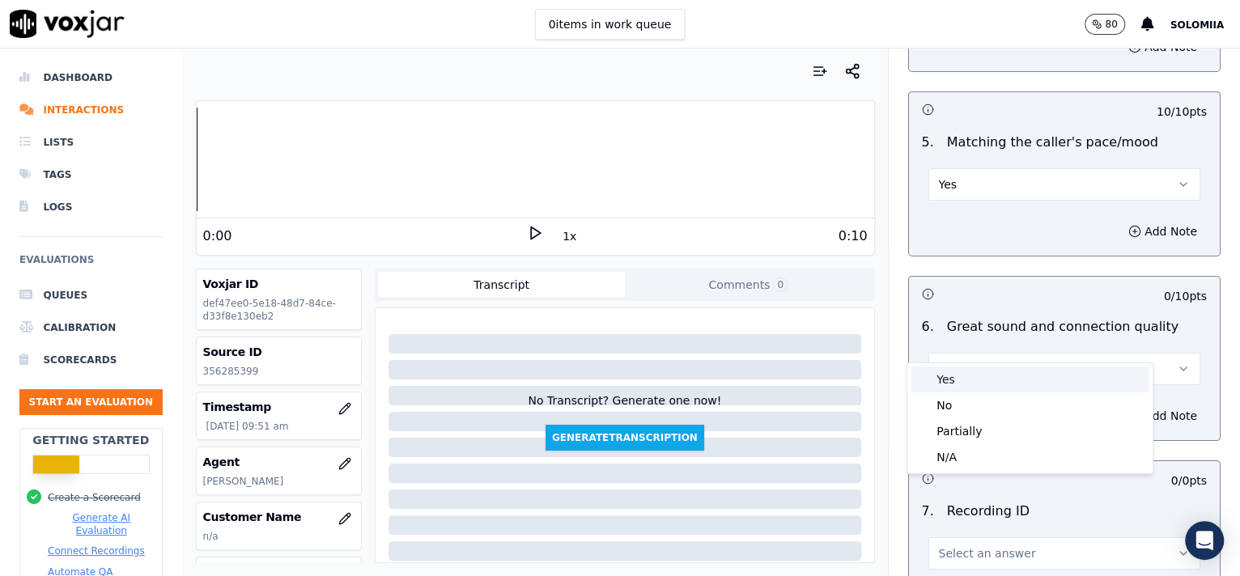
click at [983, 374] on div "Yes" at bounding box center [1030, 380] width 239 height 26
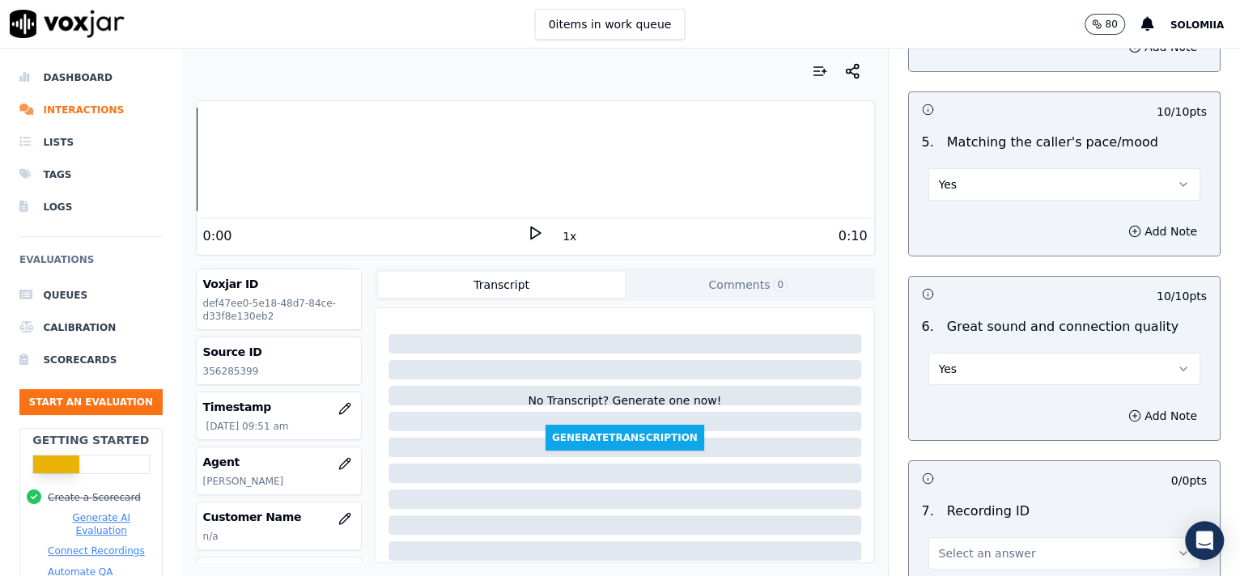
scroll to position [3672, 0]
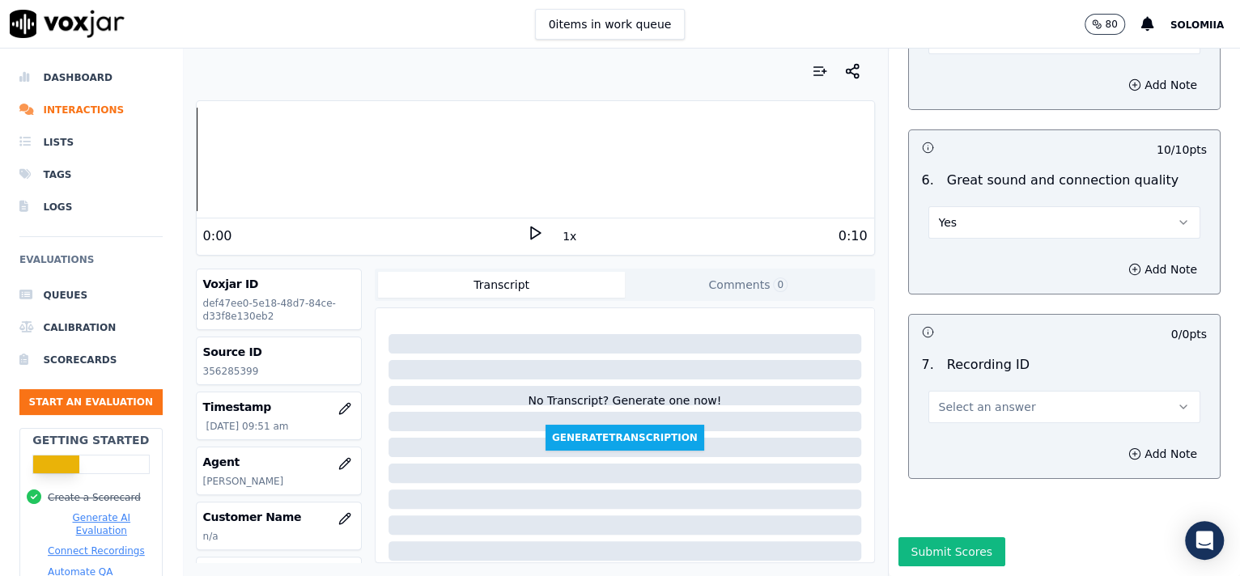
click at [1020, 391] on button "Select an answer" at bounding box center [1064, 407] width 273 height 32
click at [981, 406] on div "N/A" at bounding box center [1030, 407] width 239 height 26
click at [1128, 448] on icon "button" at bounding box center [1134, 454] width 13 height 13
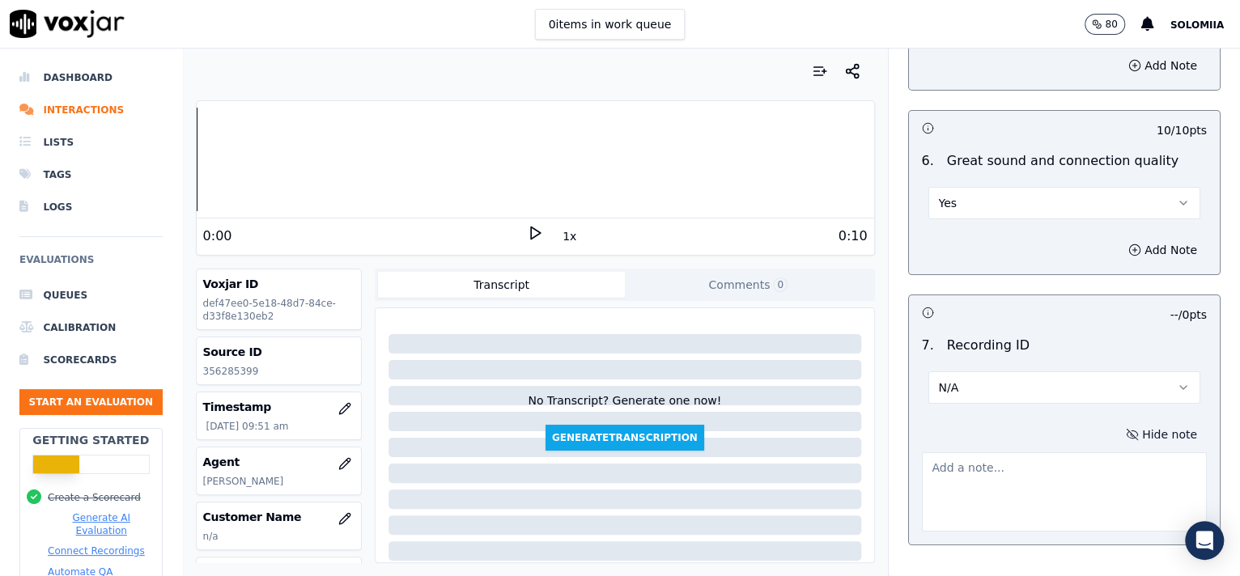
click at [1009, 452] on textarea at bounding box center [1065, 491] width 286 height 79
paste textarea "356285399"
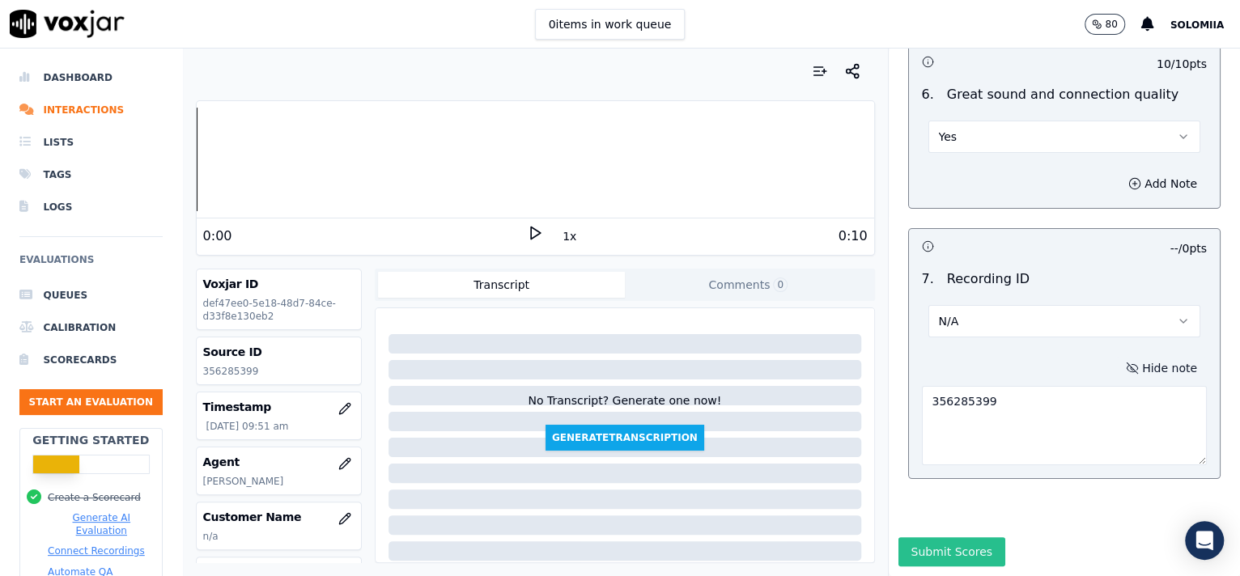
type textarea "356285399"
click at [936, 537] on button "Submit Scores" at bounding box center [952, 551] width 108 height 29
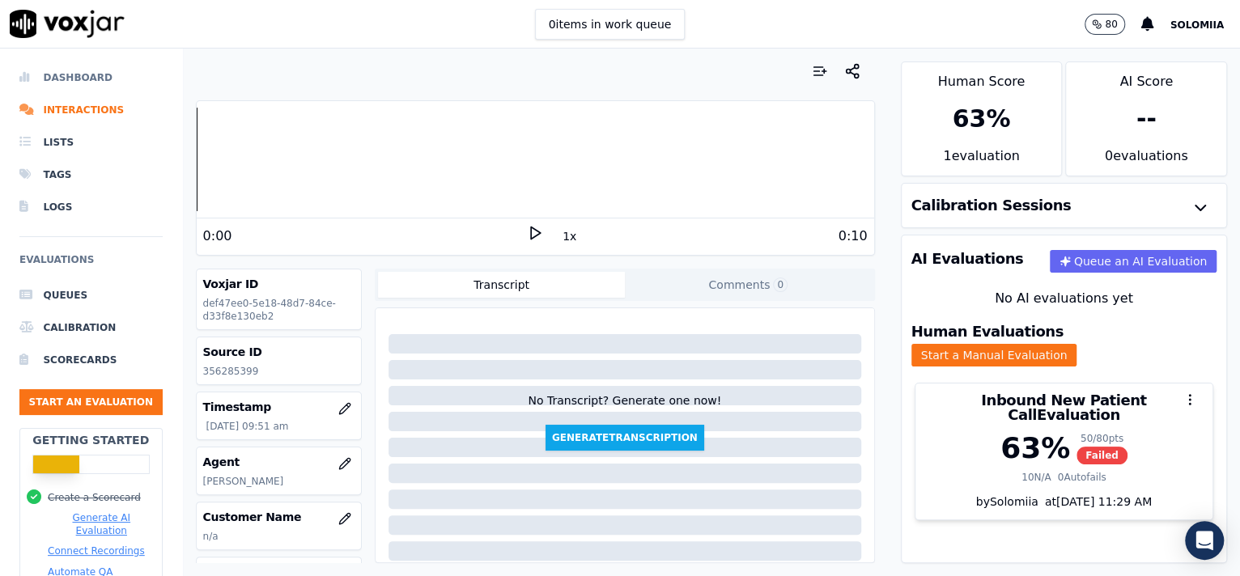
click at [93, 66] on li "Dashboard" at bounding box center [90, 78] width 143 height 32
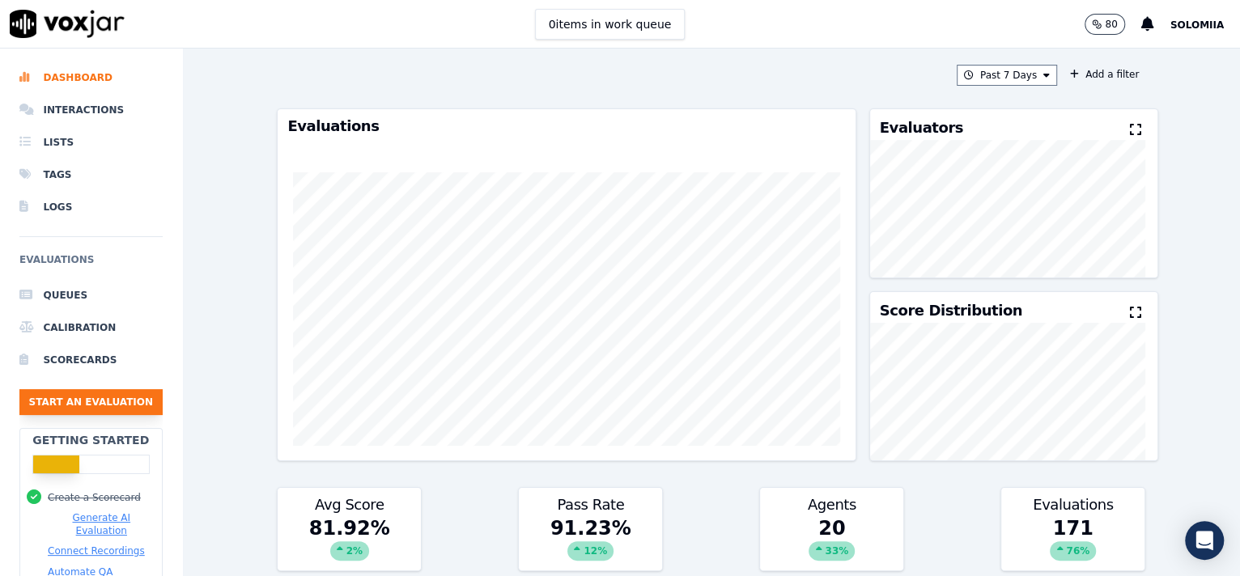
click at [83, 392] on button "Start an Evaluation" at bounding box center [90, 402] width 143 height 26
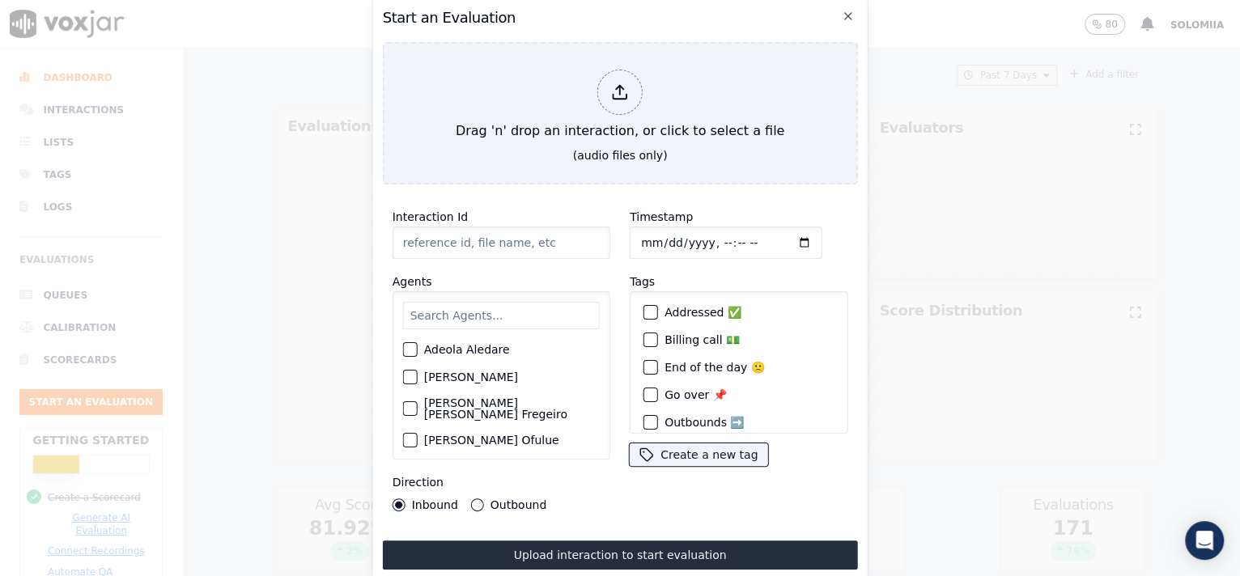
click at [437, 238] on input "Interaction Id" at bounding box center [502, 243] width 218 height 32
paste input "356287951"
type input "356287951"
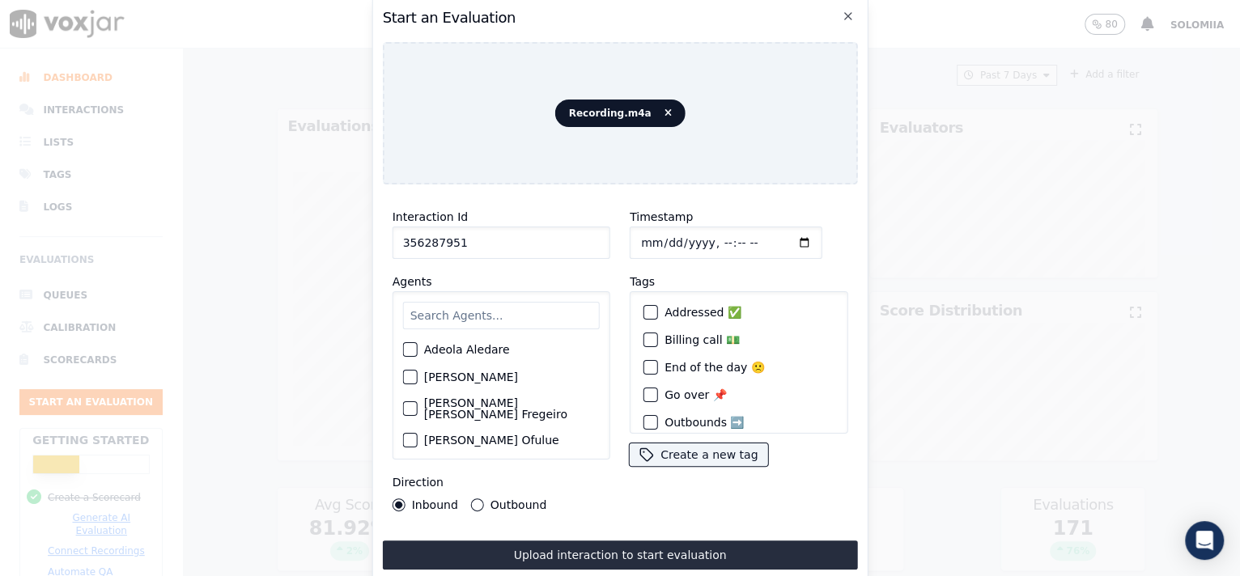
click at [659, 237] on input "Timestamp" at bounding box center [726, 243] width 193 height 32
click at [714, 235] on input "Timestamp" at bounding box center [726, 243] width 193 height 32
drag, startPoint x: 701, startPoint y: 237, endPoint x: 141, endPoint y: 157, distance: 565.8
click at [141, 575] on div "Start an Evaluation Recording.m4a Interaction Id 356287951 Agents [PERSON_NAME]…" at bounding box center [620, 576] width 1240 height 0
type input "[DATE]T10:05"
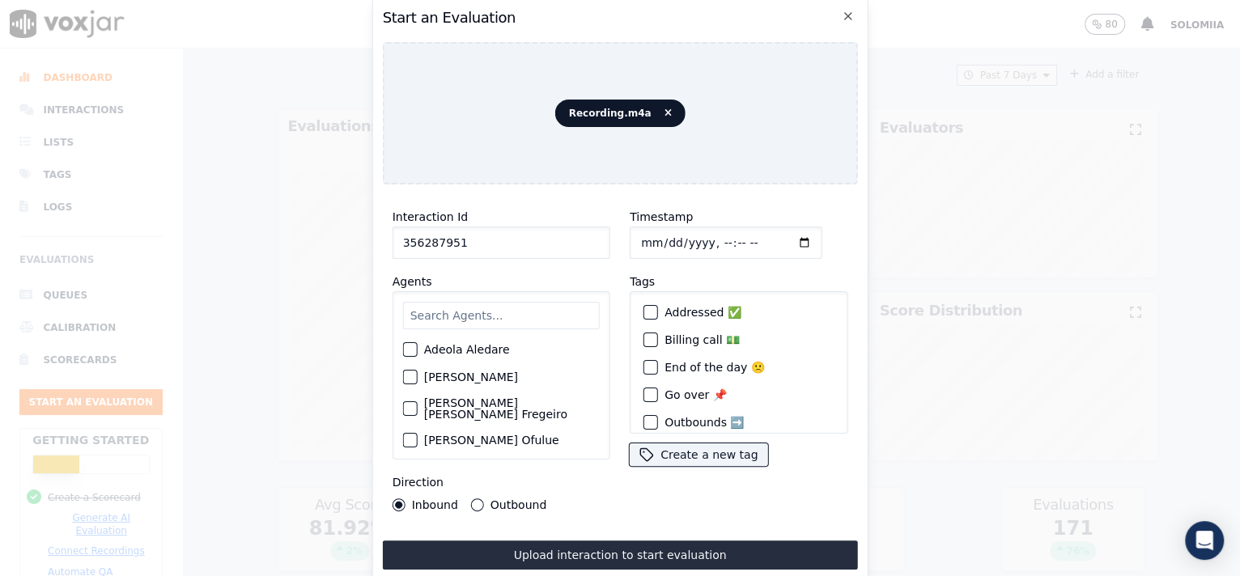
click at [429, 310] on input "text" at bounding box center [501, 316] width 197 height 28
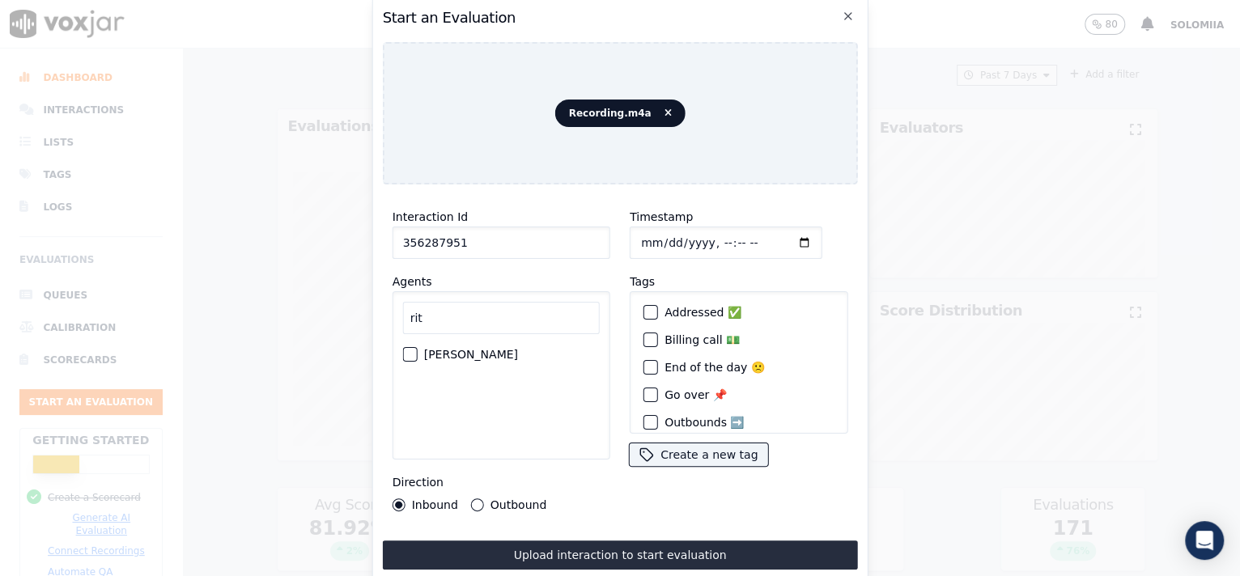
type input "rit"
click at [441, 349] on label "[PERSON_NAME]" at bounding box center [471, 354] width 94 height 11
click at [418, 347] on button "[PERSON_NAME]" at bounding box center [410, 354] width 15 height 15
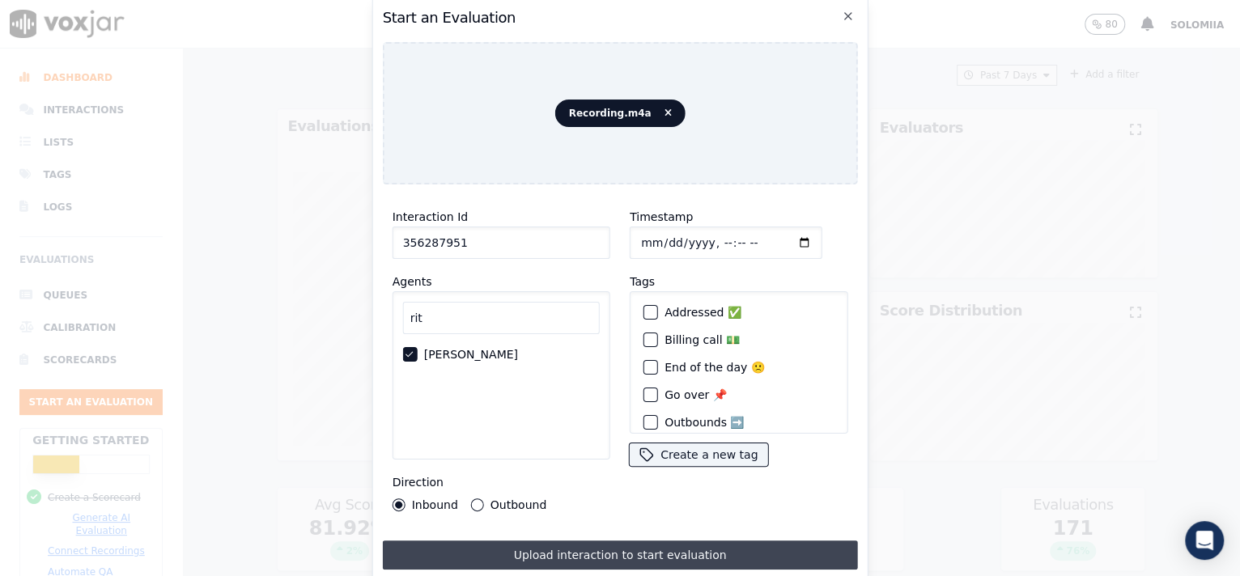
click at [591, 554] on button "Upload interaction to start evaluation" at bounding box center [620, 555] width 475 height 29
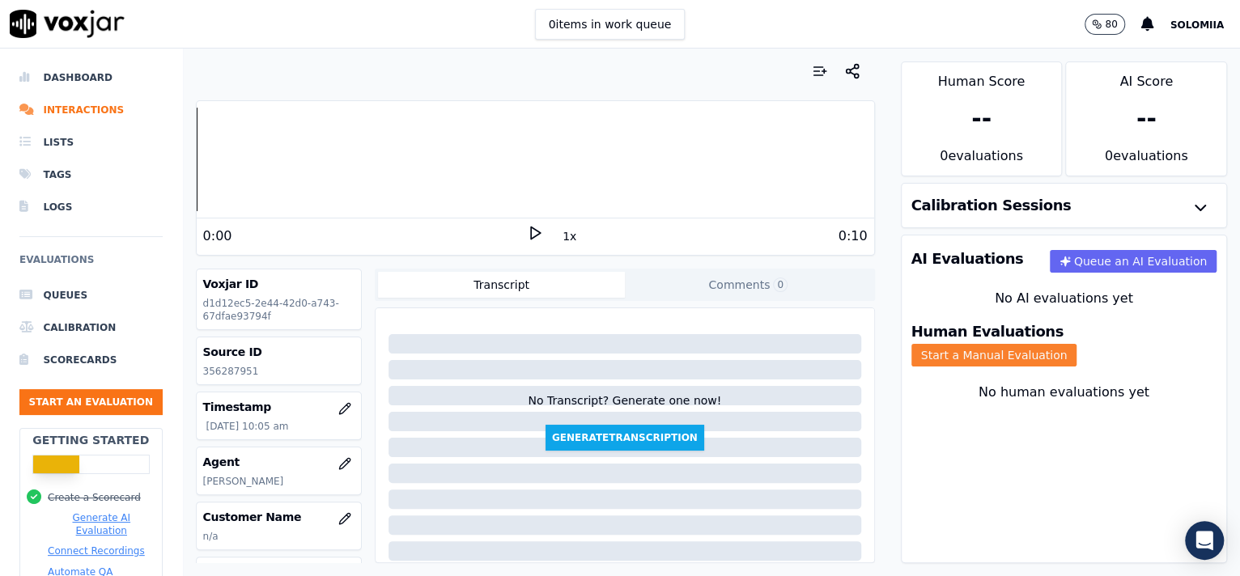
click at [1069, 344] on button "Start a Manual Evaluation" at bounding box center [994, 355] width 166 height 23
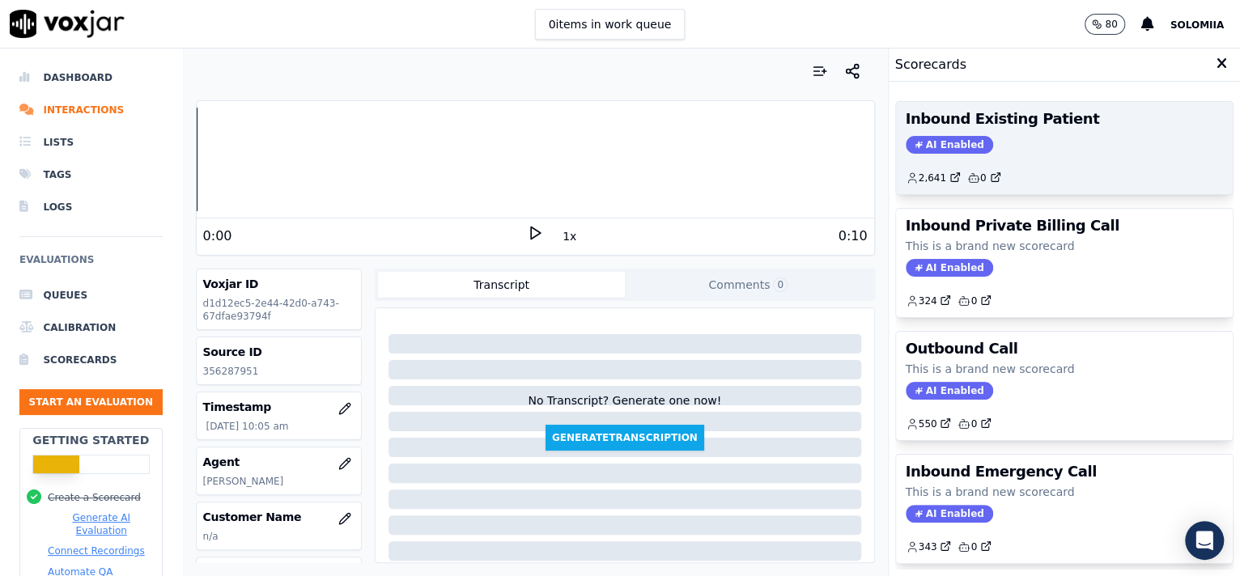
click at [1030, 147] on div "AI Enabled" at bounding box center [1065, 145] width 318 height 18
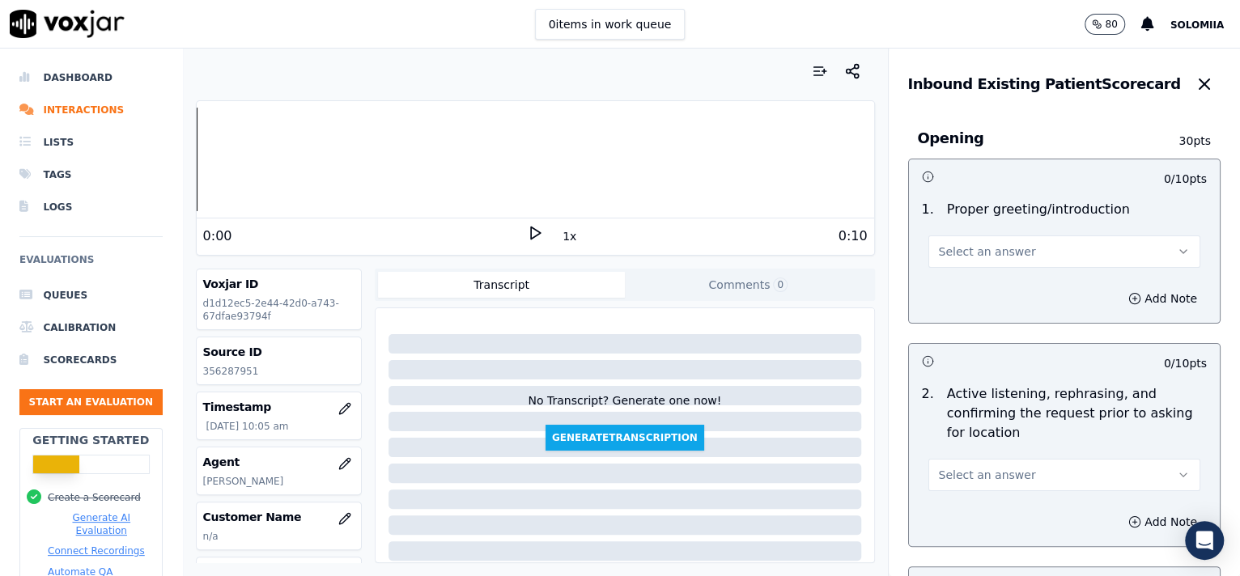
click at [993, 244] on span "Select an answer" at bounding box center [987, 252] width 97 height 16
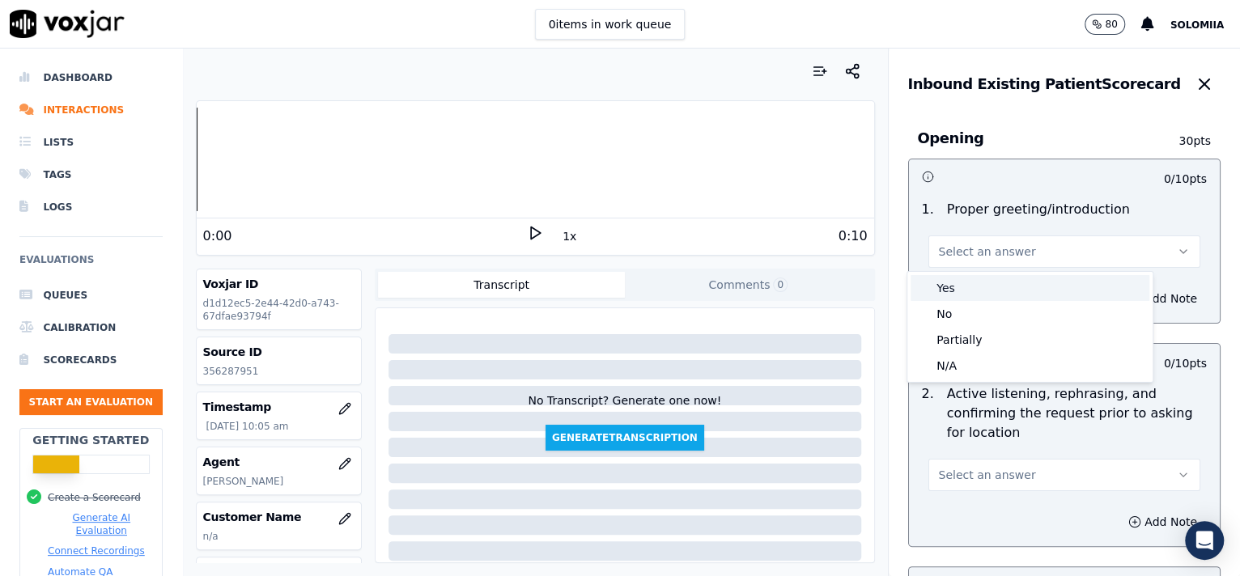
click at [991, 295] on div "Yes" at bounding box center [1030, 288] width 239 height 26
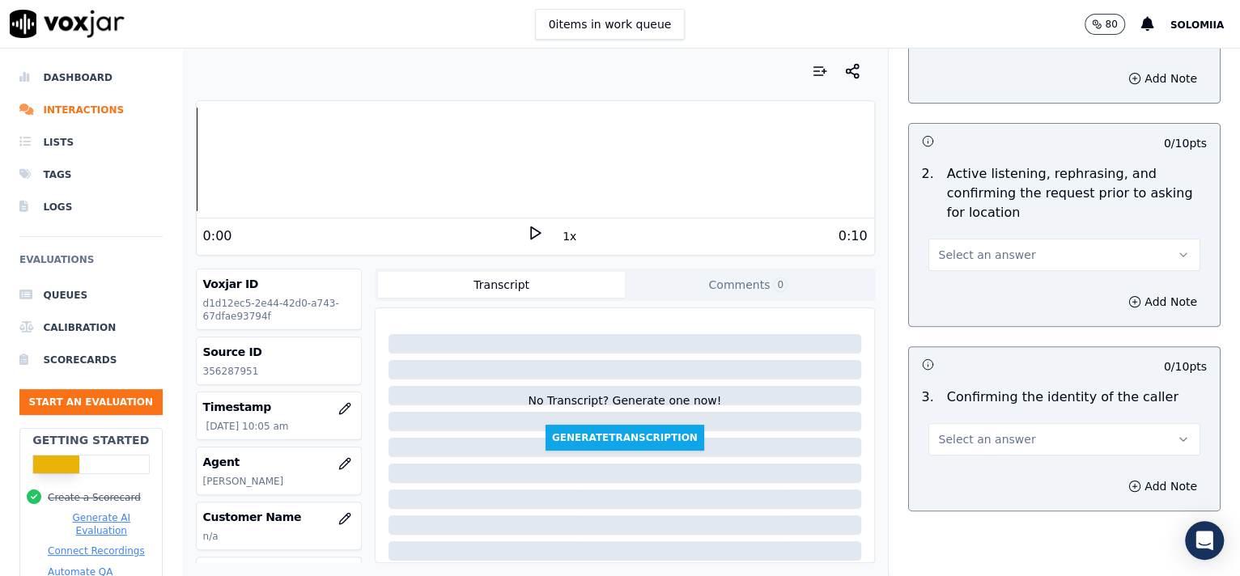
scroll to position [248, 0]
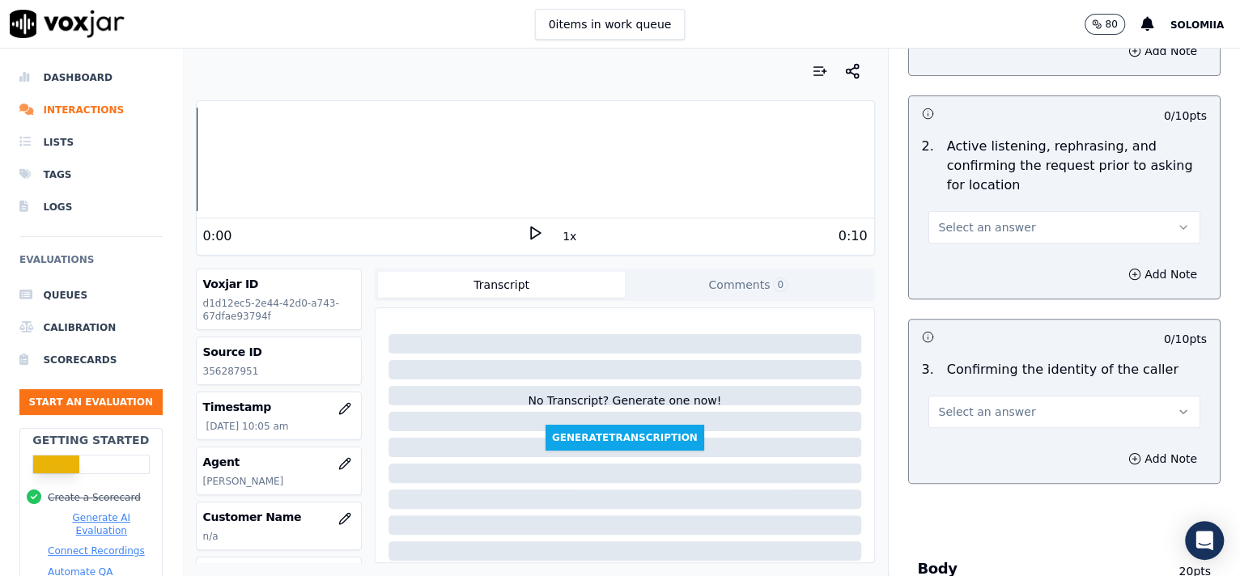
click at [966, 227] on span "Select an answer" at bounding box center [987, 227] width 97 height 16
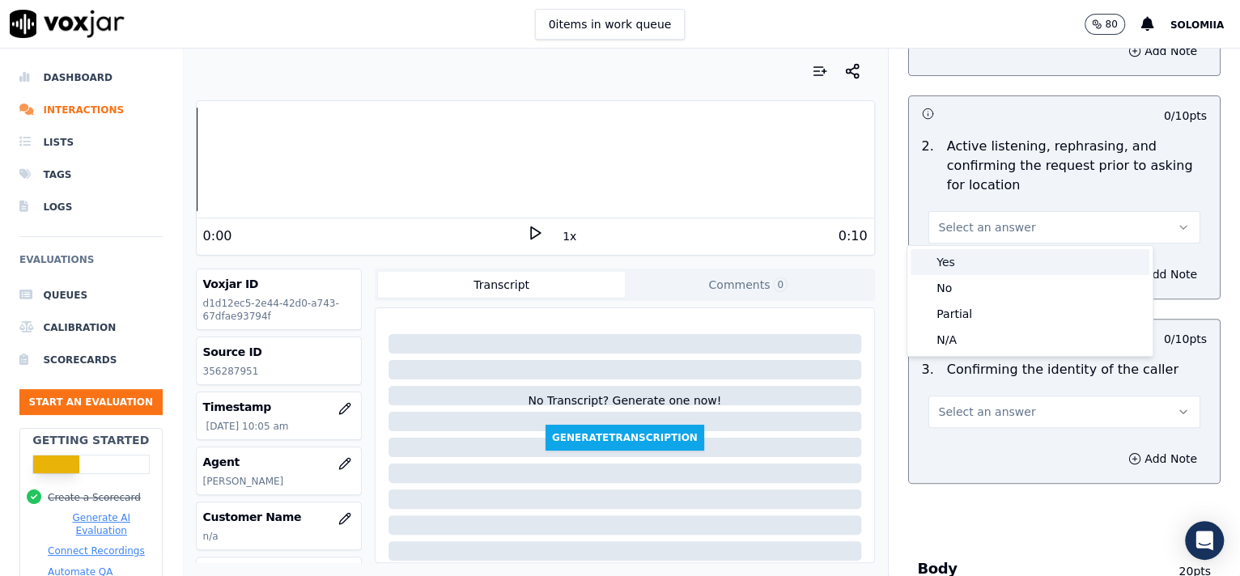
click at [973, 266] on div "Yes" at bounding box center [1030, 262] width 239 height 26
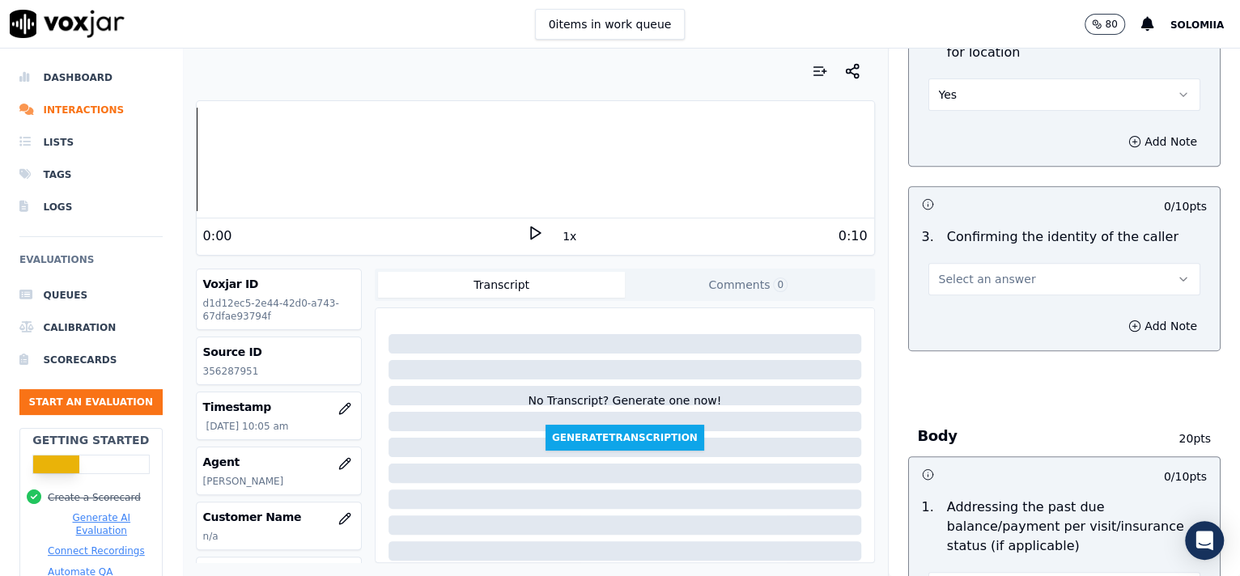
scroll to position [422, 0]
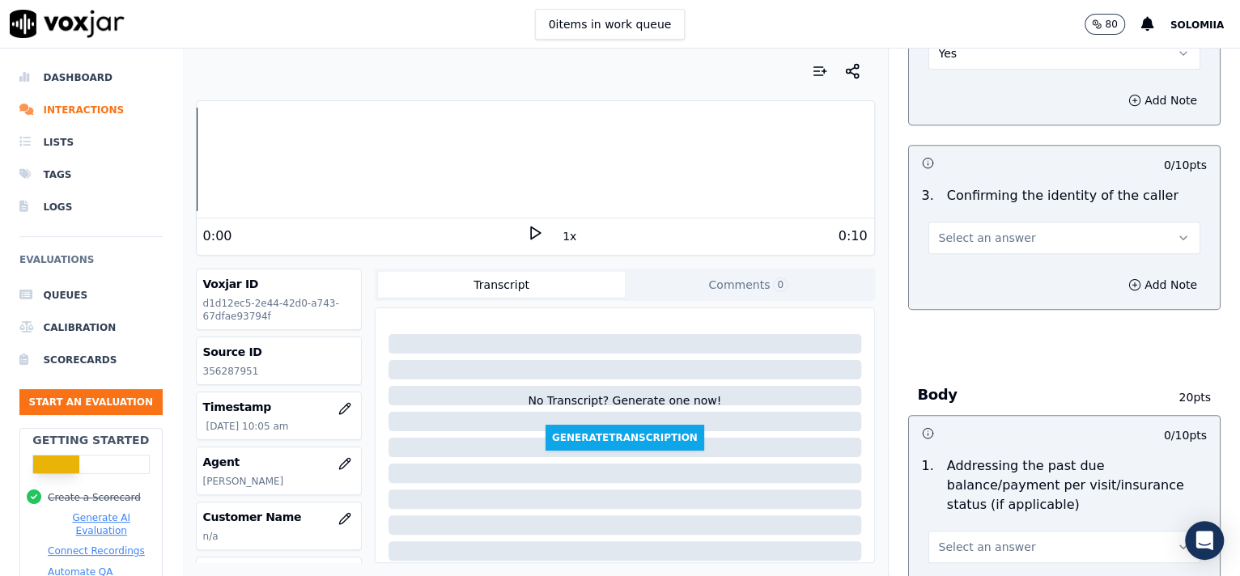
click at [997, 241] on span "Select an answer" at bounding box center [987, 238] width 97 height 16
click at [956, 276] on div "Yes" at bounding box center [1030, 273] width 239 height 26
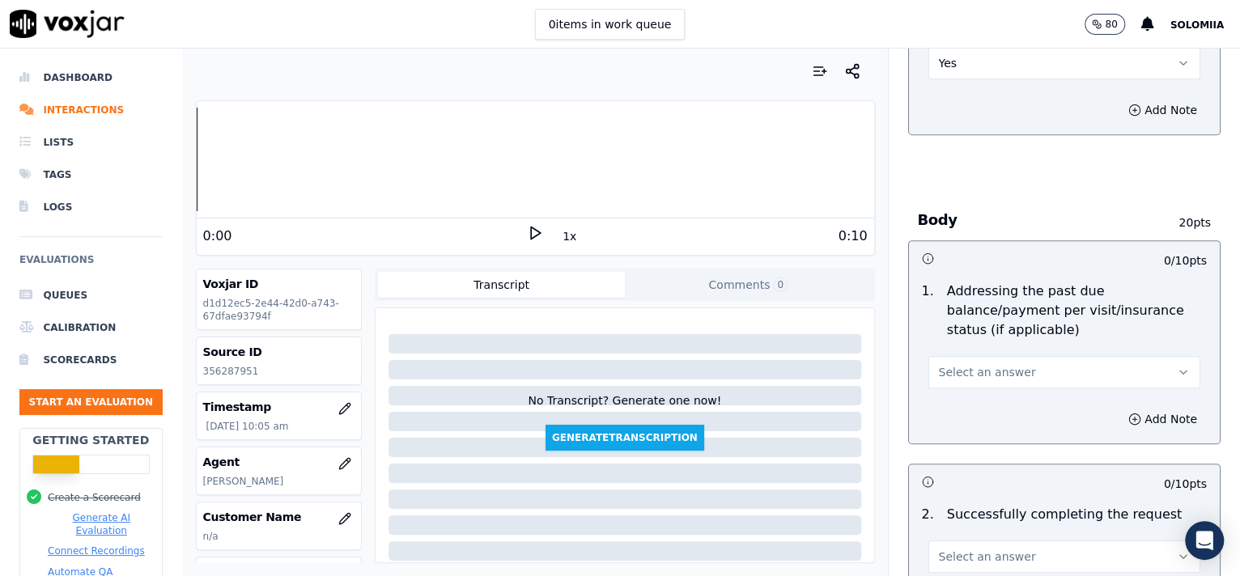
scroll to position [652, 0]
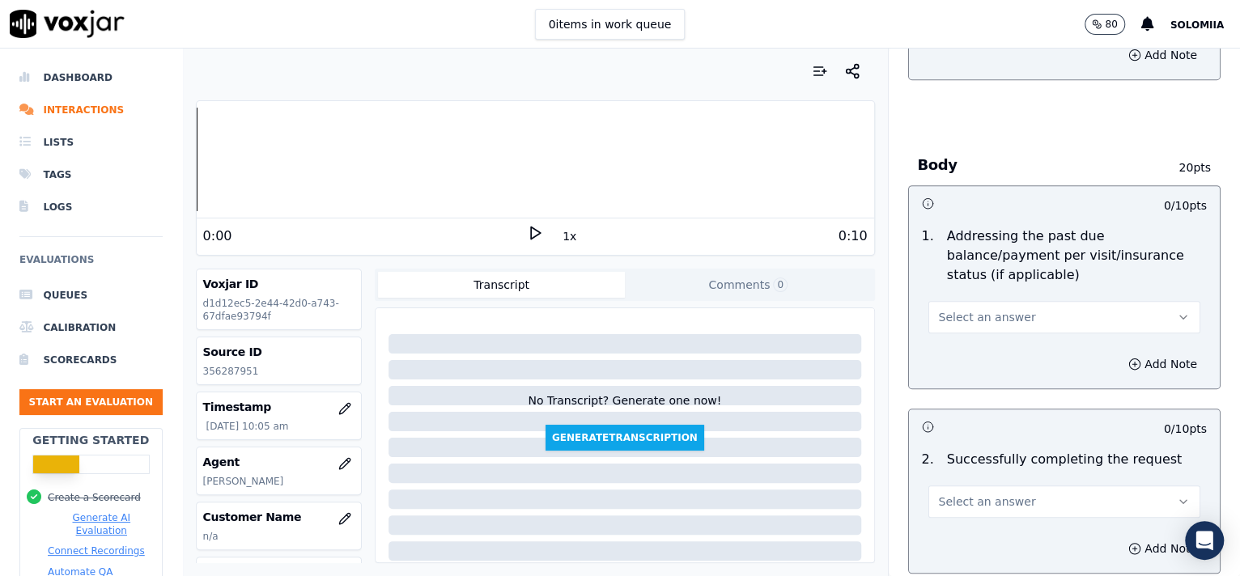
click at [945, 305] on button "Select an answer" at bounding box center [1064, 317] width 273 height 32
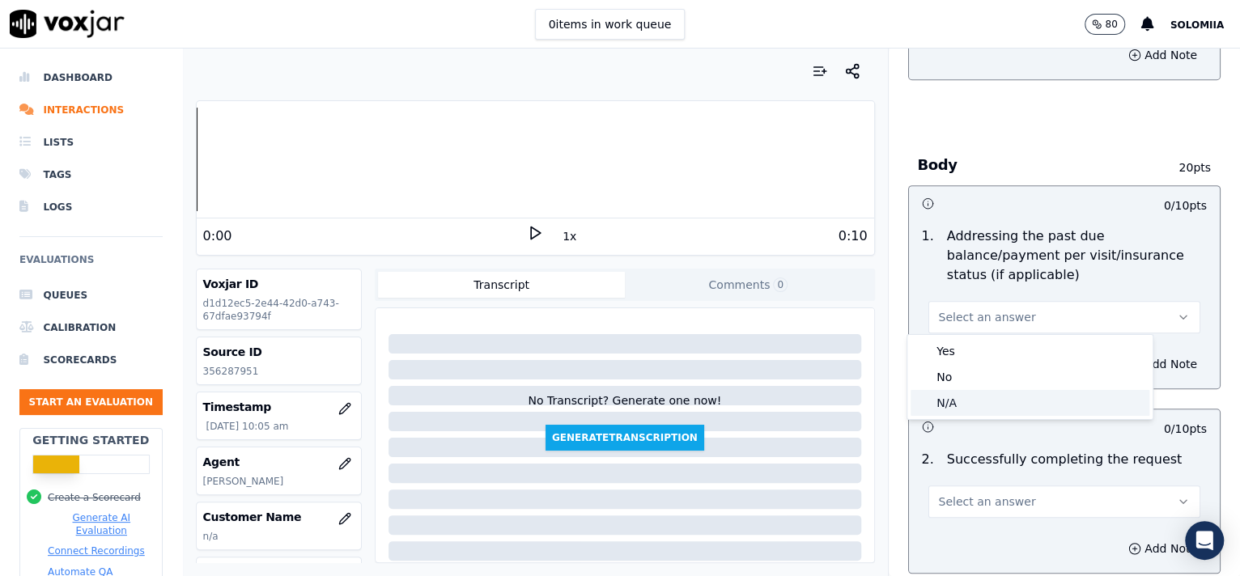
click at [958, 401] on div "N/A" at bounding box center [1030, 403] width 239 height 26
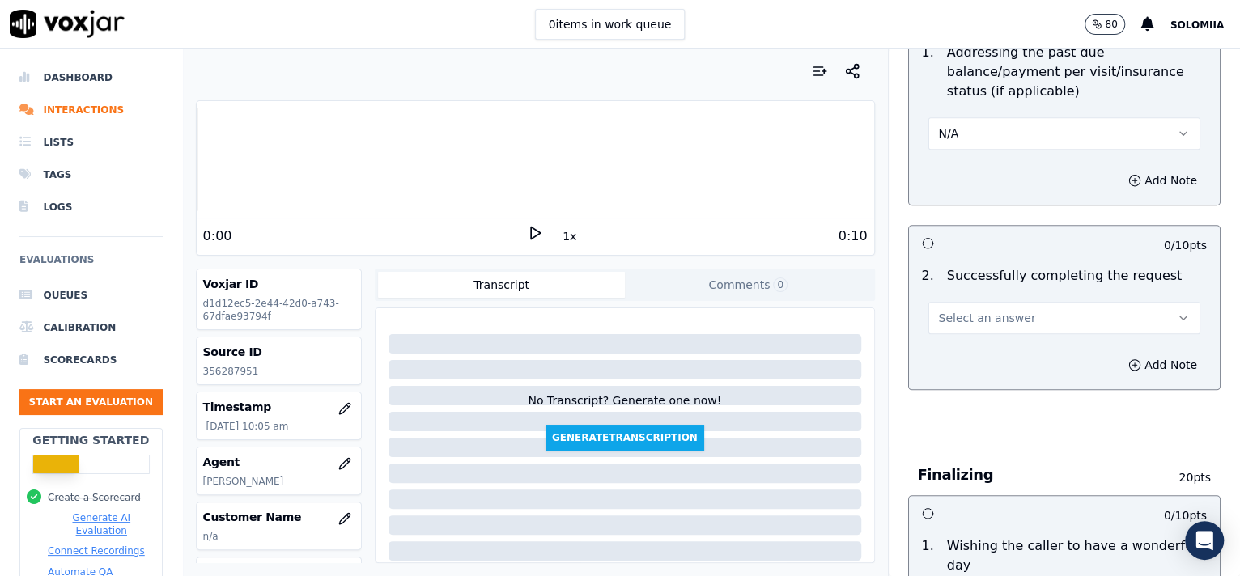
scroll to position [844, 0]
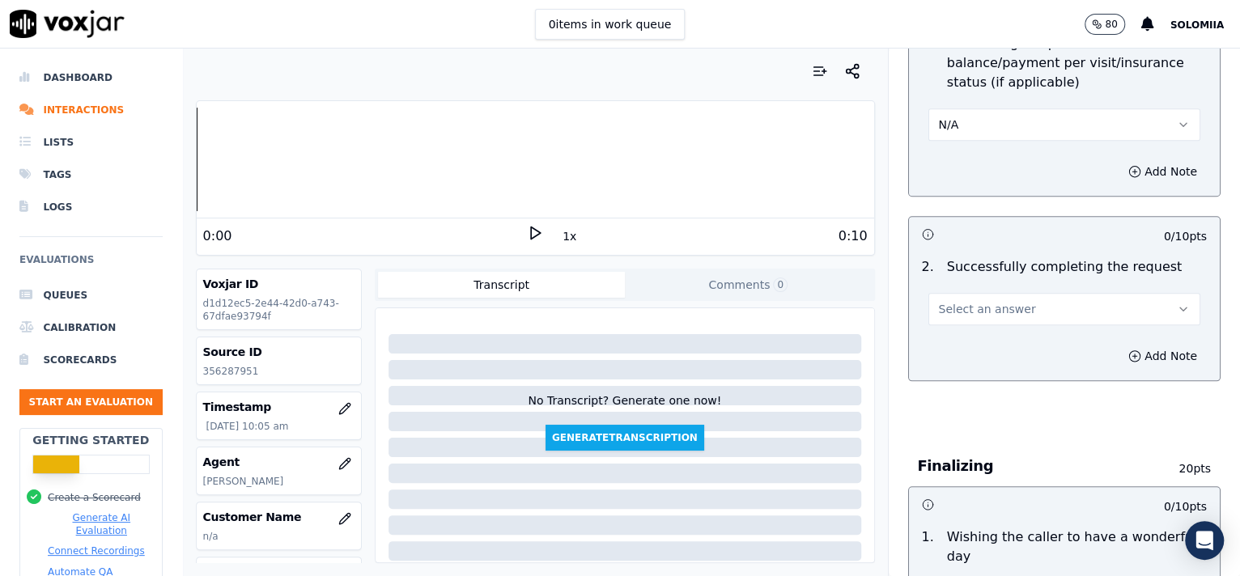
click at [949, 298] on button "Select an answer" at bounding box center [1064, 309] width 273 height 32
click at [973, 337] on div "Yes" at bounding box center [1030, 344] width 239 height 26
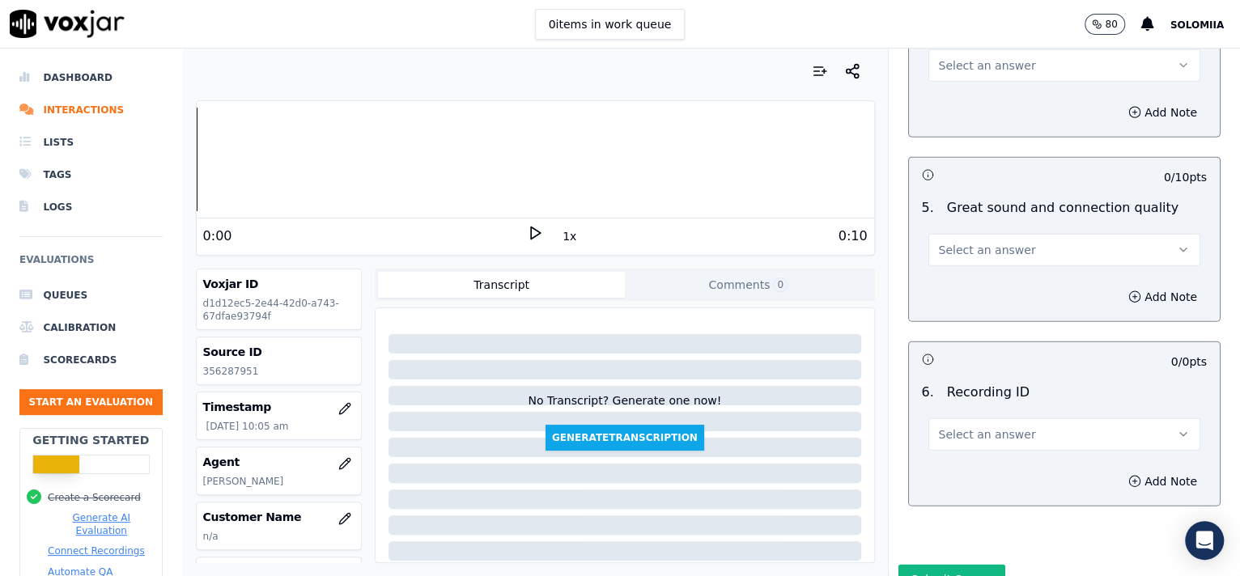
scroll to position [2474, 0]
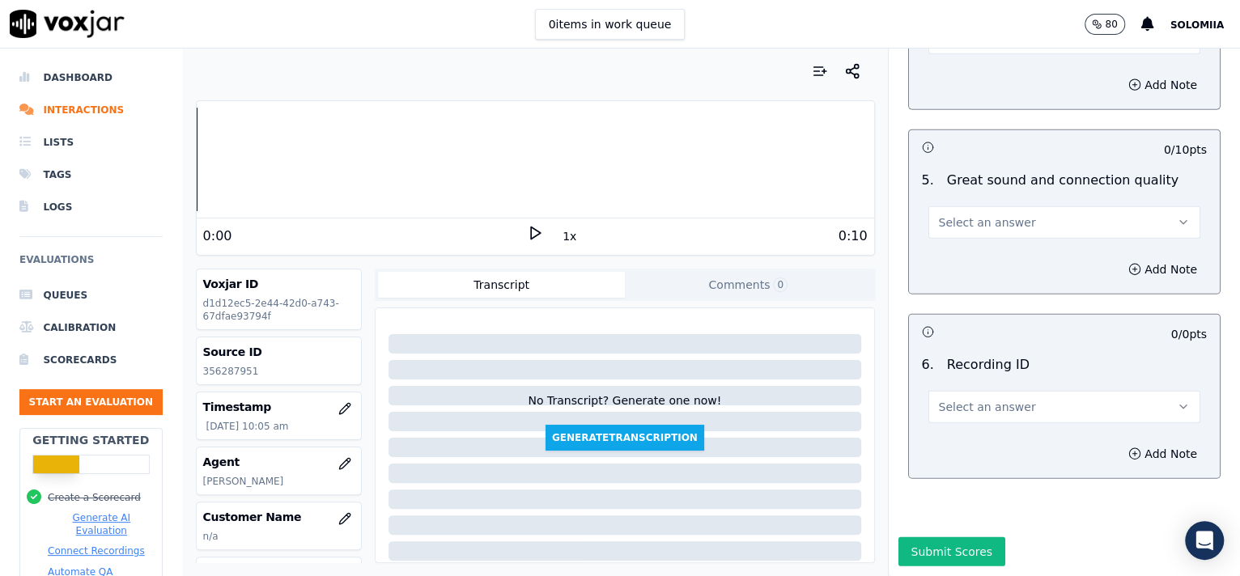
click at [989, 399] on span "Select an answer" at bounding box center [987, 407] width 97 height 16
click at [991, 398] on div "N/A" at bounding box center [1030, 407] width 239 height 26
click at [1128, 448] on icon "button" at bounding box center [1134, 454] width 13 height 13
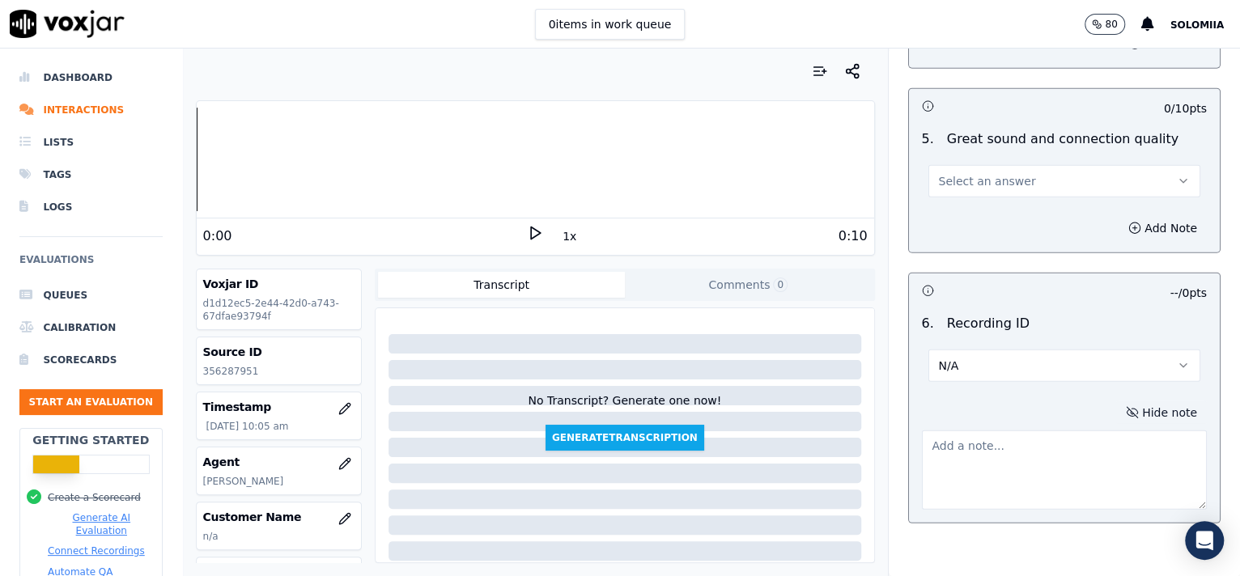
click at [975, 463] on textarea at bounding box center [1065, 470] width 286 height 79
paste textarea "356287951"
type textarea "356287951"
click at [941, 166] on button "Select an answer" at bounding box center [1064, 181] width 273 height 32
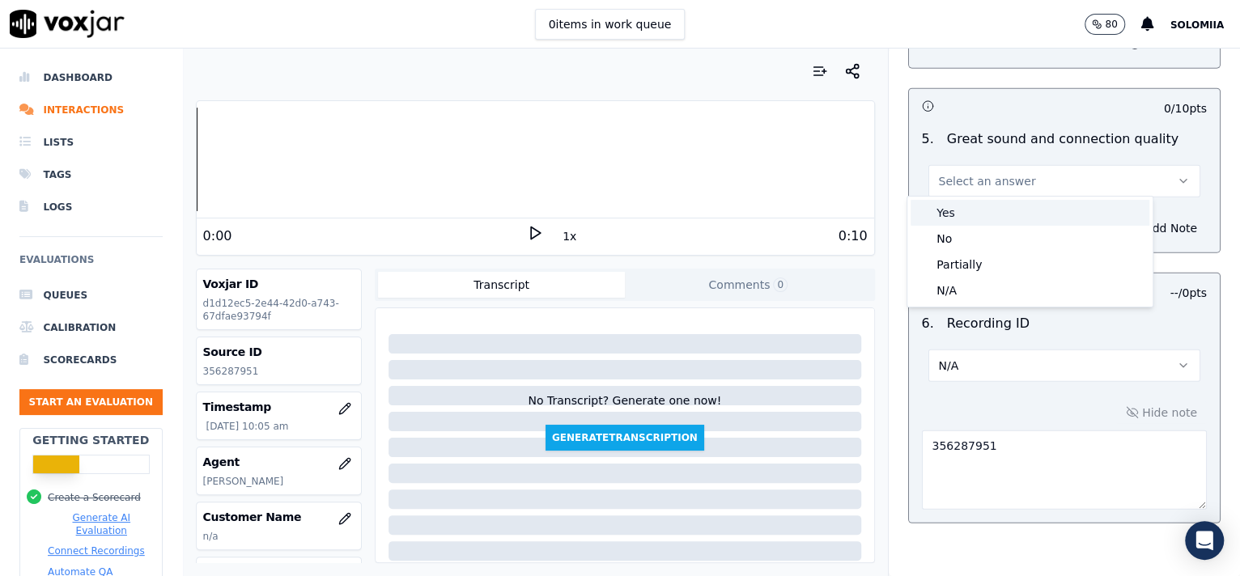
click at [995, 200] on div "Yes" at bounding box center [1030, 213] width 239 height 26
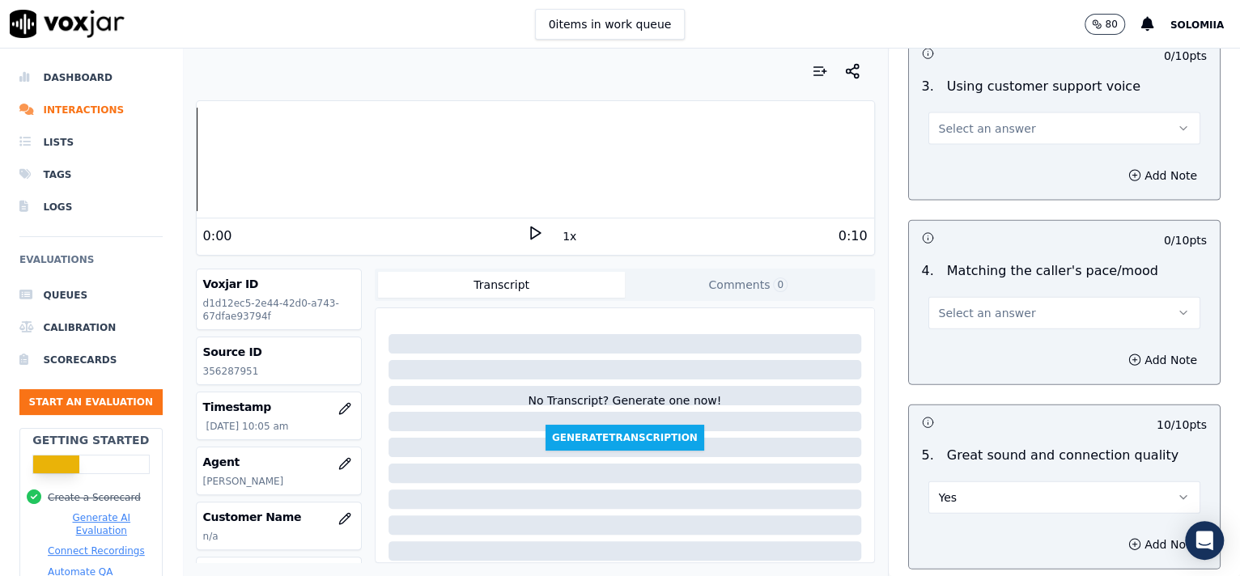
scroll to position [2073, 0]
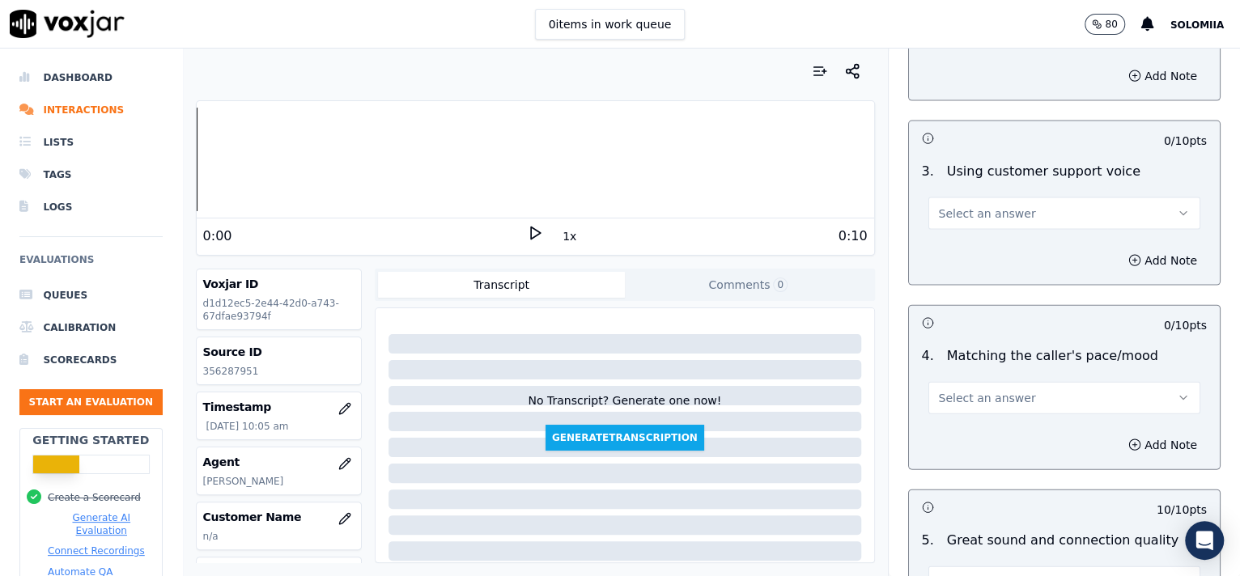
click at [945, 397] on span "Select an answer" at bounding box center [987, 398] width 97 height 16
click at [978, 427] on div "Yes" at bounding box center [1030, 431] width 239 height 26
click at [981, 206] on span "Select an answer" at bounding box center [987, 214] width 97 height 16
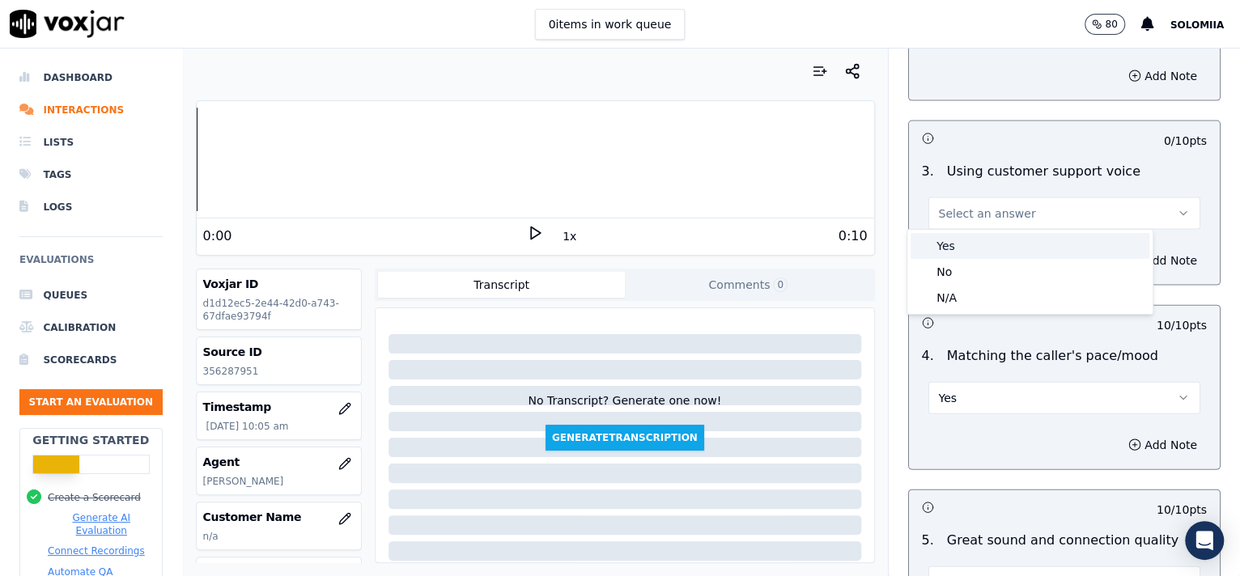
click at [1016, 243] on div "Yes" at bounding box center [1030, 246] width 239 height 26
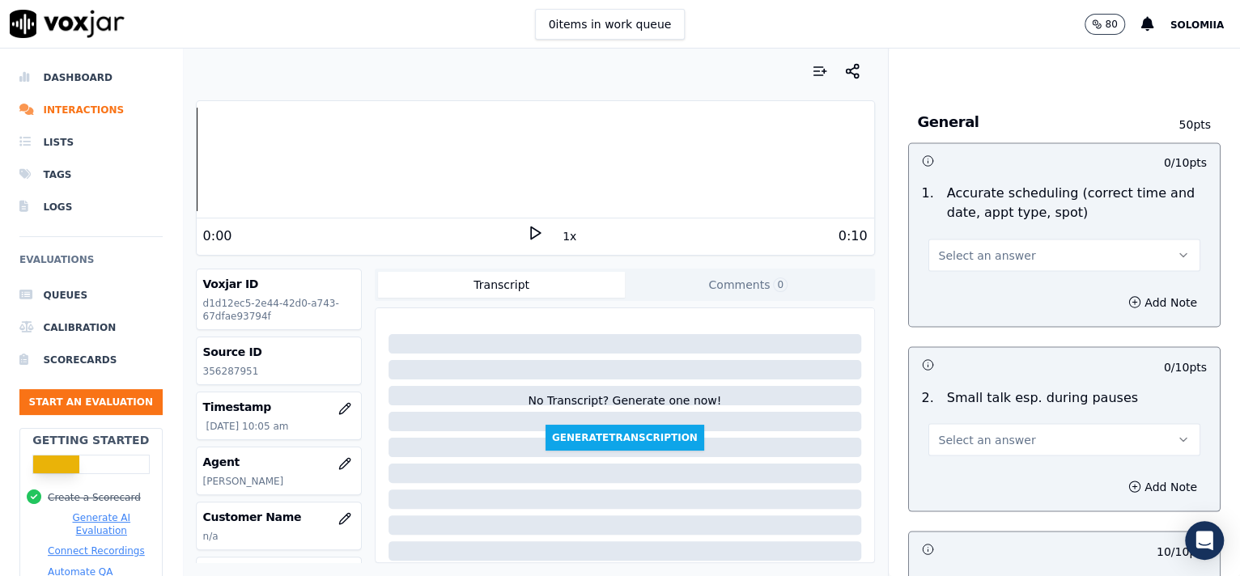
scroll to position [1658, 0]
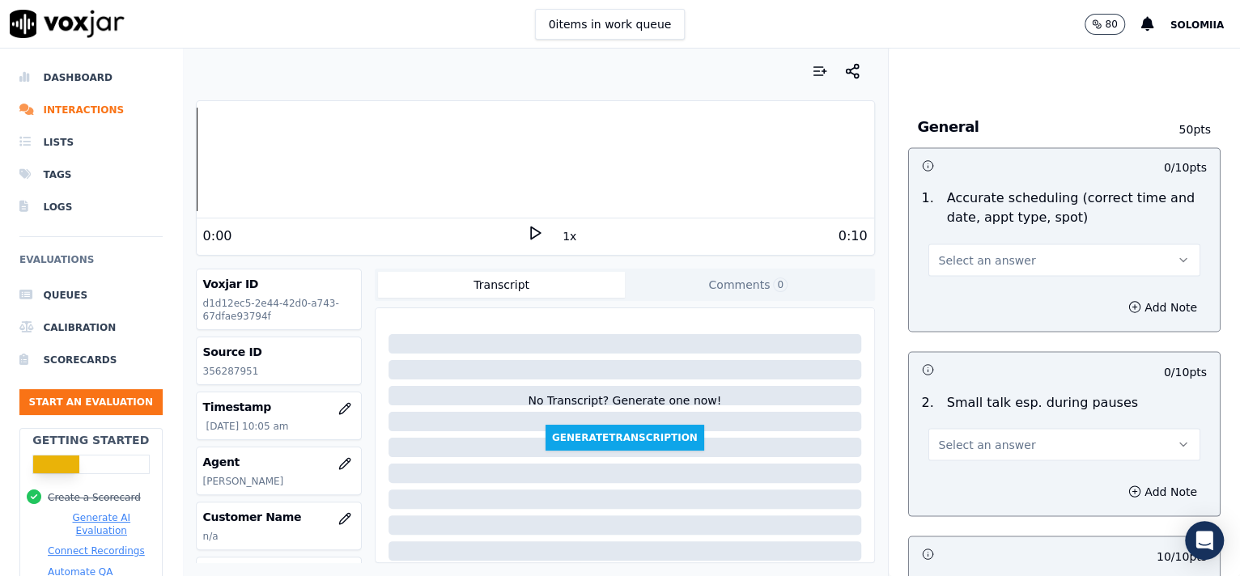
click at [958, 445] on span "Select an answer" at bounding box center [987, 444] width 97 height 16
click at [967, 502] on div "No" at bounding box center [1030, 504] width 239 height 26
click at [1002, 271] on button "Select an answer" at bounding box center [1064, 260] width 273 height 32
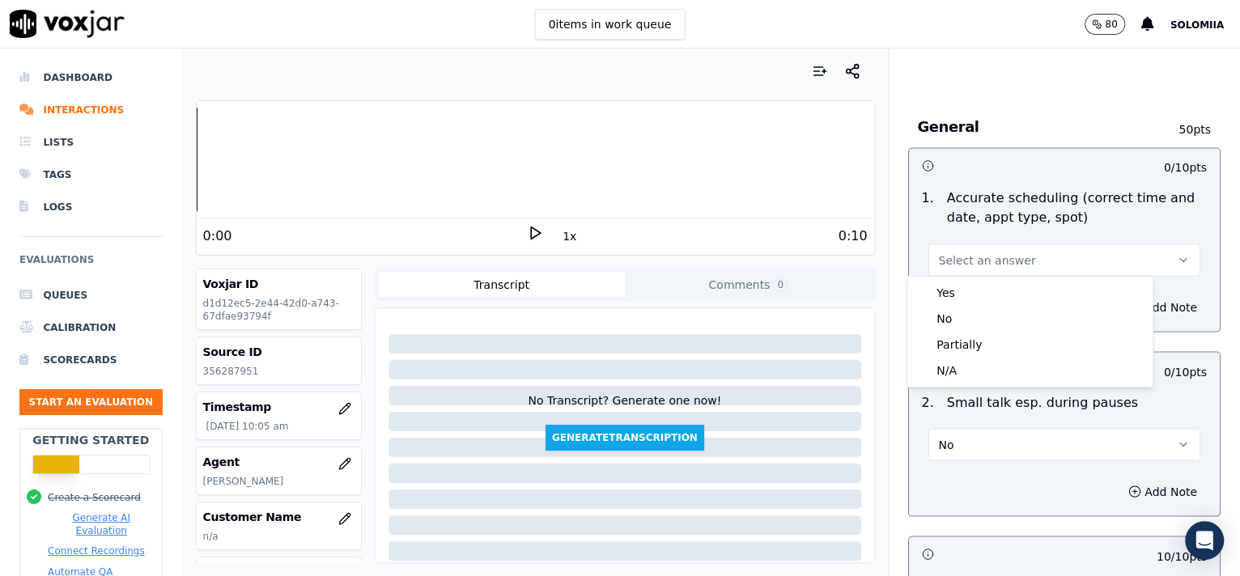
click at [1002, 271] on body "0 items in work queue 80 Solomiia Dashboard Interactions Lists Tags Logs Evalua…" at bounding box center [620, 288] width 1240 height 576
drag, startPoint x: 1002, startPoint y: 271, endPoint x: 967, endPoint y: 376, distance: 110.1
click at [967, 376] on div "N/A" at bounding box center [1030, 371] width 239 height 26
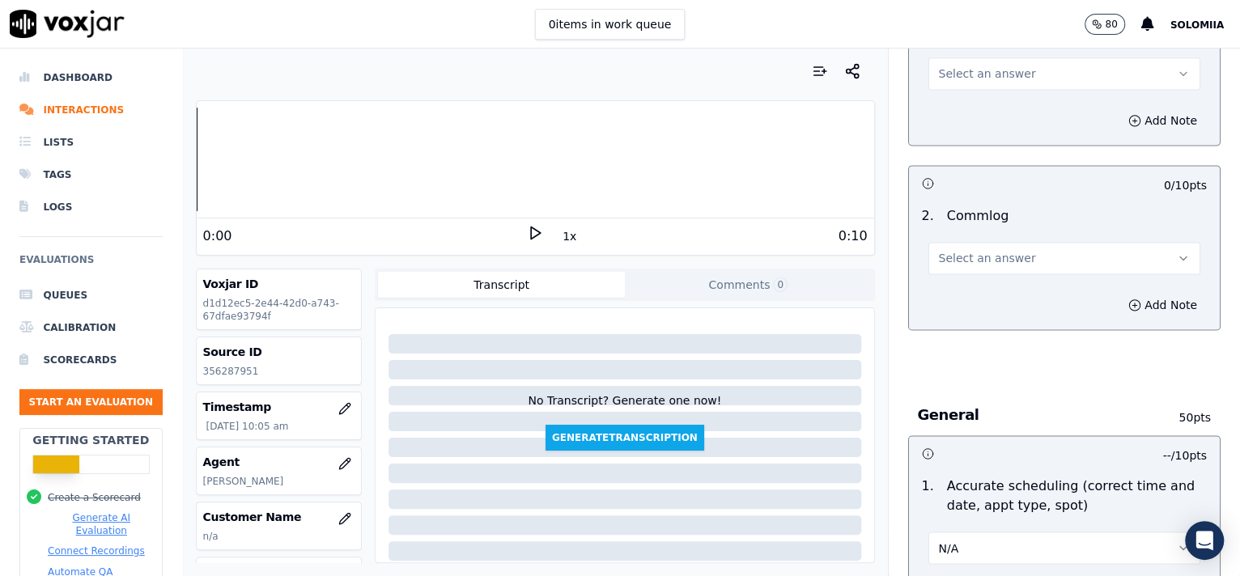
scroll to position [1379, 0]
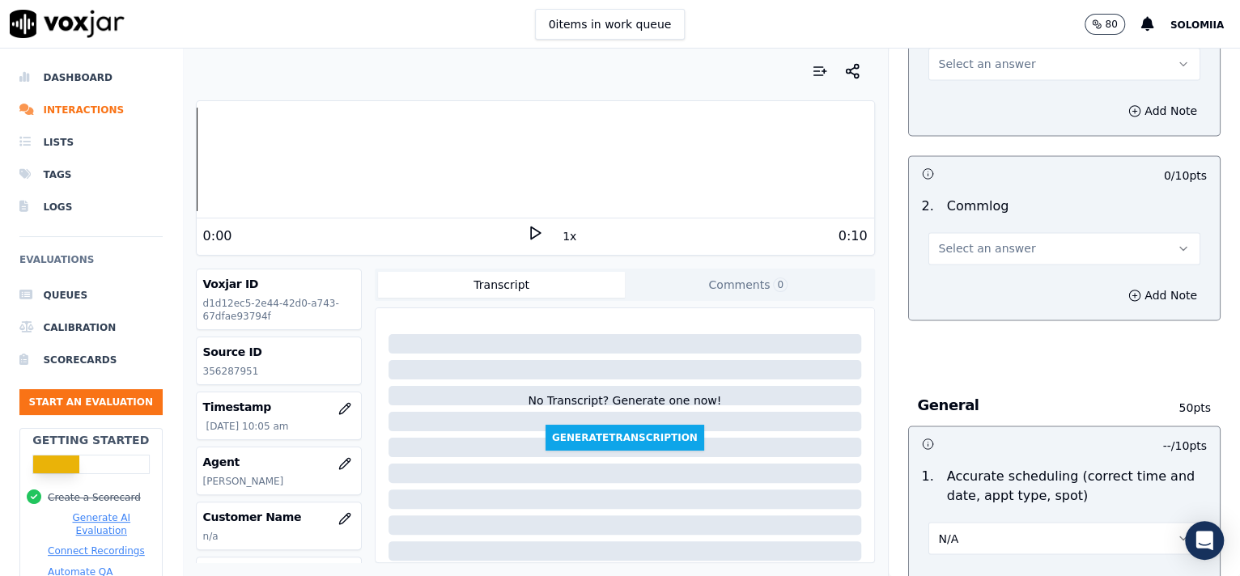
click at [941, 232] on button "Select an answer" at bounding box center [1064, 248] width 273 height 32
click at [977, 277] on div "Yes" at bounding box center [1030, 283] width 239 height 26
click at [961, 77] on button "Select an answer" at bounding box center [1064, 64] width 273 height 32
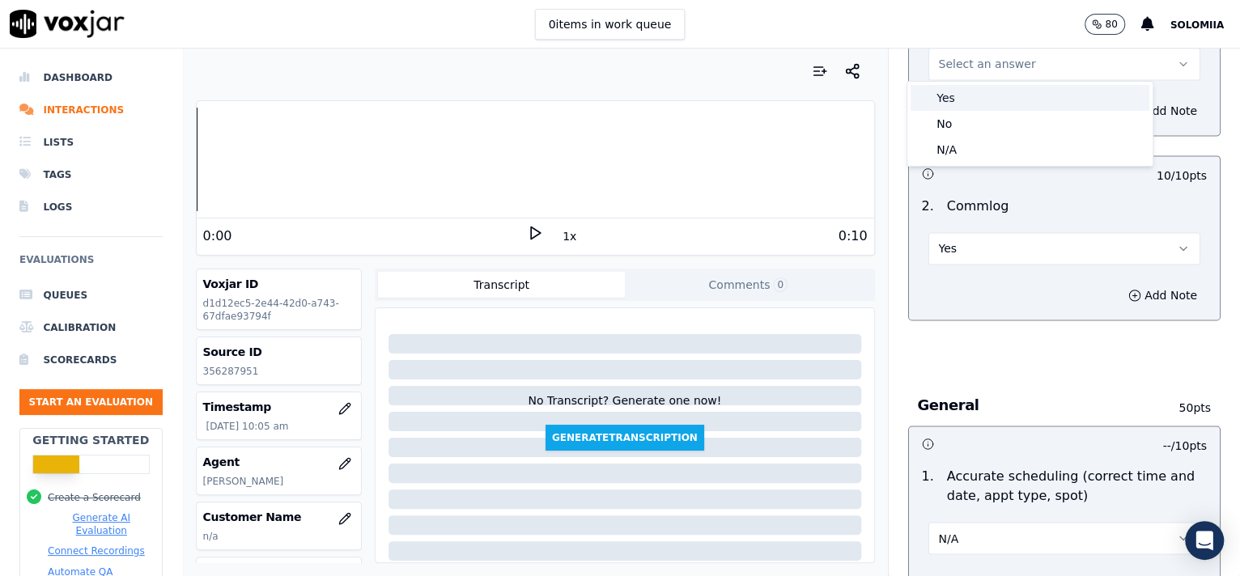
click at [985, 97] on div "Yes" at bounding box center [1030, 98] width 239 height 26
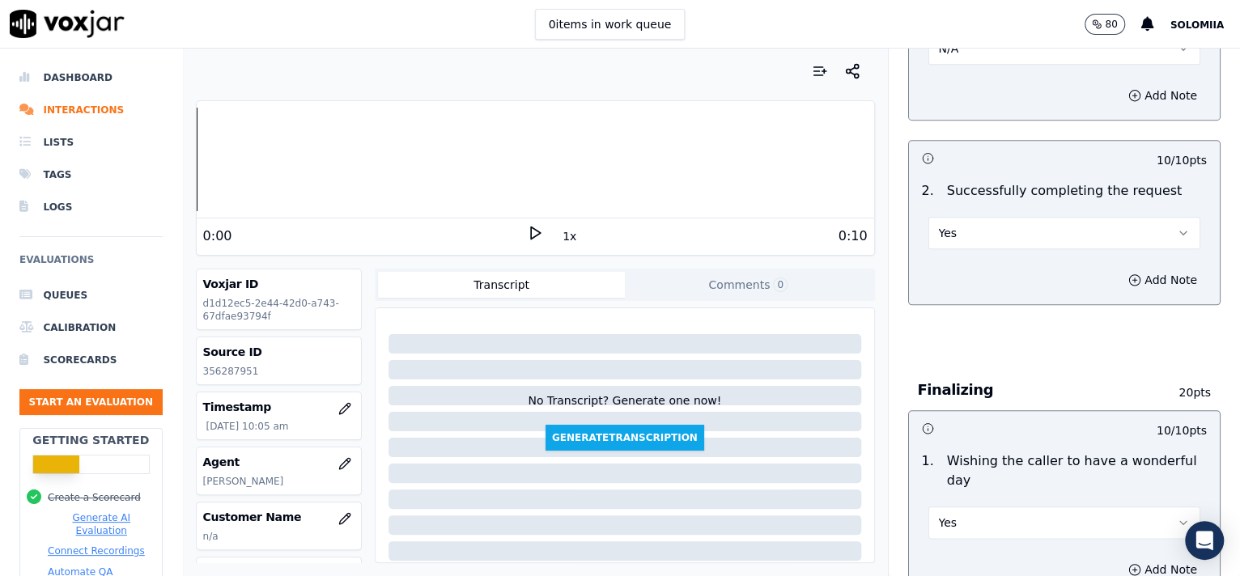
scroll to position [907, 0]
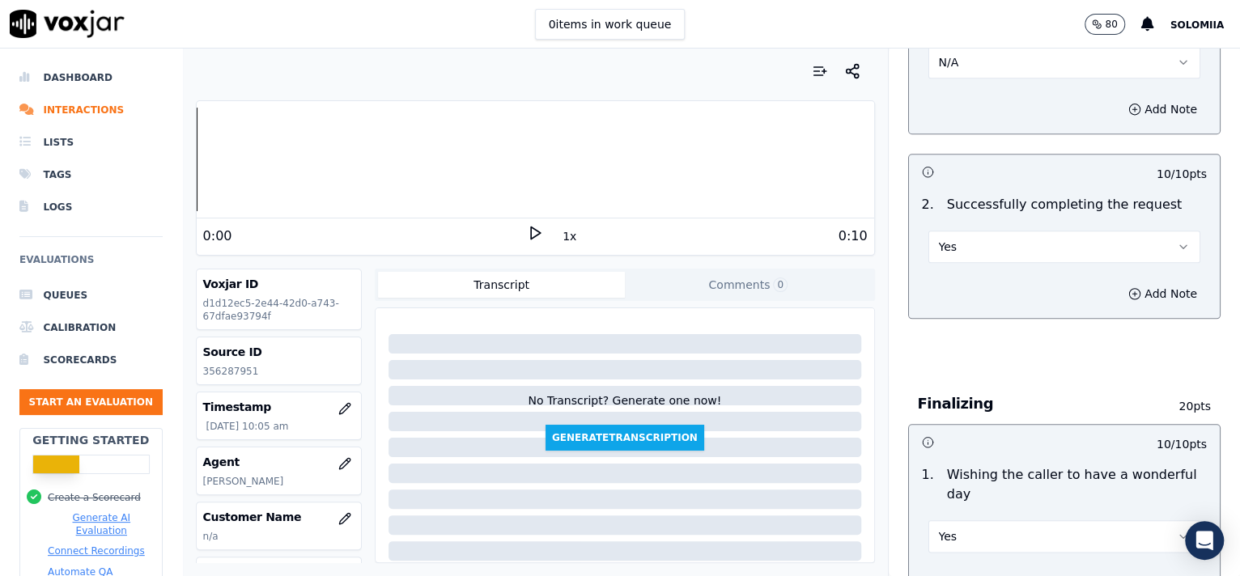
click at [987, 234] on button "Yes" at bounding box center [1064, 247] width 273 height 32
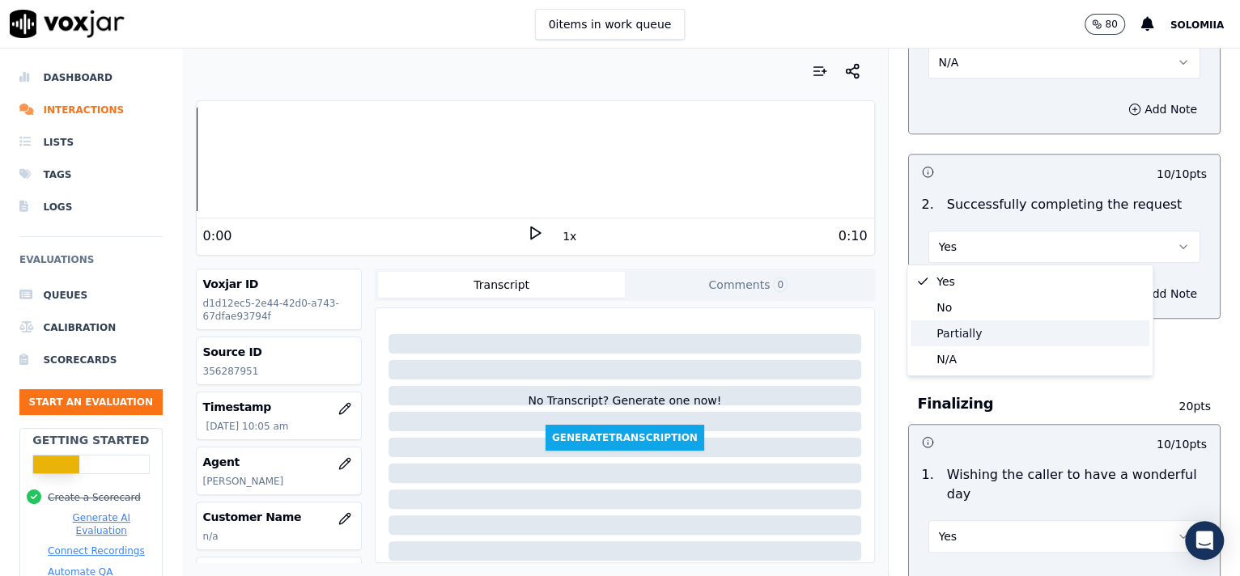
click at [978, 328] on div "Partially" at bounding box center [1030, 334] width 239 height 26
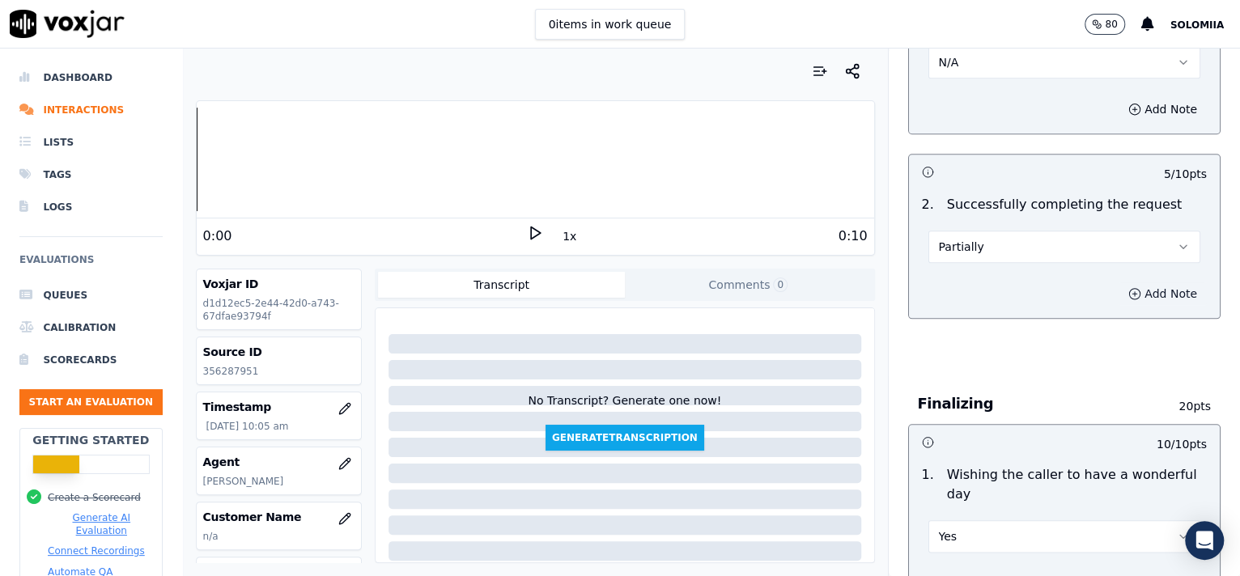
click at [1125, 291] on button "Add Note" at bounding box center [1163, 293] width 88 height 23
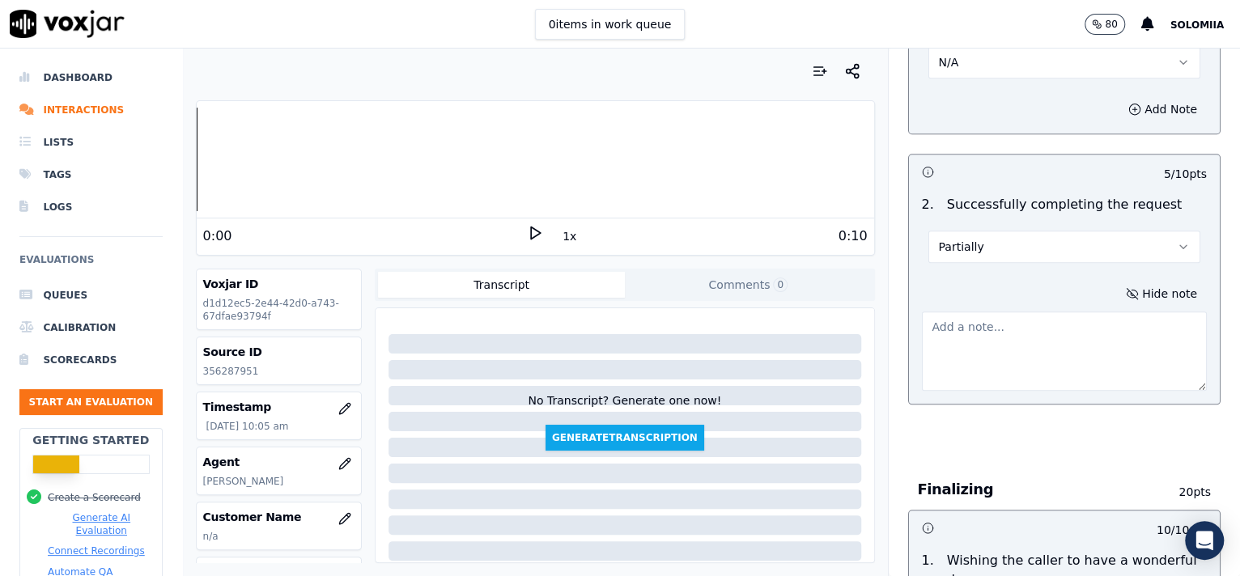
click at [941, 372] on textarea at bounding box center [1065, 351] width 286 height 79
type textarea "w"
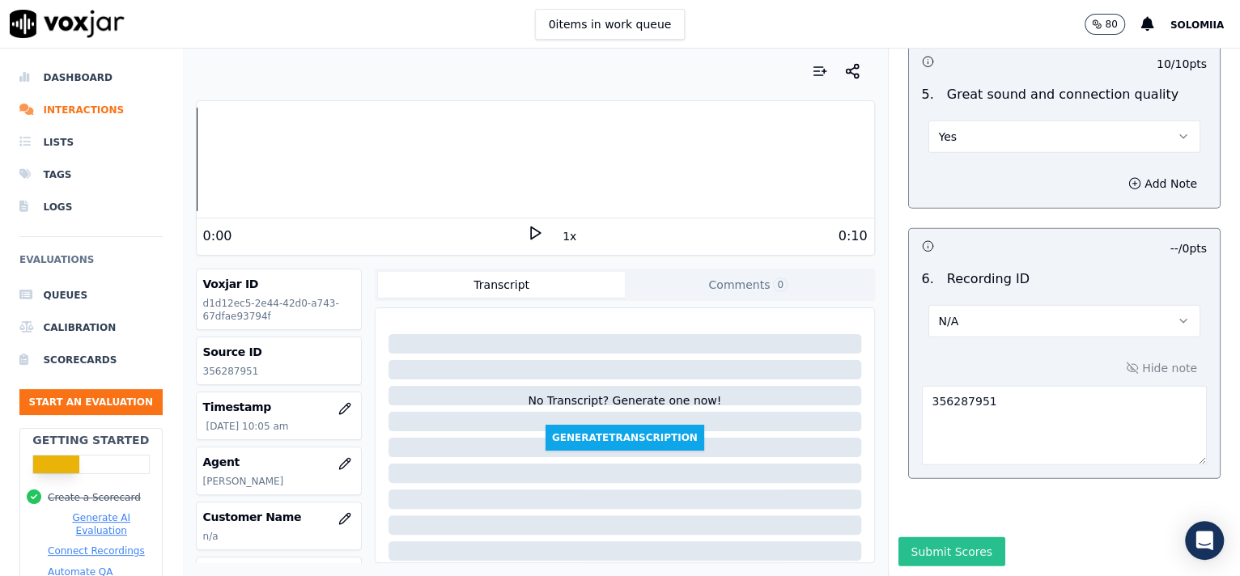
type textarea "would be good to vocalize what the voice message was about before the transfer"
click at [942, 537] on button "Submit Scores" at bounding box center [952, 551] width 108 height 29
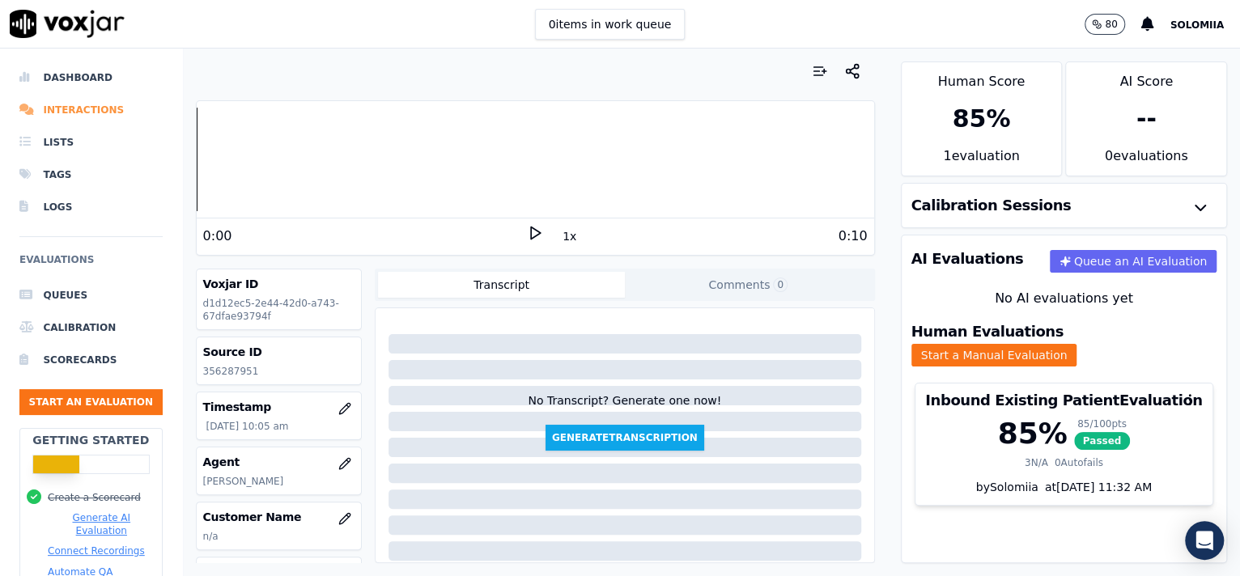
click at [74, 94] on li "Interactions" at bounding box center [90, 110] width 143 height 32
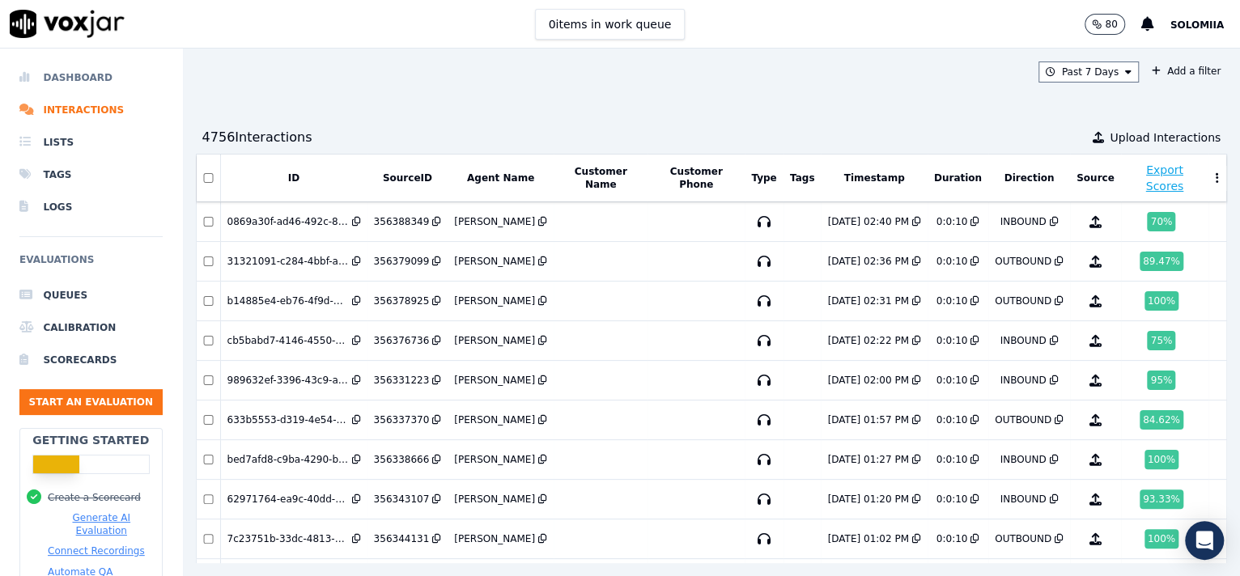
click at [105, 65] on li "Dashboard" at bounding box center [90, 78] width 143 height 32
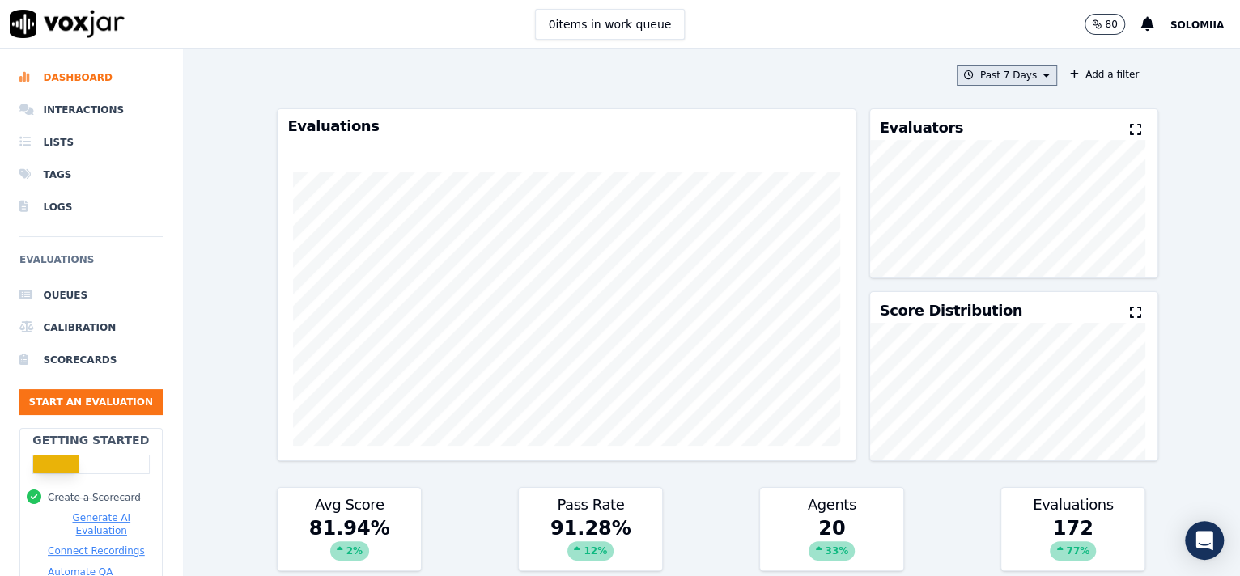
click at [988, 81] on button "Past 7 Days" at bounding box center [1007, 75] width 100 height 21
click at [983, 227] on div "This Year" at bounding box center [1005, 221] width 44 height 13
click at [1017, 274] on button "Add" at bounding box center [1033, 261] width 32 height 26
